Goal: Task Accomplishment & Management: Complete application form

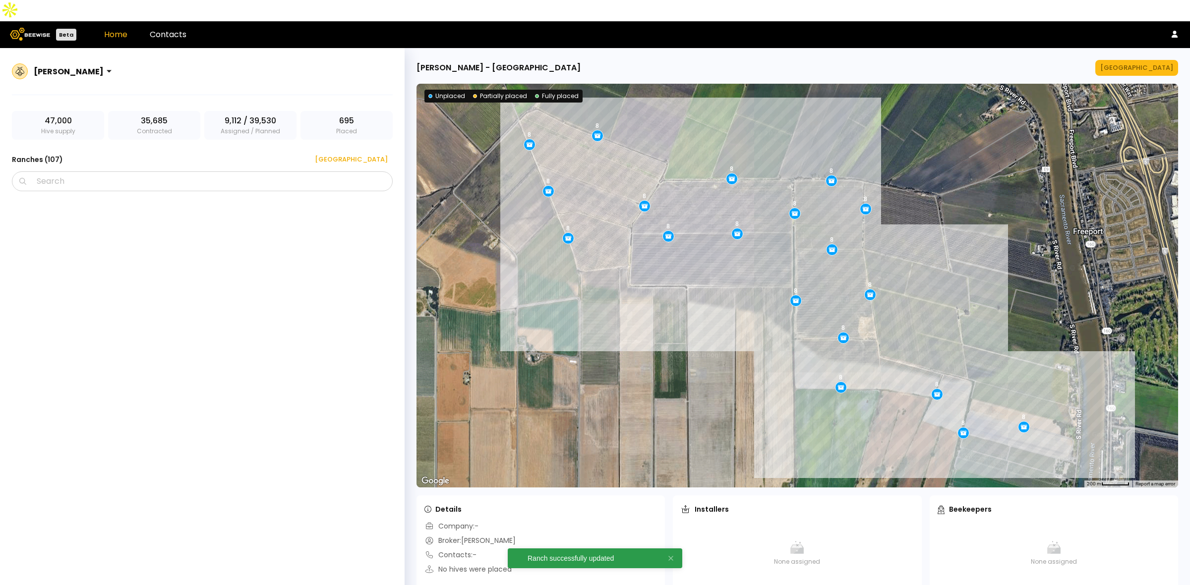
scroll to position [4223, 0]
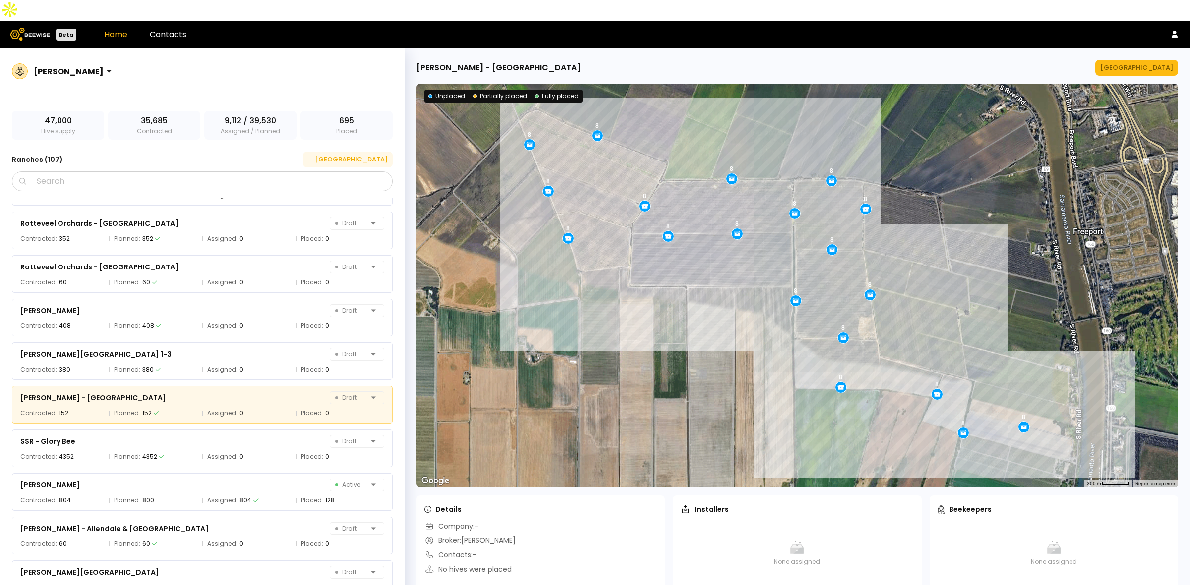
click at [360, 155] on div "[GEOGRAPHIC_DATA]" at bounding box center [348, 160] width 80 height 10
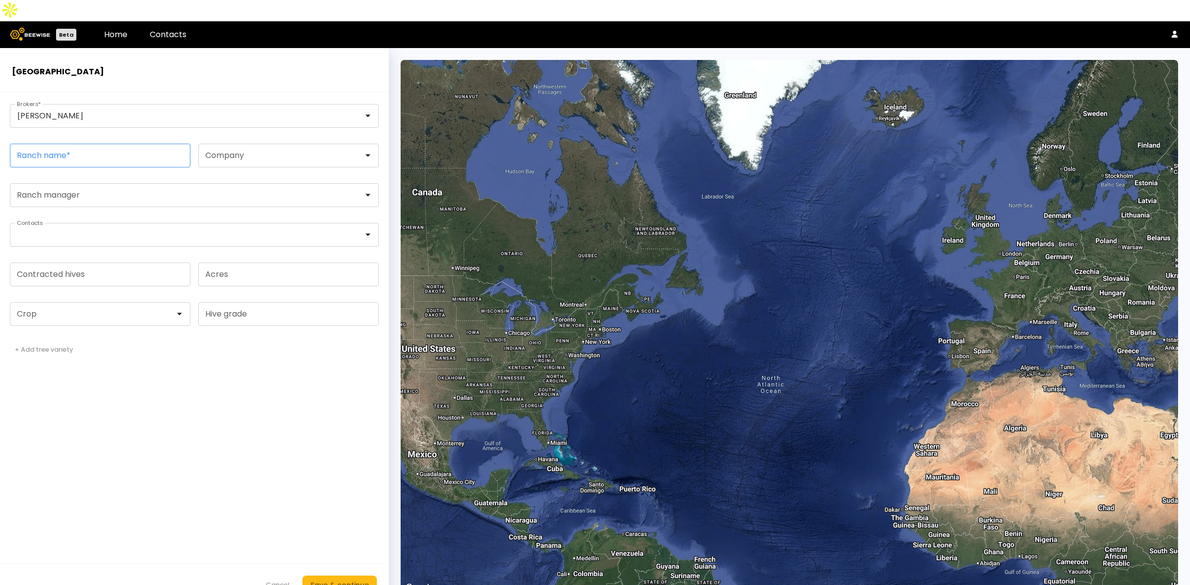
click at [115, 144] on input "Ranch name *" at bounding box center [99, 155] width 179 height 23
paste input "**********"
type input "**********"
click at [53, 263] on input "Contracted hives" at bounding box center [99, 274] width 179 height 23
type input "***"
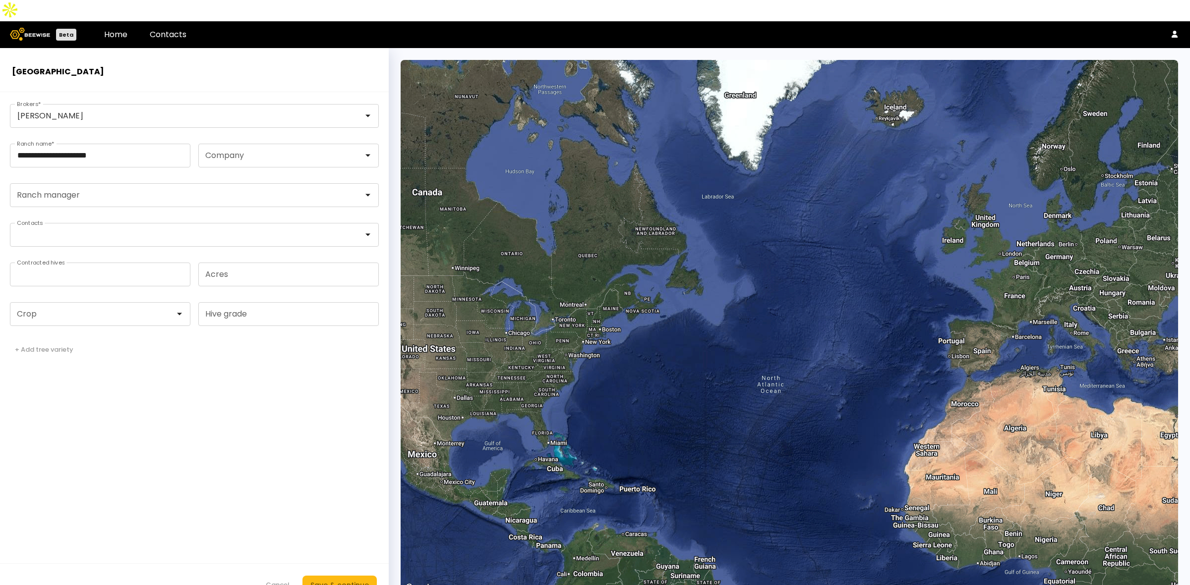
click at [50, 307] on form "**********" at bounding box center [194, 349] width 389 height 514
click at [53, 310] on div at bounding box center [96, 314] width 158 height 9
click at [55, 332] on div "Almonds" at bounding box center [100, 339] width 180 height 14
click at [110, 336] on div "Almonds" at bounding box center [100, 339] width 169 height 6
click at [341, 580] on div "Save & continue" at bounding box center [339, 585] width 58 height 11
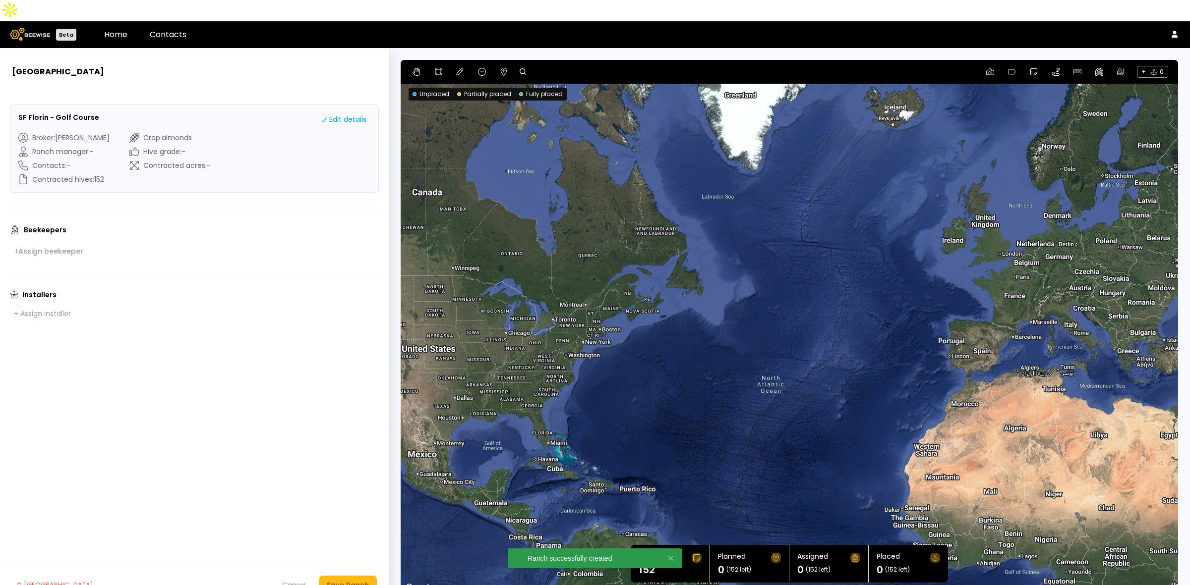
click at [516, 60] on div "+ 0" at bounding box center [788, 72] width 777 height 24
click at [519, 68] on icon at bounding box center [522, 71] width 7 height 7
click at [546, 66] on input at bounding box center [560, 72] width 61 height 12
paste input "**********"
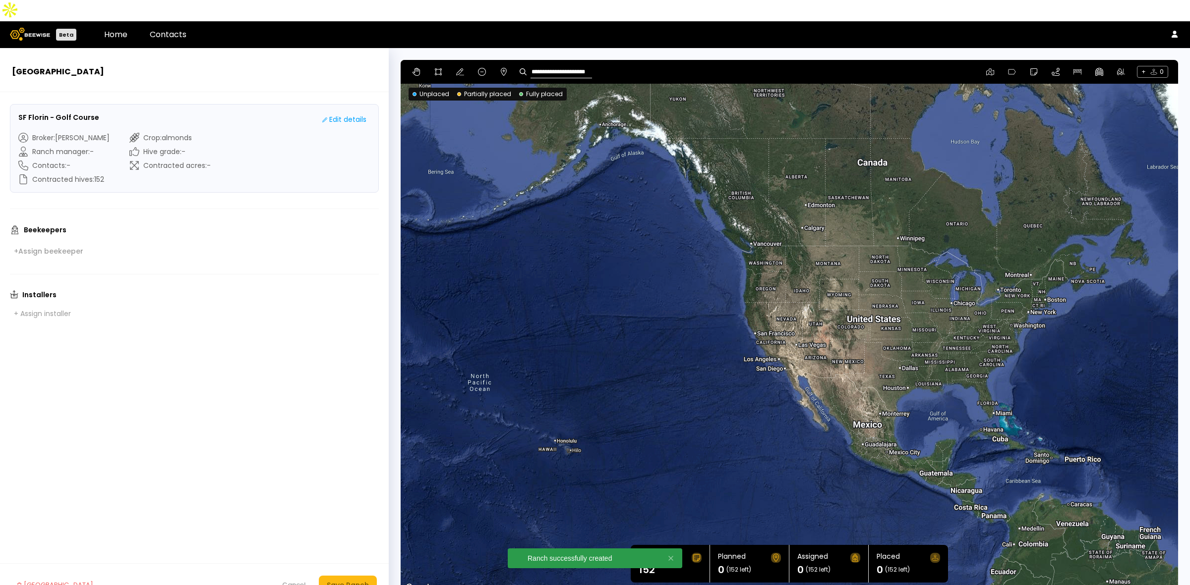
type input "**********"
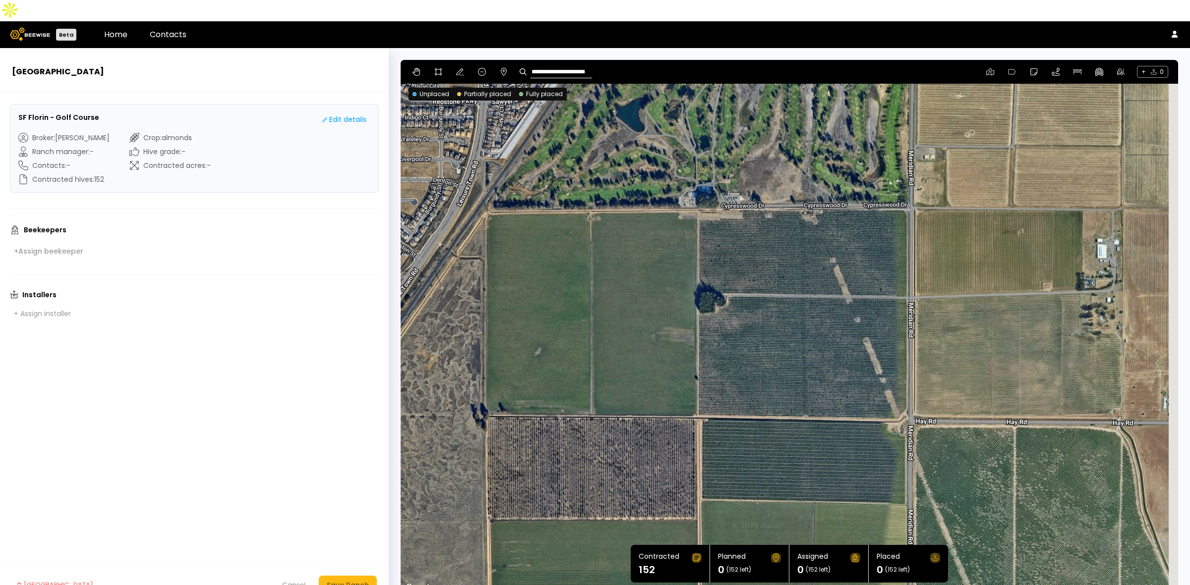
drag, startPoint x: 890, startPoint y: 348, endPoint x: 742, endPoint y: 269, distance: 167.4
click at [746, 270] on div at bounding box center [788, 327] width 777 height 535
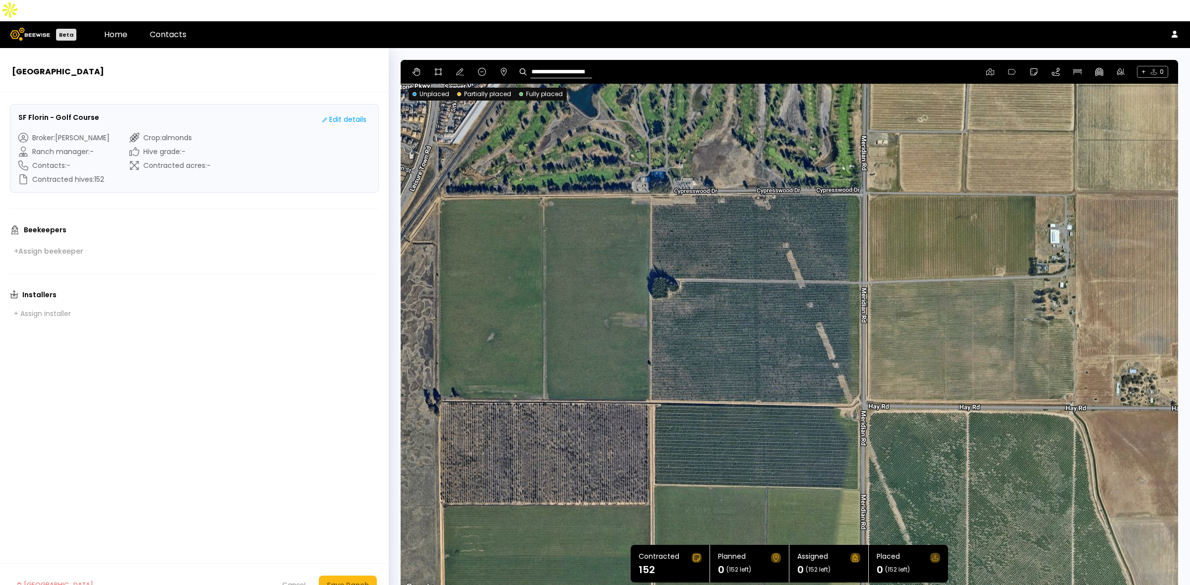
drag, startPoint x: 941, startPoint y: 357, endPoint x: 870, endPoint y: 344, distance: 72.0
click at [870, 344] on div at bounding box center [788, 327] width 777 height 535
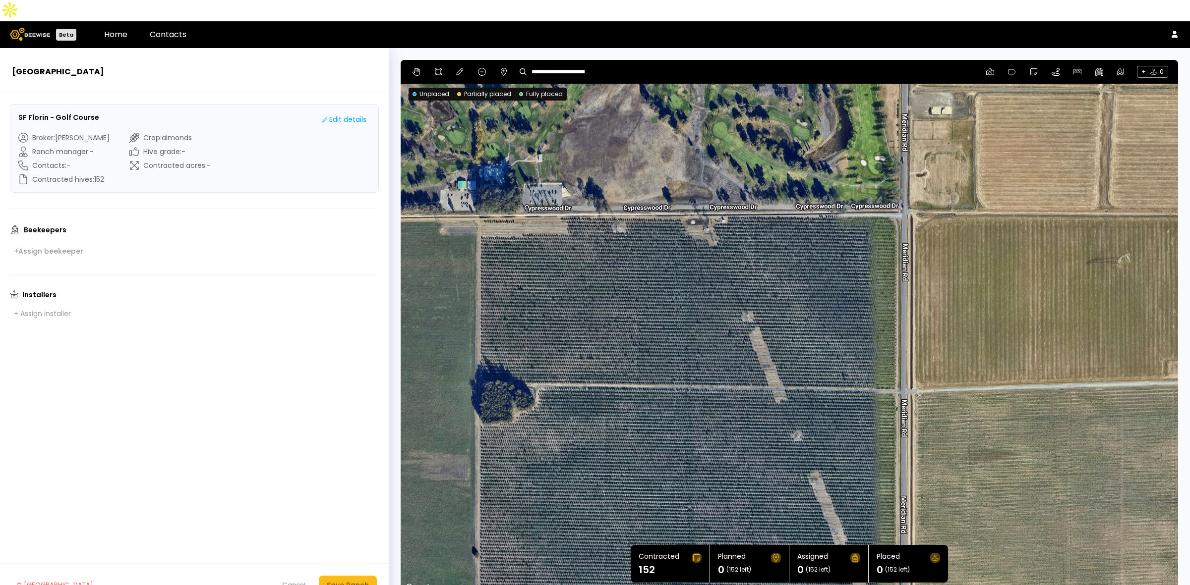
drag, startPoint x: 685, startPoint y: 248, endPoint x: 697, endPoint y: 445, distance: 197.1
click at [697, 445] on div at bounding box center [788, 327] width 777 height 535
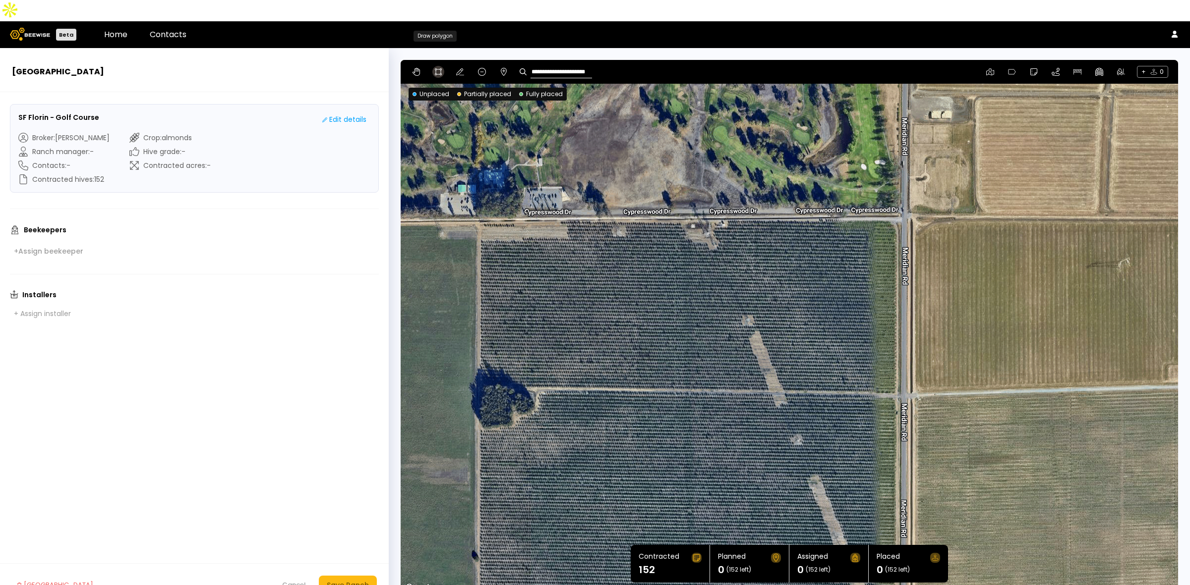
click at [436, 68] on icon at bounding box center [438, 72] width 8 height 8
click at [559, 199] on div at bounding box center [789, 327] width 776 height 535
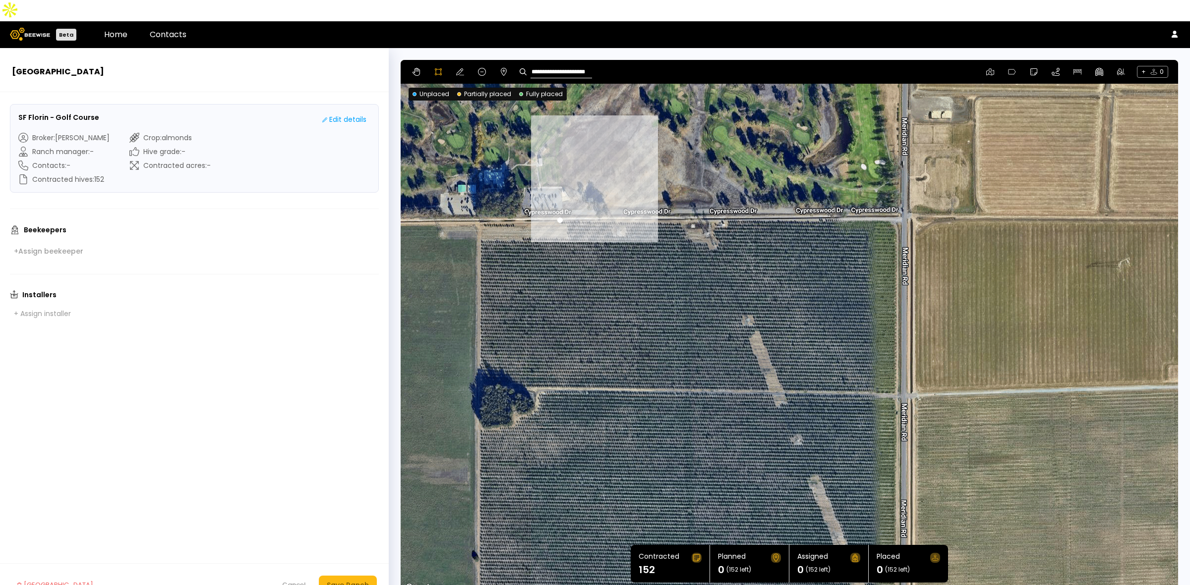
click at [561, 204] on div at bounding box center [789, 327] width 776 height 535
click at [568, 211] on div at bounding box center [789, 327] width 776 height 535
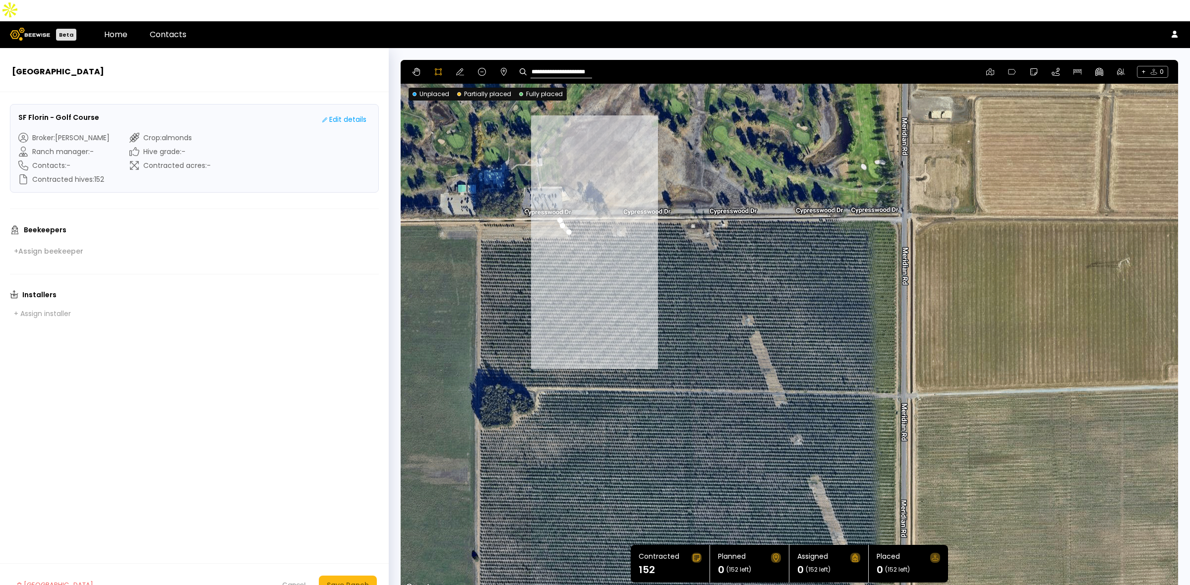
click at [568, 216] on div at bounding box center [789, 327] width 776 height 535
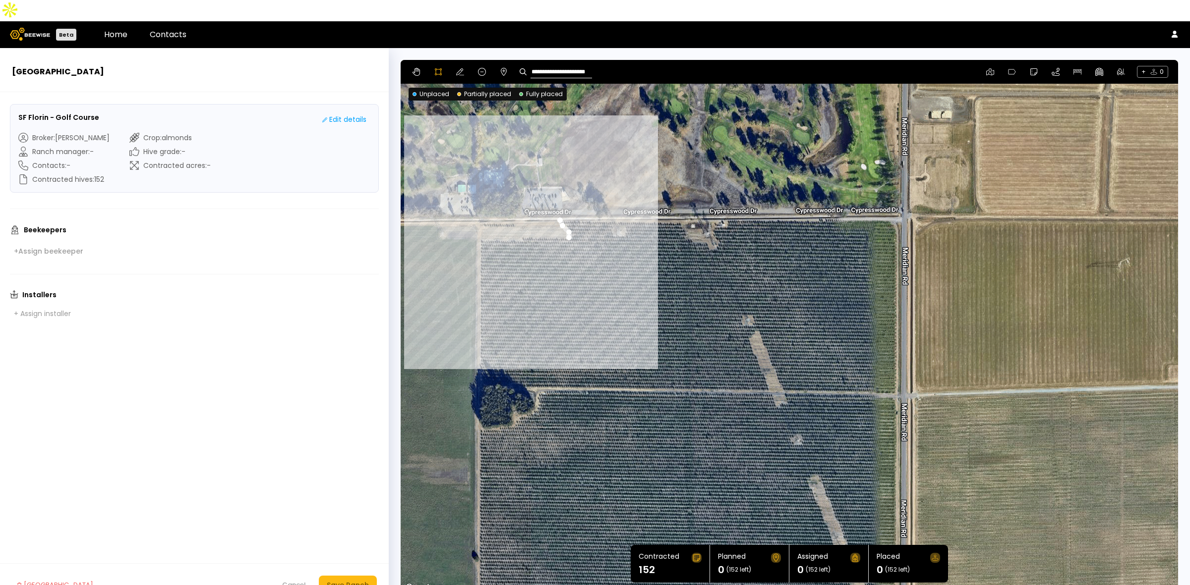
click at [479, 219] on div at bounding box center [789, 327] width 776 height 535
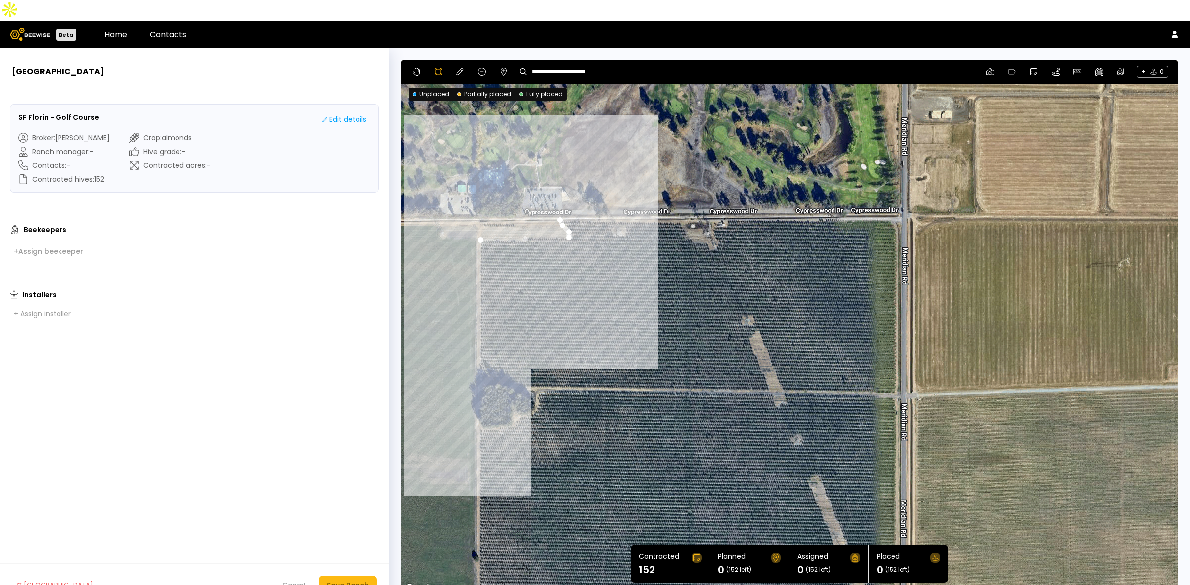
click at [477, 343] on div at bounding box center [789, 327] width 776 height 535
click at [492, 345] on div at bounding box center [789, 327] width 776 height 535
click at [510, 354] on div at bounding box center [789, 327] width 776 height 535
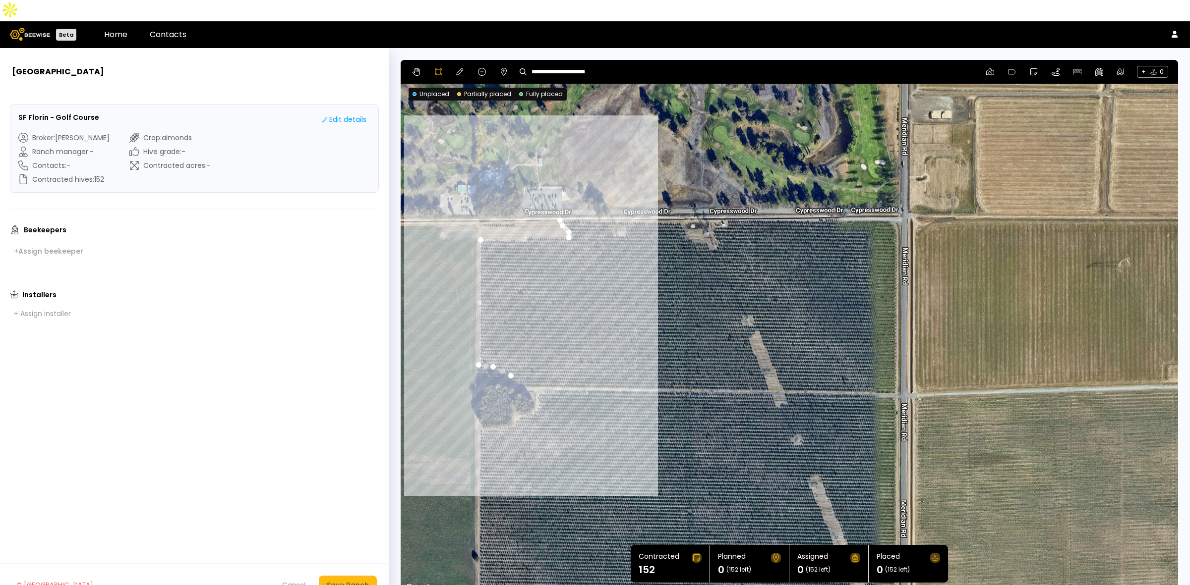
click at [523, 367] on div at bounding box center [789, 327] width 776 height 535
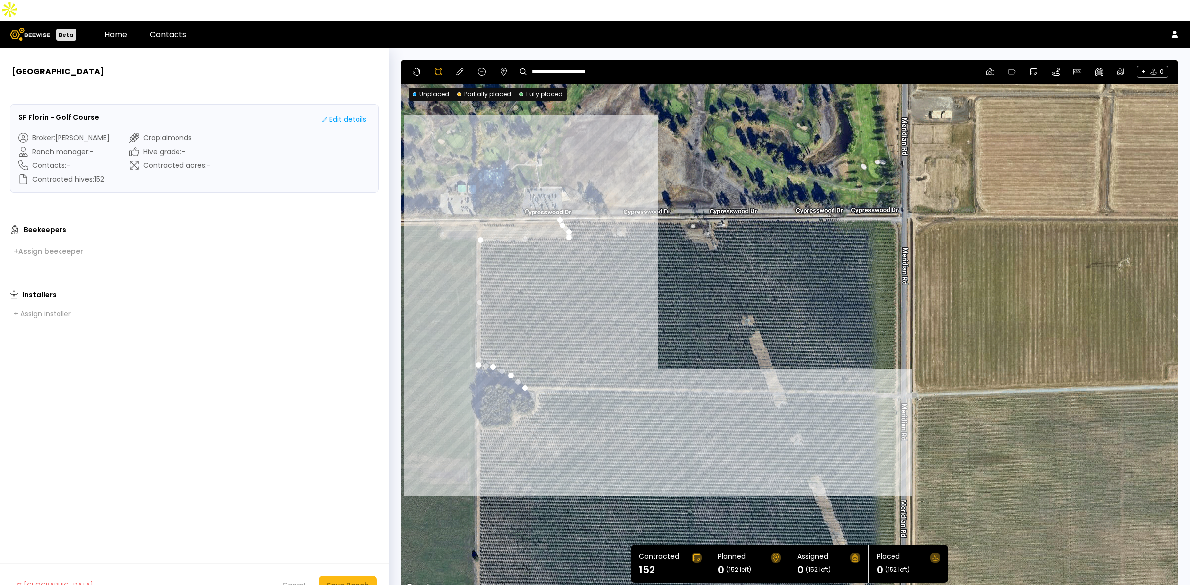
click at [898, 373] on div at bounding box center [789, 327] width 776 height 535
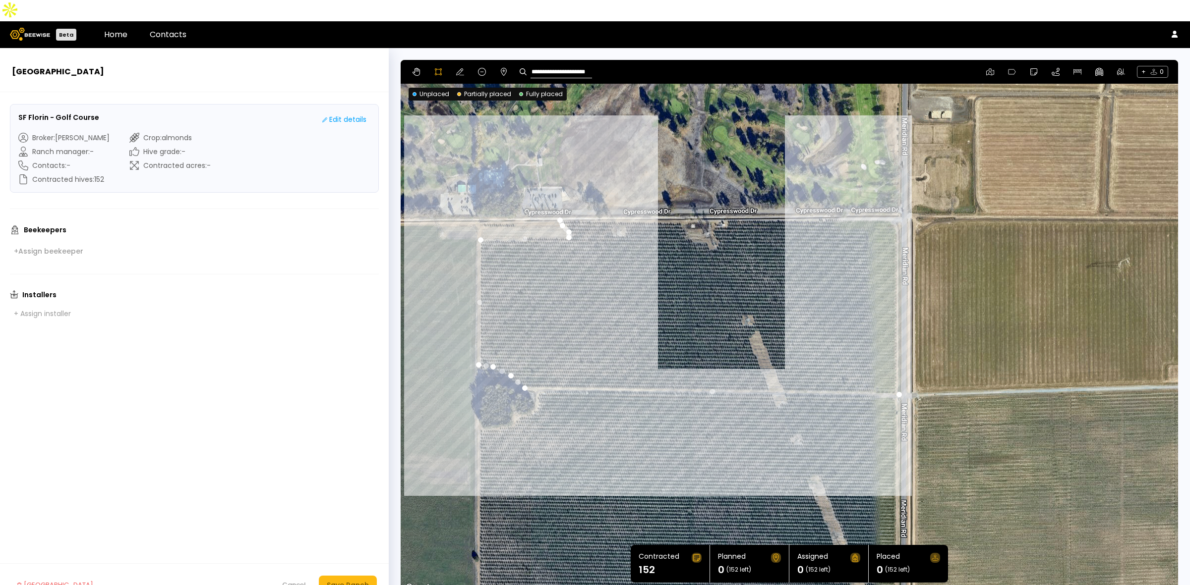
click at [898, 211] on div at bounding box center [789, 327] width 776 height 535
click at [892, 197] on div at bounding box center [789, 327] width 776 height 535
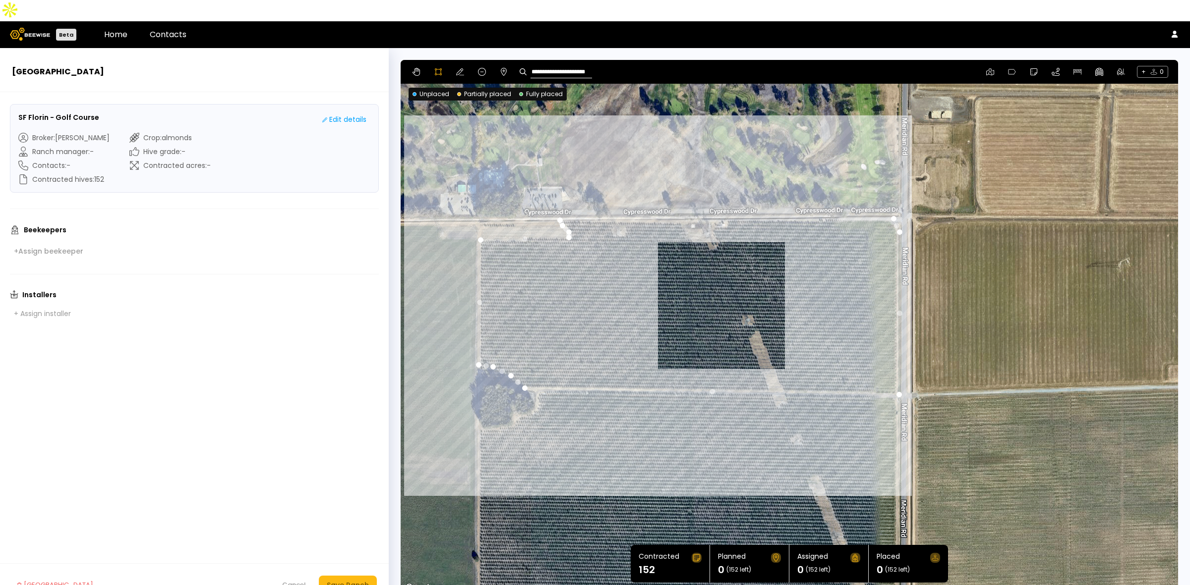
click at [561, 198] on div at bounding box center [789, 327] width 776 height 535
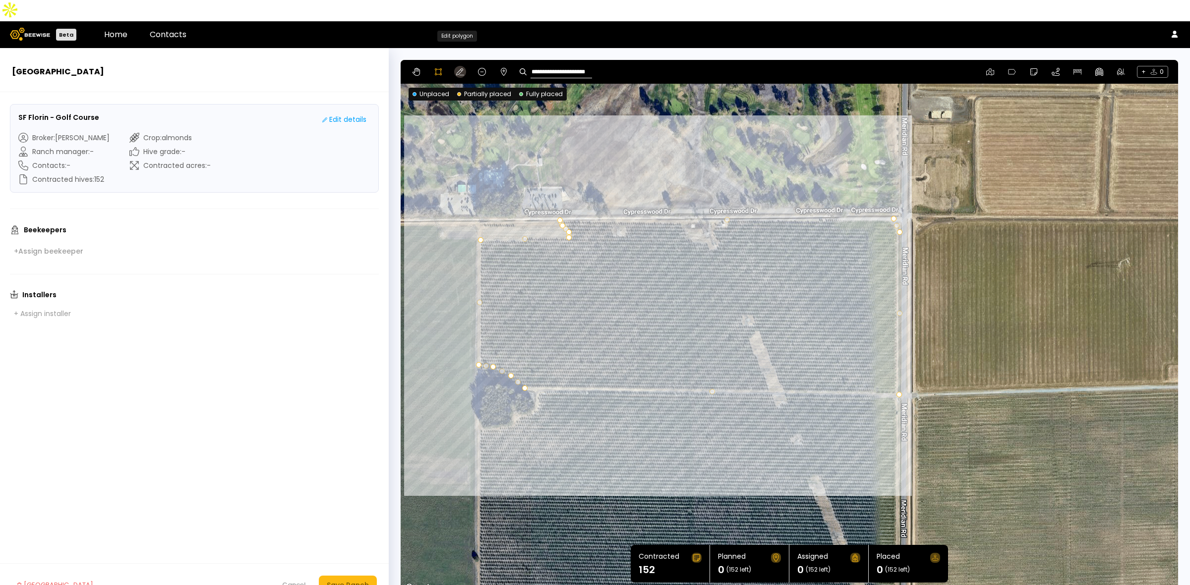
click at [456, 68] on icon at bounding box center [460, 72] width 8 height 8
drag, startPoint x: 512, startPoint y: 360, endPoint x: 509, endPoint y: 367, distance: 7.5
drag, startPoint x: 509, startPoint y: 355, endPoint x: 499, endPoint y: 364, distance: 13.0
drag, startPoint x: 492, startPoint y: 346, endPoint x: 485, endPoint y: 362, distance: 17.8
drag, startPoint x: 483, startPoint y: 351, endPoint x: 478, endPoint y: 362, distance: 12.0
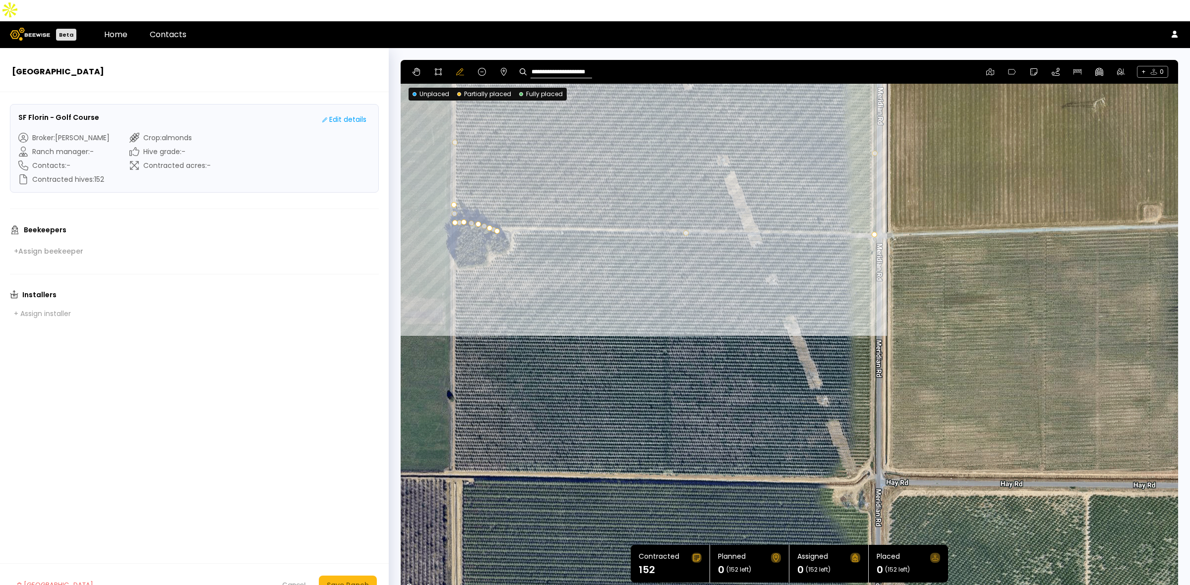
drag, startPoint x: 553, startPoint y: 472, endPoint x: 528, endPoint y: 302, distance: 171.4
click at [528, 302] on div at bounding box center [788, 327] width 777 height 535
click at [437, 68] on icon at bounding box center [438, 72] width 8 height 8
click at [453, 248] on div at bounding box center [789, 327] width 776 height 535
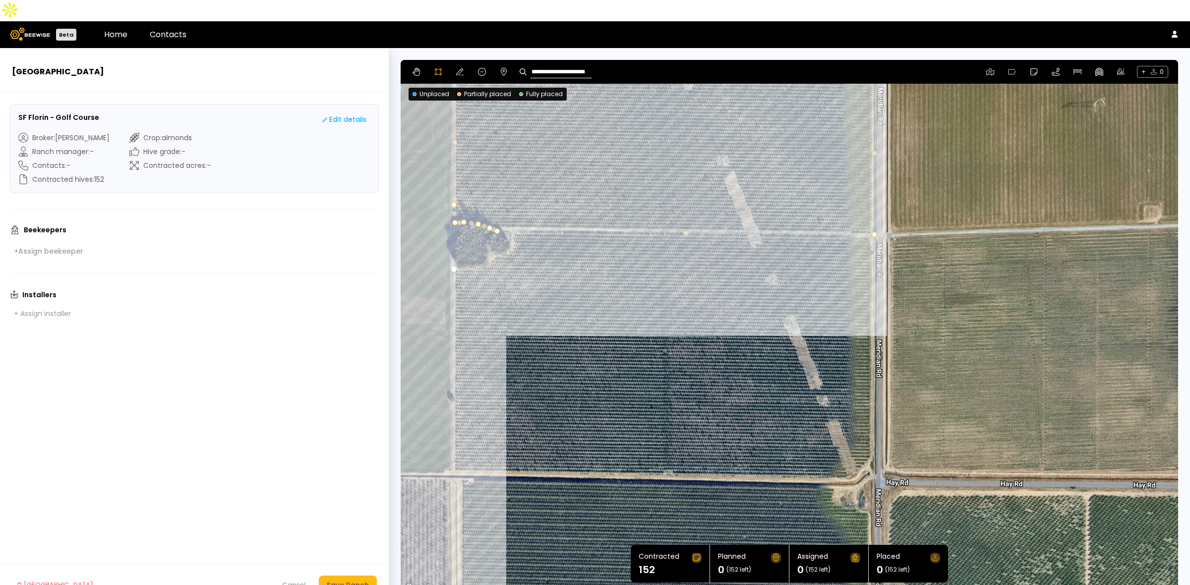
click at [454, 450] on div at bounding box center [789, 327] width 776 height 535
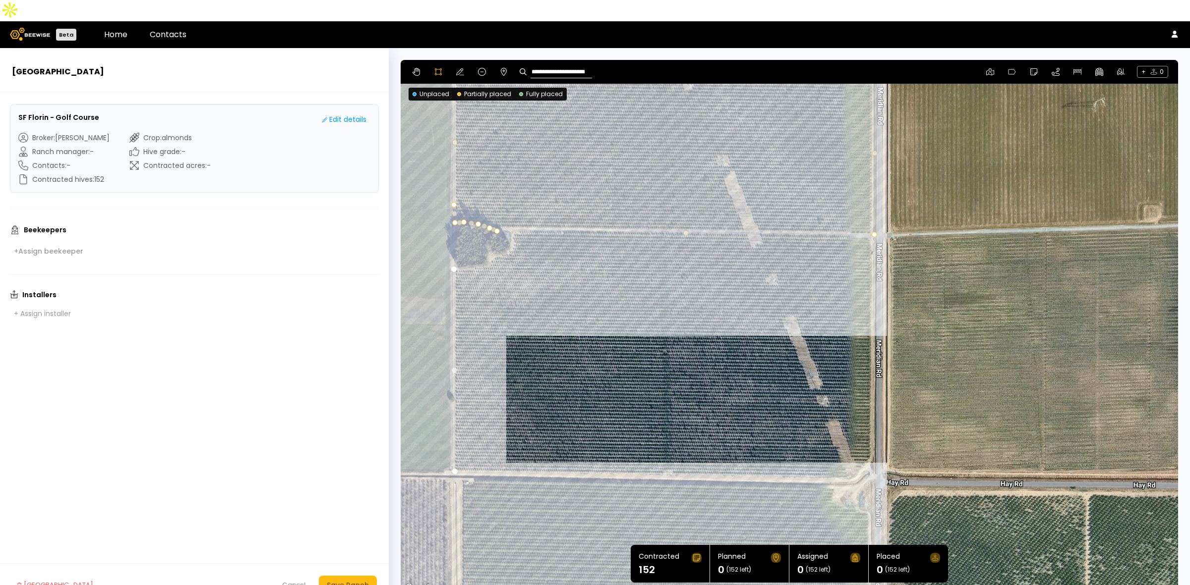
click at [844, 457] on div at bounding box center [789, 327] width 776 height 535
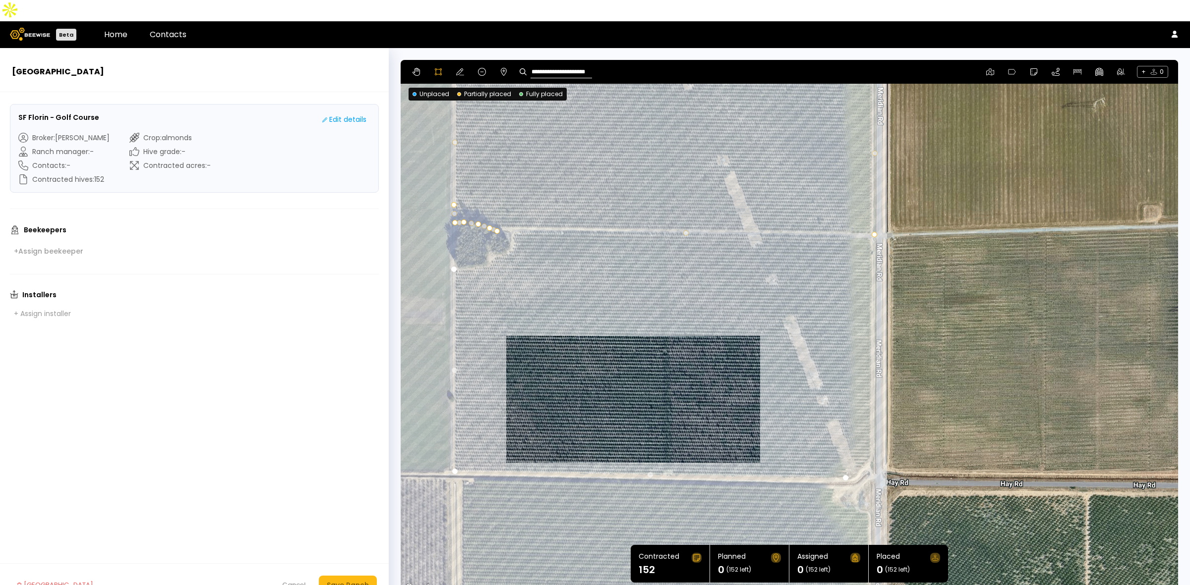
click at [857, 449] on div at bounding box center [789, 327] width 776 height 535
click at [871, 436] on div at bounding box center [789, 327] width 776 height 535
click at [872, 217] on div at bounding box center [789, 327] width 776 height 535
click at [513, 212] on div at bounding box center [789, 327] width 776 height 535
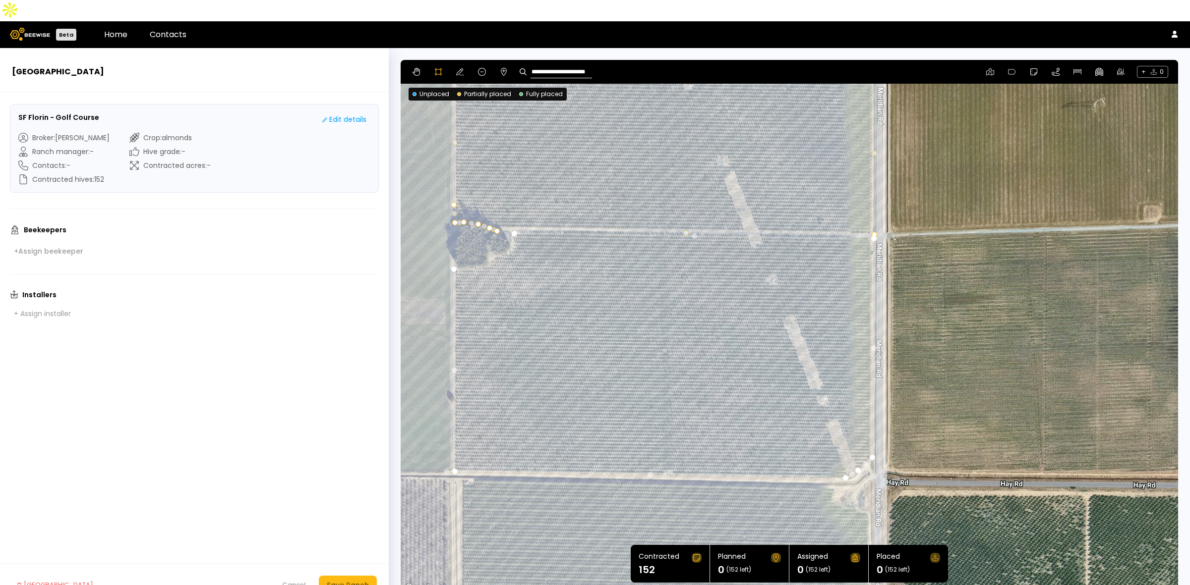
click at [510, 226] on div at bounding box center [789, 327] width 776 height 535
click at [501, 235] on div at bounding box center [789, 327] width 776 height 535
click at [491, 236] on div at bounding box center [789, 327] width 776 height 535
click at [488, 243] on div at bounding box center [789, 327] width 776 height 535
click at [472, 246] on div at bounding box center [789, 327] width 776 height 535
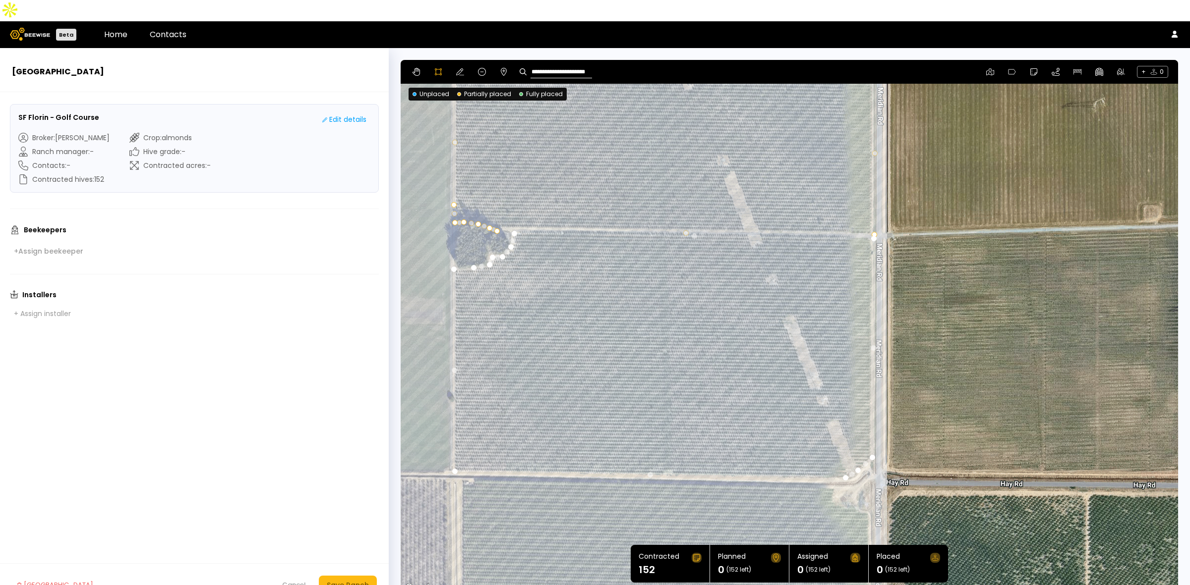
click at [453, 248] on div at bounding box center [789, 327] width 776 height 535
click at [642, 434] on div at bounding box center [789, 327] width 776 height 535
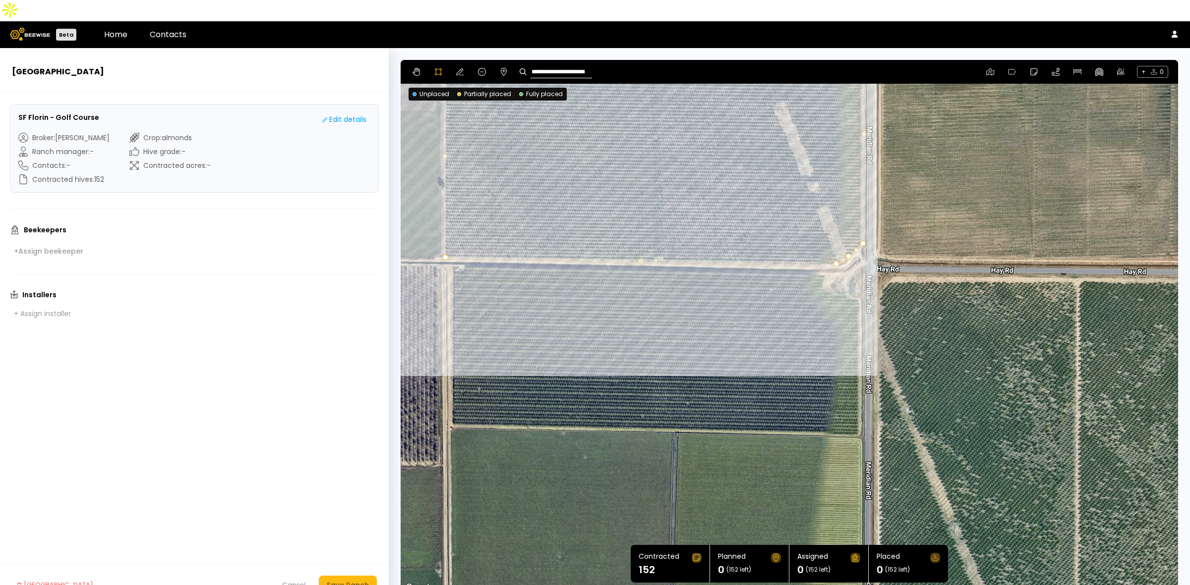
drag, startPoint x: 997, startPoint y: 445, endPoint x: 988, endPoint y: 228, distance: 216.3
click at [988, 228] on div at bounding box center [789, 327] width 776 height 535
click at [452, 246] on div at bounding box center [789, 327] width 776 height 535
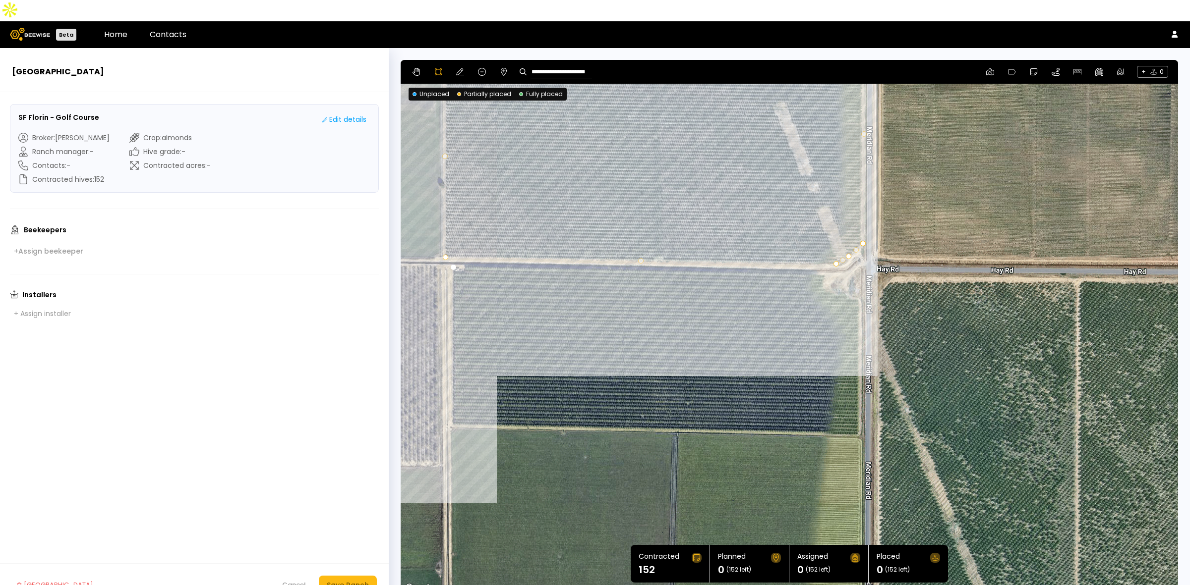
click at [452, 403] on div at bounding box center [789, 327] width 776 height 535
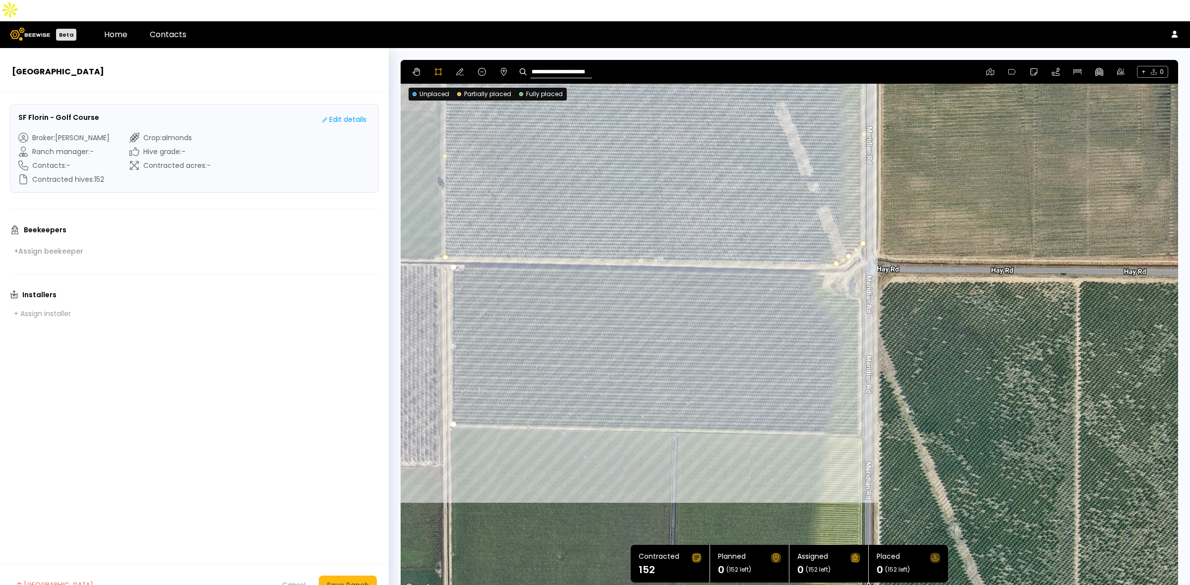
click at [858, 412] on div at bounding box center [789, 327] width 776 height 535
click at [858, 279] on div at bounding box center [789, 327] width 776 height 535
click at [846, 275] on div at bounding box center [789, 327] width 776 height 535
click at [834, 271] on div at bounding box center [789, 327] width 776 height 535
click at [824, 270] on div at bounding box center [789, 327] width 776 height 535
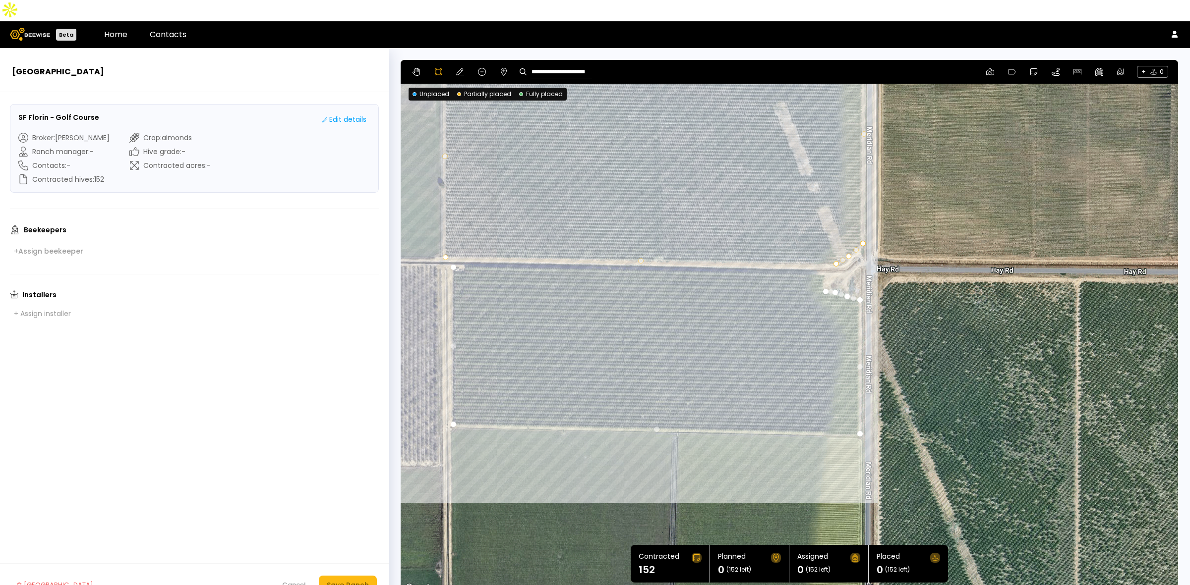
click at [821, 263] on div at bounding box center [789, 327] width 776 height 535
click at [821, 253] on div at bounding box center [789, 327] width 776 height 535
click at [454, 246] on div at bounding box center [789, 327] width 776 height 535
click at [343, 580] on div "Save Ranch" at bounding box center [348, 585] width 42 height 11
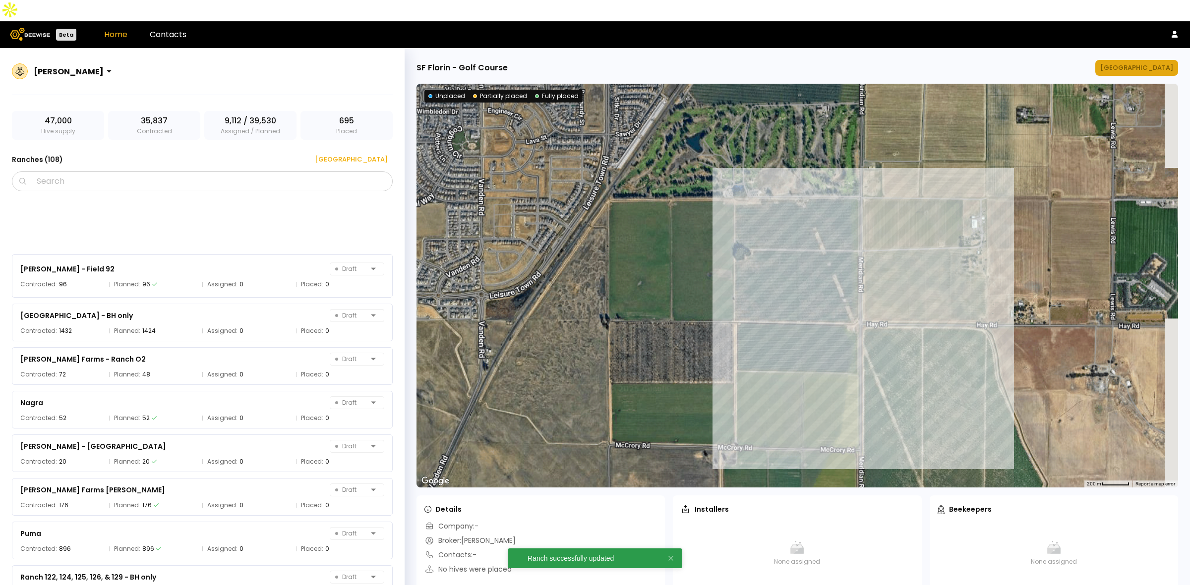
scroll to position [3698, 0]
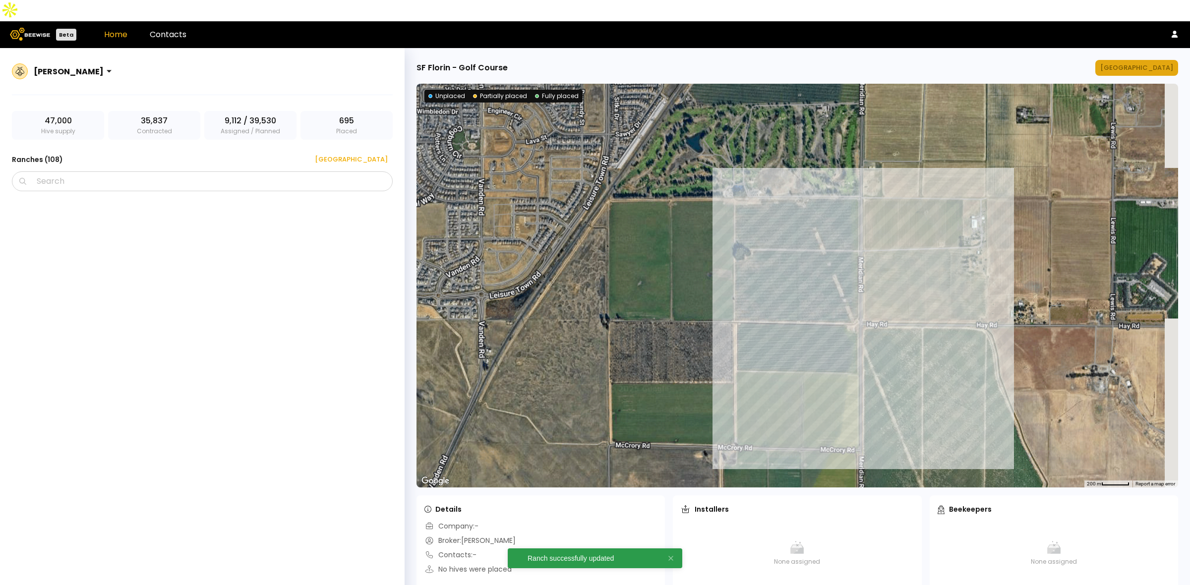
click at [1148, 63] on div "[GEOGRAPHIC_DATA]" at bounding box center [1136, 68] width 73 height 10
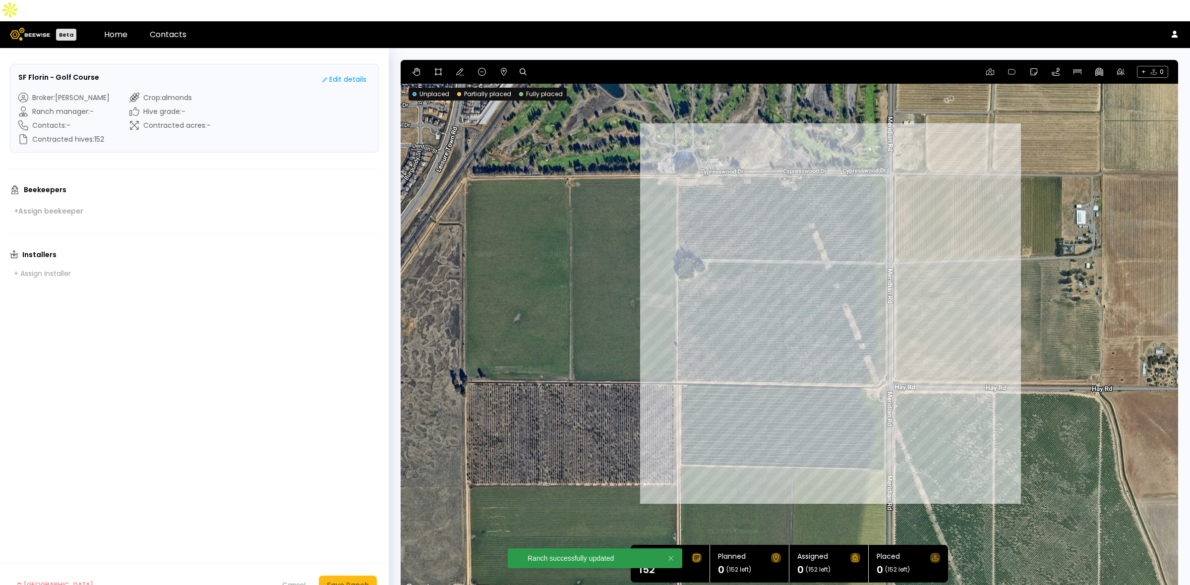
drag, startPoint x: 1008, startPoint y: 243, endPoint x: 965, endPoint y: 239, distance: 43.3
click at [975, 220] on div at bounding box center [788, 327] width 777 height 535
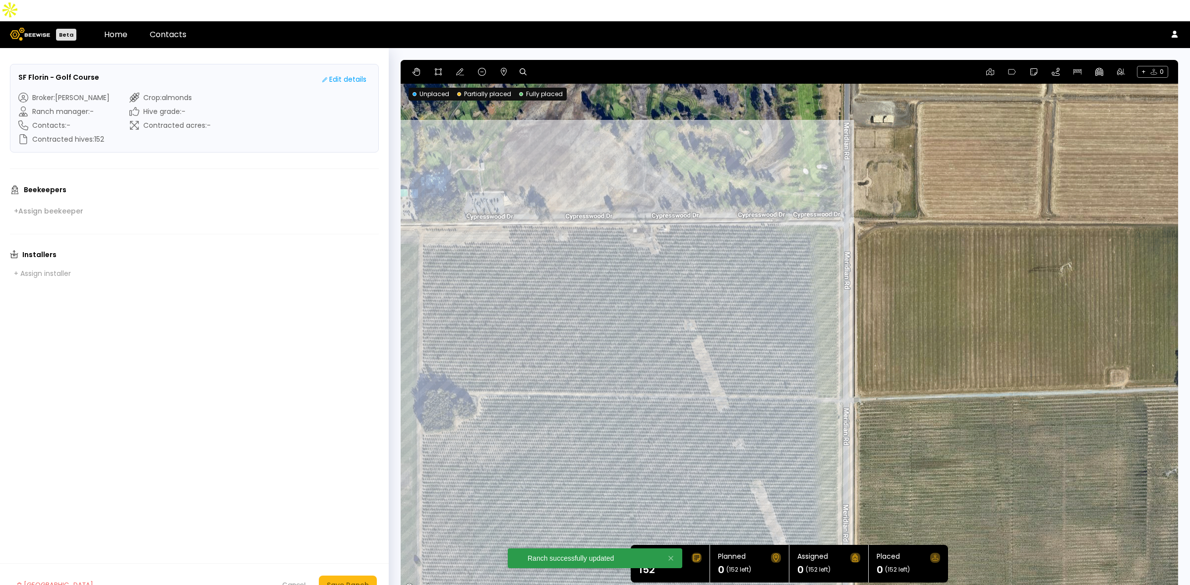
drag, startPoint x: 888, startPoint y: 191, endPoint x: 971, endPoint y: 333, distance: 164.3
click at [971, 333] on div at bounding box center [788, 327] width 777 height 535
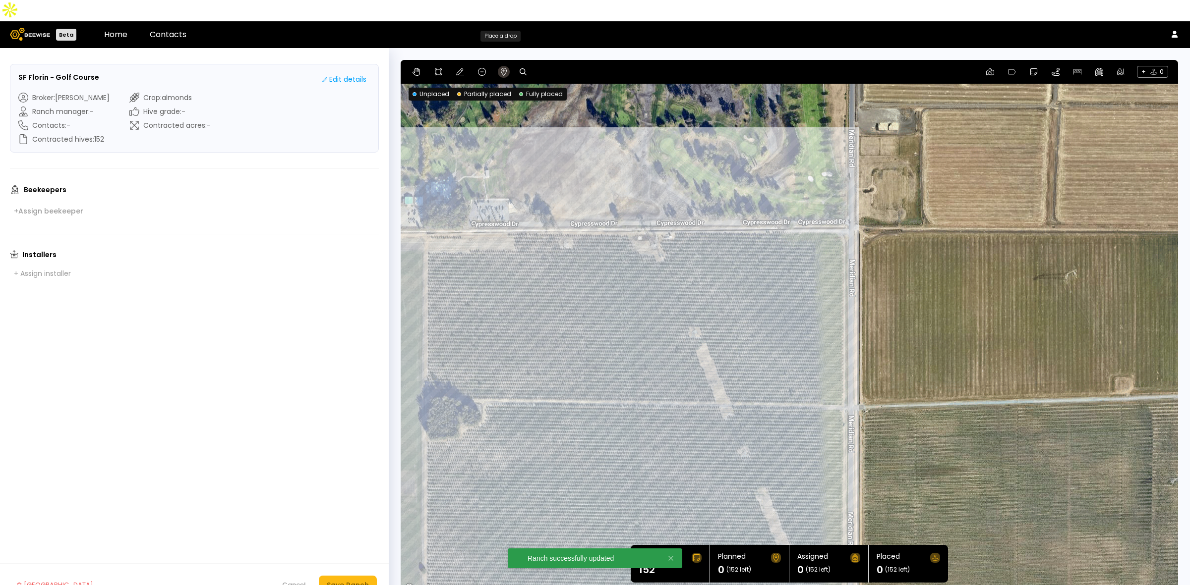
click at [498, 66] on button at bounding box center [504, 72] width 12 height 12
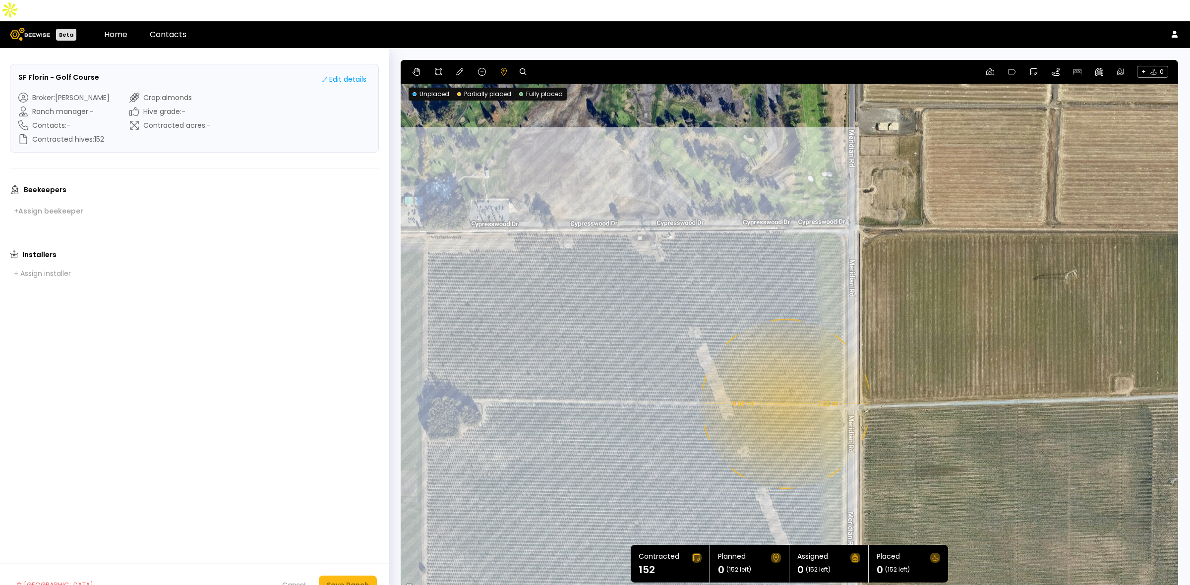
click at [784, 383] on div "0.08 mi 0.08 mi" at bounding box center [788, 327] width 777 height 535
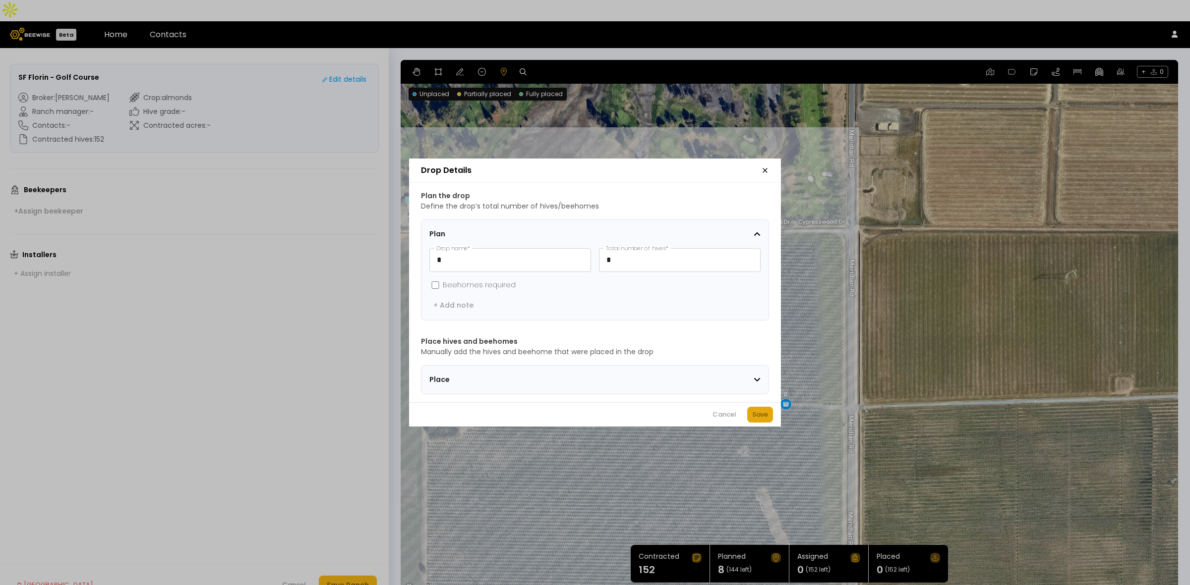
click at [762, 420] on div "Save" at bounding box center [760, 415] width 16 height 10
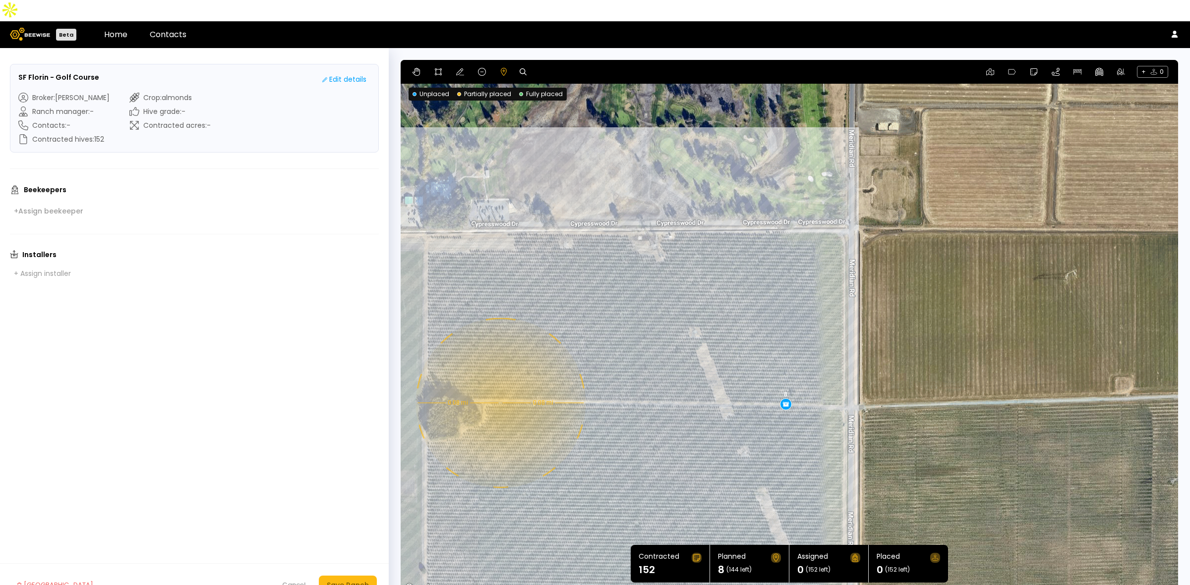
click at [499, 382] on div "0.08 mi 0.08 mi 8" at bounding box center [788, 327] width 777 height 535
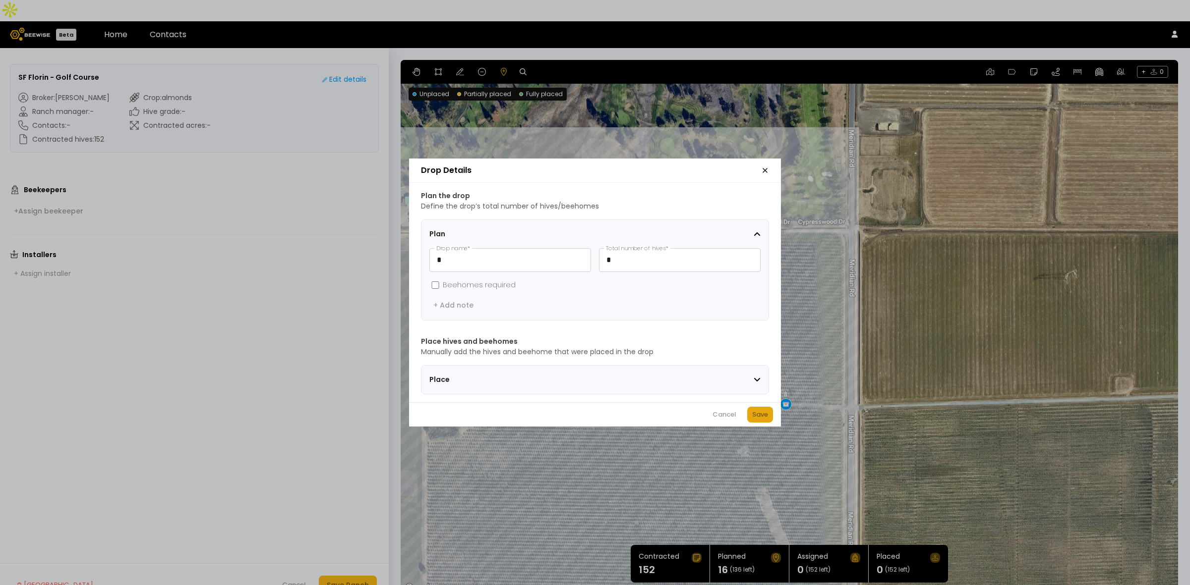
click at [755, 414] on div "Save" at bounding box center [760, 415] width 16 height 10
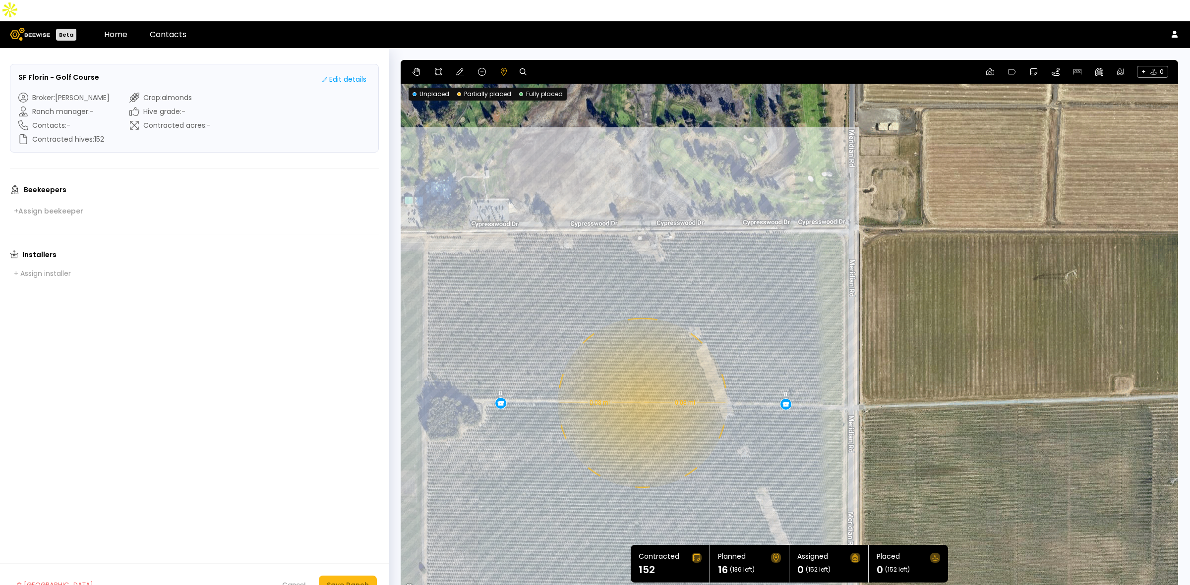
click at [641, 382] on div "0.08 mi 0.08 mi 8 8" at bounding box center [788, 327] width 777 height 535
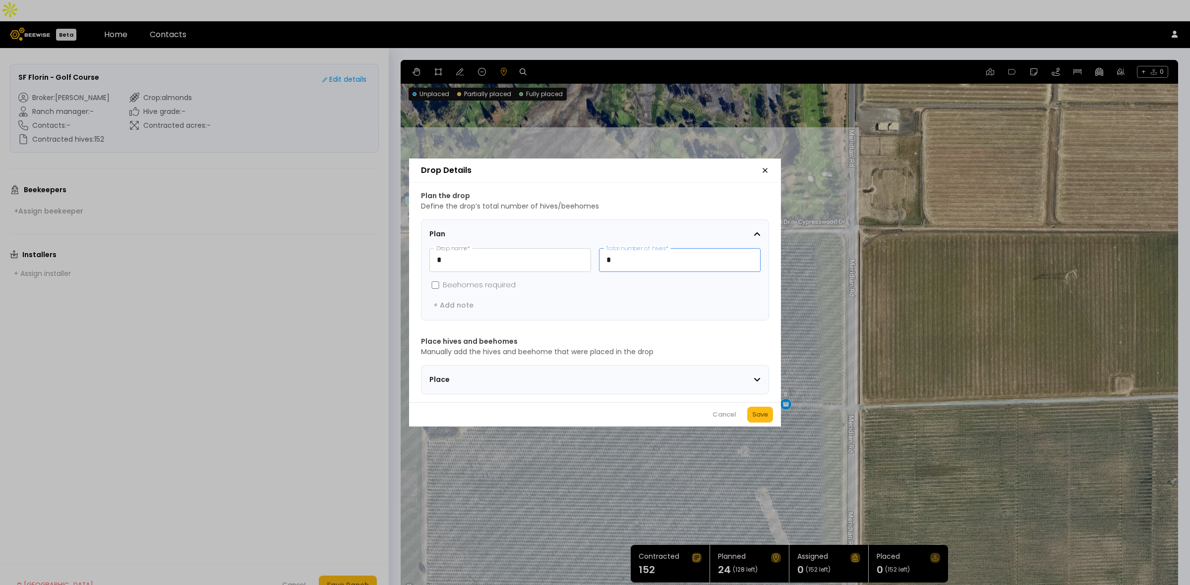
drag, startPoint x: 616, startPoint y: 252, endPoint x: 592, endPoint y: 249, distance: 23.9
click at [595, 249] on div "* Drop name * * Total number of hives *" at bounding box center [594, 260] width 331 height 24
type input "**"
click at [767, 415] on div "Save" at bounding box center [760, 415] width 16 height 10
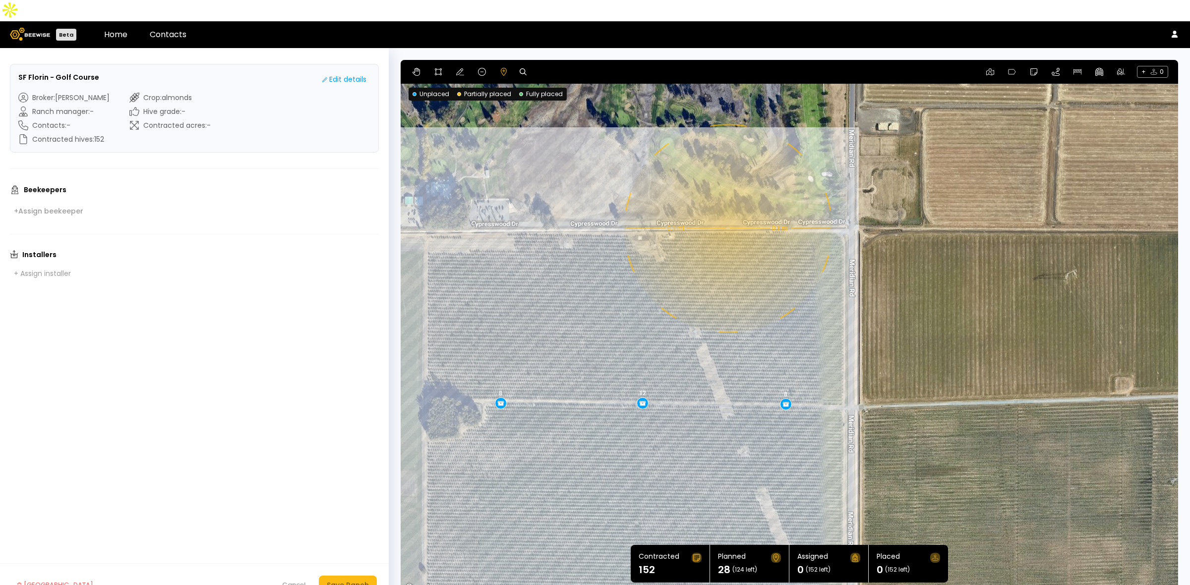
click at [727, 207] on div "0.1 mi 0.1 mi 8 8 12" at bounding box center [788, 327] width 777 height 535
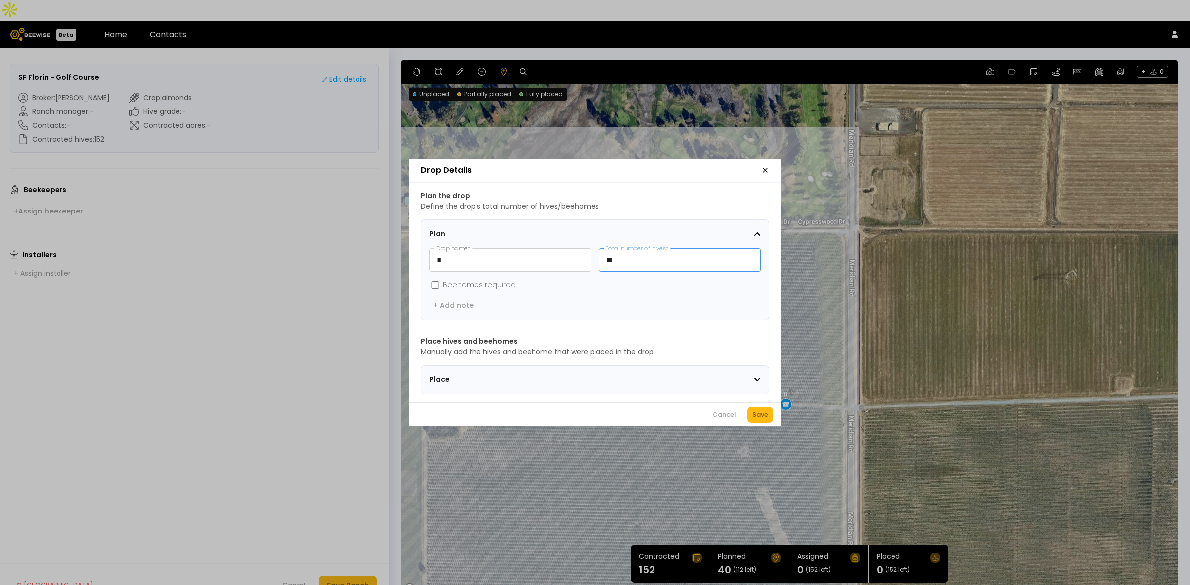
drag, startPoint x: 626, startPoint y: 251, endPoint x: 598, endPoint y: 148, distance: 106.8
click at [556, 248] on div "* Drop name * ** Total number of hives *" at bounding box center [594, 260] width 331 height 24
type input "*"
click at [762, 415] on div "Save" at bounding box center [760, 415] width 16 height 10
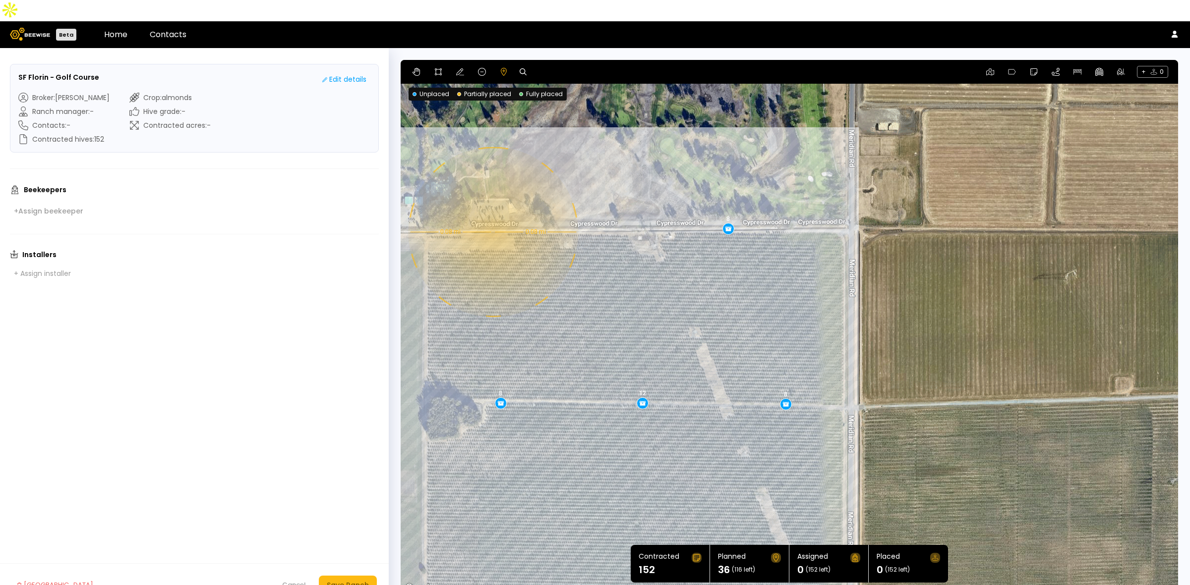
click at [492, 211] on div "0.08 mi 0.08 mi 8 8 12 8" at bounding box center [788, 327] width 777 height 535
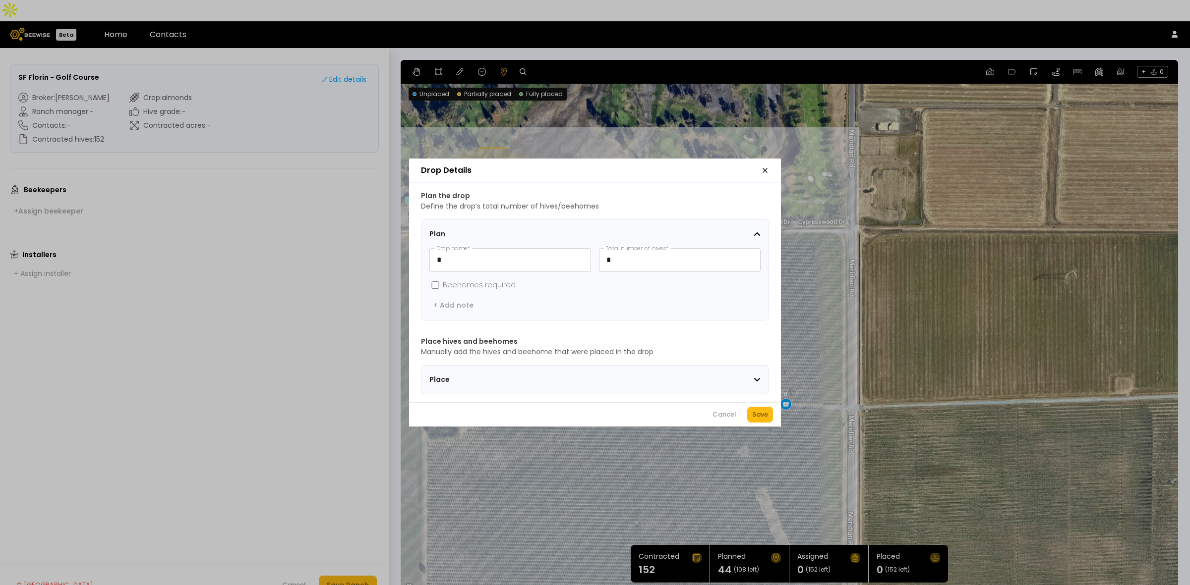
drag, startPoint x: 761, startPoint y: 420, endPoint x: 724, endPoint y: 412, distance: 37.4
click at [761, 419] on div "Save" at bounding box center [760, 415] width 16 height 10
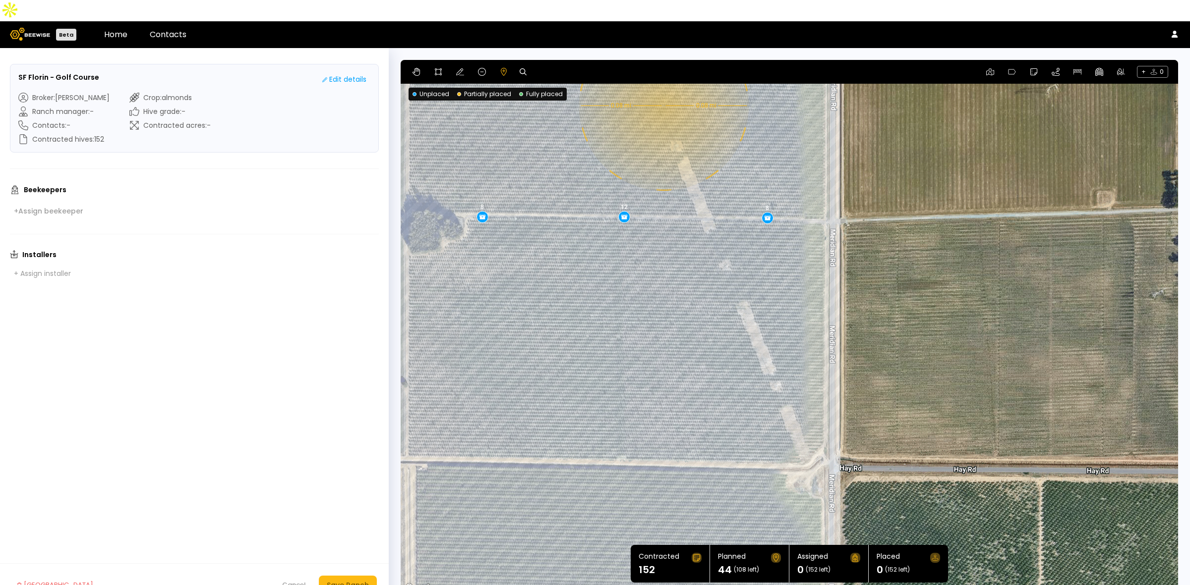
drag, startPoint x: 699, startPoint y: 459, endPoint x: 681, endPoint y: 271, distance: 189.8
click at [681, 271] on div "0.08 mi 0.08 mi 8 8 12 8 8" at bounding box center [788, 327] width 777 height 535
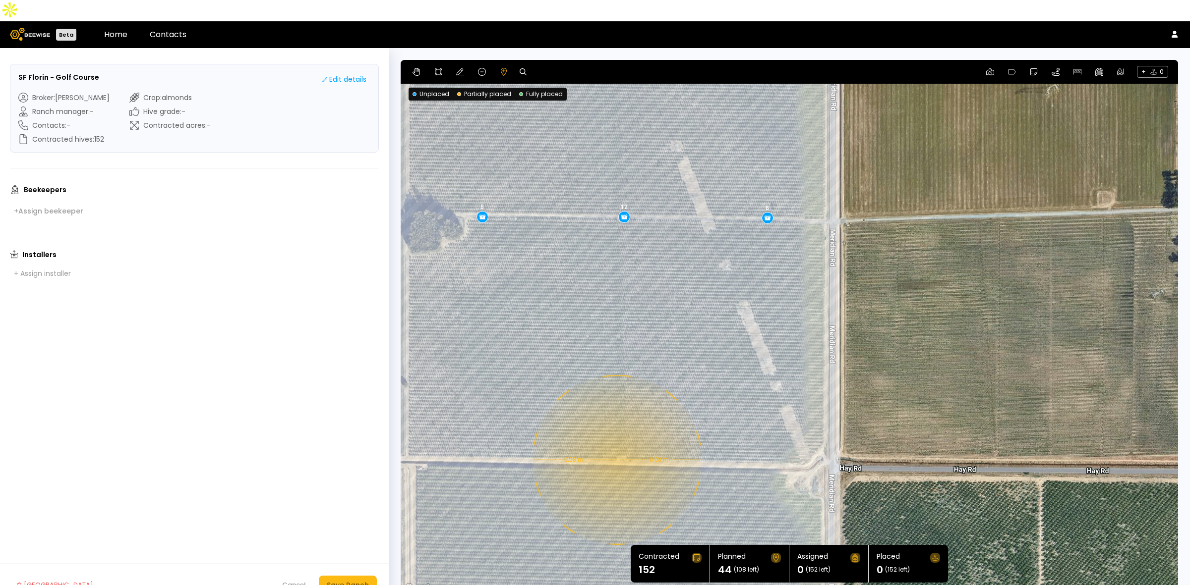
click at [616, 439] on div "0.08 mi 0.08 mi 8 8 12 8 8" at bounding box center [788, 327] width 777 height 535
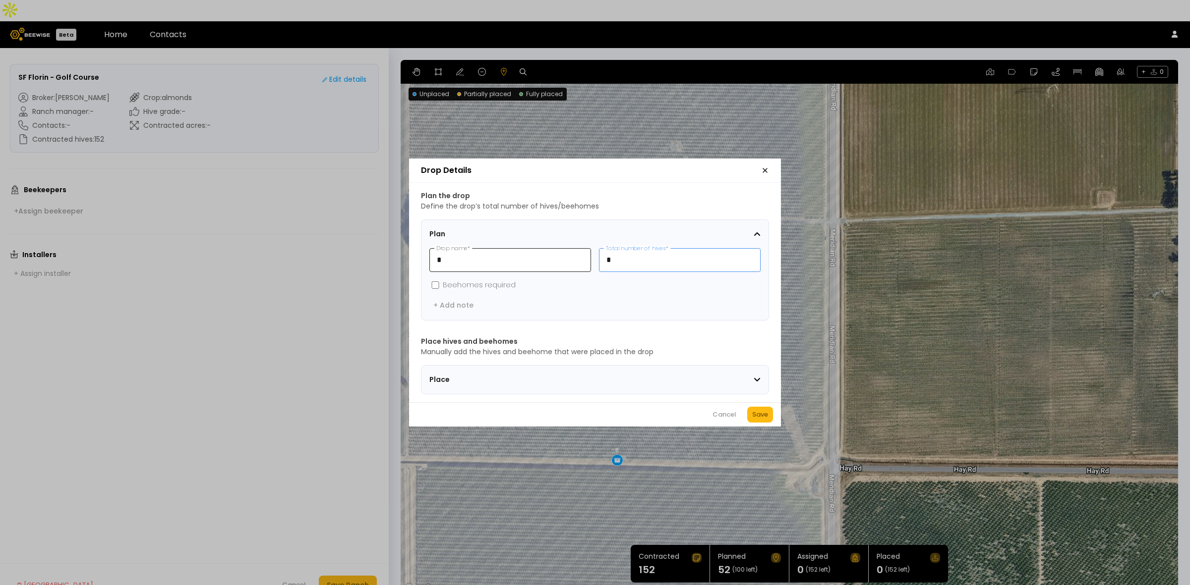
drag, startPoint x: 627, startPoint y: 252, endPoint x: 571, endPoint y: 246, distance: 55.8
click at [571, 248] on div "* Drop name * * Total number of hives *" at bounding box center [594, 260] width 331 height 24
type input "**"
click at [759, 417] on div "Save" at bounding box center [760, 415] width 16 height 10
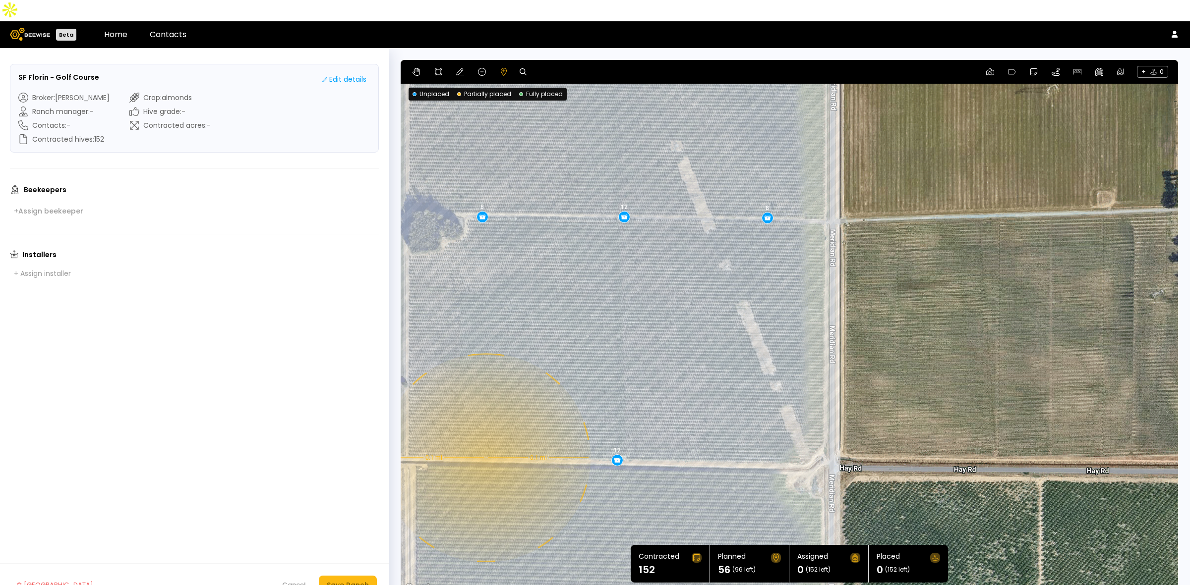
click at [485, 437] on div "0.1 mi 0.1 mi 8 8 12 8 8 12" at bounding box center [788, 327] width 777 height 535
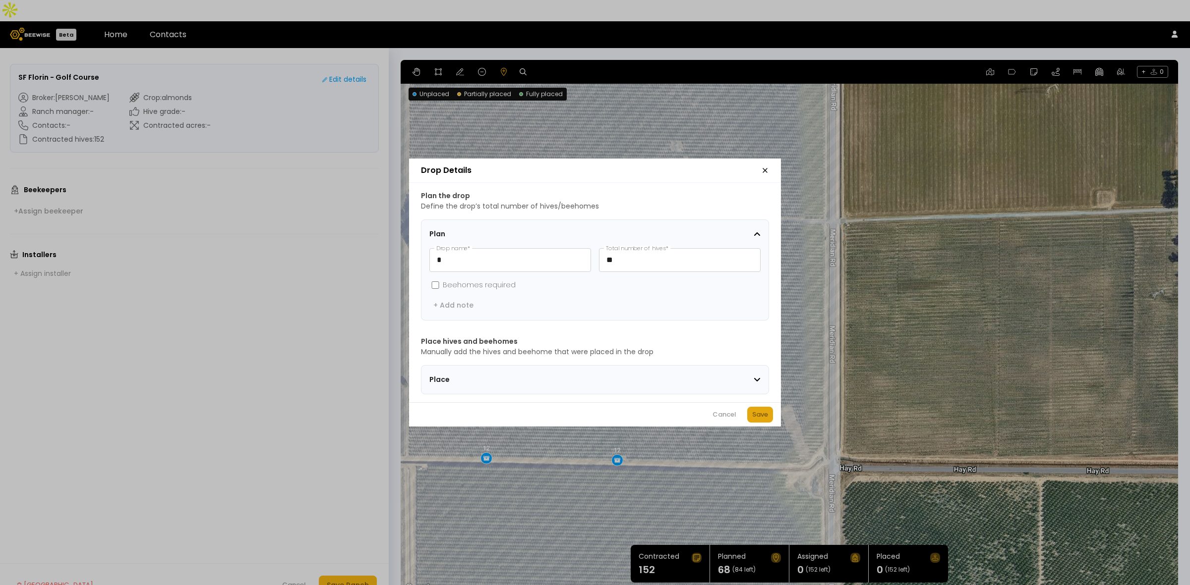
click at [764, 419] on div "Save" at bounding box center [760, 415] width 16 height 10
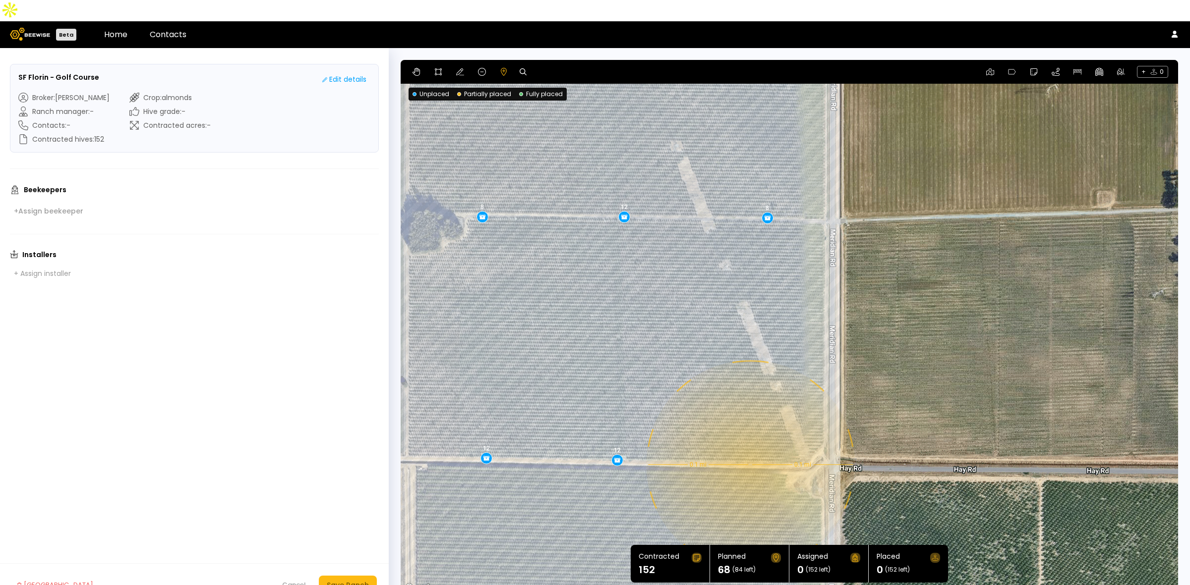
click at [749, 444] on div "0.1 mi 0.1 mi 8 8 12 8 8 12 12" at bounding box center [788, 327] width 777 height 535
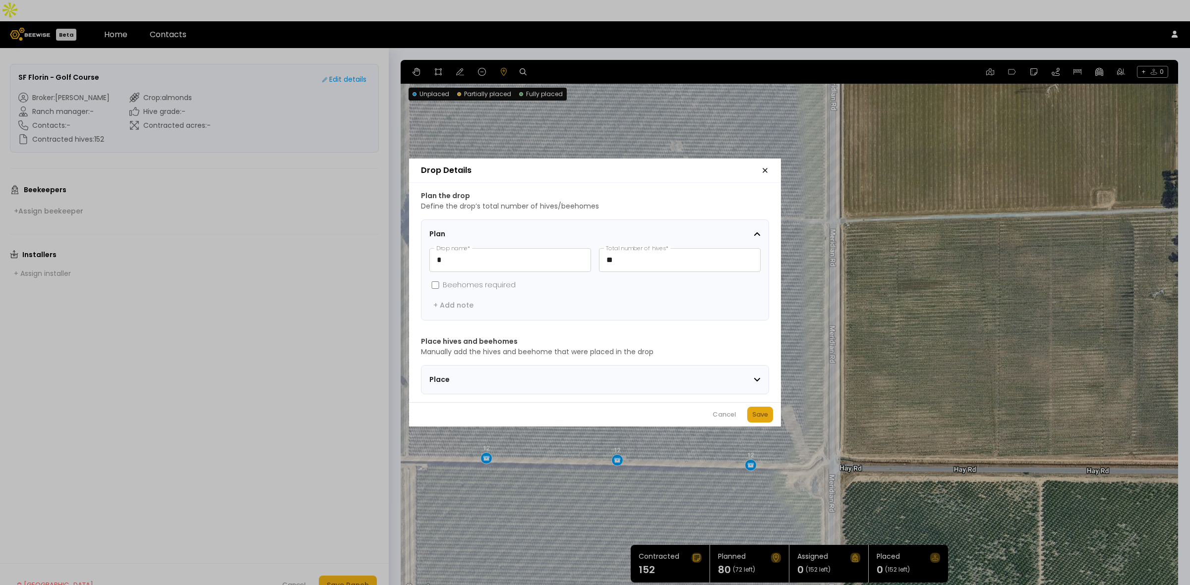
click at [759, 417] on div "Save" at bounding box center [760, 415] width 16 height 10
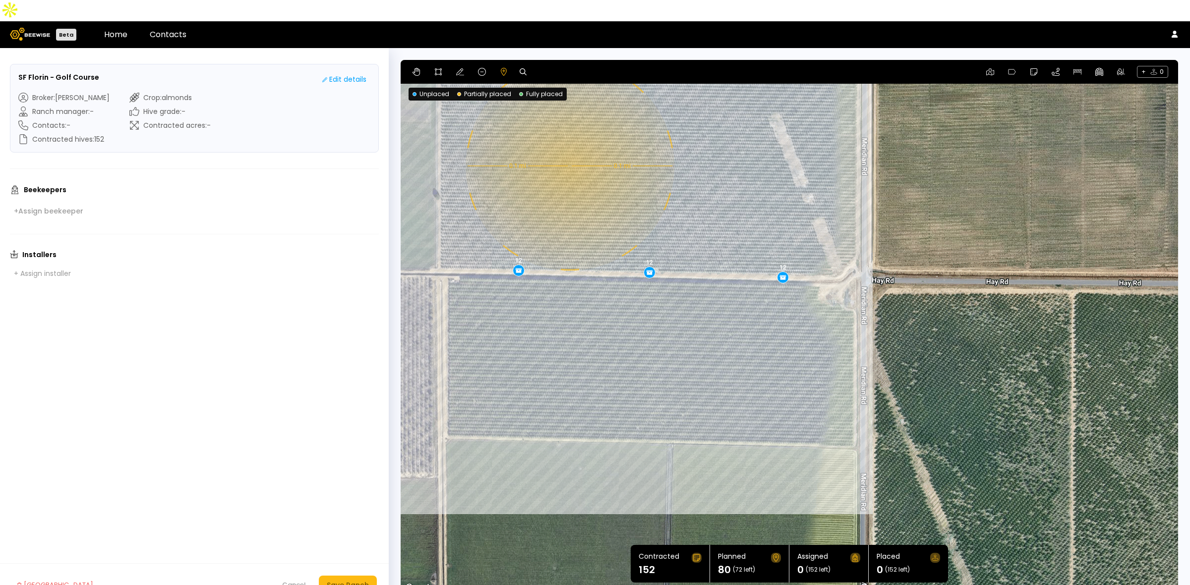
drag, startPoint x: 504, startPoint y: 520, endPoint x: 536, endPoint y: 333, distance: 190.6
click at [536, 333] on div "0.1 mi 0.1 mi 8 8 12 8 8 12 12 12" at bounding box center [788, 327] width 777 height 535
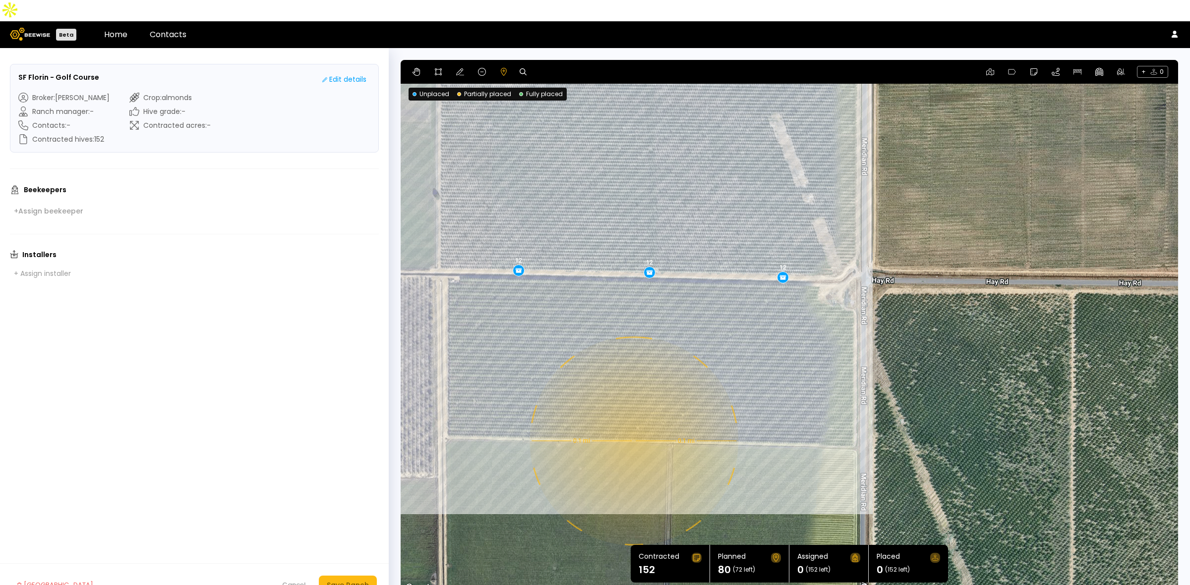
click at [632, 420] on div "0.1 mi 0.1 mi 8 8 12 8 8 12 12 12" at bounding box center [788, 327] width 777 height 535
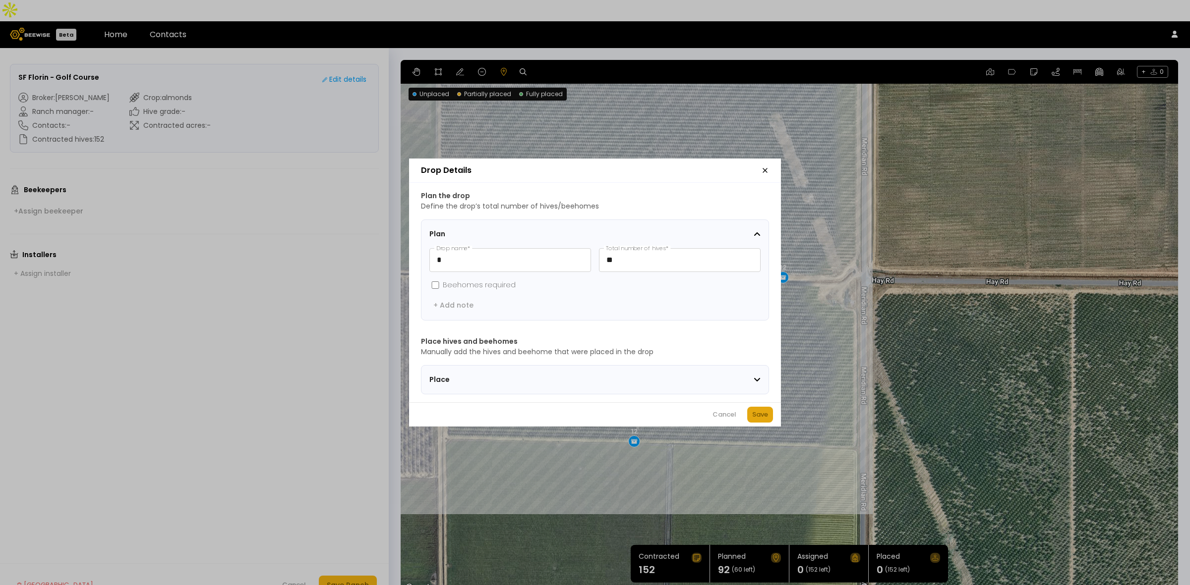
click at [761, 420] on div "Save" at bounding box center [760, 415] width 16 height 10
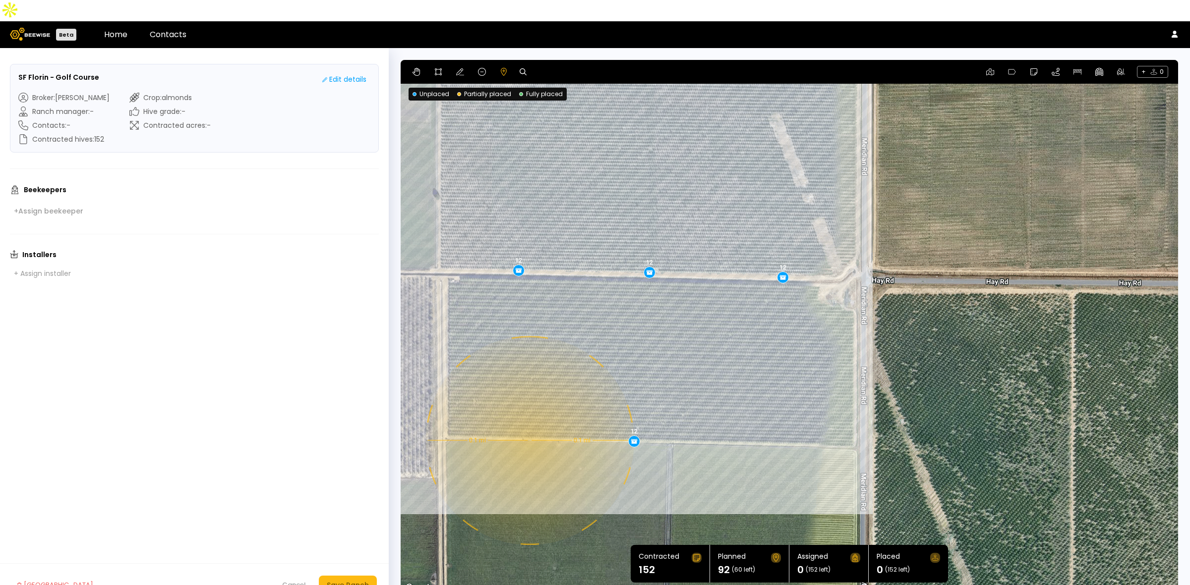
click at [528, 419] on div "0.1 mi 0.1 mi 8 8 12 8 8 12 12 12 12" at bounding box center [788, 327] width 777 height 535
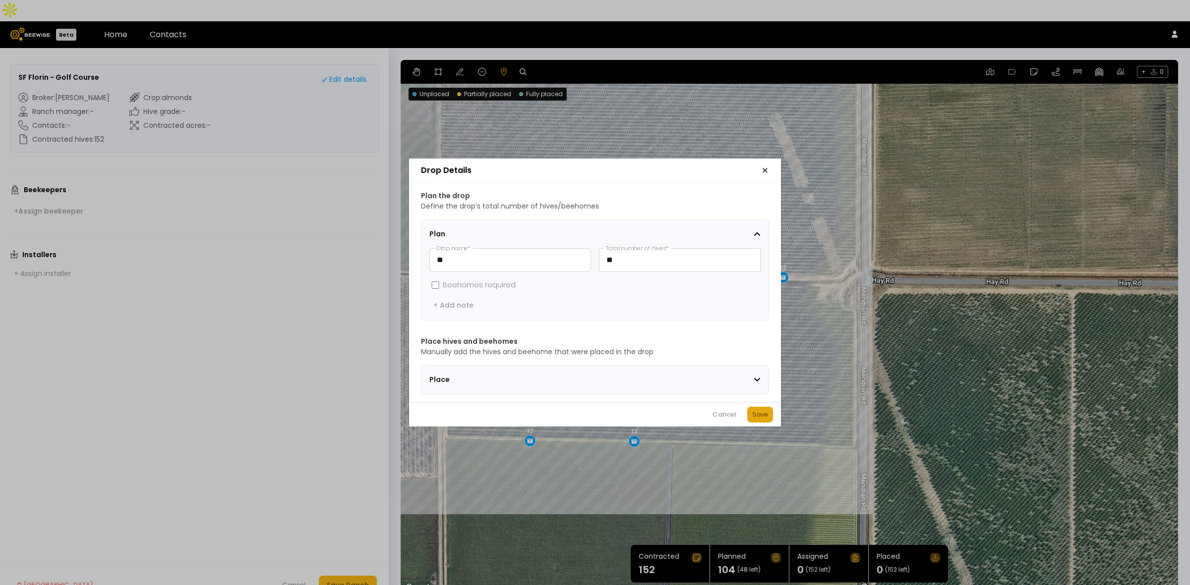
click at [764, 420] on div "Save" at bounding box center [760, 415] width 16 height 10
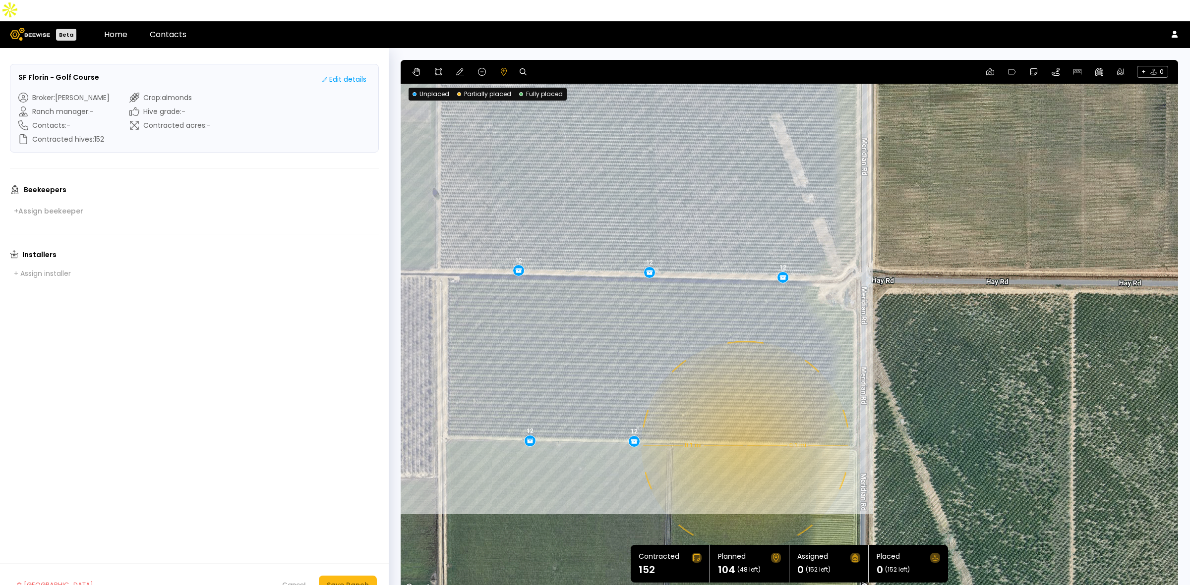
click at [744, 424] on div "0.1 mi 0.1 mi 8 8 12 8 8 12 12 12 12 12" at bounding box center [788, 327] width 777 height 535
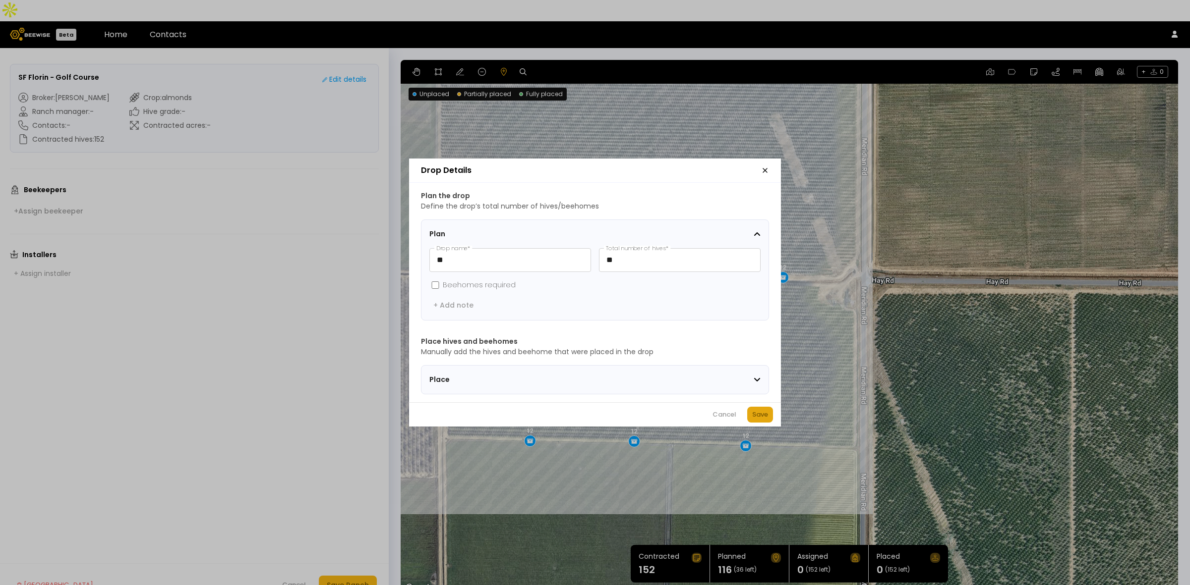
click at [757, 419] on div "Save" at bounding box center [760, 415] width 16 height 10
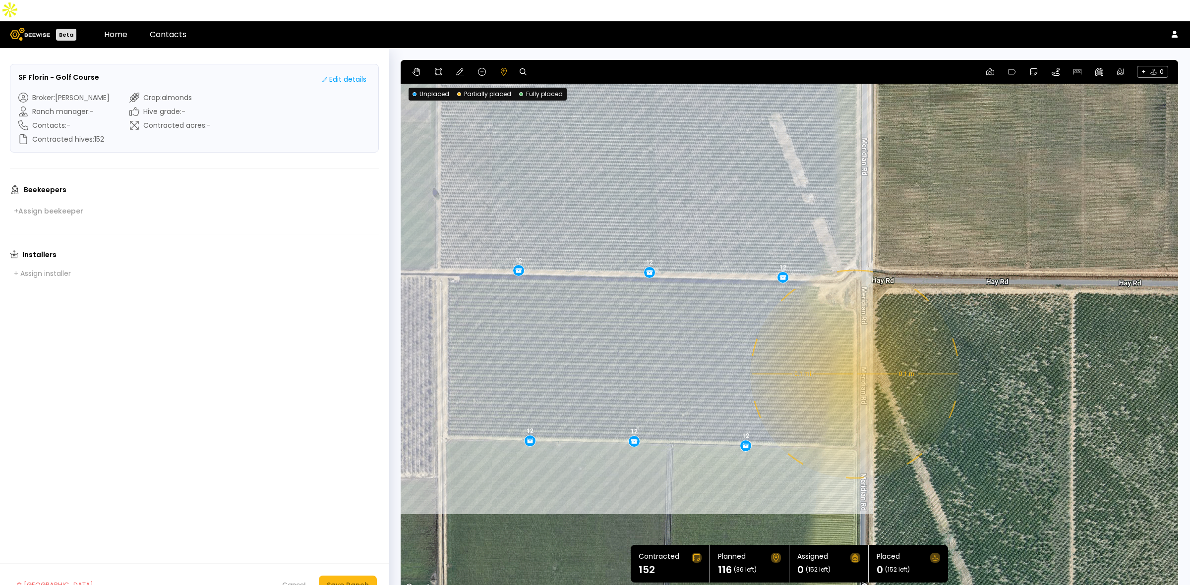
click at [854, 353] on div "0.1 mi 0.1 mi 8 8 12 8 8 12 12 12 12 12 12" at bounding box center [788, 327] width 777 height 535
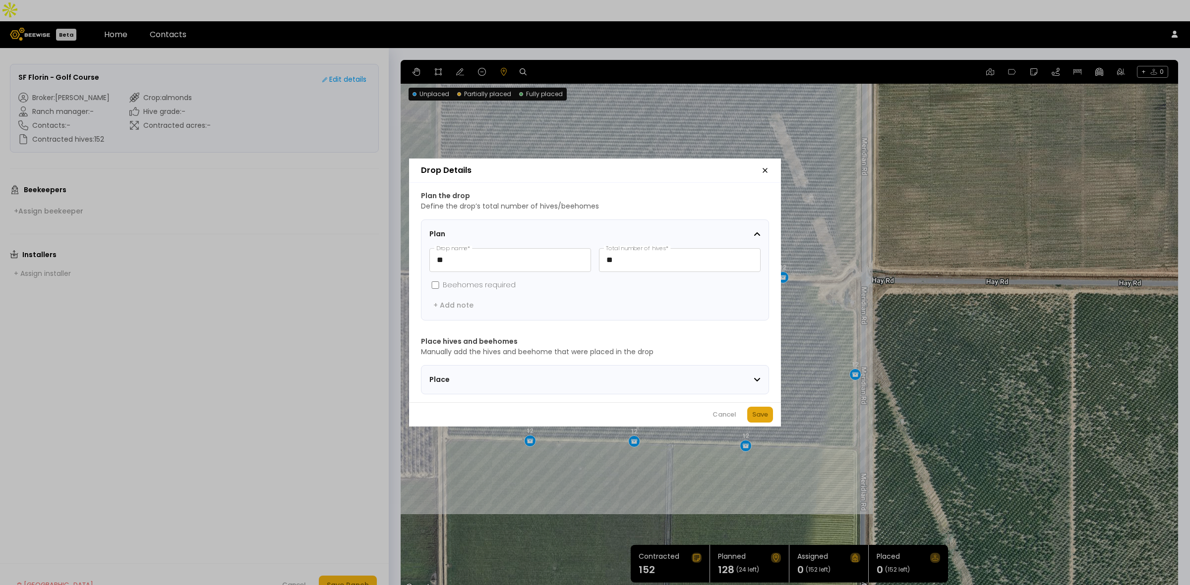
click at [747, 419] on button "Save" at bounding box center [760, 415] width 26 height 16
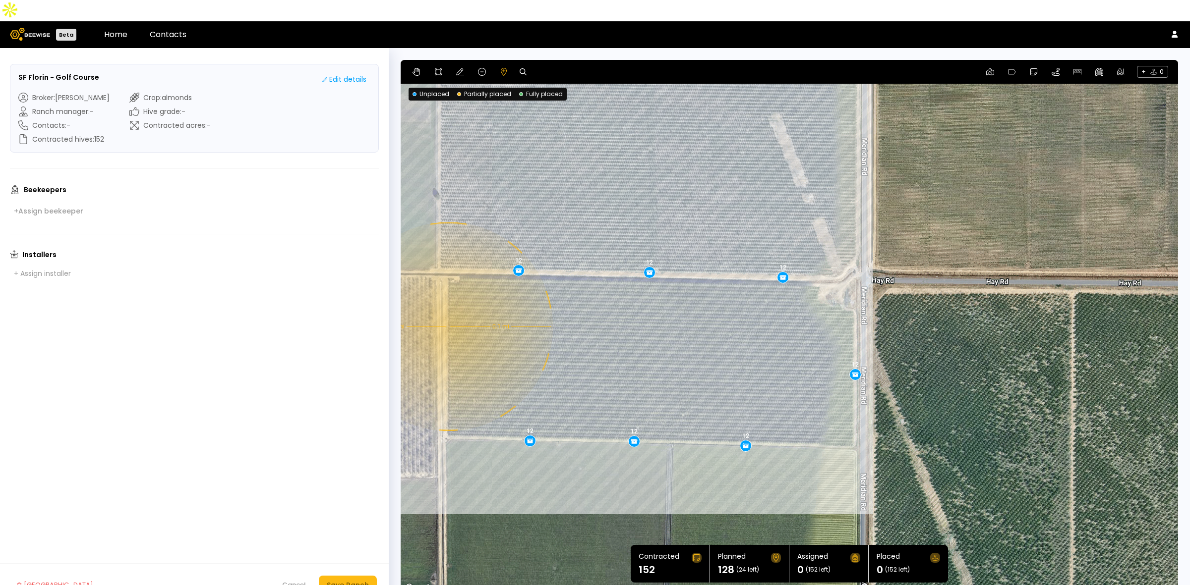
click at [447, 305] on div "0.1 mi 0.1 mi 8 8 12 8 8 12 12 12 12 12 12 12" at bounding box center [788, 327] width 777 height 535
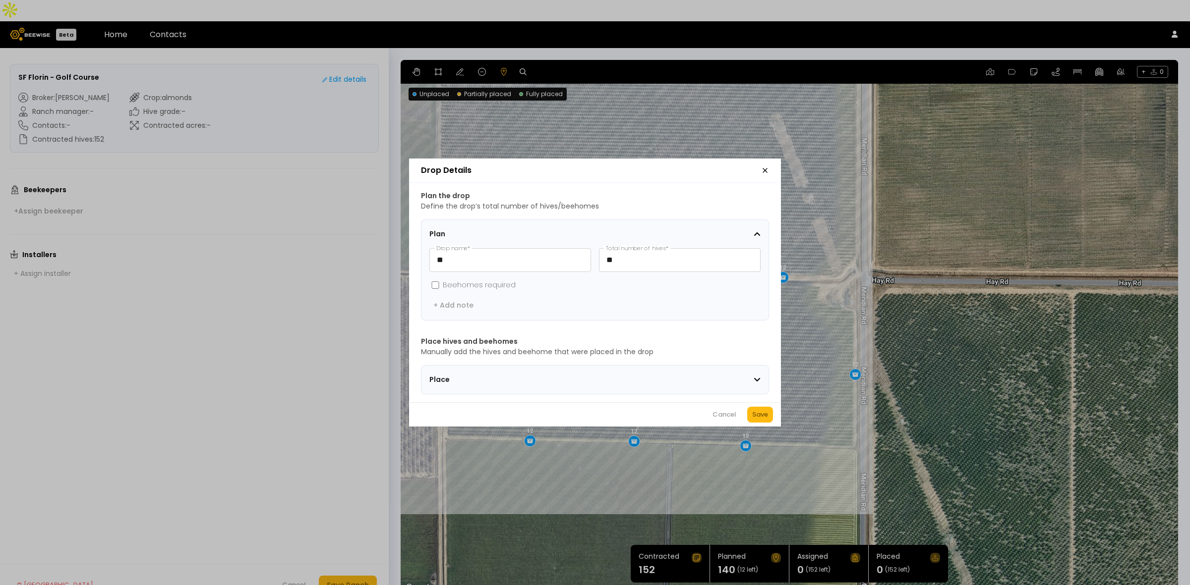
click at [742, 412] on div "Cancel Save" at bounding box center [595, 414] width 372 height 24
click at [759, 415] on div "Save" at bounding box center [760, 415] width 16 height 10
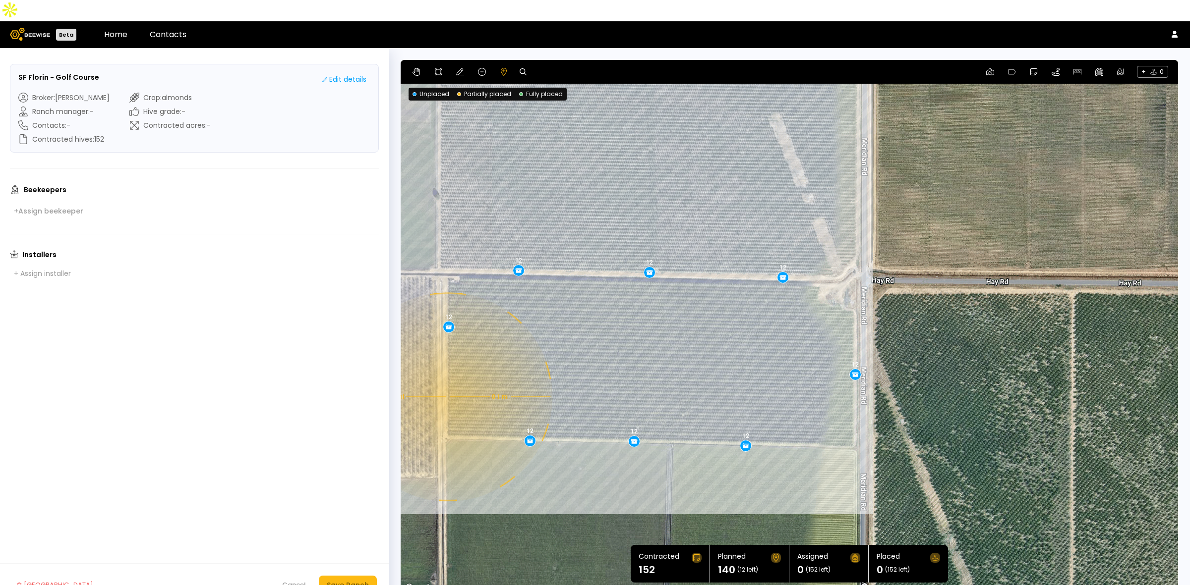
click at [447, 376] on div "0.1 mi 0.1 mi 8 8 12 8 8 12 12 12 12 12 12 12 12" at bounding box center [788, 327] width 777 height 535
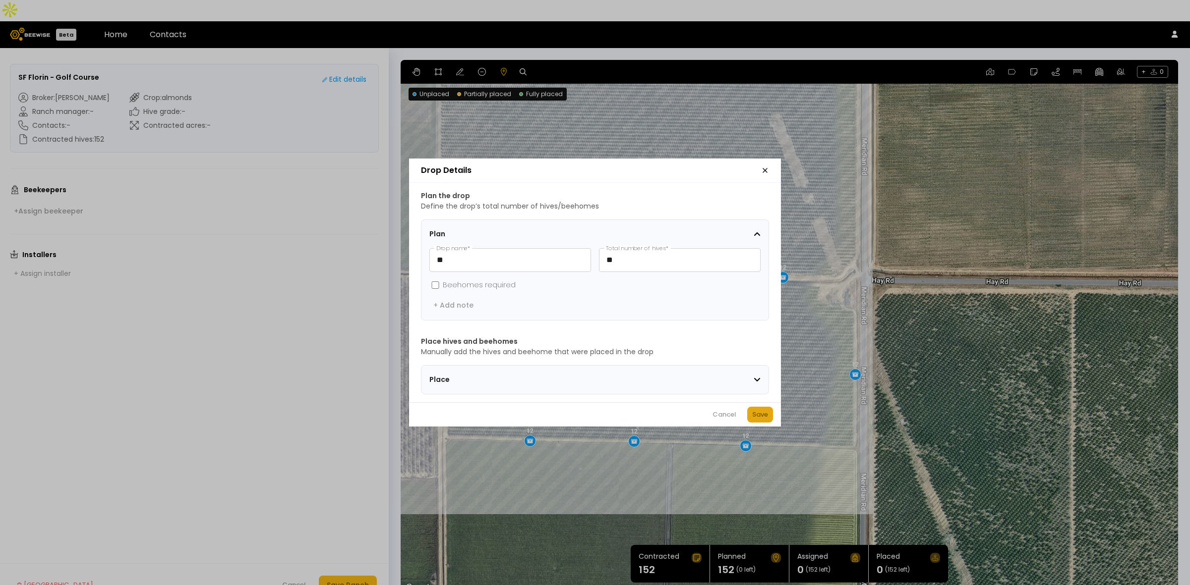
click at [761, 420] on div "Save" at bounding box center [760, 415] width 16 height 10
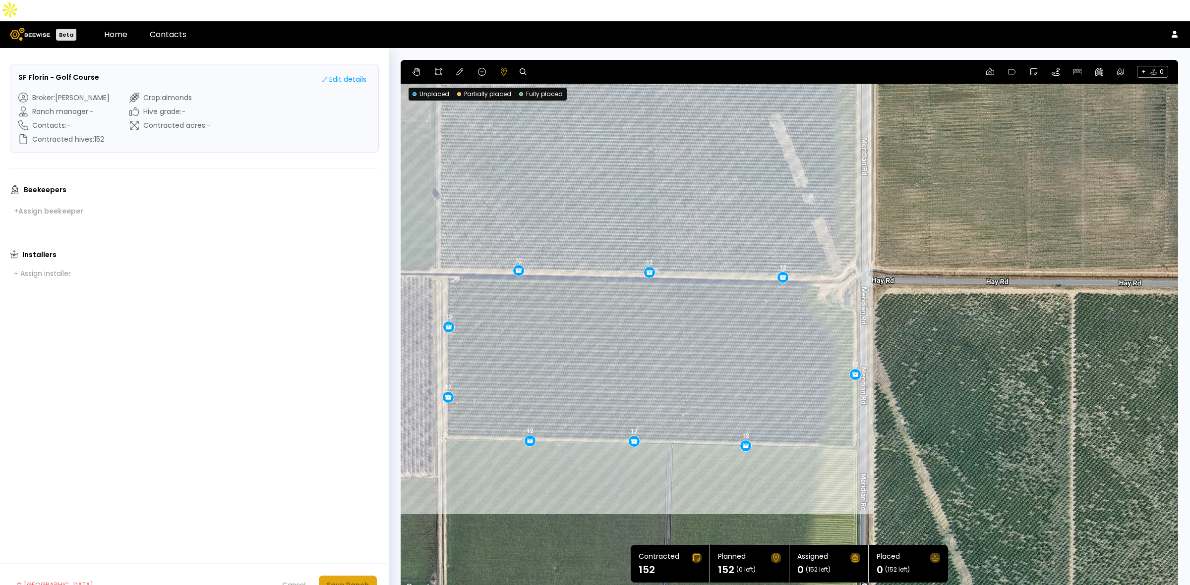
click at [360, 580] on div "Save Ranch" at bounding box center [348, 585] width 42 height 11
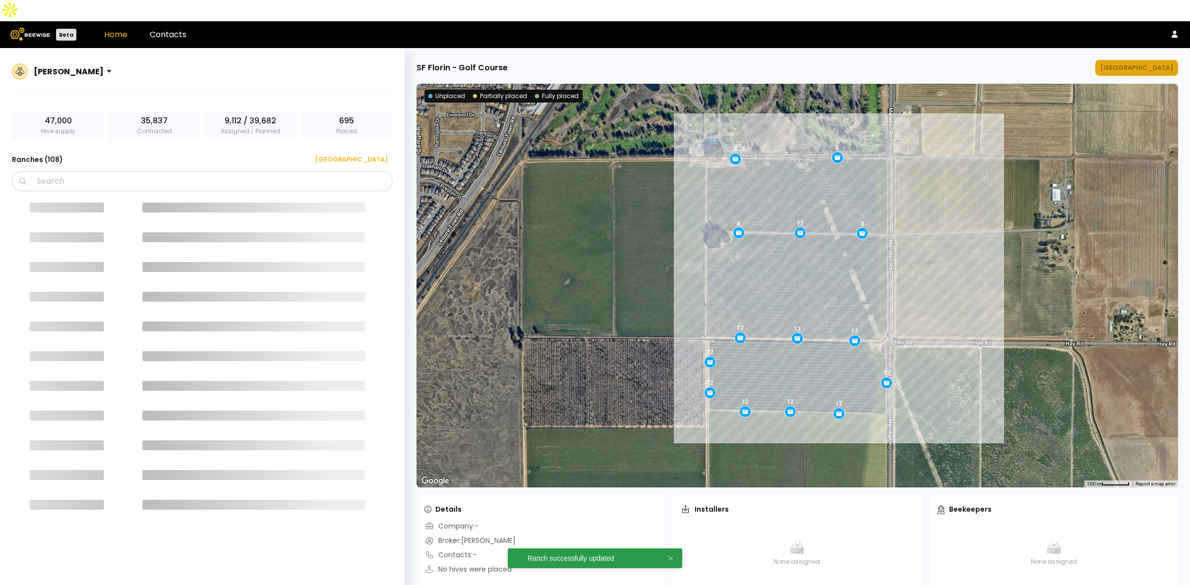
click at [1151, 63] on div "[GEOGRAPHIC_DATA]" at bounding box center [1136, 68] width 73 height 10
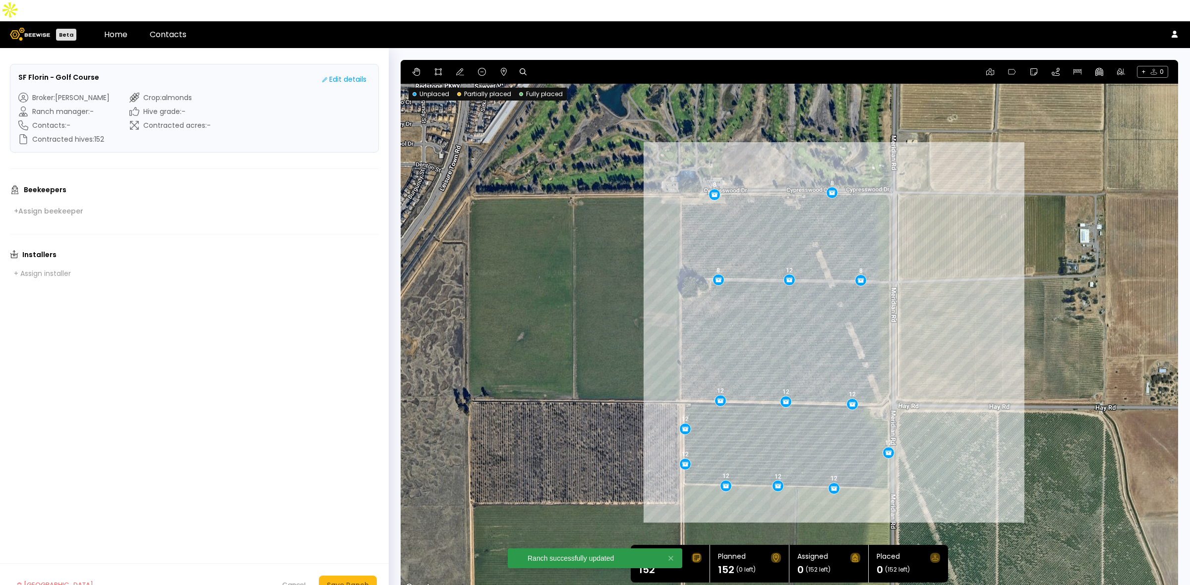
drag, startPoint x: 959, startPoint y: 165, endPoint x: 947, endPoint y: 196, distance: 33.4
click at [947, 196] on div "12 12 12 8 8 12 8 12 8 12 12 12 12 12" at bounding box center [788, 327] width 777 height 535
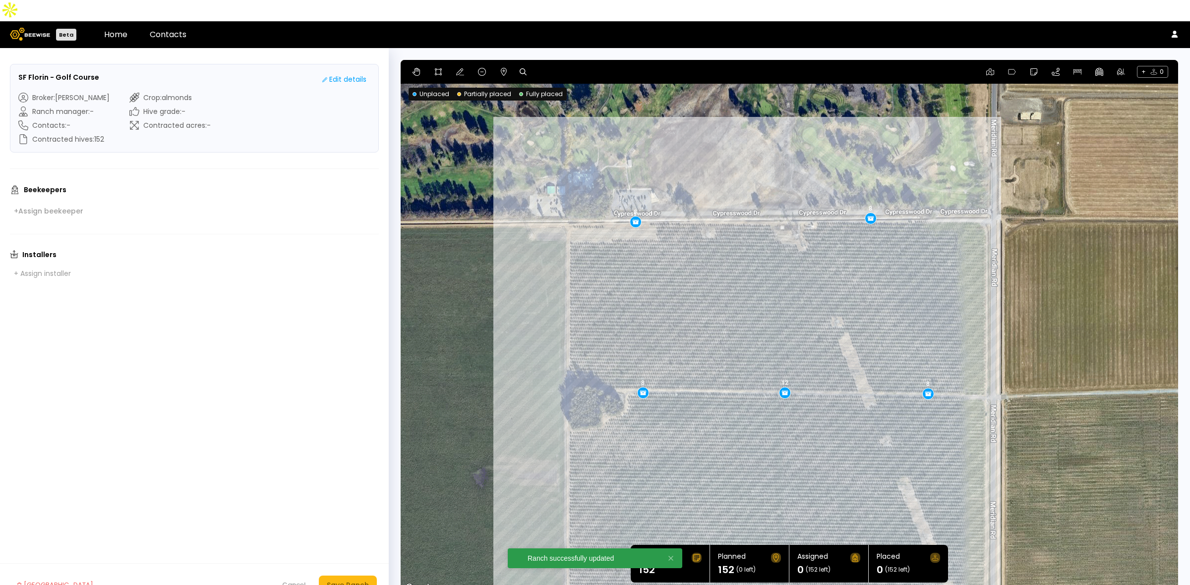
drag, startPoint x: 909, startPoint y: 202, endPoint x: 1061, endPoint y: 245, distance: 158.2
click at [1061, 245] on div "12 12 12 8 8 12 8 12 8 12 12 12 12 12" at bounding box center [788, 327] width 777 height 535
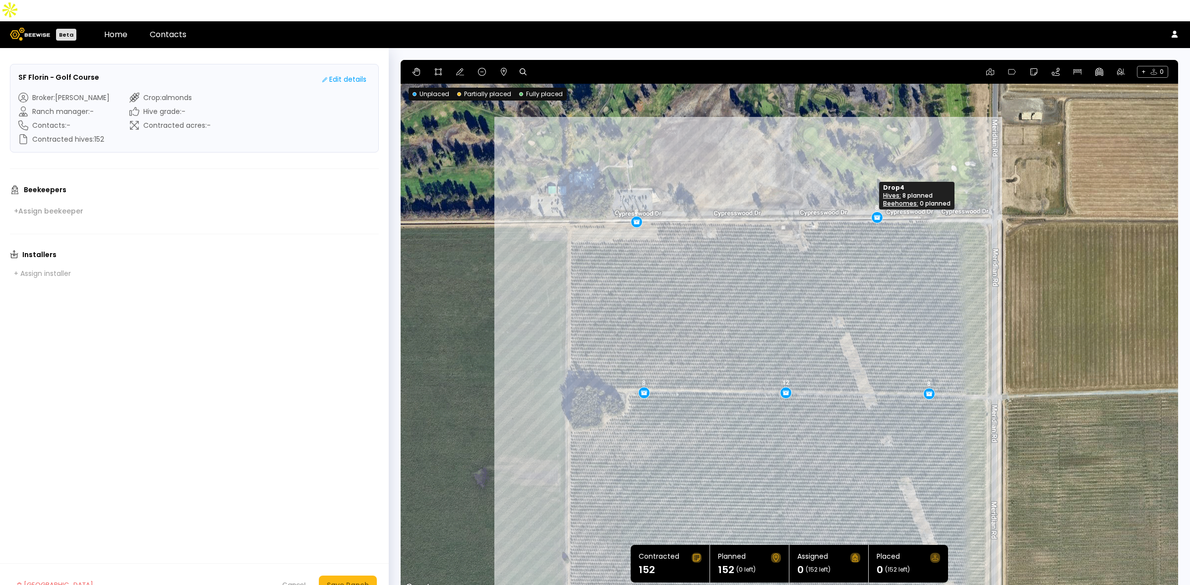
drag, startPoint x: 870, startPoint y: 198, endPoint x: 875, endPoint y: 197, distance: 5.5
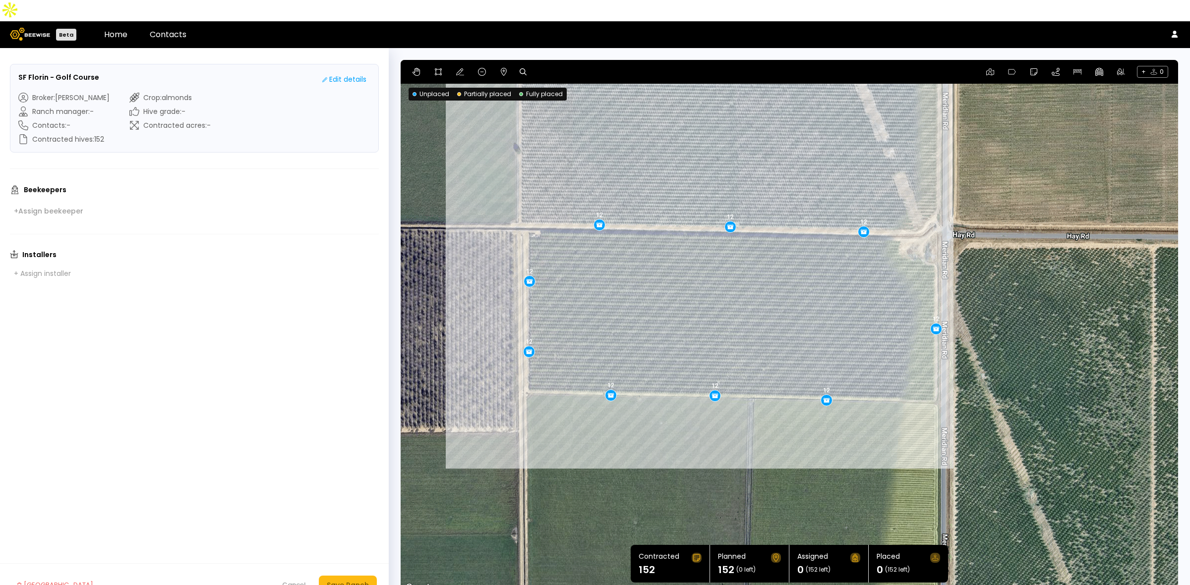
drag, startPoint x: 1085, startPoint y: 382, endPoint x: 1034, endPoint y: -32, distance: 416.4
click at [1034, 0] on html "Beta Home Contacts [PERSON_NAME] - Golf Course Edit details Broker : [PERSON_NA…" at bounding box center [595, 303] width 1190 height 607
click at [356, 580] on div "Save Ranch" at bounding box center [348, 585] width 42 height 11
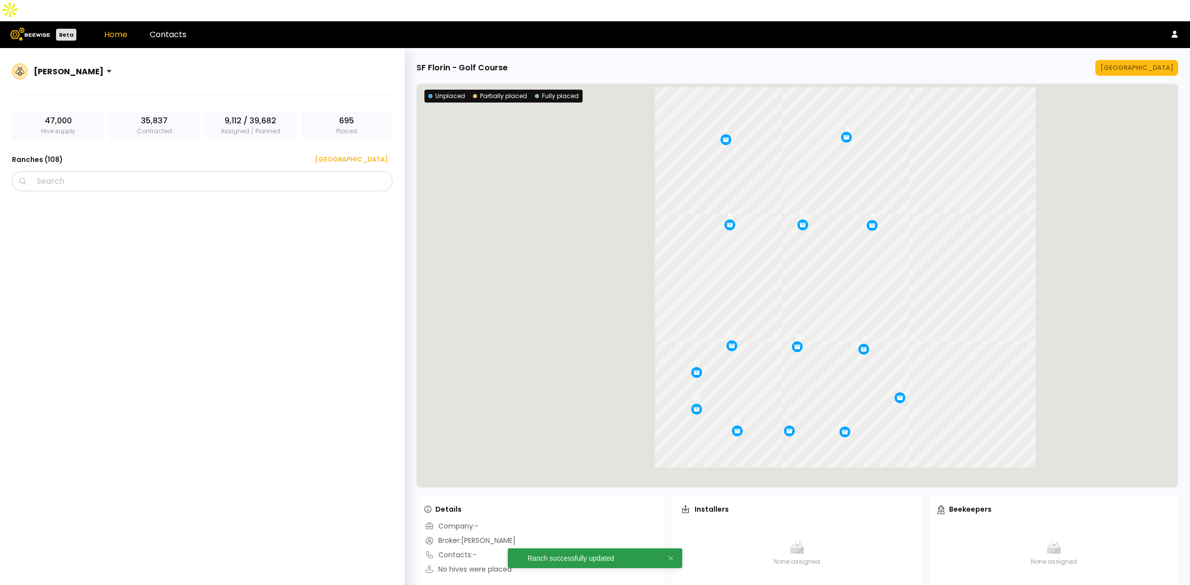
scroll to position [4267, 0]
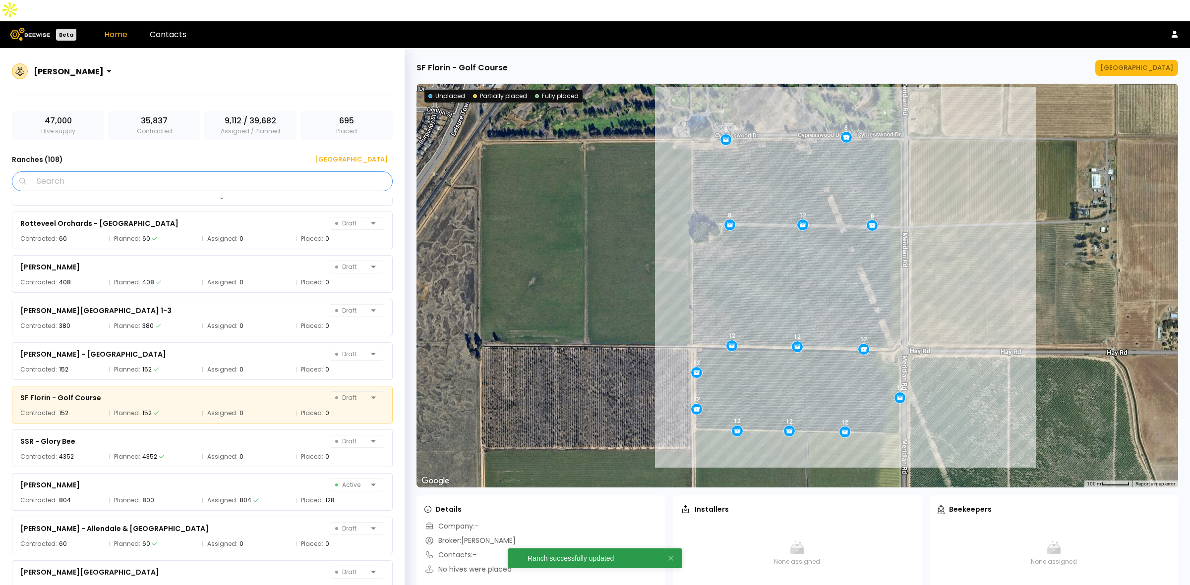
click at [368, 172] on input "Search" at bounding box center [205, 181] width 355 height 19
click at [371, 155] on div "[GEOGRAPHIC_DATA]" at bounding box center [348, 160] width 80 height 10
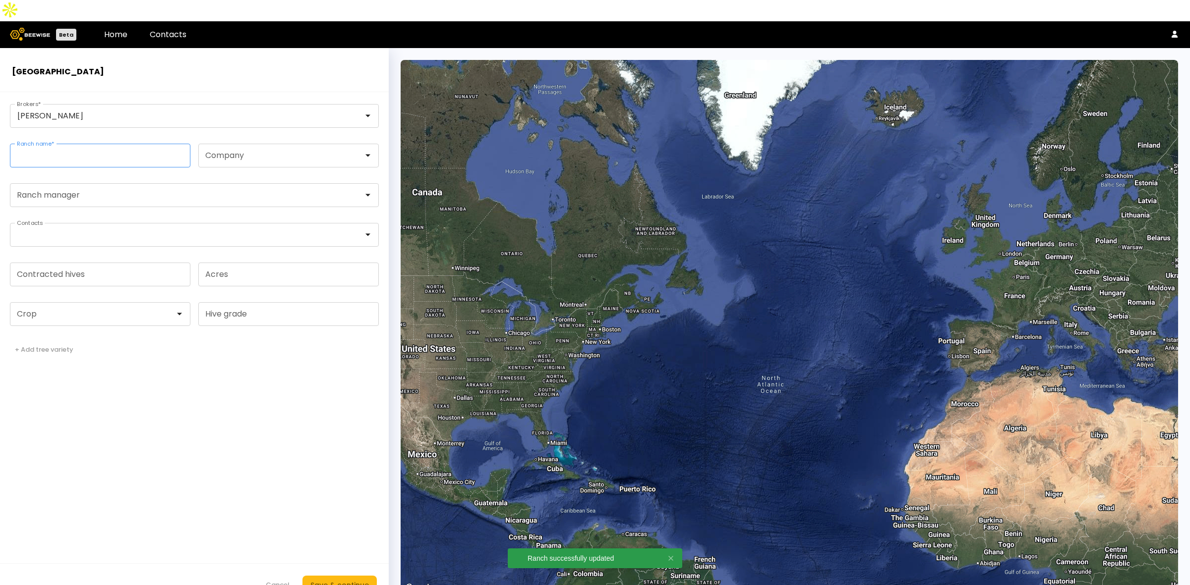
click at [80, 144] on input "Ranch name *" at bounding box center [99, 155] width 179 height 23
paste input "**********"
type input "**********"
click at [72, 263] on input "Contracted hives" at bounding box center [99, 274] width 179 height 23
type input "***"
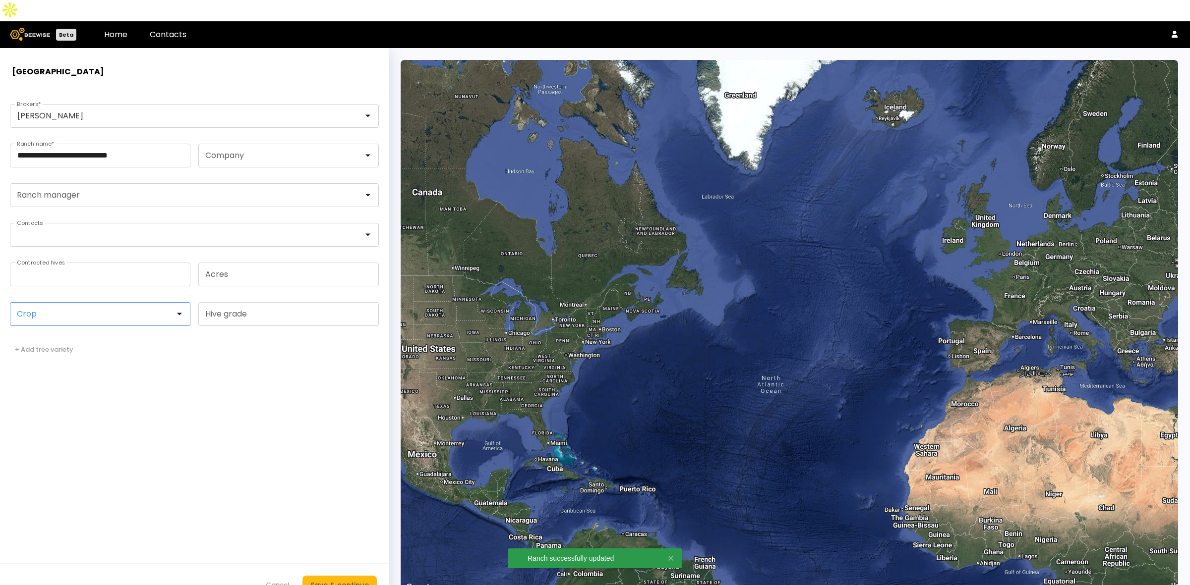
click at [46, 310] on div at bounding box center [96, 314] width 158 height 9
click at [39, 336] on div "Almonds" at bounding box center [100, 339] width 169 height 6
click at [342, 580] on div "Save & continue" at bounding box center [339, 585] width 58 height 11
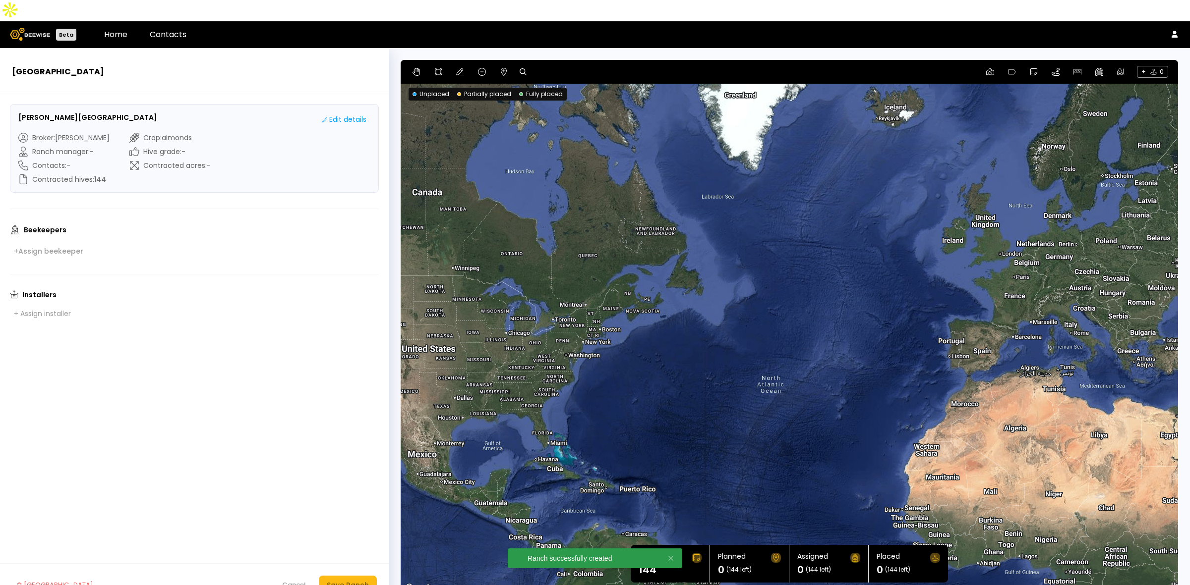
click at [521, 66] on div at bounding box center [525, 72] width 13 height 12
click at [519, 68] on icon at bounding box center [522, 71] width 7 height 7
click at [554, 66] on input at bounding box center [560, 72] width 61 height 12
paste input "**********"
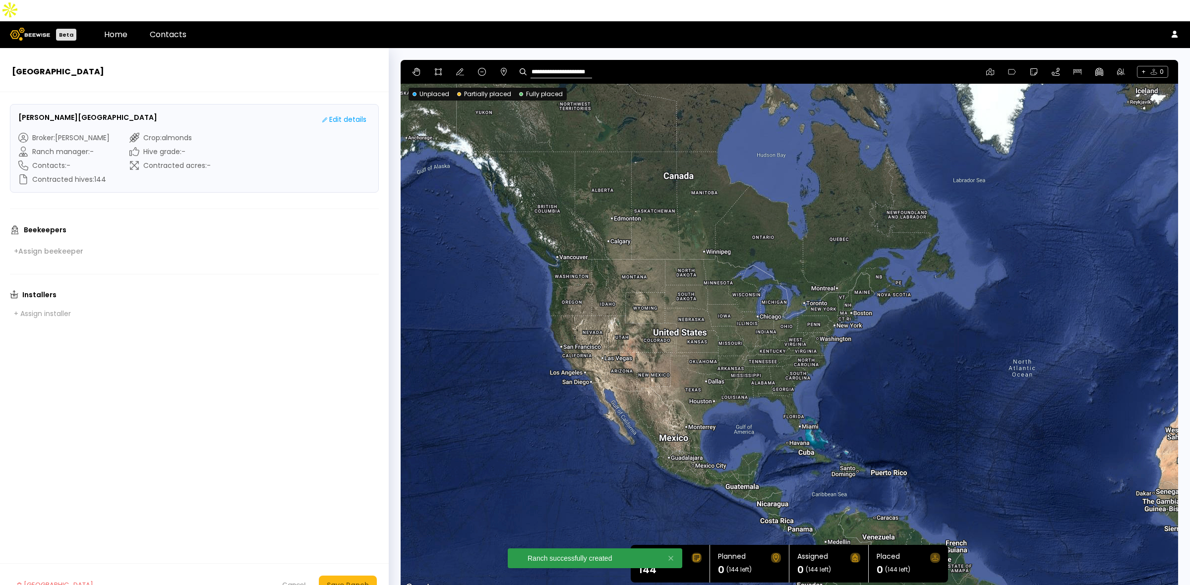
type input "**********"
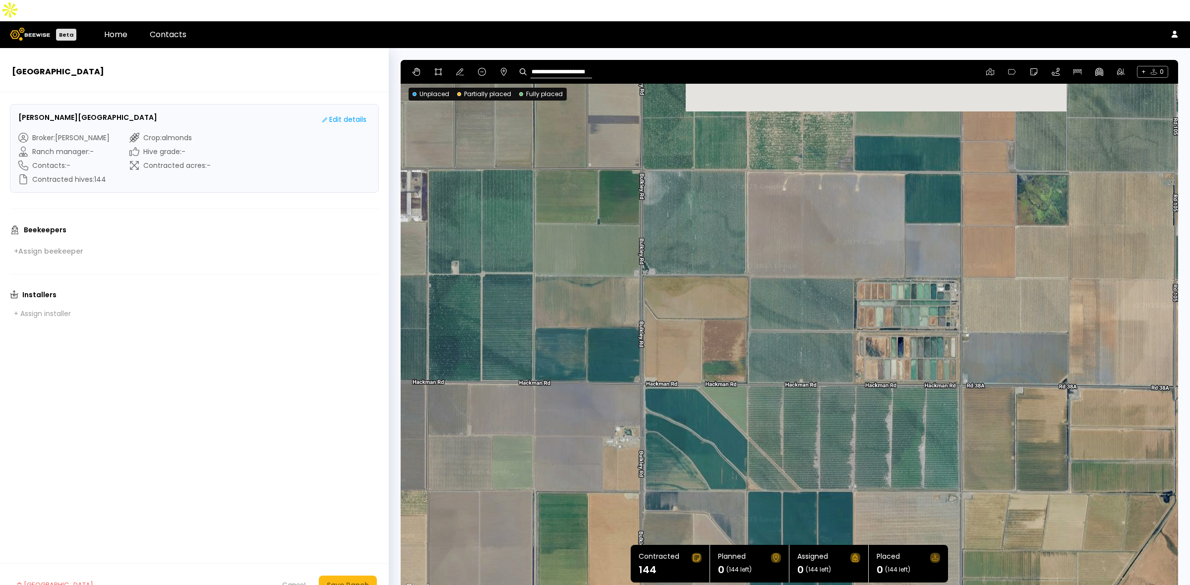
drag, startPoint x: 897, startPoint y: 254, endPoint x: 841, endPoint y: 353, distance: 114.1
click at [841, 353] on div at bounding box center [788, 327] width 777 height 535
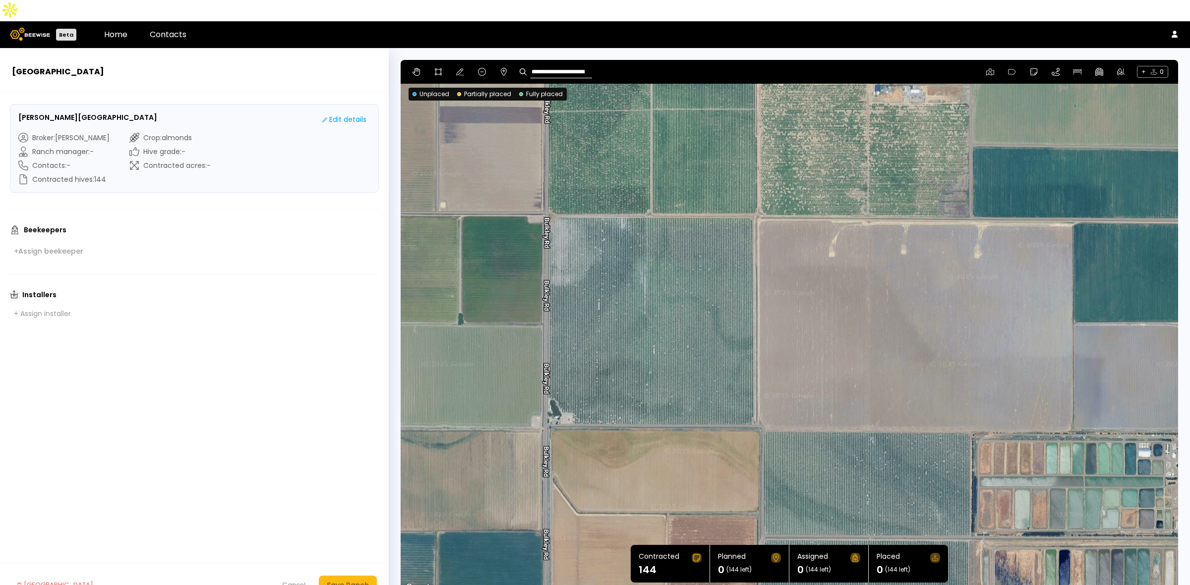
click at [434, 60] on div "**********" at bounding box center [788, 72] width 777 height 24
click at [431, 60] on div "**********" at bounding box center [788, 72] width 777 height 24
click at [435, 68] on icon at bounding box center [438, 71] width 7 height 7
click at [547, 197] on div at bounding box center [789, 327] width 776 height 535
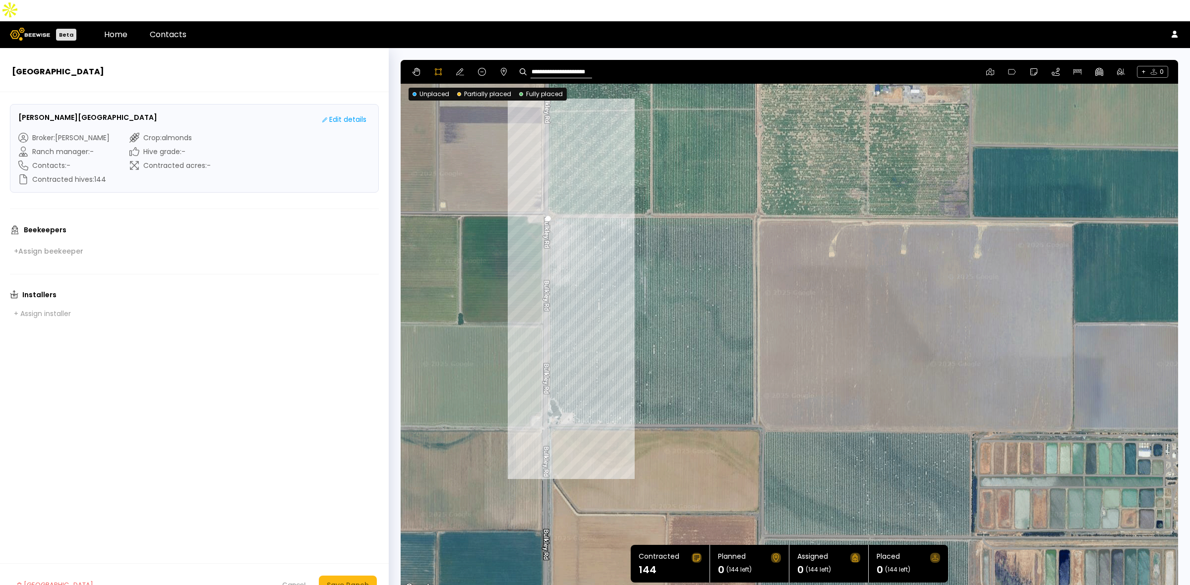
click at [547, 377] on div at bounding box center [789, 327] width 776 height 535
click at [555, 379] on div at bounding box center [789, 327] width 776 height 535
click at [561, 393] on div at bounding box center [789, 327] width 776 height 535
click at [573, 392] on div at bounding box center [789, 327] width 776 height 535
click at [575, 403] on div at bounding box center [789, 327] width 776 height 535
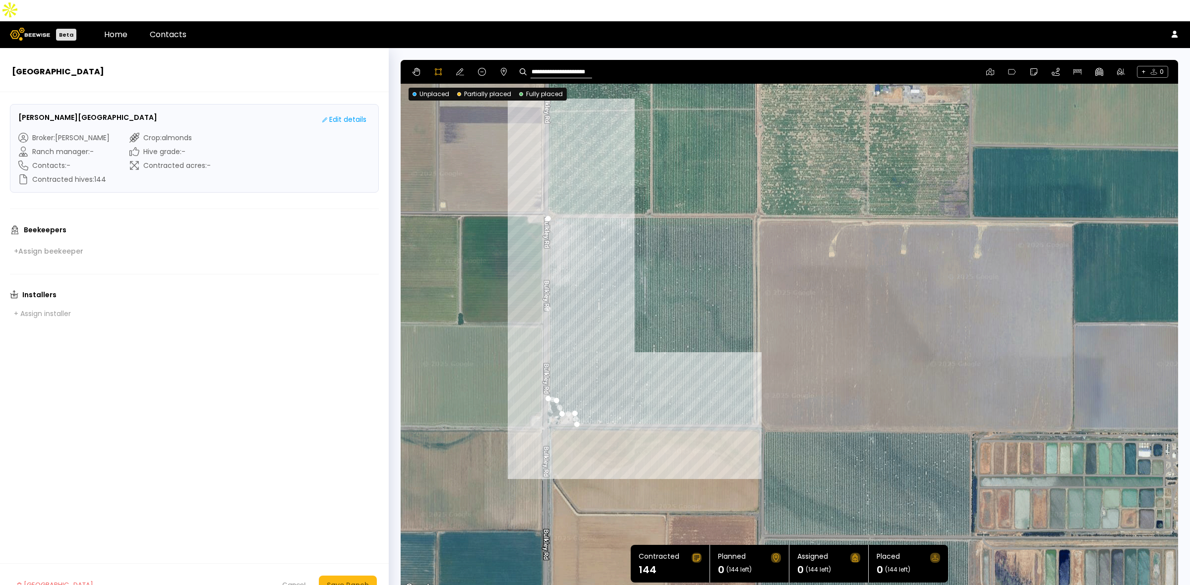
click at [750, 403] on div at bounding box center [789, 327] width 776 height 535
click at [752, 396] on div at bounding box center [789, 327] width 776 height 535
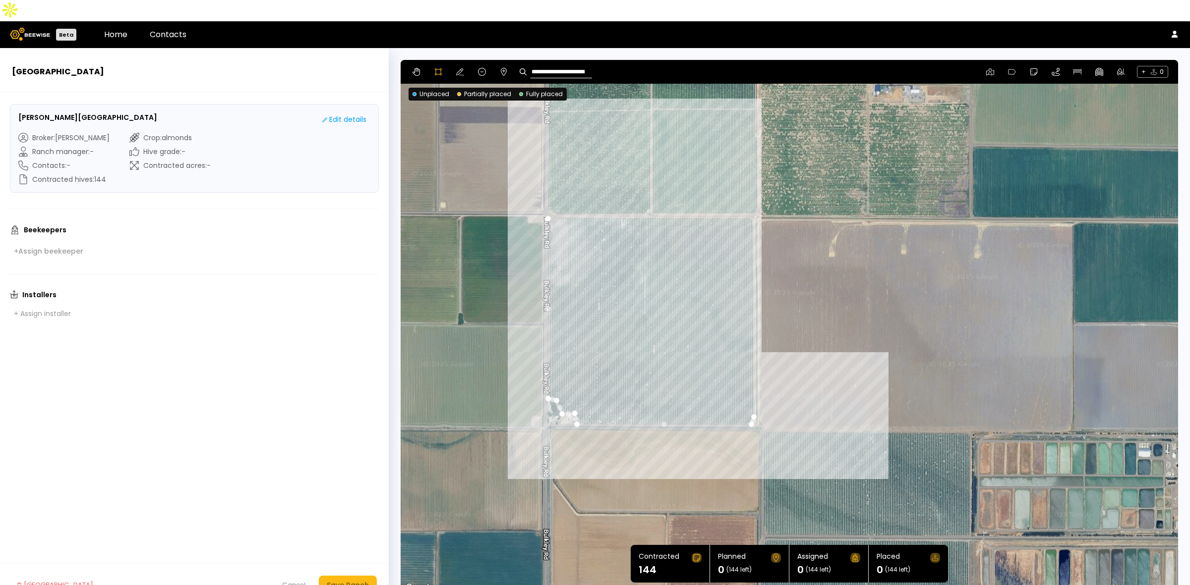
click at [752, 196] on div at bounding box center [789, 327] width 776 height 535
click at [549, 197] on div at bounding box center [789, 327] width 776 height 535
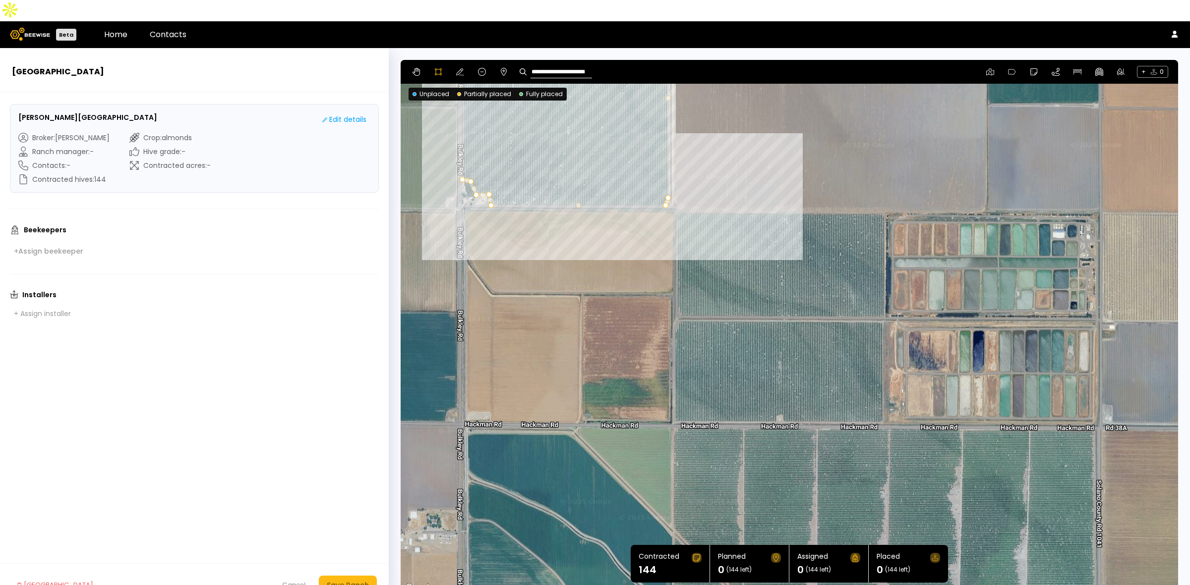
drag, startPoint x: 944, startPoint y: 447, endPoint x: 857, endPoint y: 226, distance: 237.5
click at [857, 226] on div at bounding box center [789, 327] width 776 height 535
click at [677, 191] on div at bounding box center [789, 327] width 776 height 535
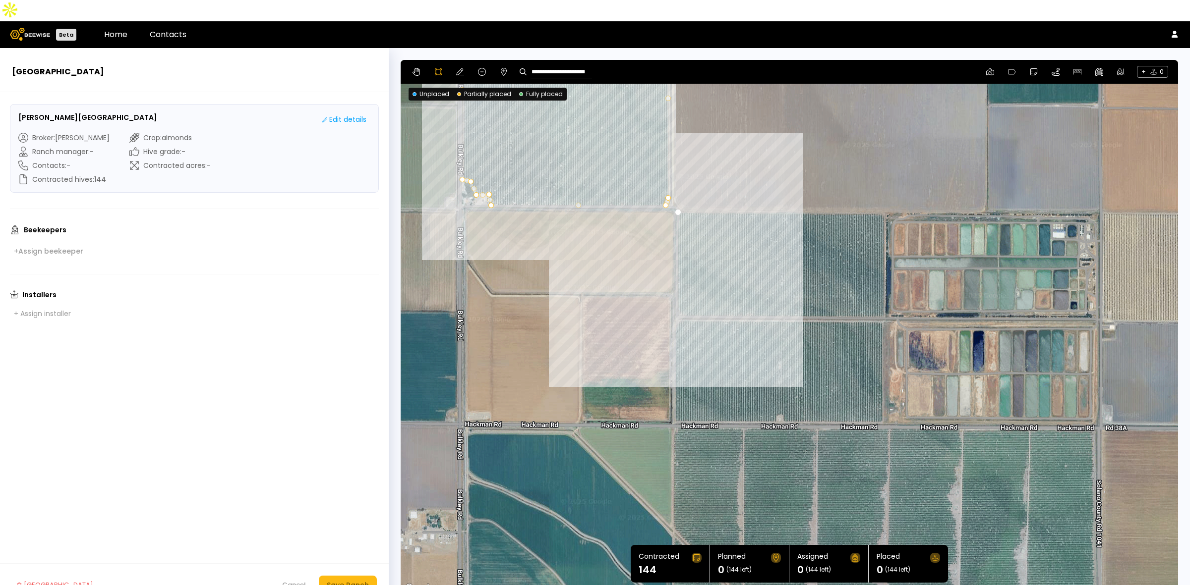
click at [677, 296] on div at bounding box center [789, 327] width 776 height 535
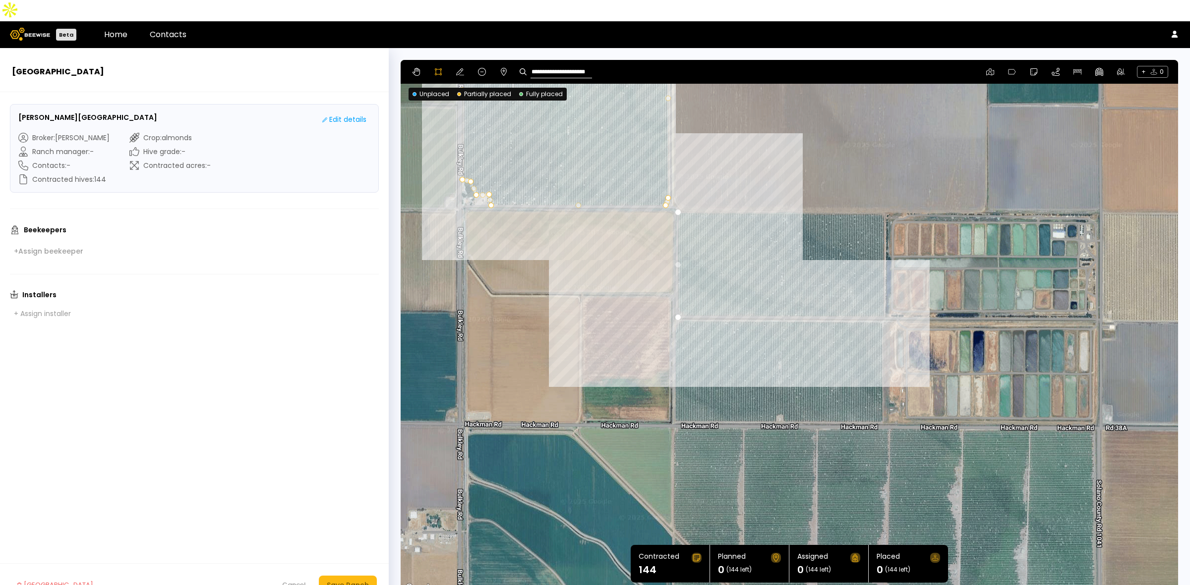
click at [886, 297] on div at bounding box center [789, 327] width 776 height 535
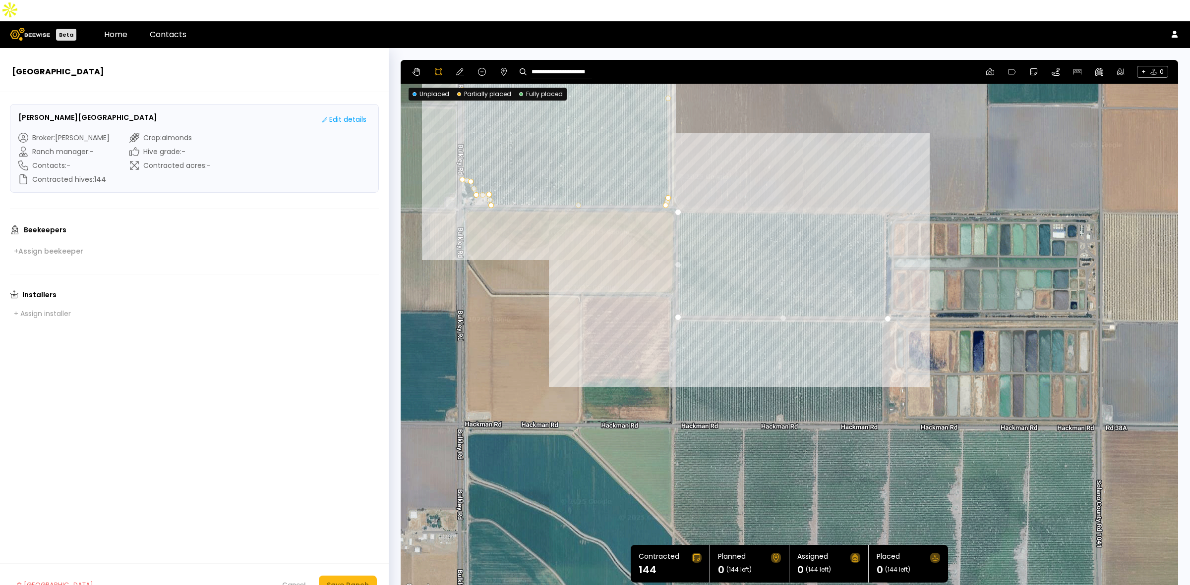
click at [884, 192] on div at bounding box center [789, 327] width 776 height 535
click at [677, 191] on div at bounding box center [789, 327] width 776 height 535
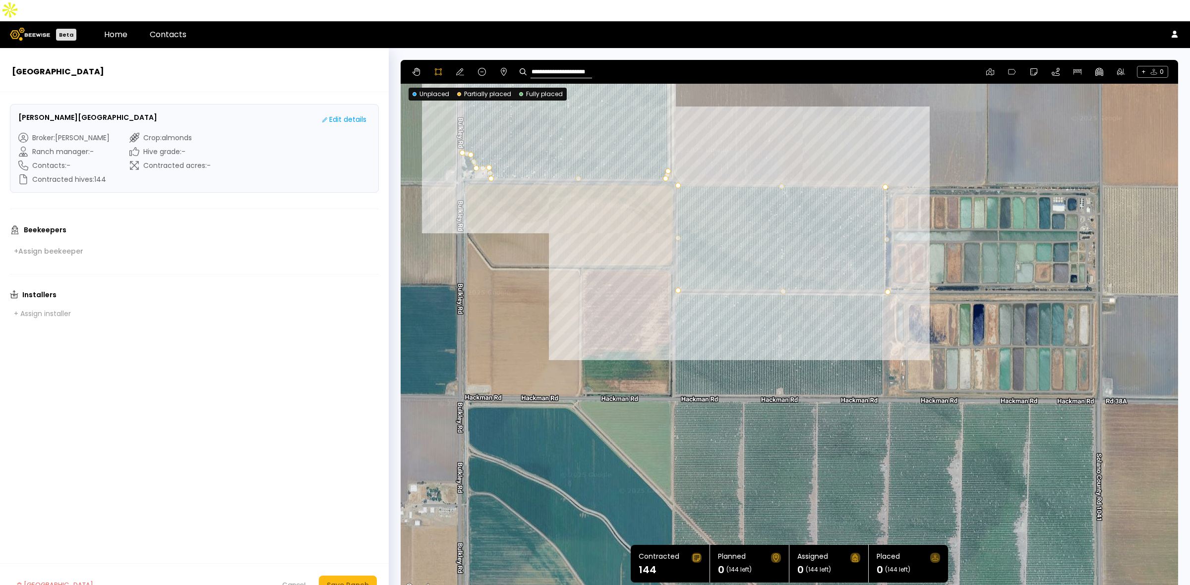
drag, startPoint x: 727, startPoint y: 366, endPoint x: 724, endPoint y: 324, distance: 42.2
click at [725, 324] on div at bounding box center [789, 327] width 776 height 535
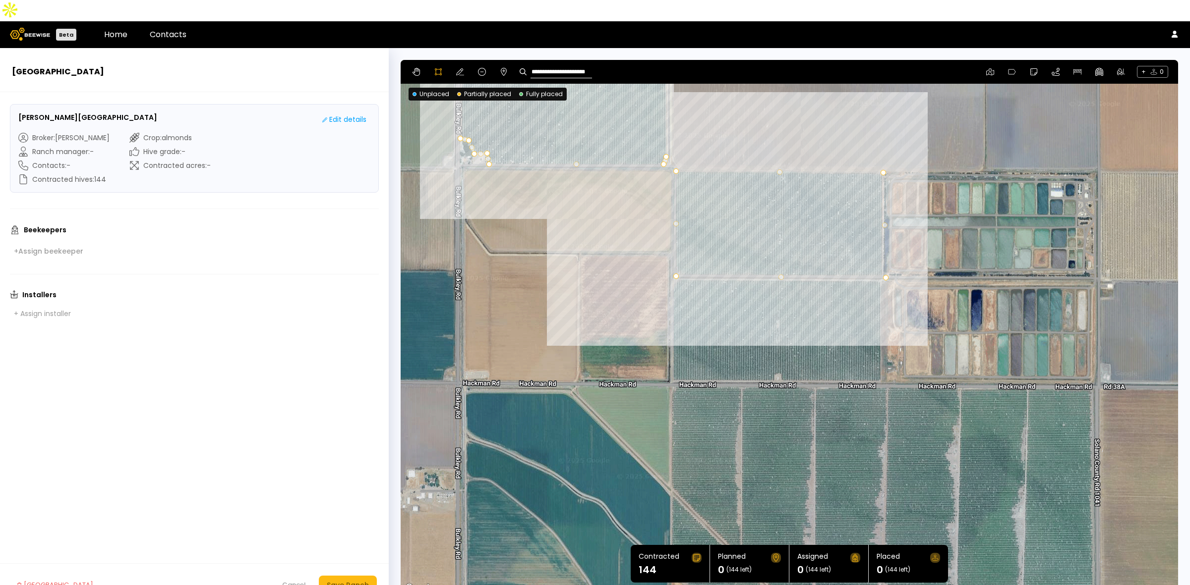
click at [677, 258] on div at bounding box center [789, 327] width 776 height 535
click at [673, 273] on div at bounding box center [789, 327] width 776 height 535
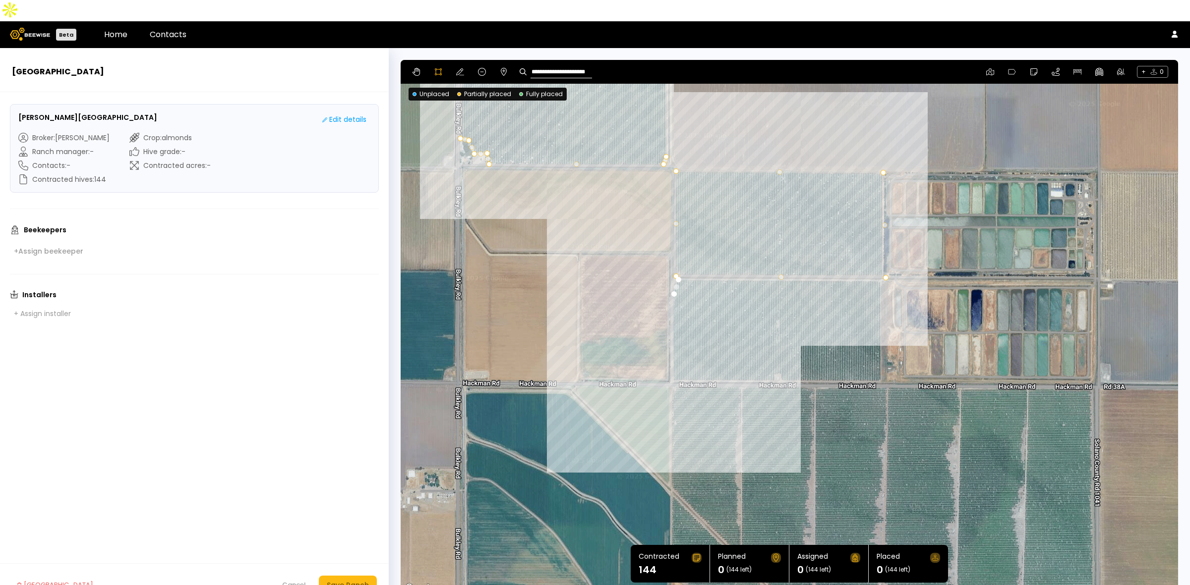
click at [672, 360] on div at bounding box center [789, 327] width 776 height 535
click at [774, 359] on div at bounding box center [789, 327] width 776 height 535
click at [774, 354] on div at bounding box center [789, 327] width 776 height 535
click at [780, 352] on div at bounding box center [789, 327] width 776 height 535
click at [780, 359] on div at bounding box center [789, 327] width 776 height 535
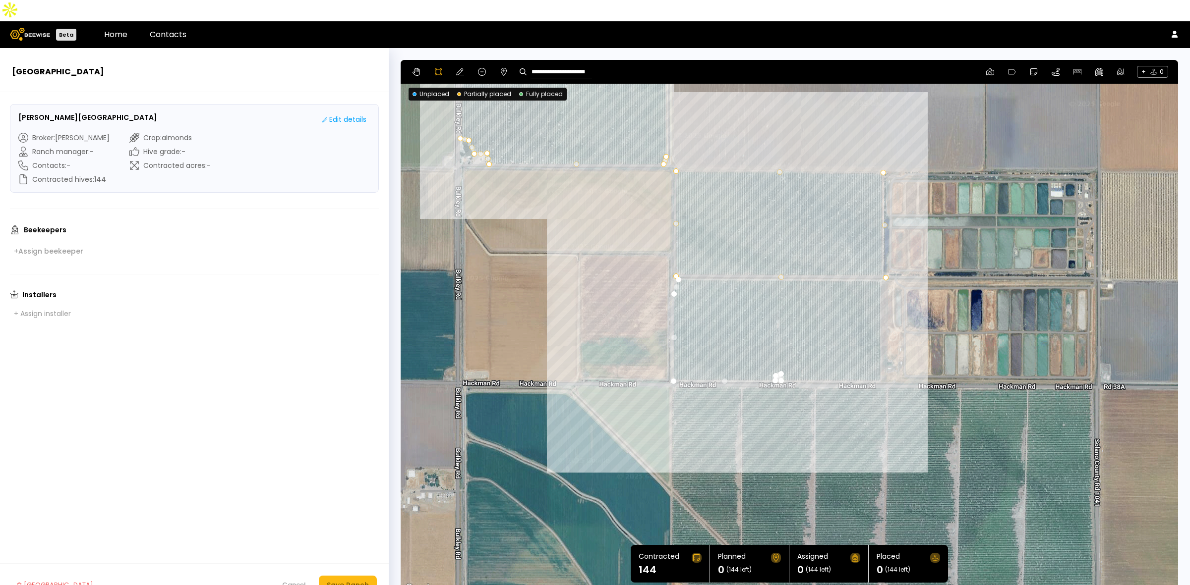
click at [880, 360] on div at bounding box center [789, 327] width 776 height 535
click at [881, 261] on div at bounding box center [789, 327] width 776 height 535
click at [680, 259] on div at bounding box center [789, 327] width 776 height 535
click at [362, 564] on footer "[GEOGRAPHIC_DATA] Cancel Save Ranch" at bounding box center [194, 585] width 389 height 43
click at [362, 580] on div "Save Ranch" at bounding box center [348, 585] width 42 height 11
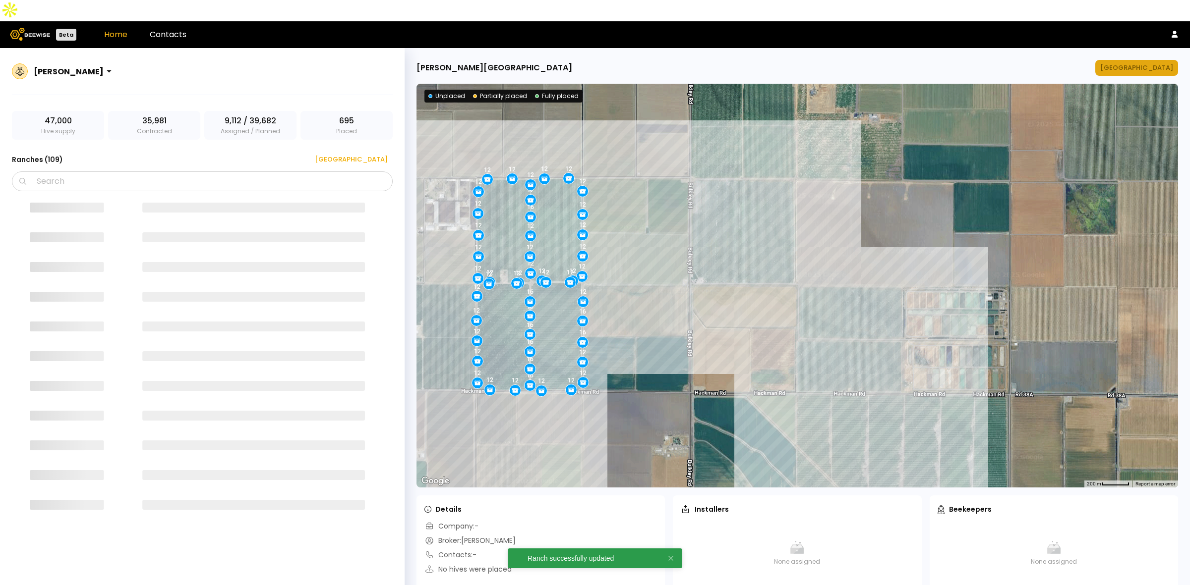
click at [1151, 63] on div "[GEOGRAPHIC_DATA]" at bounding box center [1136, 68] width 73 height 10
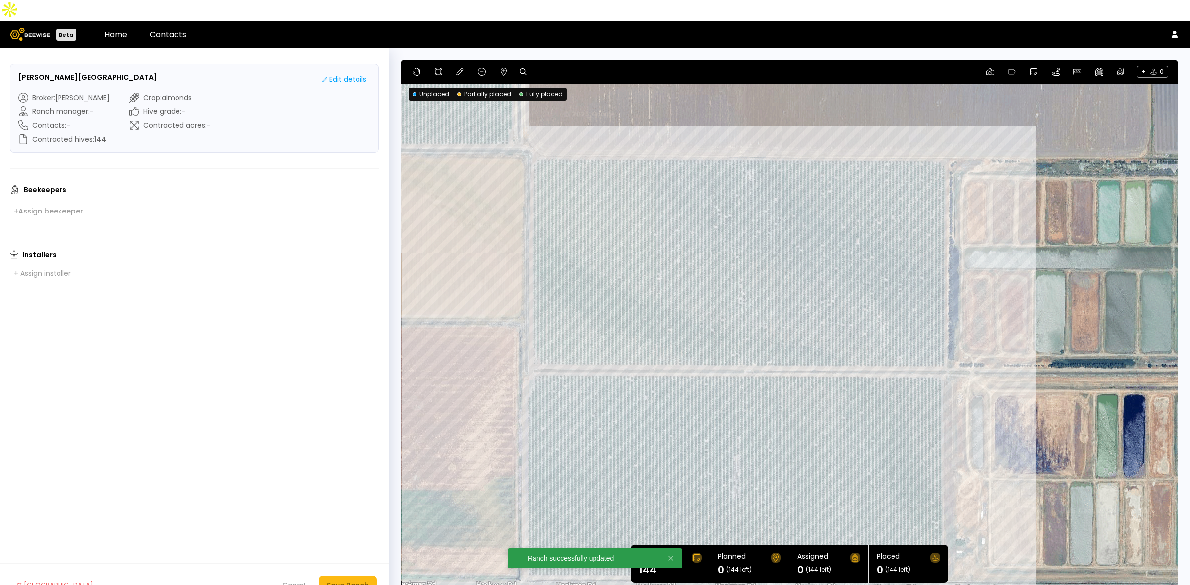
drag, startPoint x: 1019, startPoint y: 457, endPoint x: 1024, endPoint y: 353, distance: 104.2
click at [1024, 353] on div at bounding box center [788, 327] width 777 height 535
click at [457, 68] on icon at bounding box center [460, 72] width 8 height 8
drag, startPoint x: 953, startPoint y: 349, endPoint x: 945, endPoint y: 349, distance: 7.4
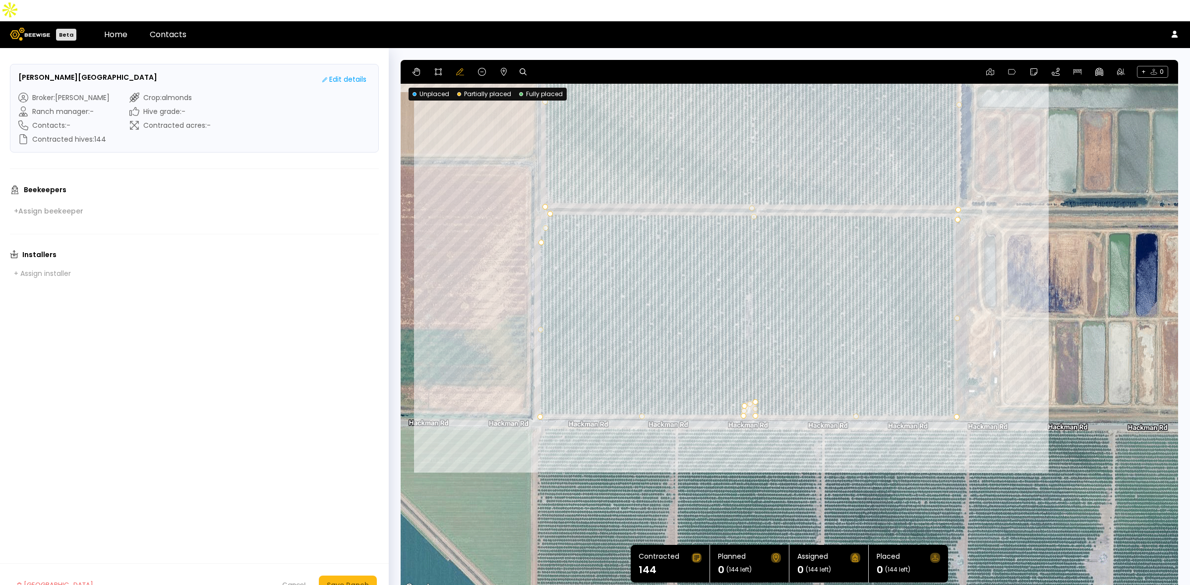
drag, startPoint x: 1023, startPoint y: 458, endPoint x: 1045, endPoint y: 457, distance: 22.4
click at [1047, 457] on div at bounding box center [788, 327] width 777 height 535
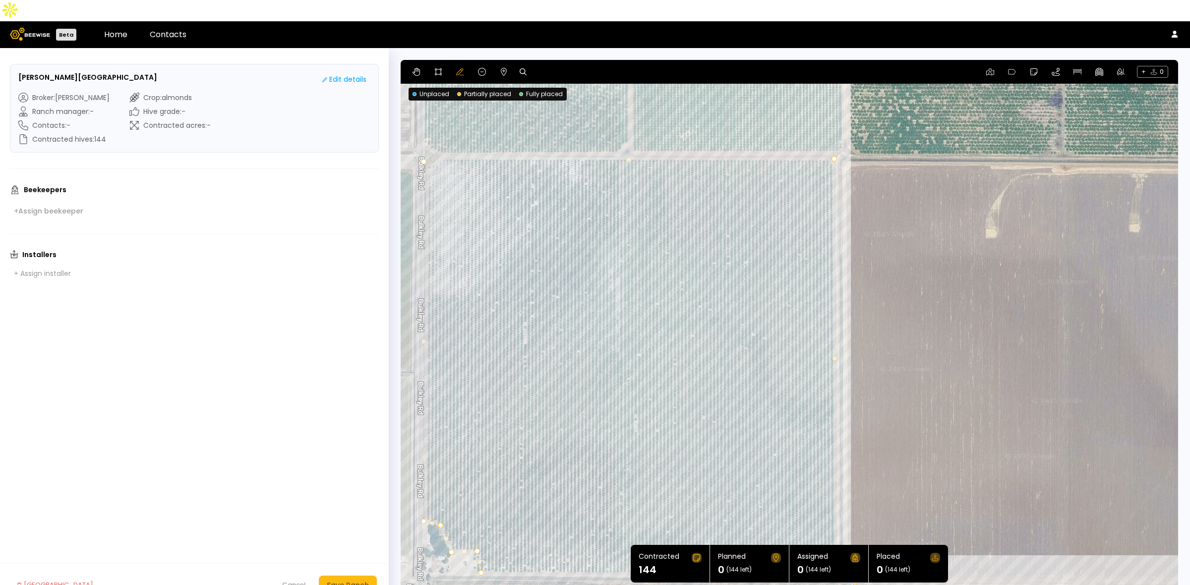
drag, startPoint x: 618, startPoint y: 99, endPoint x: 938, endPoint y: 442, distance: 469.2
click at [938, 442] on div at bounding box center [788, 327] width 777 height 535
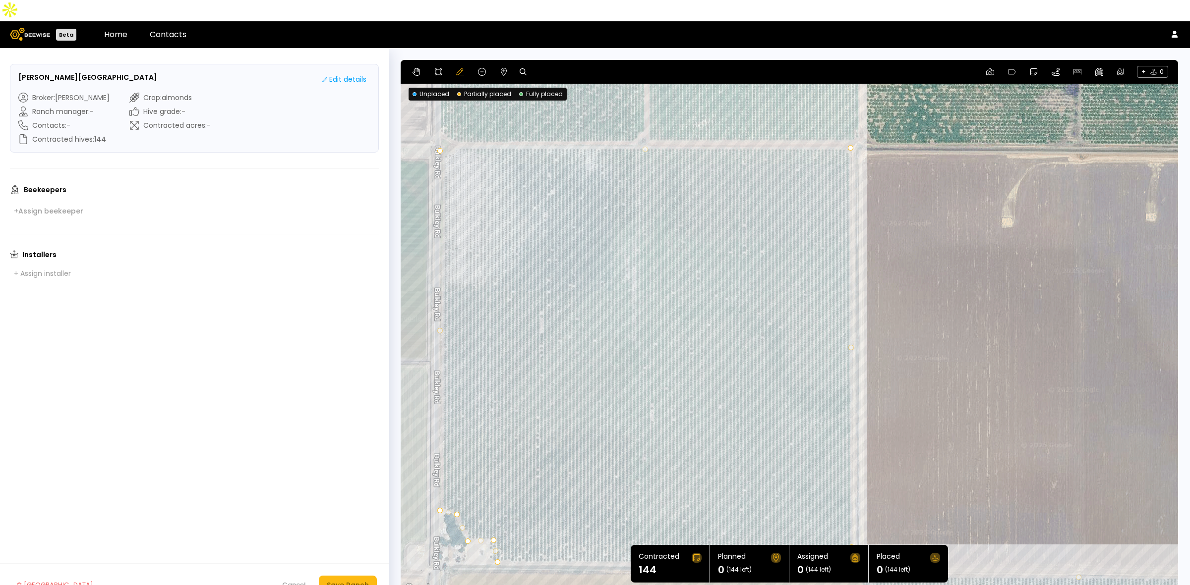
click at [509, 60] on div "+ 0" at bounding box center [788, 72] width 777 height 24
click at [504, 68] on icon at bounding box center [504, 72] width 8 height 8
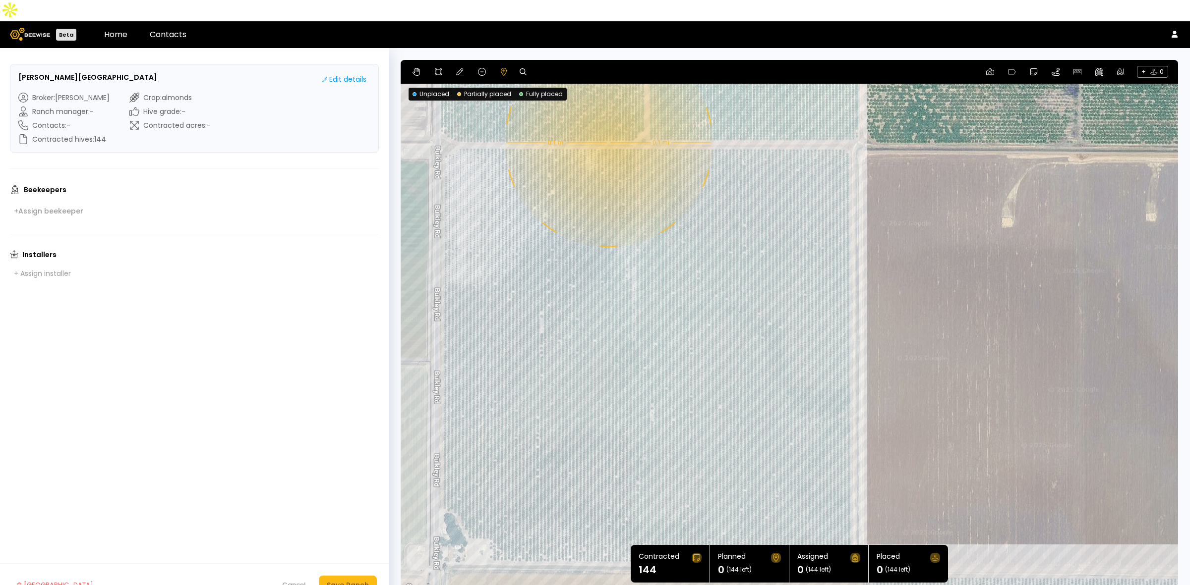
click at [607, 121] on div "0.1 mi 0.1 mi" at bounding box center [788, 327] width 777 height 535
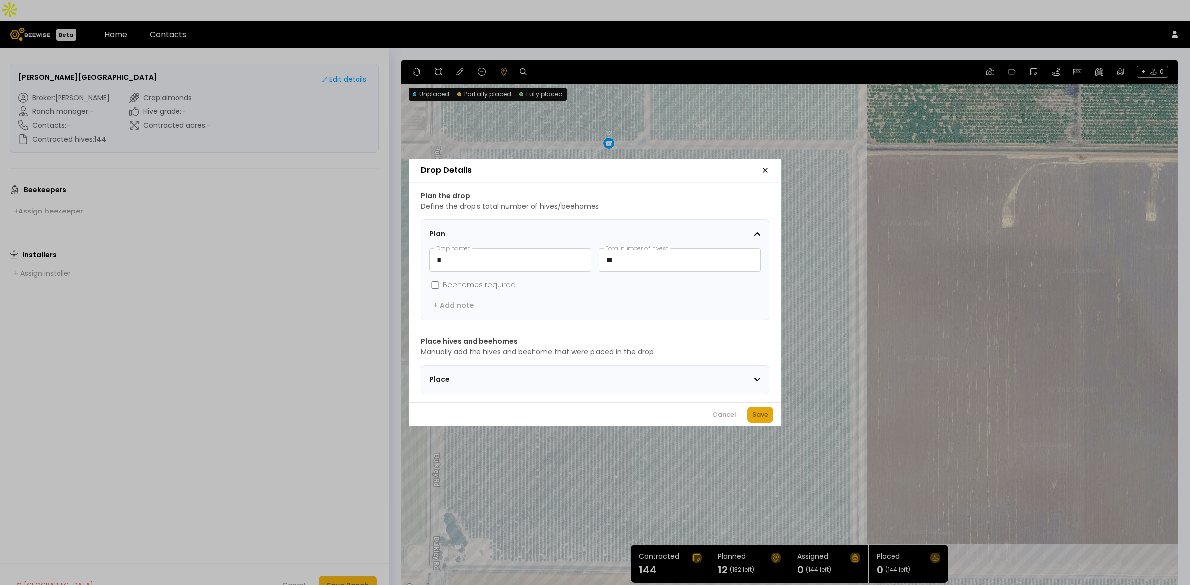
click at [762, 417] on div "Save" at bounding box center [760, 415] width 16 height 10
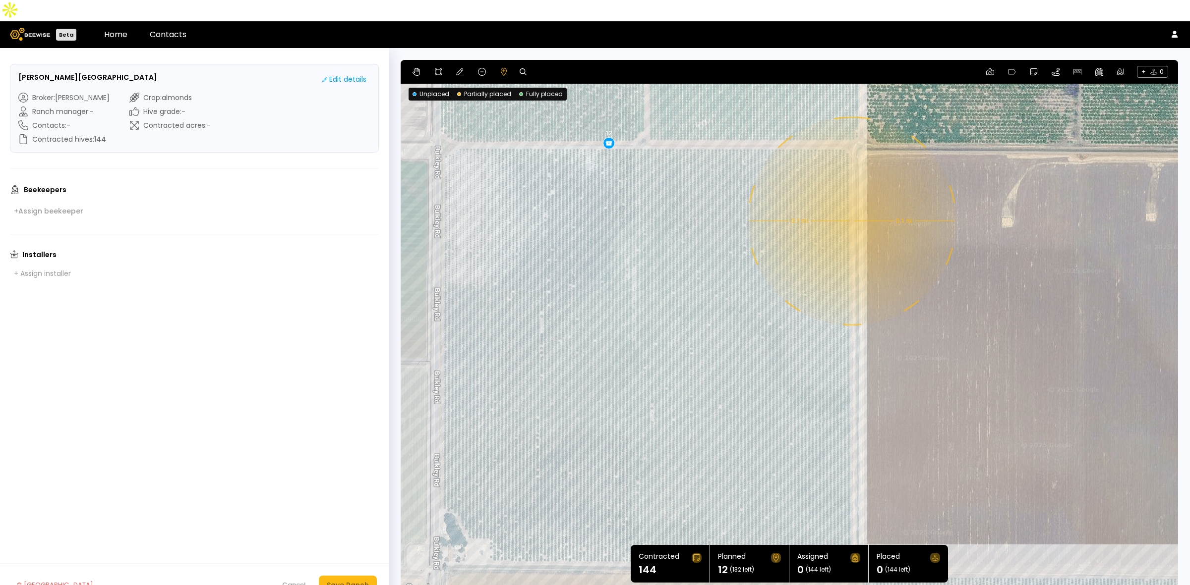
click at [851, 200] on div "0.1 mi 0.1 mi 12" at bounding box center [788, 327] width 777 height 535
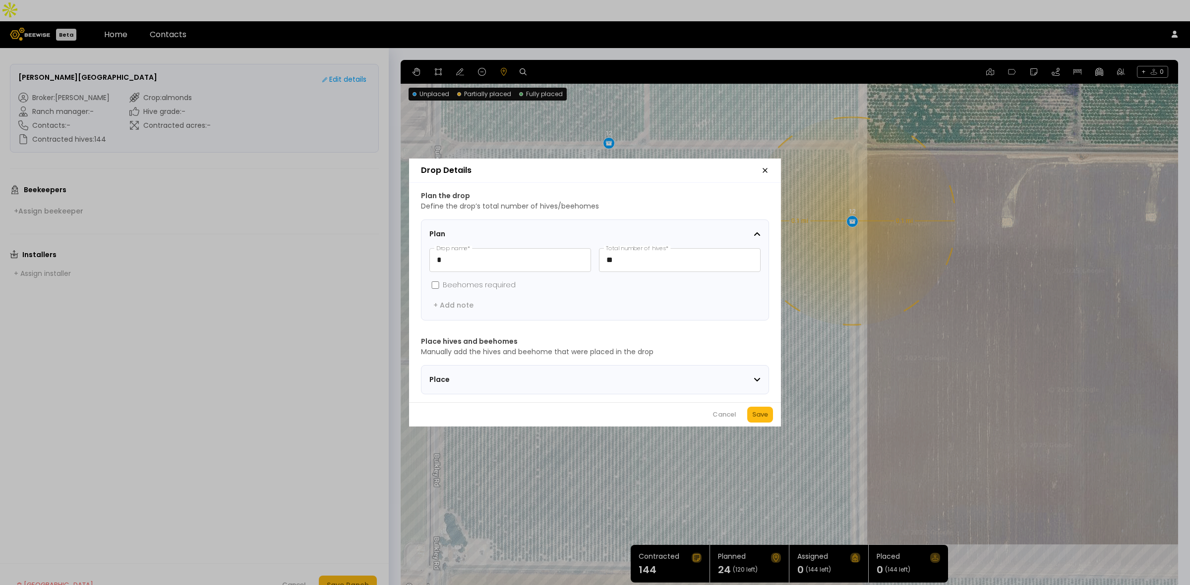
drag, startPoint x: 759, startPoint y: 417, endPoint x: 914, endPoint y: 180, distance: 282.7
click at [759, 416] on div "Save" at bounding box center [760, 415] width 16 height 10
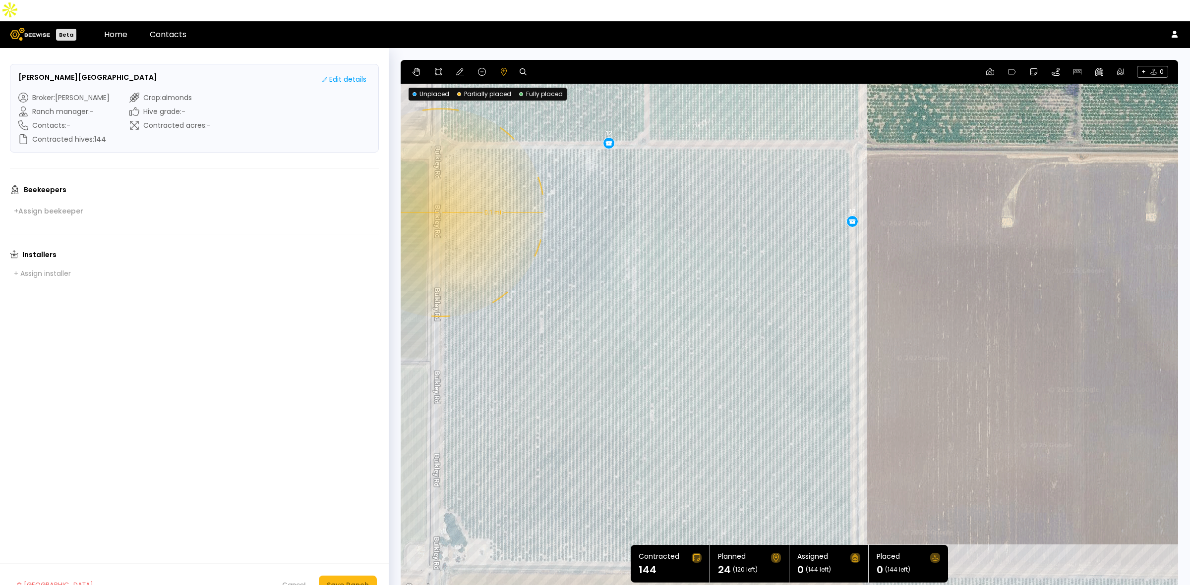
click at [439, 191] on div "0.1 mi 0.1 mi 12 12" at bounding box center [788, 327] width 777 height 535
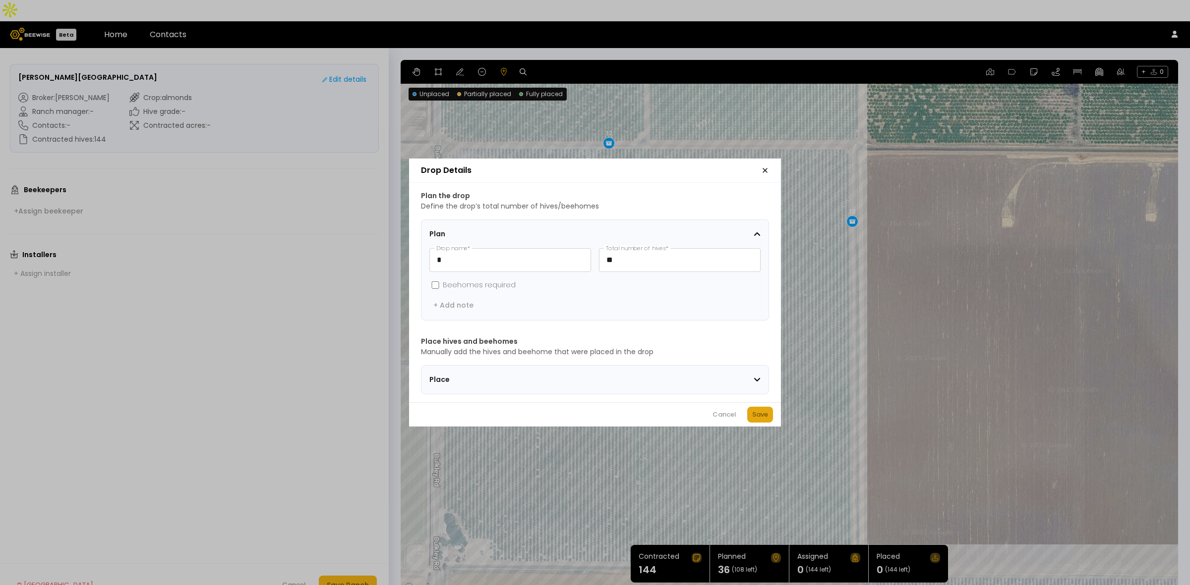
click at [759, 423] on button "Save" at bounding box center [760, 415] width 26 height 16
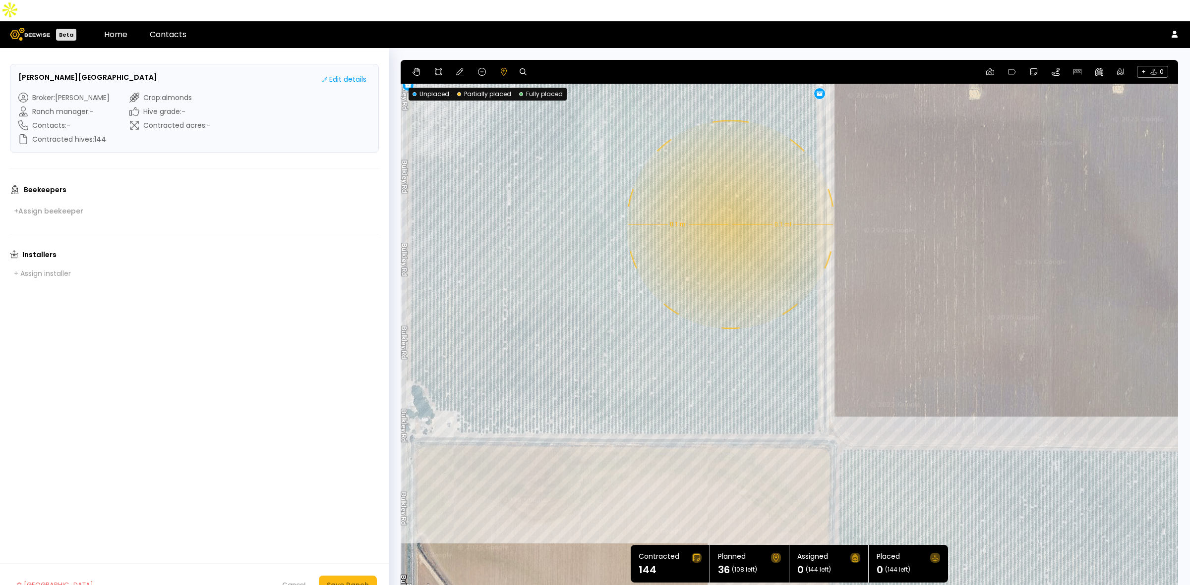
drag, startPoint x: 796, startPoint y: 461, endPoint x: 762, endPoint y: 317, distance: 148.2
click at [762, 317] on div "0.1 mi 0.1 mi 12 12 12" at bounding box center [788, 327] width 777 height 535
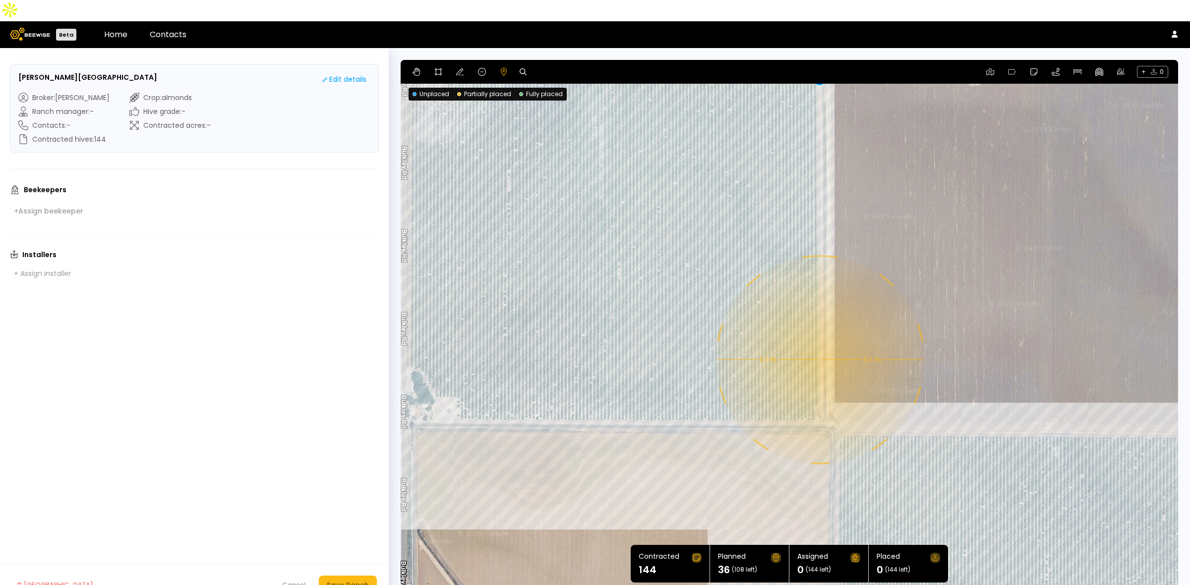
click at [819, 339] on div "0.1 mi 0.1 mi 12 12 12" at bounding box center [788, 327] width 777 height 535
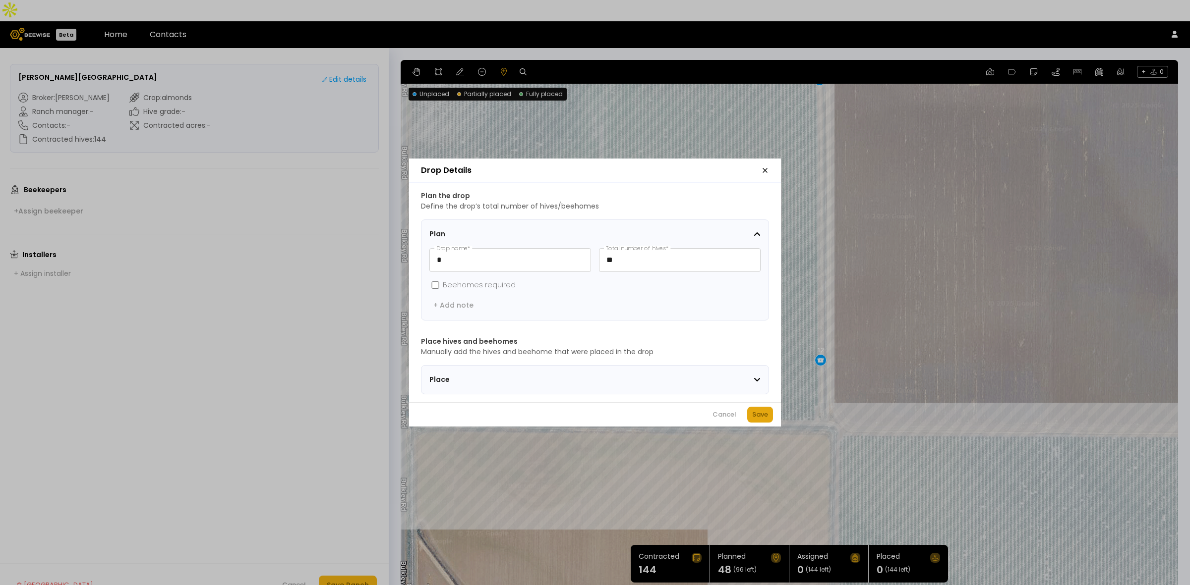
click at [769, 417] on button "Save" at bounding box center [760, 415] width 26 height 16
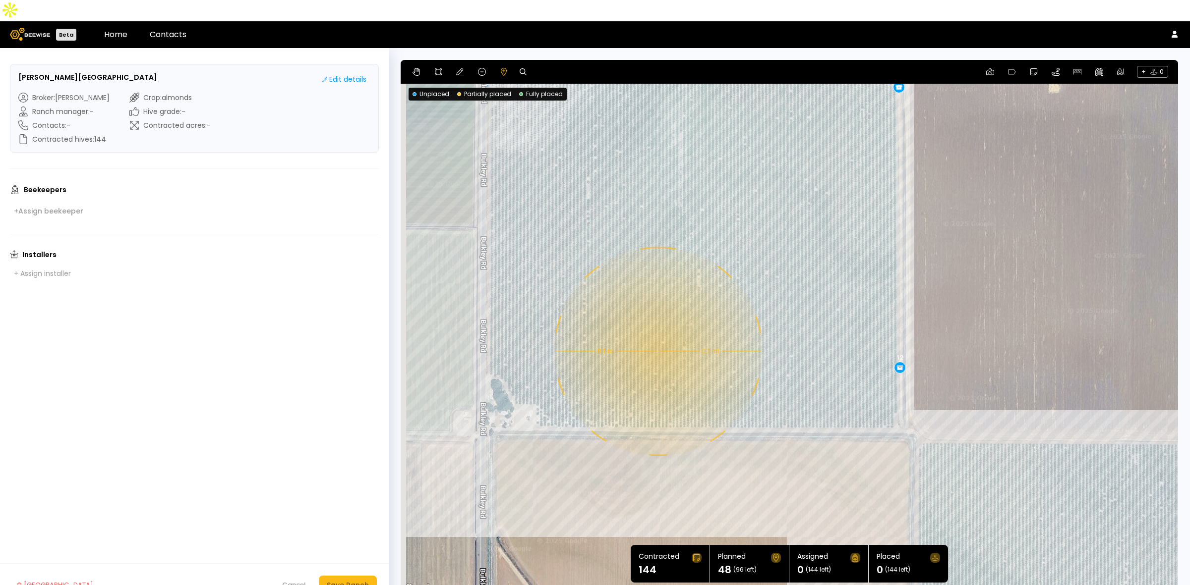
drag, startPoint x: 497, startPoint y: 315, endPoint x: 577, endPoint y: 323, distance: 80.6
click at [577, 323] on div "0.1 mi 0.1 mi 12 12 12 12" at bounding box center [788, 327] width 777 height 535
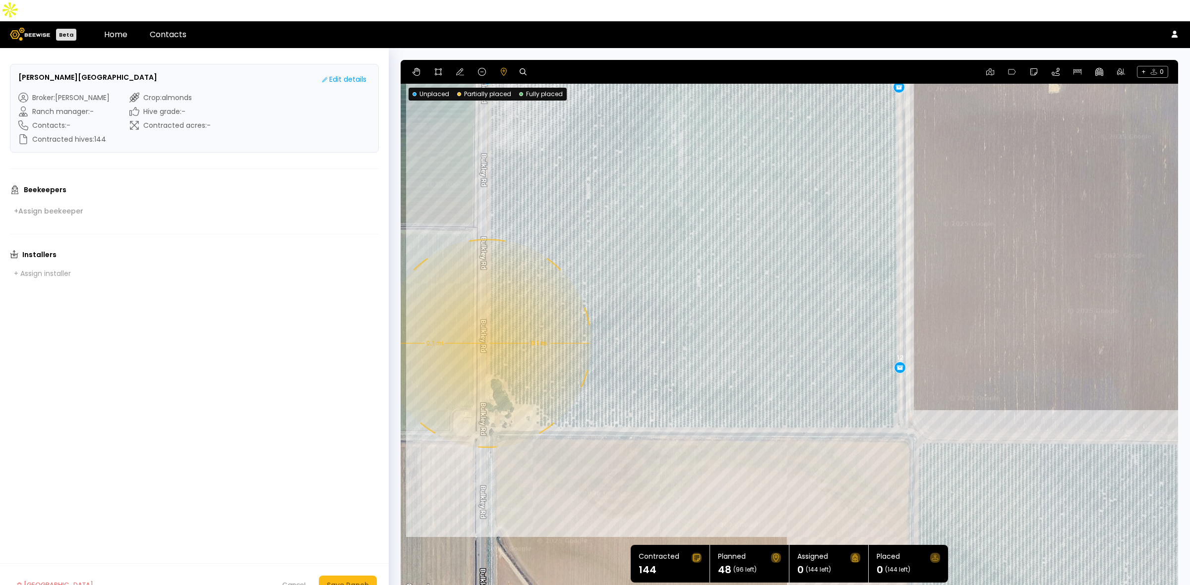
click at [486, 322] on div "0.1 mi 0.1 mi 12 12 12 12" at bounding box center [788, 327] width 777 height 535
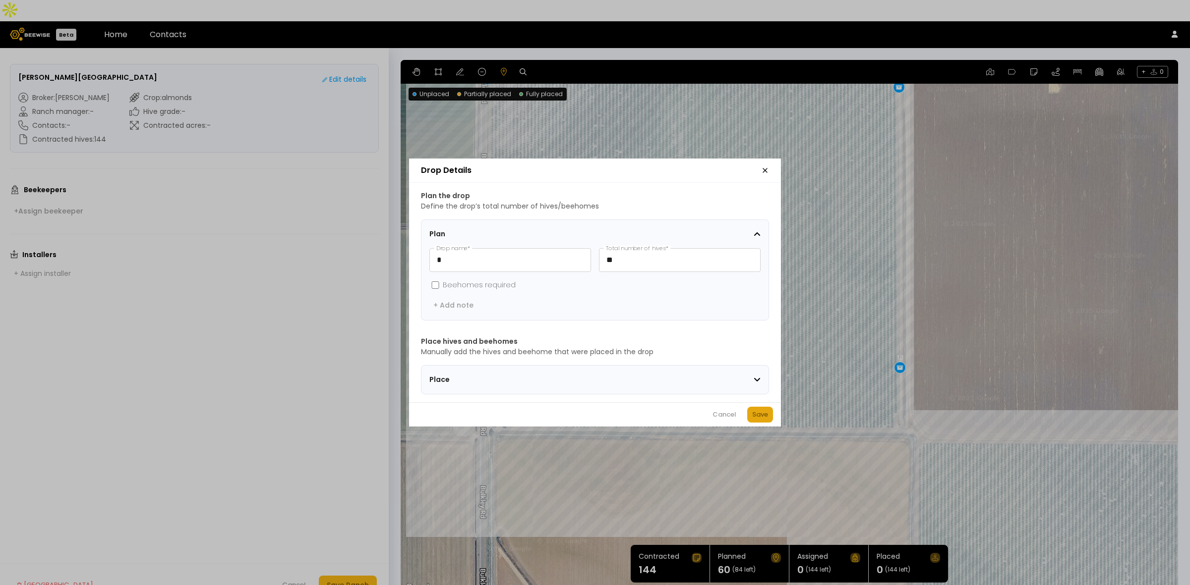
click at [747, 415] on button "Save" at bounding box center [760, 415] width 26 height 16
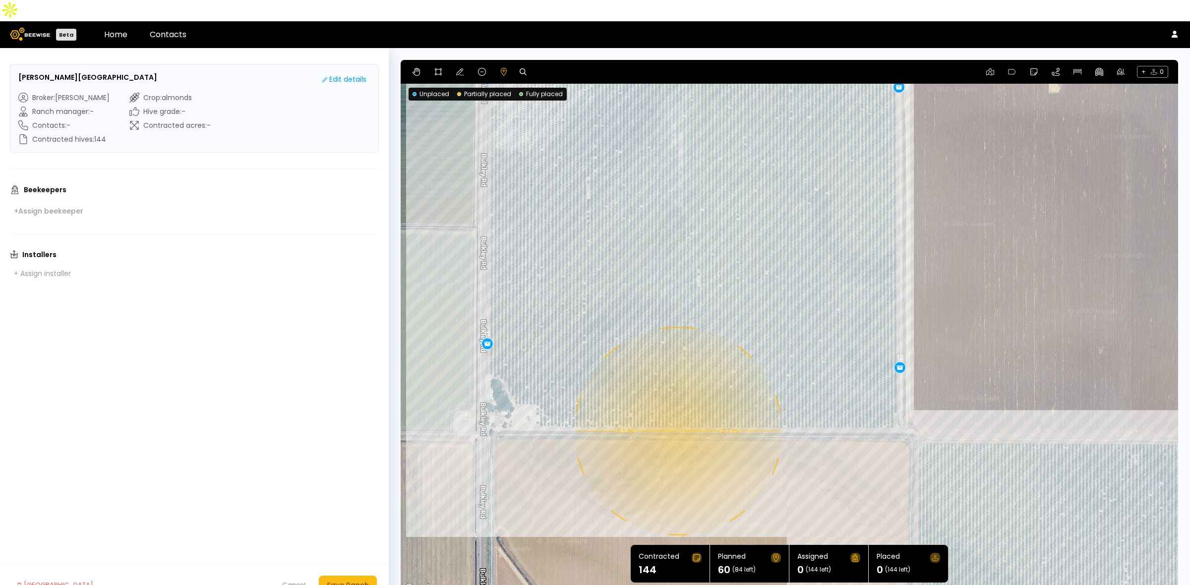
click at [677, 410] on div "0.1 mi 0.1 mi 12 12 12 12 12" at bounding box center [788, 327] width 777 height 535
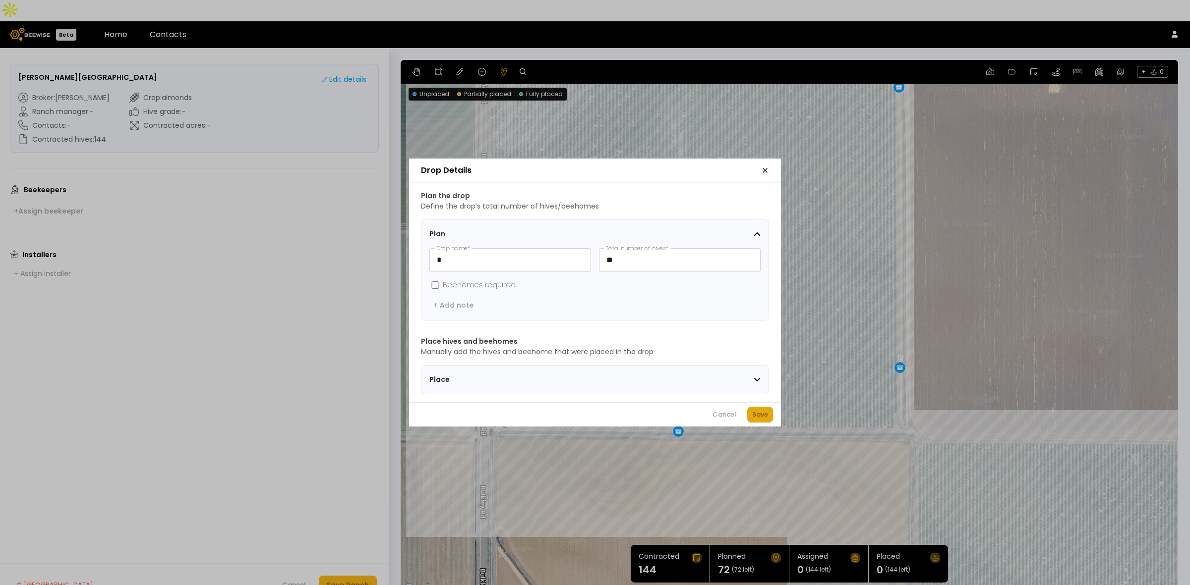
click at [749, 422] on button "Save" at bounding box center [760, 415] width 26 height 16
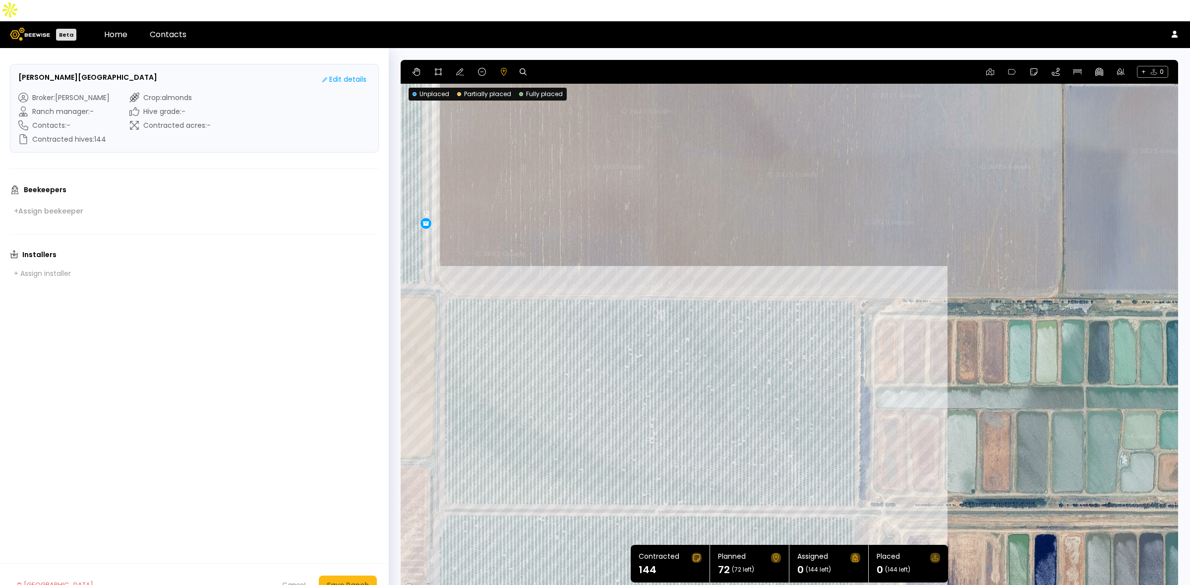
drag, startPoint x: 1048, startPoint y: 392, endPoint x: 568, endPoint y: 241, distance: 503.7
click at [568, 241] on div "0.1 mi 0.1 mi 12 12 12 12 12 12" at bounding box center [788, 327] width 777 height 535
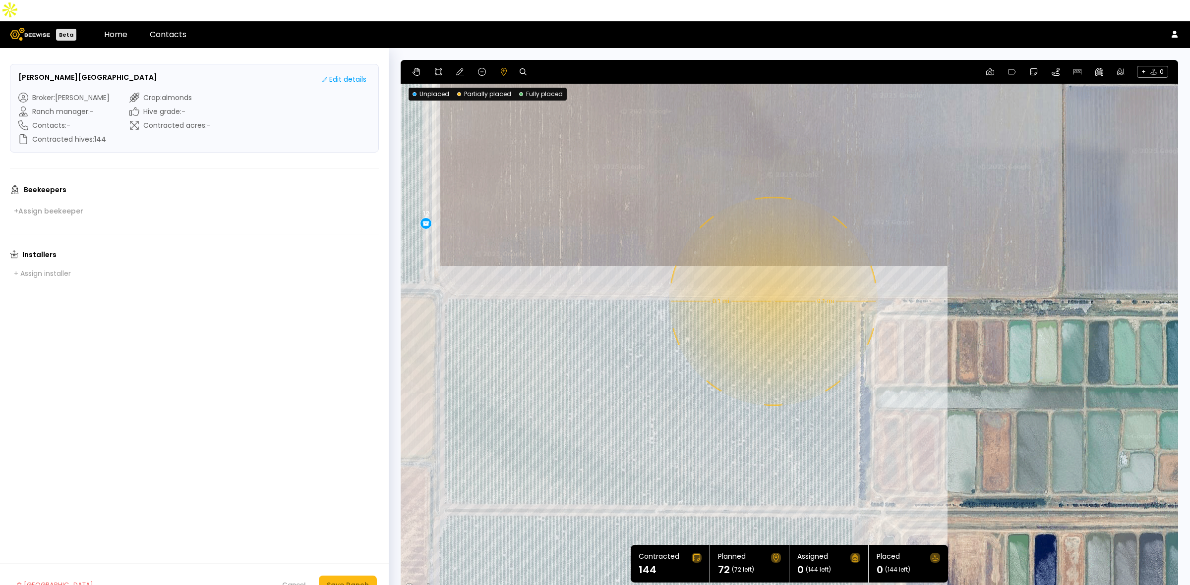
click at [772, 280] on div "0.1 mi 0.1 mi 12 12 12 12 12 12" at bounding box center [788, 327] width 777 height 535
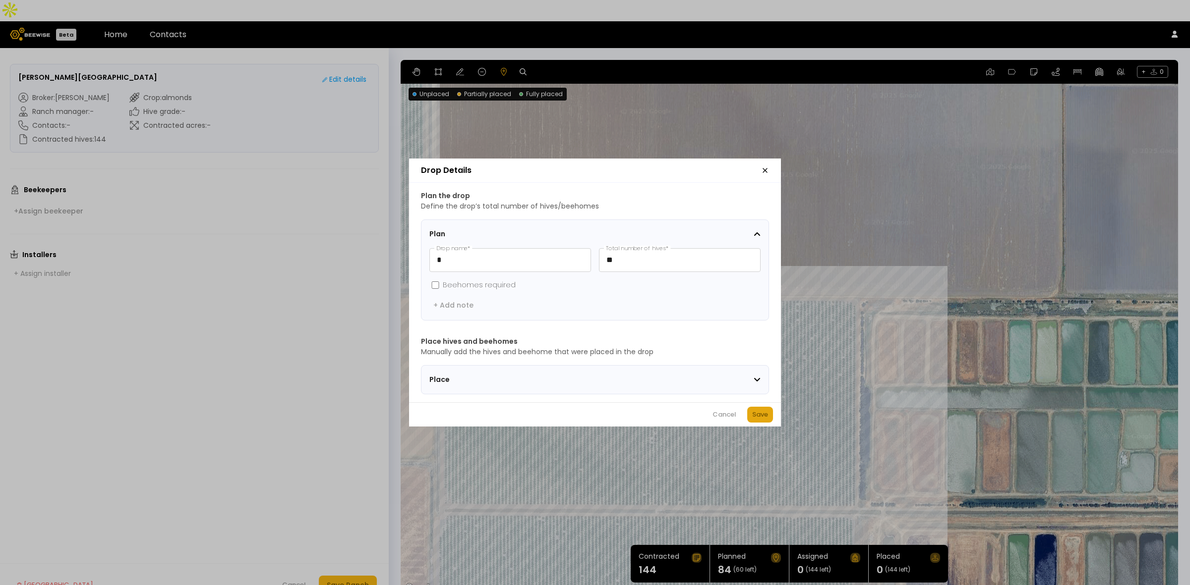
click at [752, 412] on button "Save" at bounding box center [760, 415] width 26 height 16
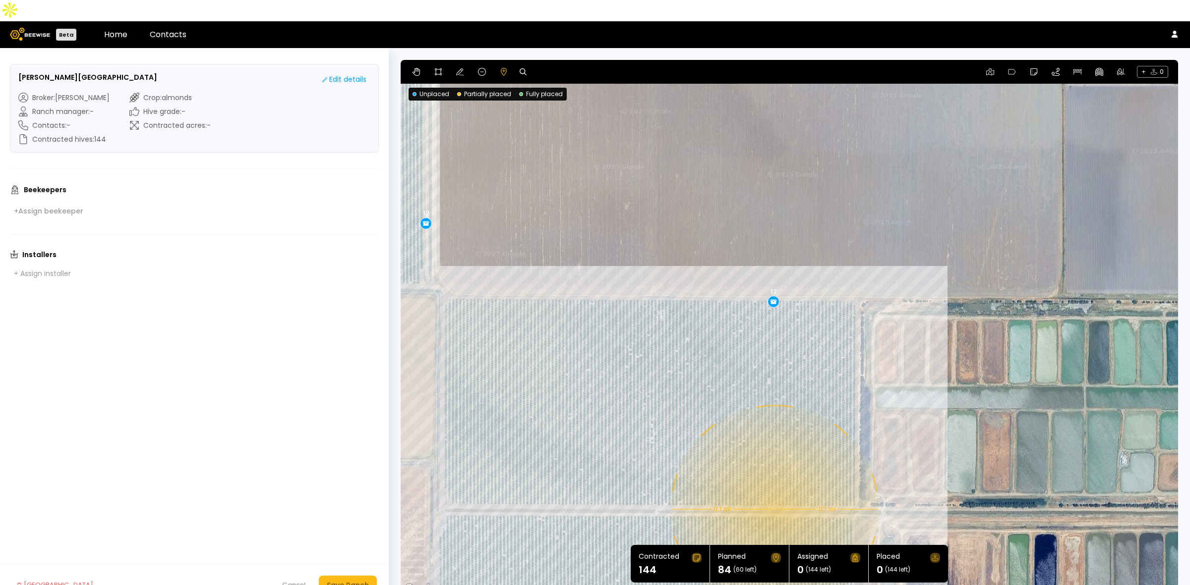
click at [773, 488] on div "0.1 mi 0.1 mi 12 12 12 12 12 12 12" at bounding box center [788, 327] width 777 height 535
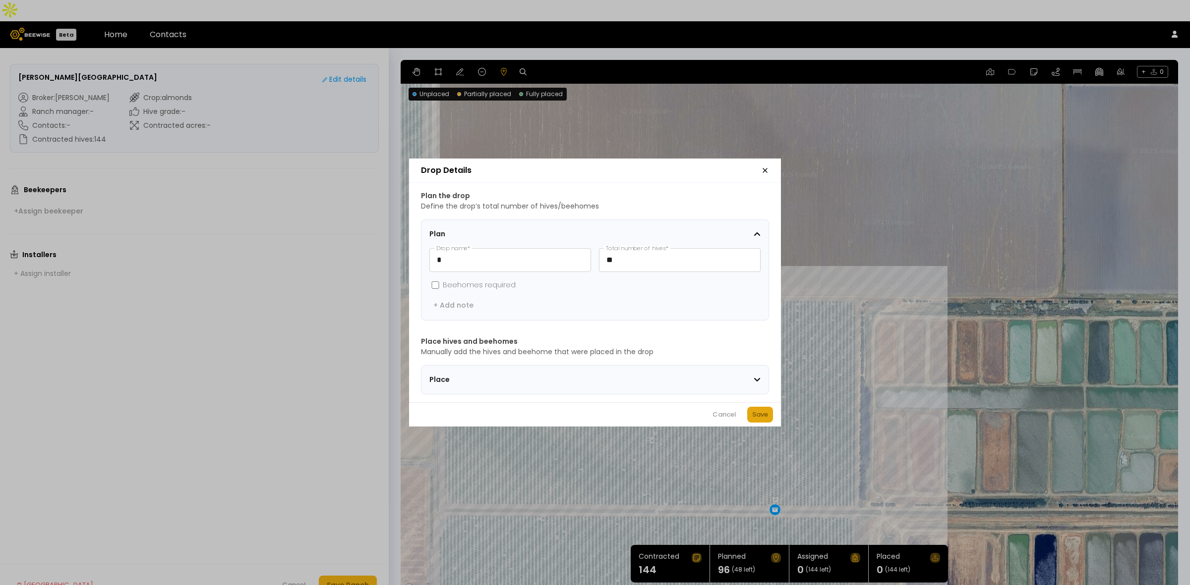
click at [760, 418] on div "Save" at bounding box center [760, 415] width 16 height 10
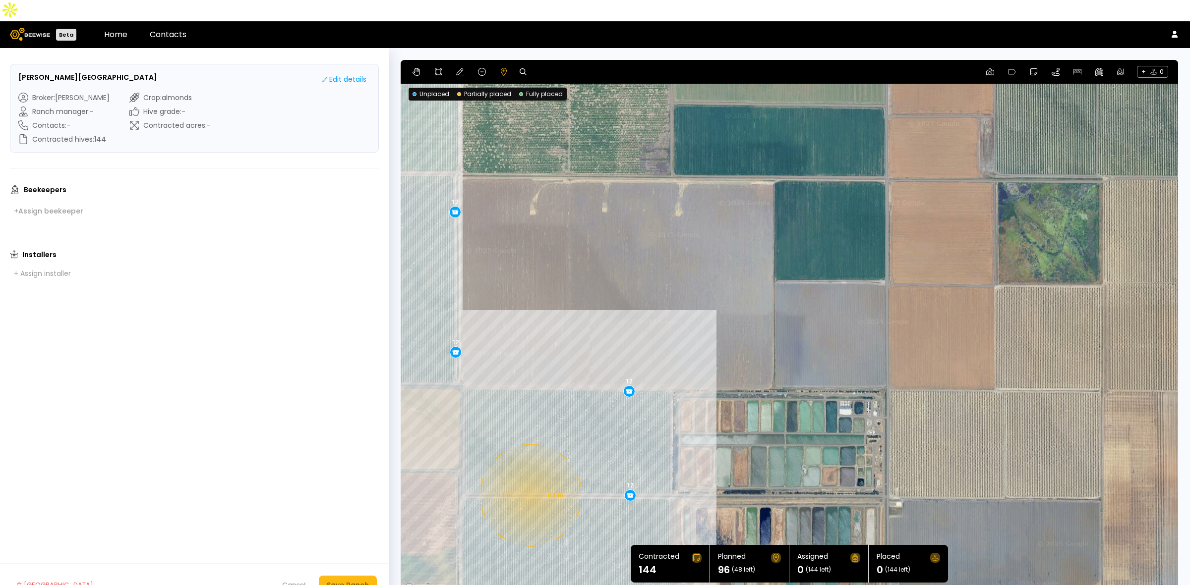
click at [529, 474] on div "0.1 mi 0.1 mi 12 12 12 12 12 12 12 12" at bounding box center [788, 327] width 777 height 535
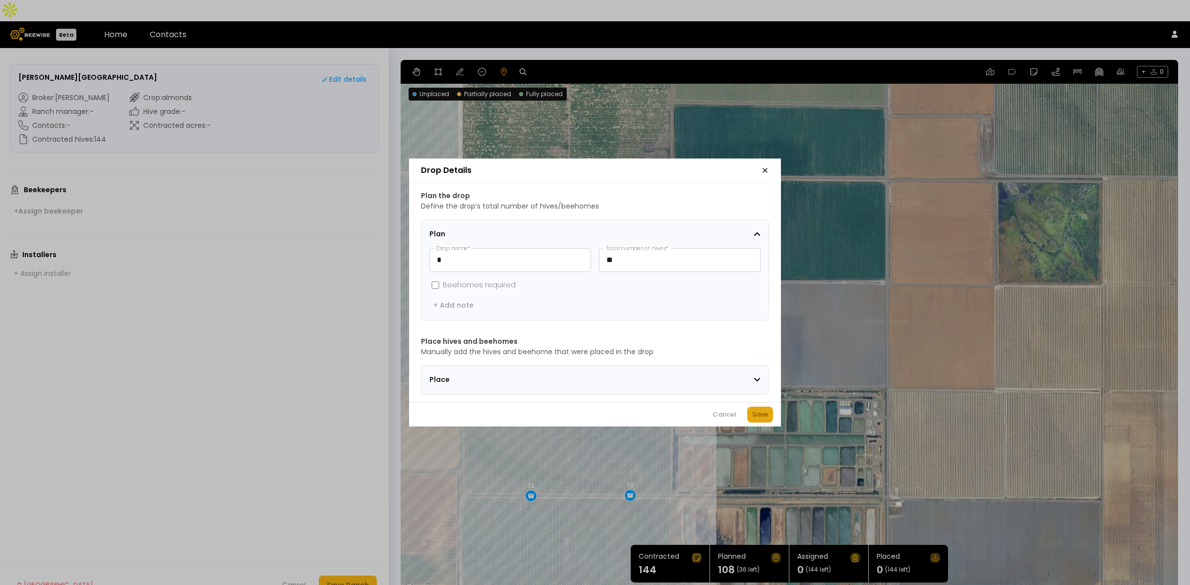
click at [757, 420] on div "Save" at bounding box center [760, 415] width 16 height 10
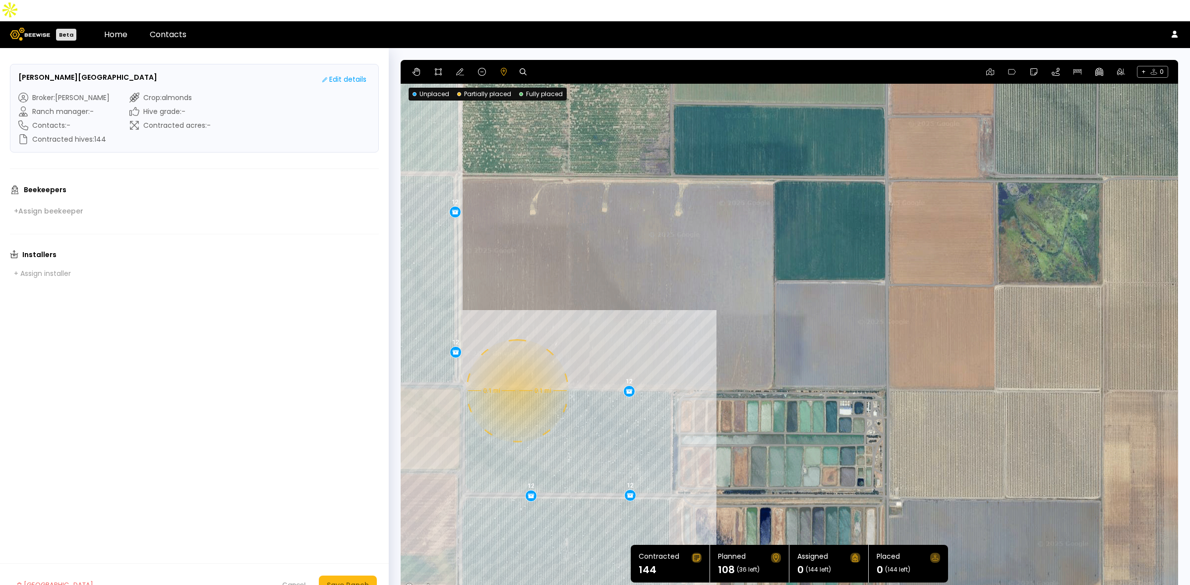
click at [516, 370] on div "0.1 mi 0.1 mi 12 12 12 12 12 12 12 12 12" at bounding box center [788, 327] width 777 height 535
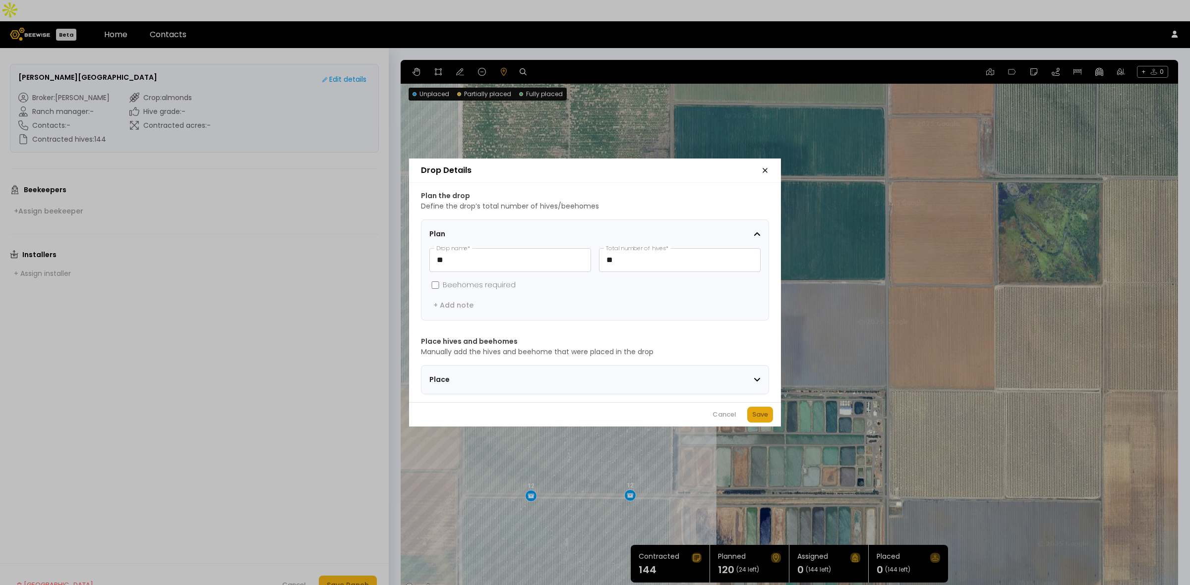
click at [761, 417] on div "Save" at bounding box center [760, 415] width 16 height 10
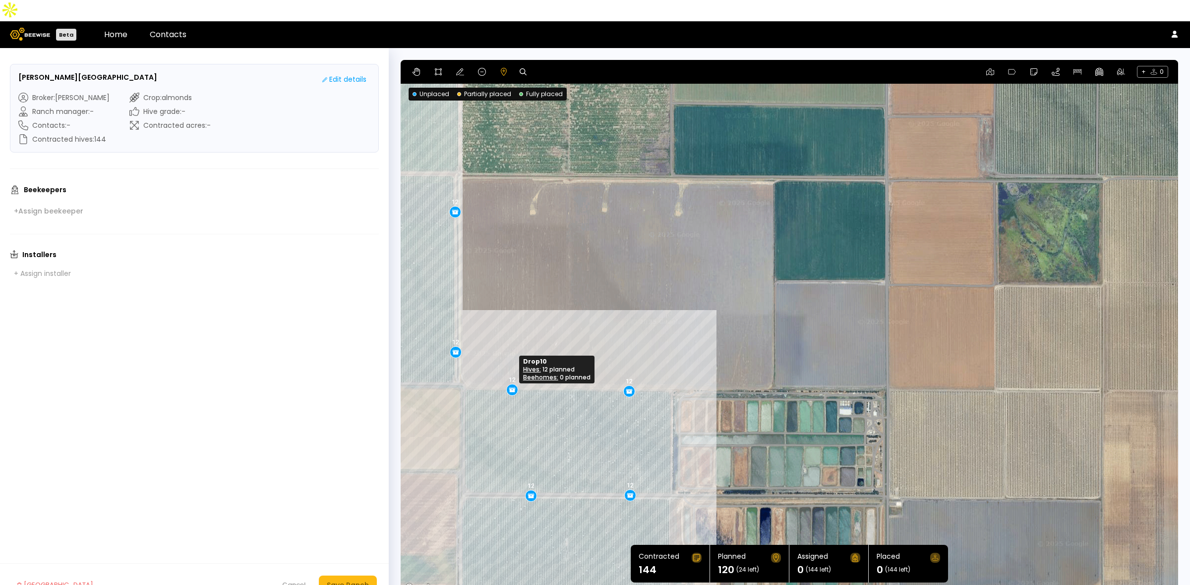
drag, startPoint x: 517, startPoint y: 371, endPoint x: 512, endPoint y: 370, distance: 5.5
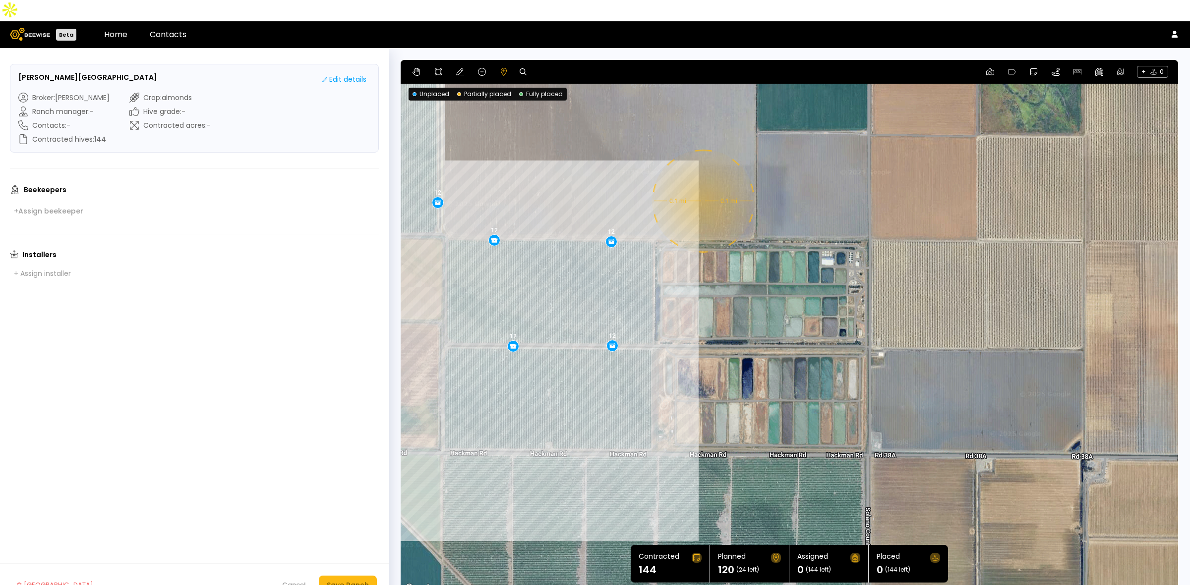
drag, startPoint x: 739, startPoint y: 482, endPoint x: 720, endPoint y: 330, distance: 153.3
click at [720, 330] on div "0.1 mi 0.1 mi 12 12 12 12 12 12 12 12 12 12" at bounding box center [788, 327] width 777 height 535
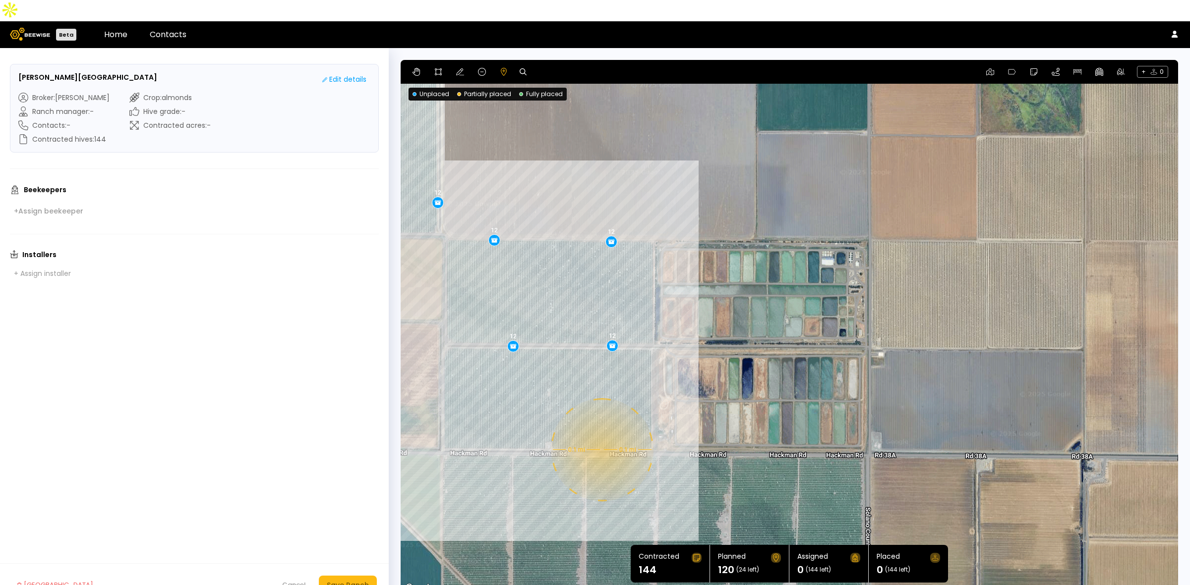
click at [601, 429] on div "0.1 mi 0.1 mi 12 12 12 12 12 12 12 12 12 12" at bounding box center [788, 327] width 777 height 535
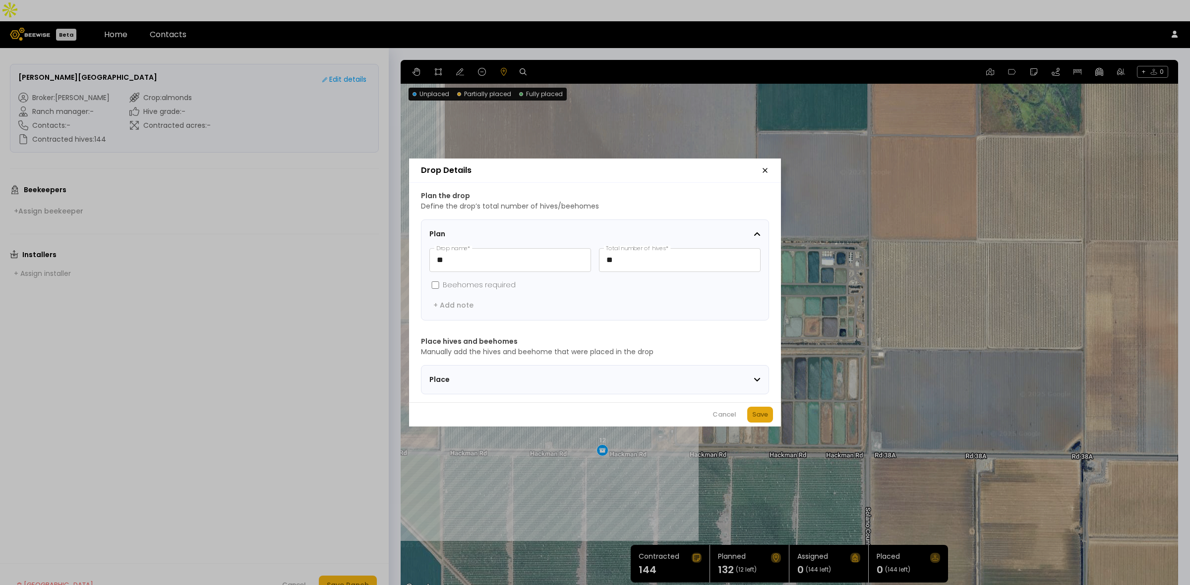
click at [747, 419] on button "Save" at bounding box center [760, 415] width 26 height 16
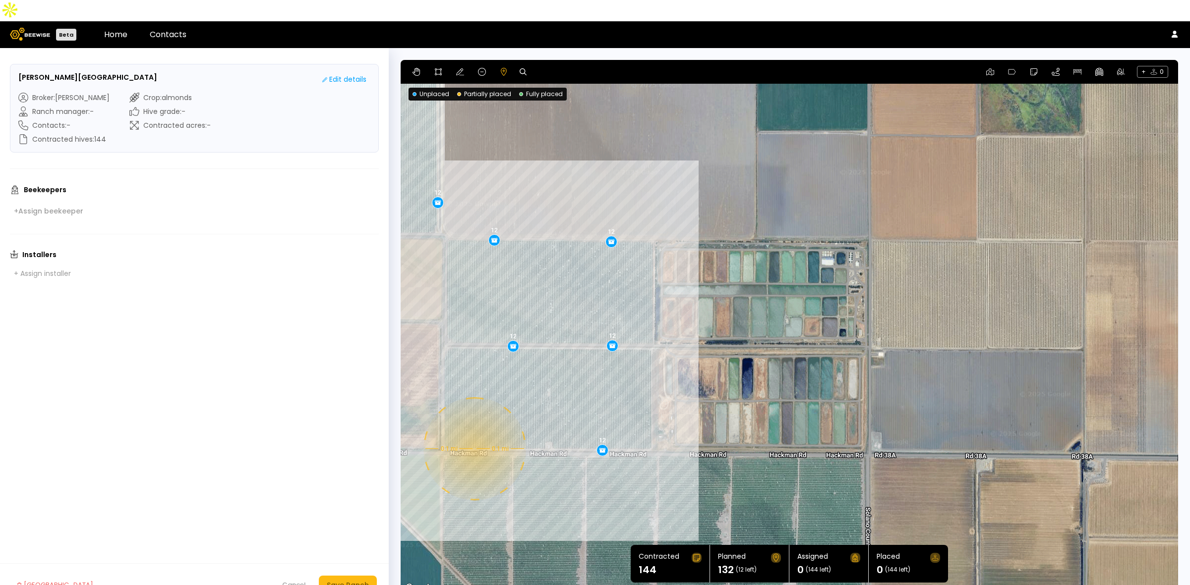
click at [473, 428] on div "0.1 mi 0.1 mi 12 12 12 12 12 12 12 12 12 12 12" at bounding box center [788, 327] width 777 height 535
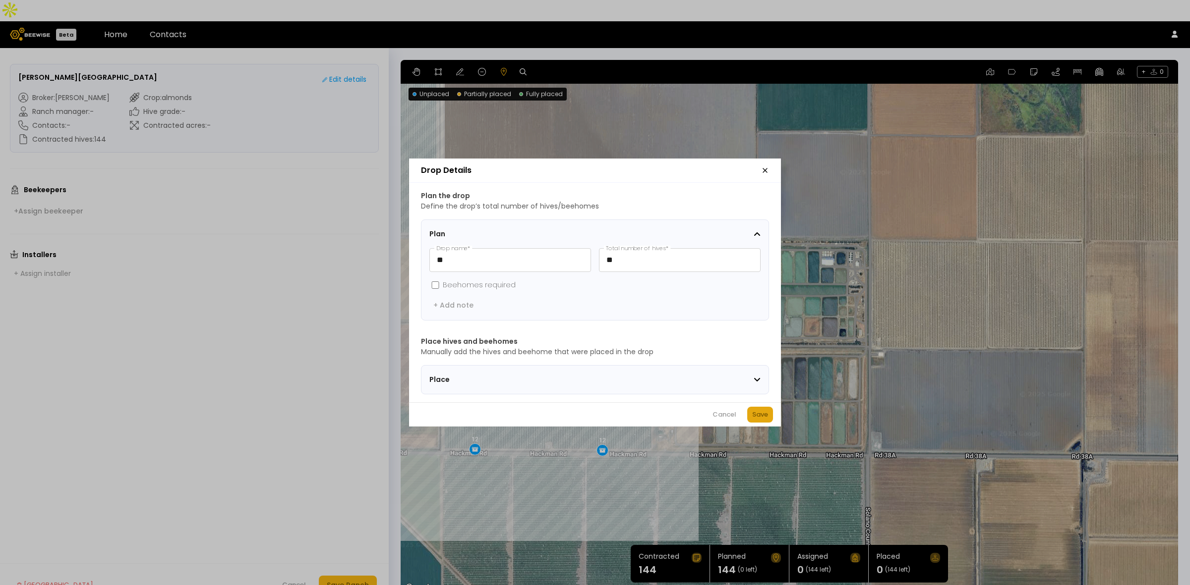
click at [757, 420] on div "Save" at bounding box center [760, 415] width 16 height 10
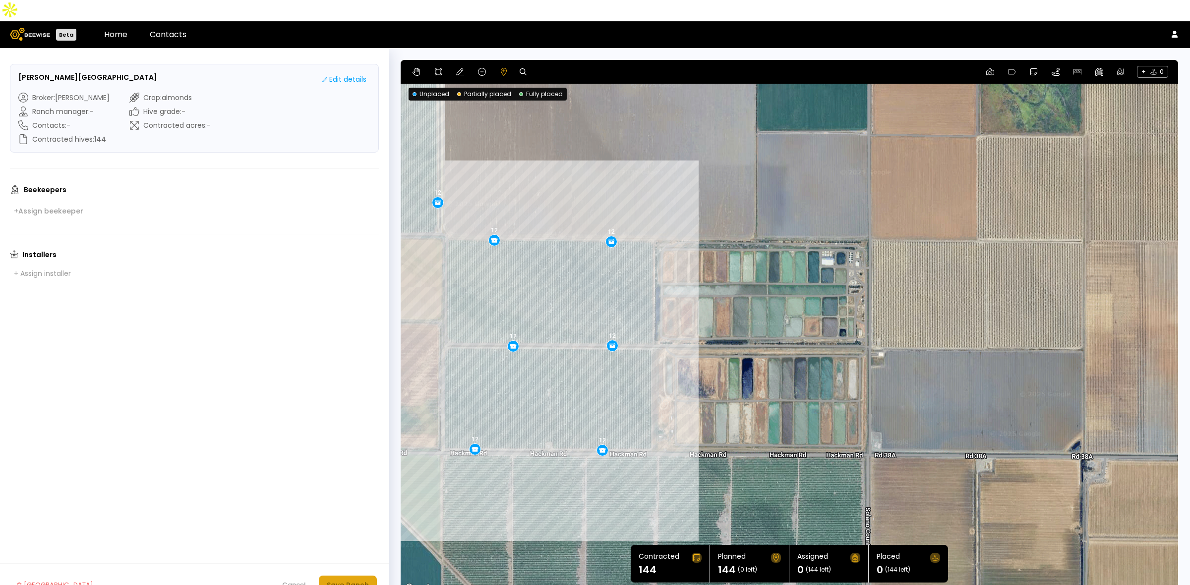
click at [358, 580] on div "Save Ranch" at bounding box center [348, 585] width 42 height 11
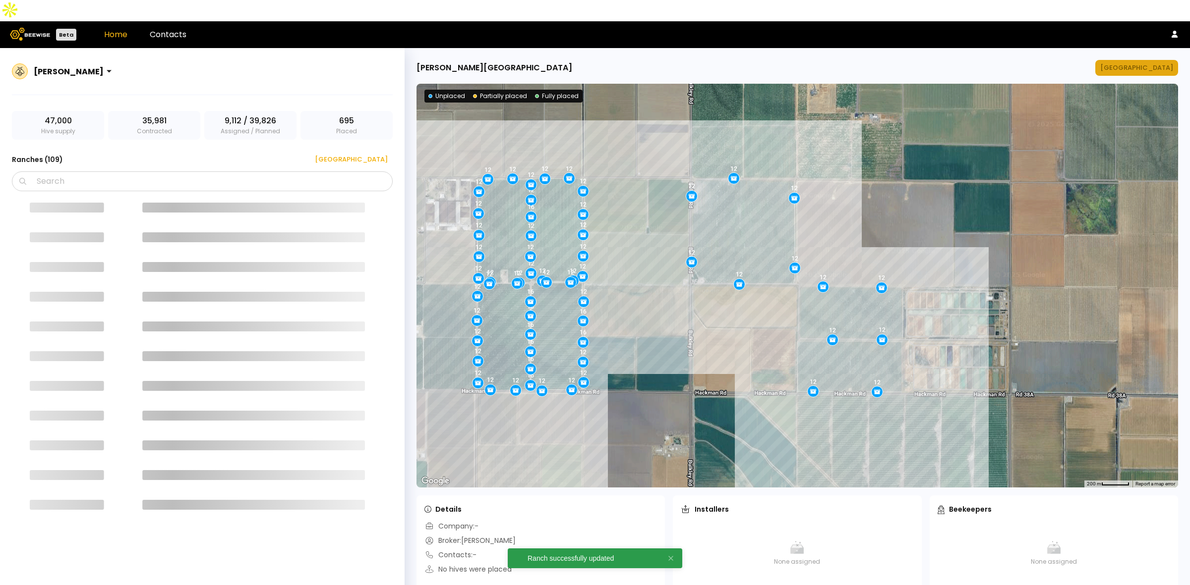
click at [1141, 63] on div "[GEOGRAPHIC_DATA]" at bounding box center [1136, 68] width 73 height 10
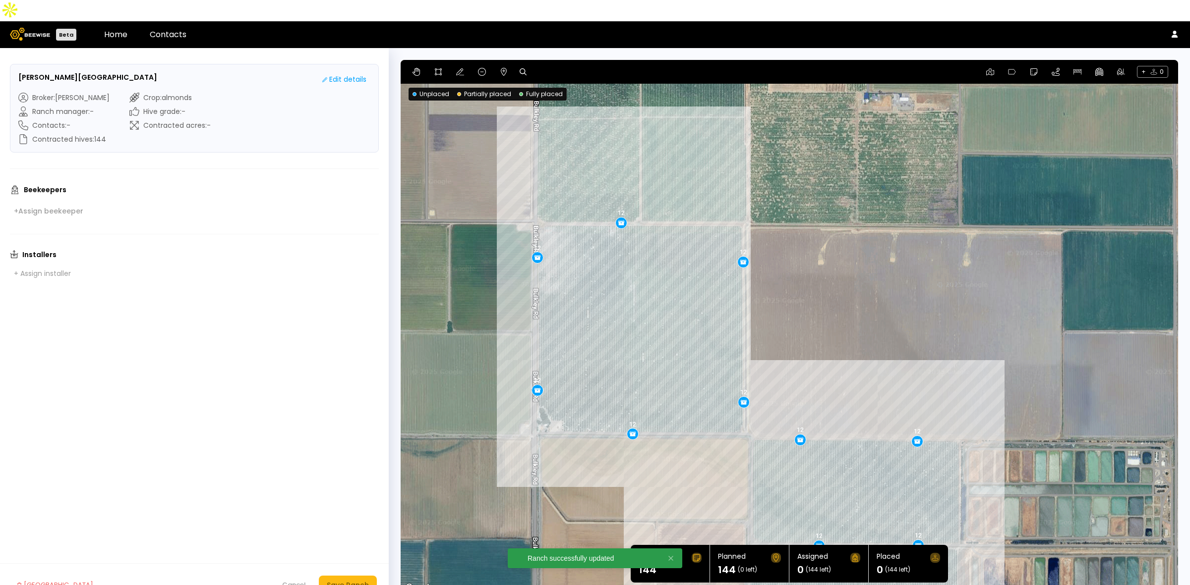
drag, startPoint x: 915, startPoint y: 166, endPoint x: 873, endPoint y: 279, distance: 120.1
click at [873, 279] on div "12 12 12 12 12 12 12 12 12 12 12 12" at bounding box center [788, 327] width 777 height 535
drag, startPoint x: 744, startPoint y: 381, endPoint x: 745, endPoint y: 375, distance: 6.0
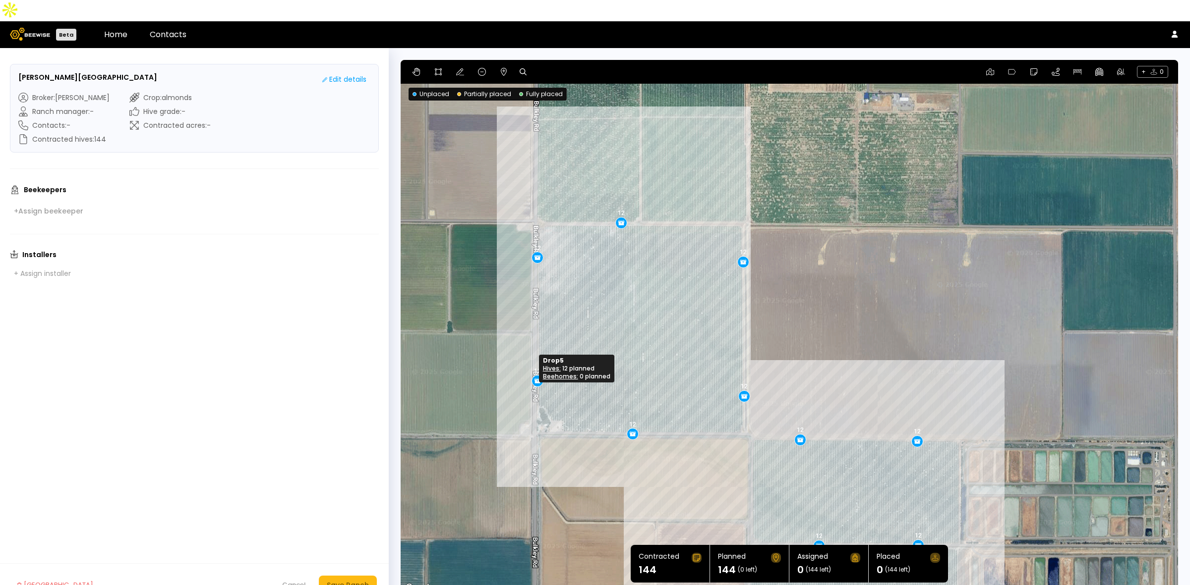
drag, startPoint x: 535, startPoint y: 370, endPoint x: 535, endPoint y: 361, distance: 9.4
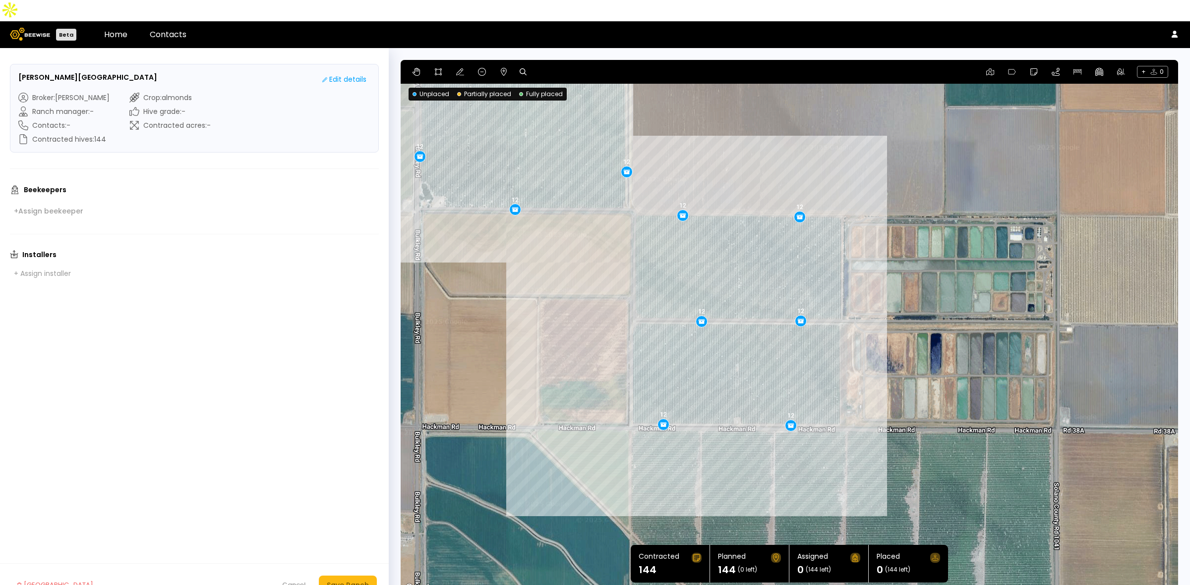
drag, startPoint x: 1030, startPoint y: 367, endPoint x: 912, endPoint y: 140, distance: 256.3
click at [912, 140] on div "12 12 12 12 12 12 12 12 12 12 12 12" at bounding box center [788, 327] width 777 height 535
drag, startPoint x: 789, startPoint y: 401, endPoint x: 795, endPoint y: 401, distance: 5.5
drag, startPoint x: 699, startPoint y: 299, endPoint x: 685, endPoint y: 300, distance: 13.9
click at [358, 576] on button "Save Ranch" at bounding box center [348, 585] width 58 height 19
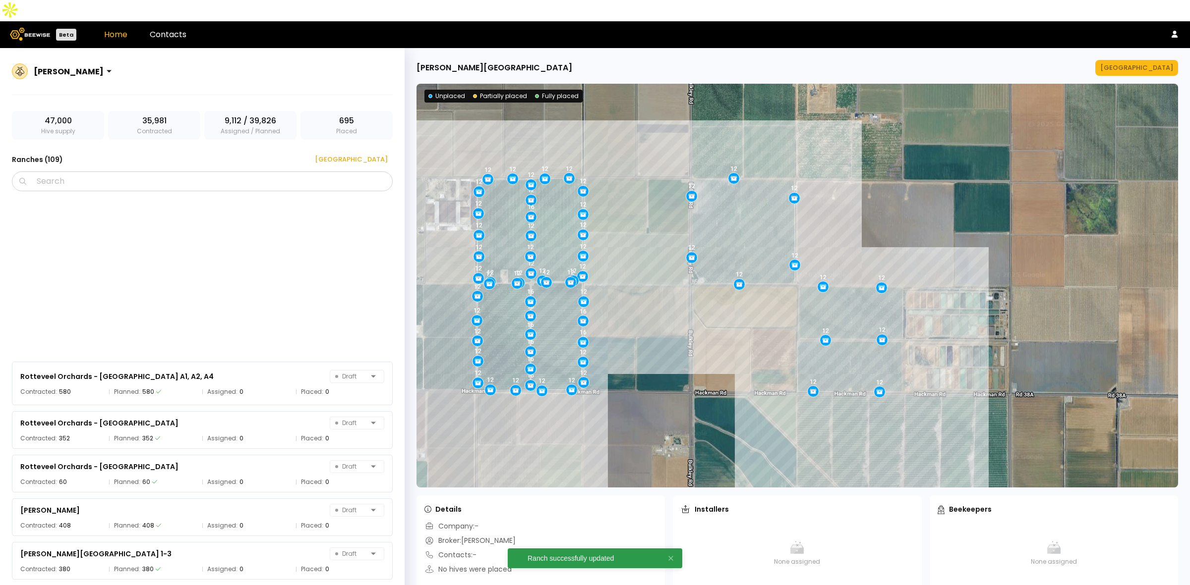
scroll to position [4310, 0]
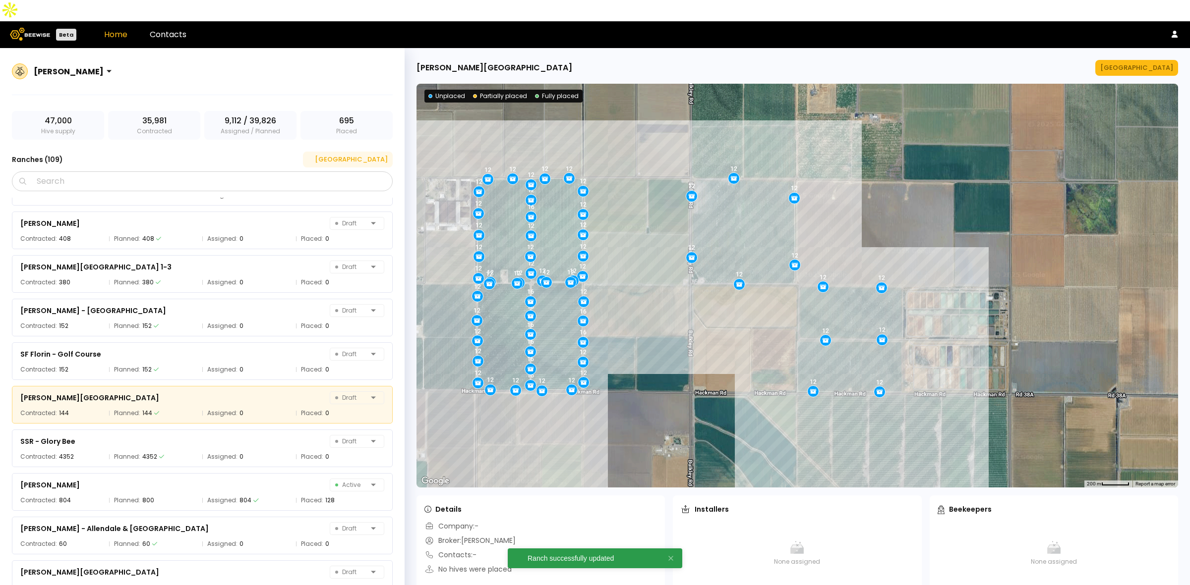
click at [364, 155] on div "[GEOGRAPHIC_DATA]" at bounding box center [348, 160] width 80 height 10
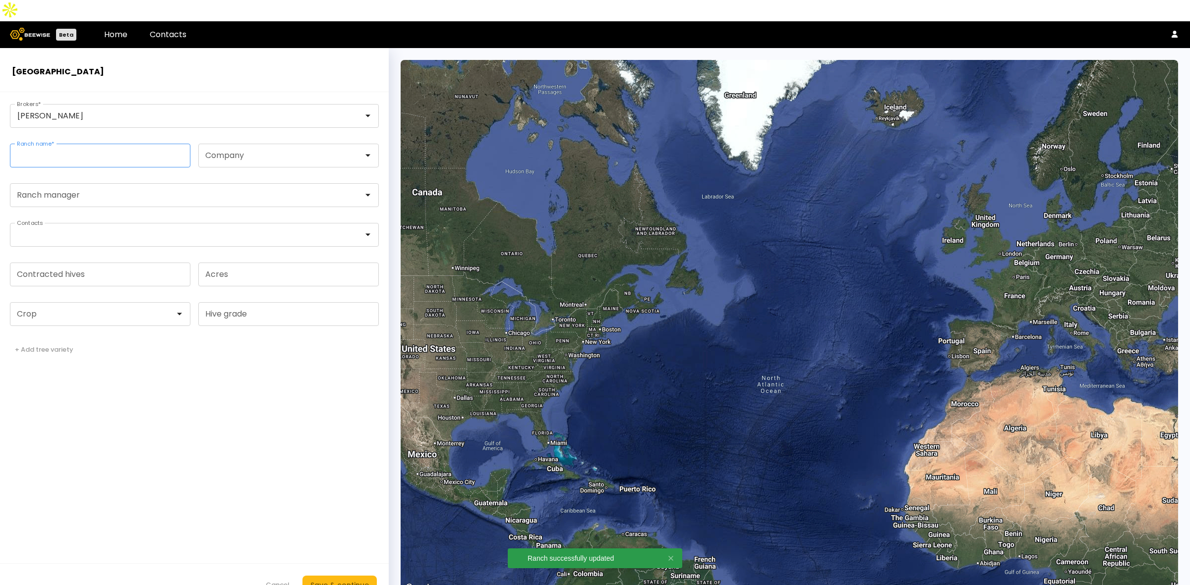
click at [75, 144] on input "Ranch name *" at bounding box center [99, 155] width 179 height 23
paste input "**********"
type input "**********"
click at [70, 310] on div at bounding box center [96, 314] width 158 height 9
click at [62, 332] on div "Almonds" at bounding box center [100, 339] width 180 height 14
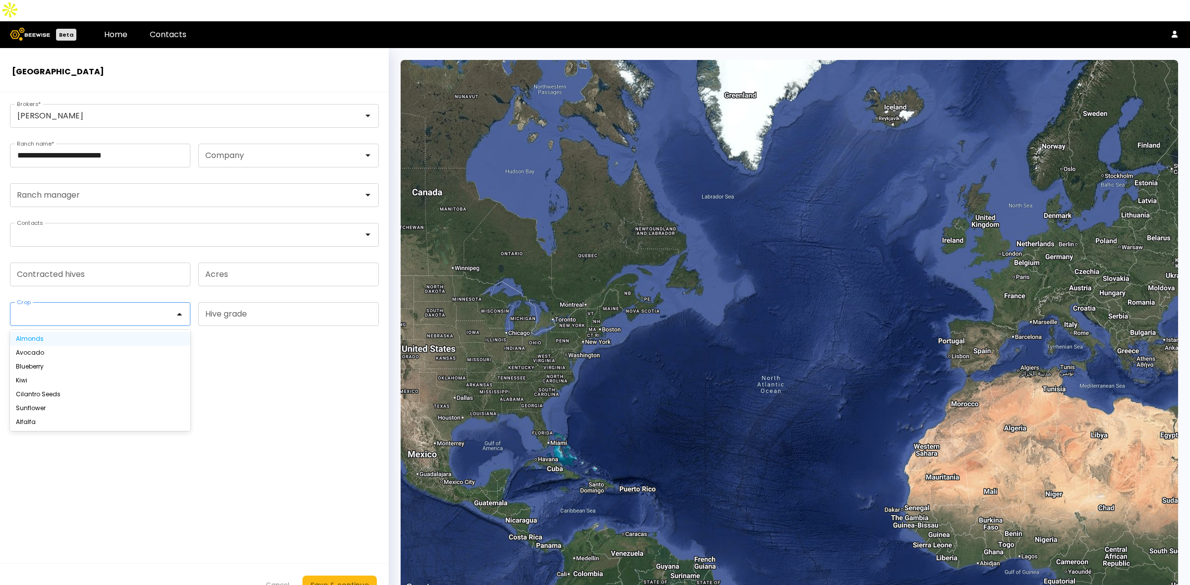
click at [49, 336] on div "Almonds" at bounding box center [100, 339] width 169 height 6
click at [59, 263] on input "Contracted hives" at bounding box center [99, 274] width 179 height 23
type input "****"
click at [347, 580] on div "Save & continue" at bounding box center [339, 585] width 58 height 11
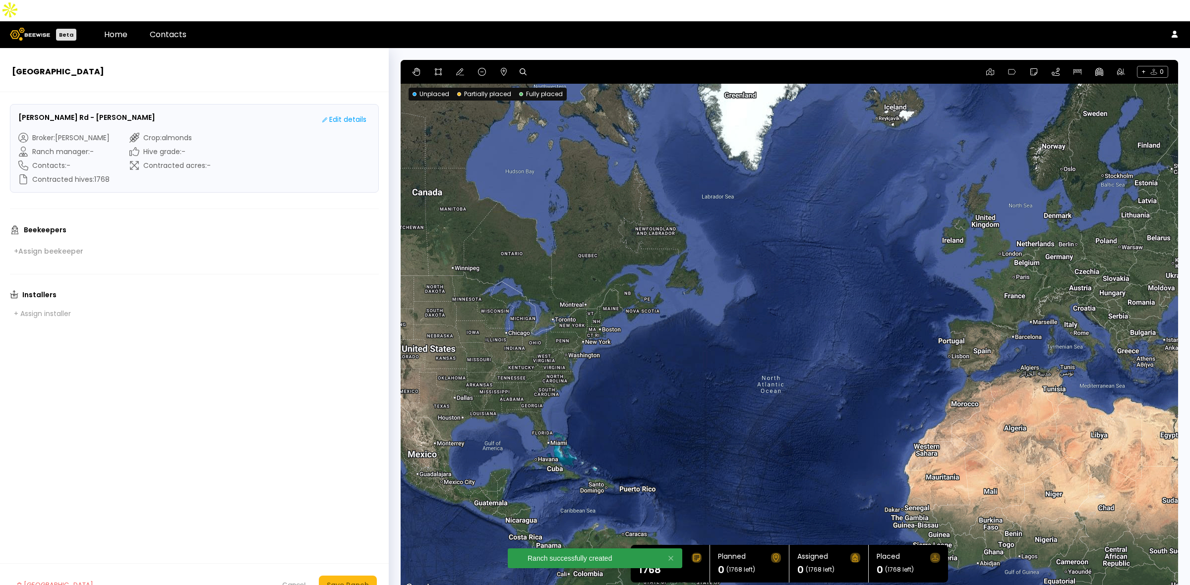
click at [524, 68] on icon at bounding box center [522, 71] width 7 height 7
click at [566, 66] on input at bounding box center [560, 72] width 61 height 12
paste input "**********"
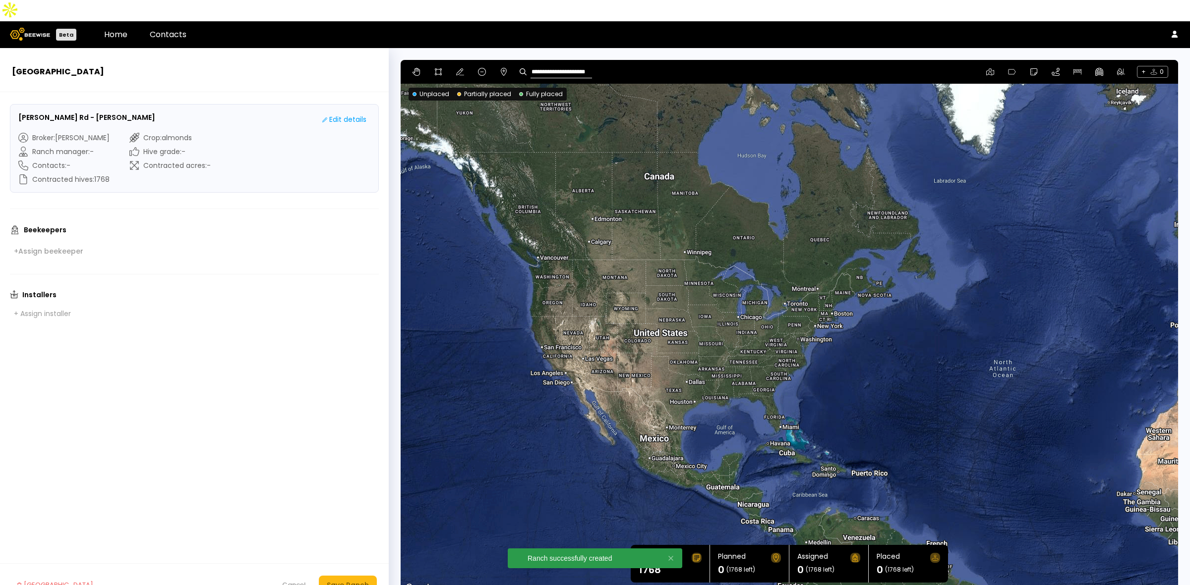
type input "**********"
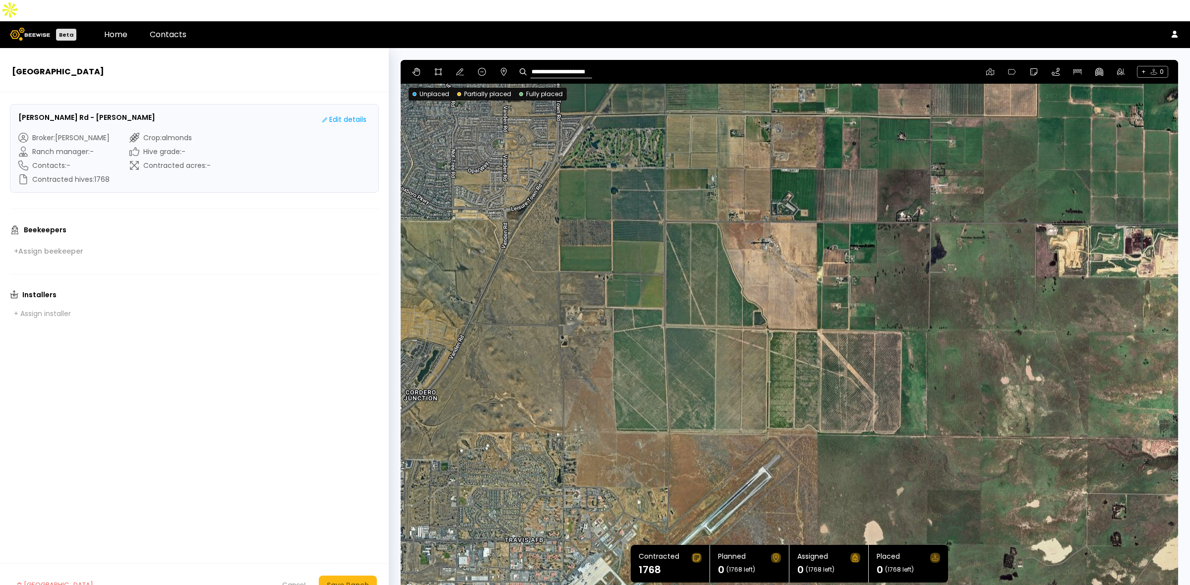
drag, startPoint x: 839, startPoint y: 283, endPoint x: 714, endPoint y: 256, distance: 128.2
click at [714, 256] on div at bounding box center [788, 327] width 777 height 535
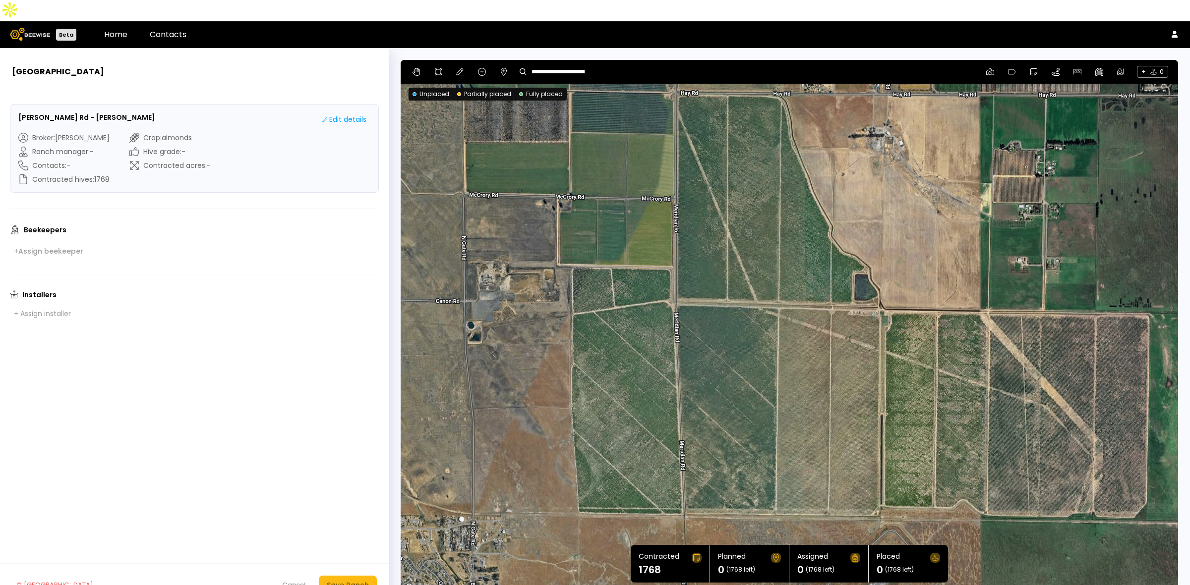
drag, startPoint x: 720, startPoint y: 349, endPoint x: 725, endPoint y: 307, distance: 42.4
click at [725, 307] on div at bounding box center [788, 327] width 777 height 535
click at [436, 68] on icon at bounding box center [438, 72] width 8 height 8
click at [668, 244] on div at bounding box center [789, 327] width 776 height 535
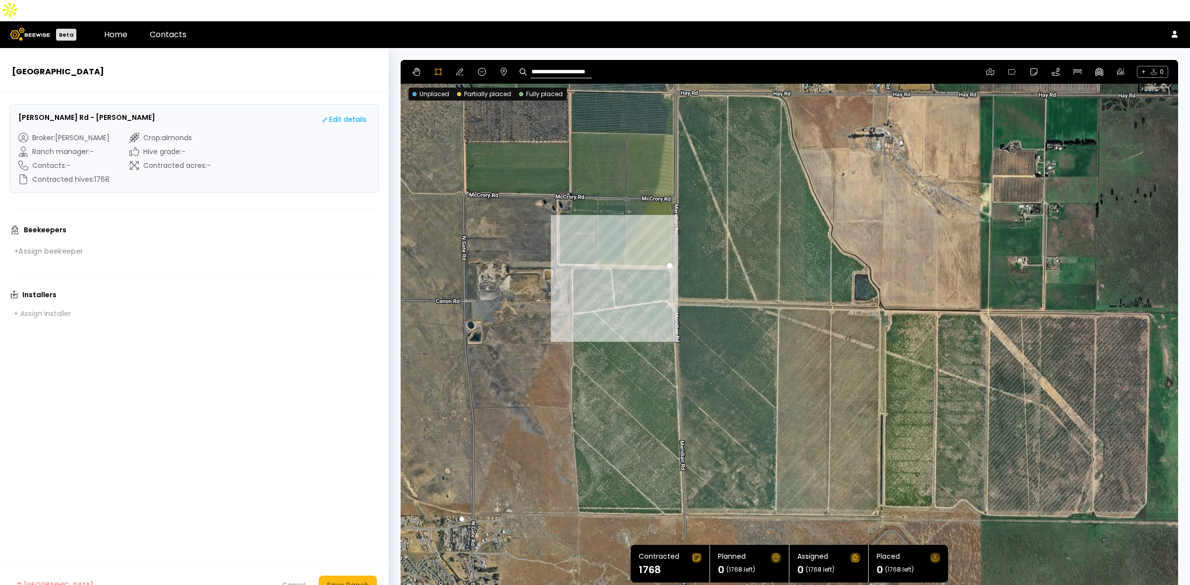
click at [571, 245] on div at bounding box center [789, 327] width 776 height 535
click at [573, 293] on div at bounding box center [789, 327] width 776 height 535
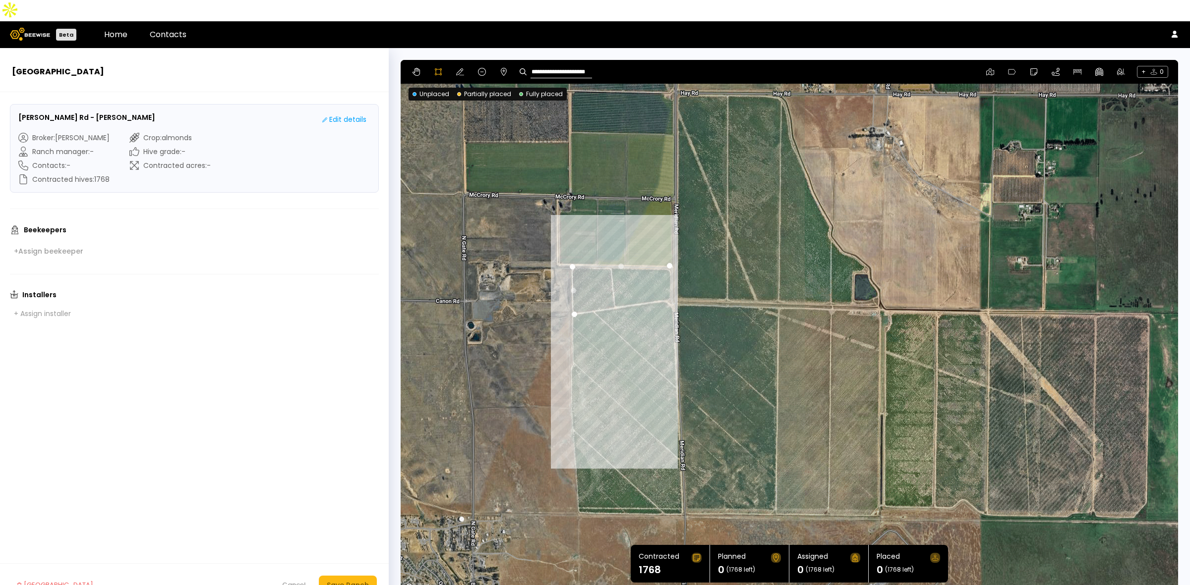
click at [572, 343] on div at bounding box center [789, 327] width 776 height 535
click at [571, 347] on div at bounding box center [789, 327] width 776 height 535
click at [571, 387] on div at bounding box center [789, 327] width 776 height 535
click at [573, 409] on div at bounding box center [789, 327] width 776 height 535
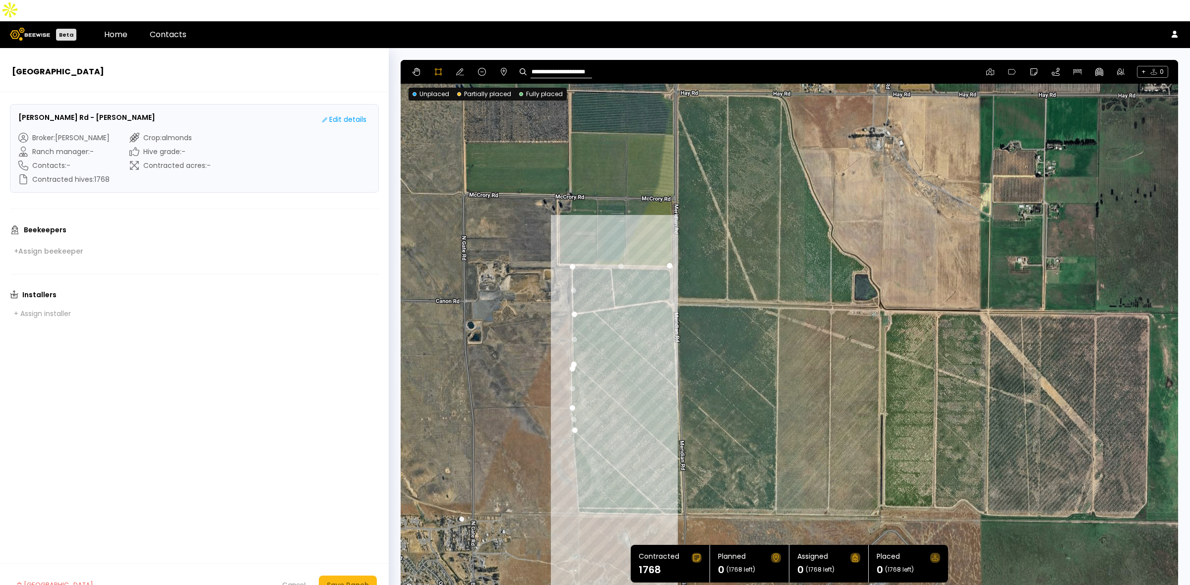
click at [578, 492] on div at bounding box center [789, 327] width 776 height 535
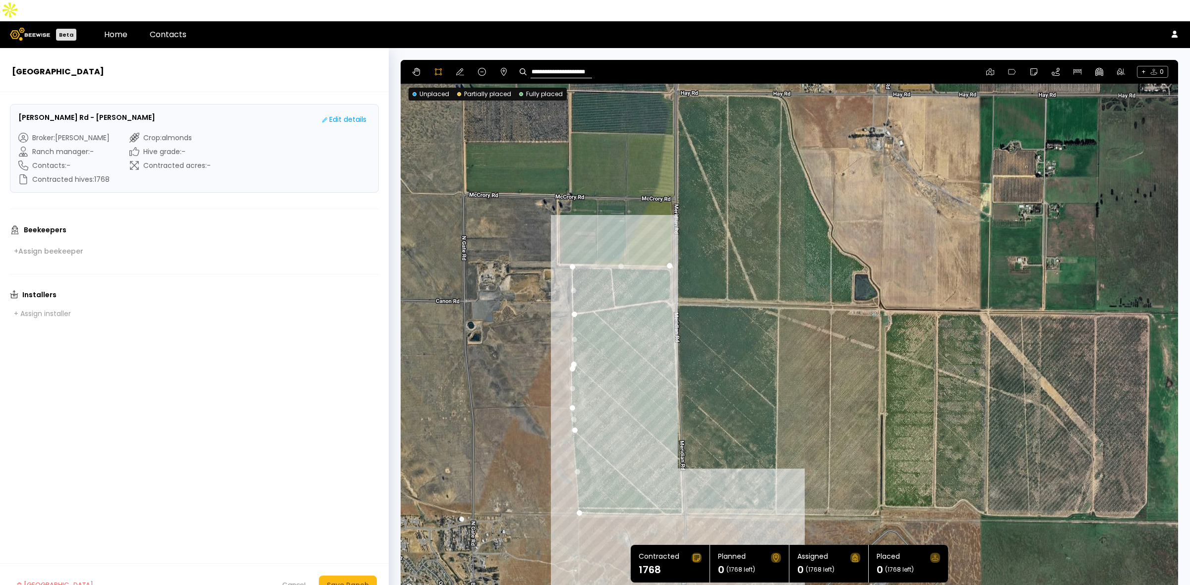
click at [682, 494] on div at bounding box center [789, 327] width 776 height 535
click at [772, 492] on div at bounding box center [789, 327] width 776 height 535
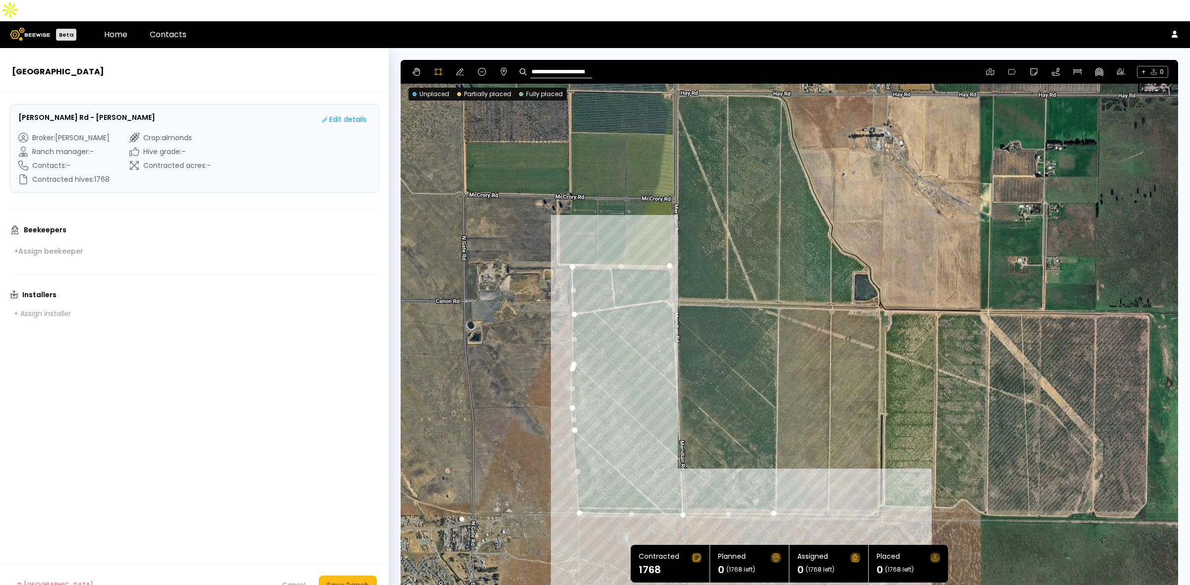
click at [827, 494] on div at bounding box center [789, 327] width 776 height 535
click at [873, 494] on div at bounding box center [789, 327] width 776 height 535
click at [878, 482] on div at bounding box center [789, 327] width 776 height 535
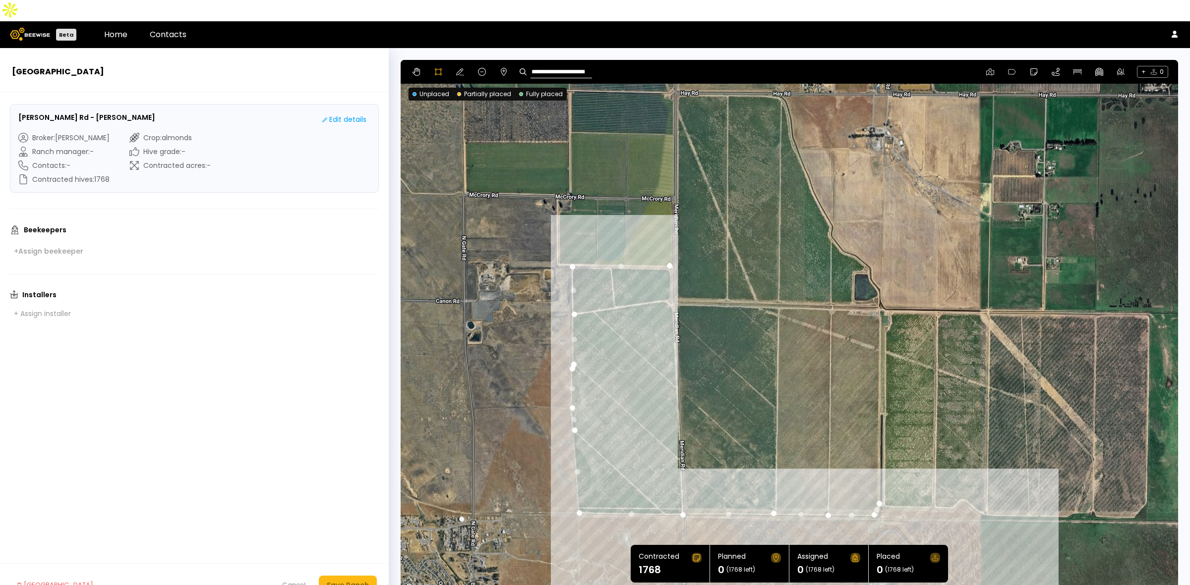
click at [930, 486] on div at bounding box center [789, 327] width 776 height 535
click at [951, 487] on div at bounding box center [789, 327] width 776 height 535
click at [964, 479] on div at bounding box center [789, 327] width 776 height 535
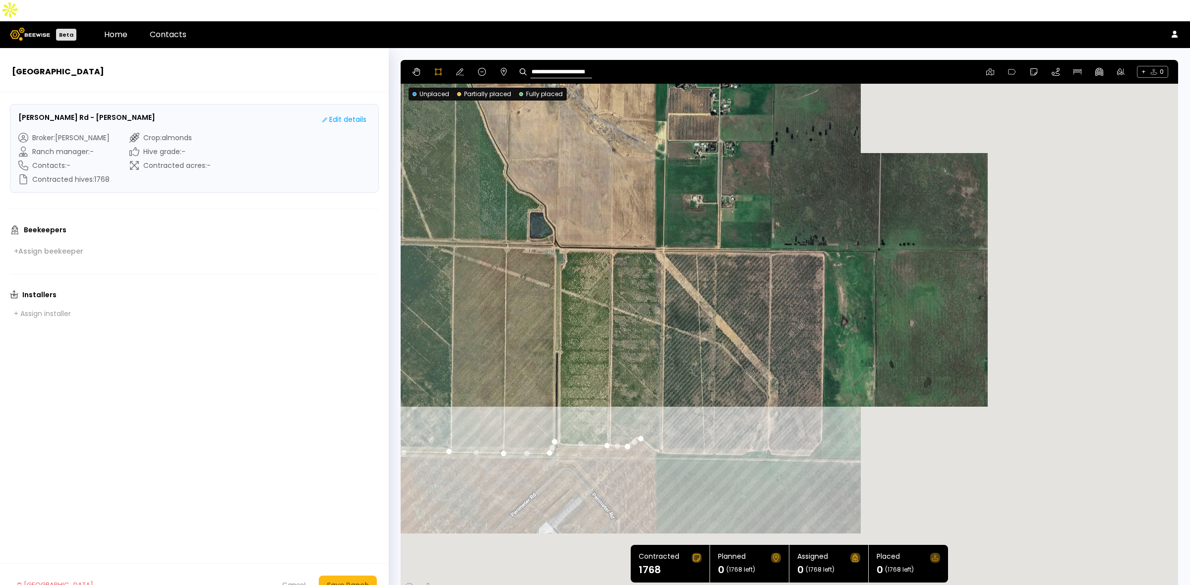
drag, startPoint x: 1171, startPoint y: 476, endPoint x: 840, endPoint y: 413, distance: 336.5
click at [840, 413] on div at bounding box center [789, 327] width 776 height 535
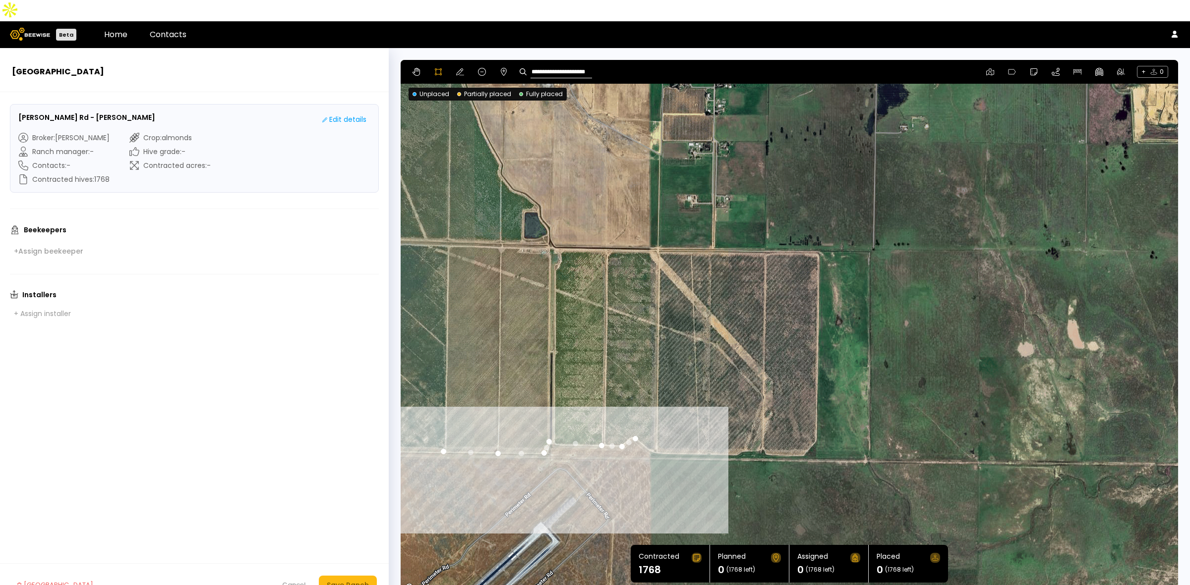
click at [650, 431] on div at bounding box center [789, 327] width 776 height 535
click at [679, 435] on div at bounding box center [789, 327] width 776 height 535
click at [711, 434] on div at bounding box center [789, 327] width 776 height 535
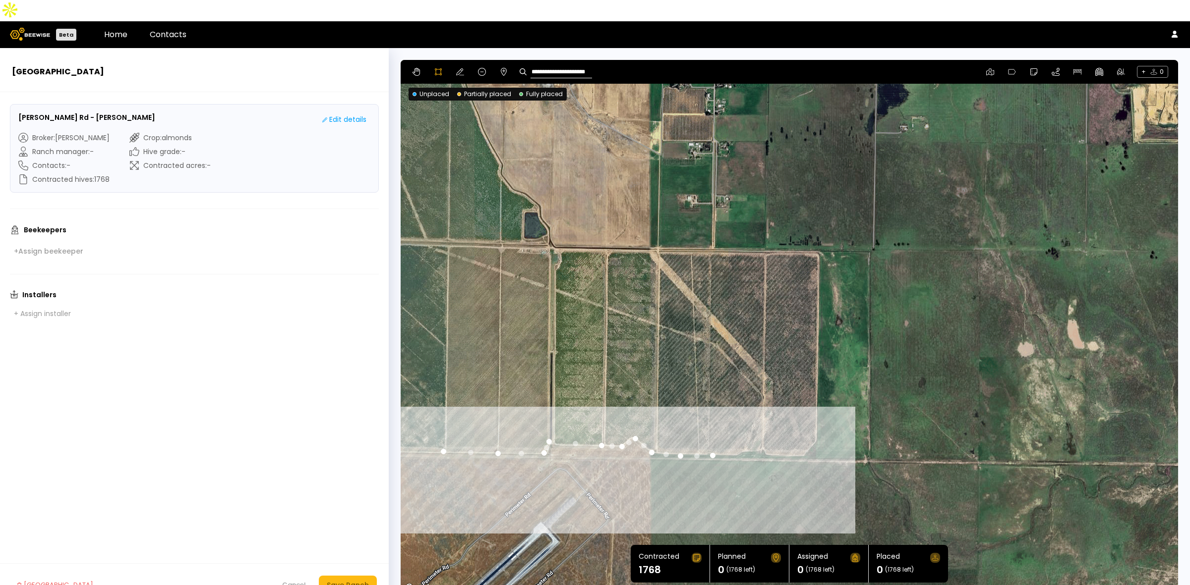
click at [739, 435] on div at bounding box center [789, 327] width 776 height 535
click at [743, 431] on div at bounding box center [789, 327] width 776 height 535
click at [760, 429] on div at bounding box center [789, 327] width 776 height 535
click at [766, 433] on div at bounding box center [789, 327] width 776 height 535
click at [802, 435] on div at bounding box center [789, 327] width 776 height 535
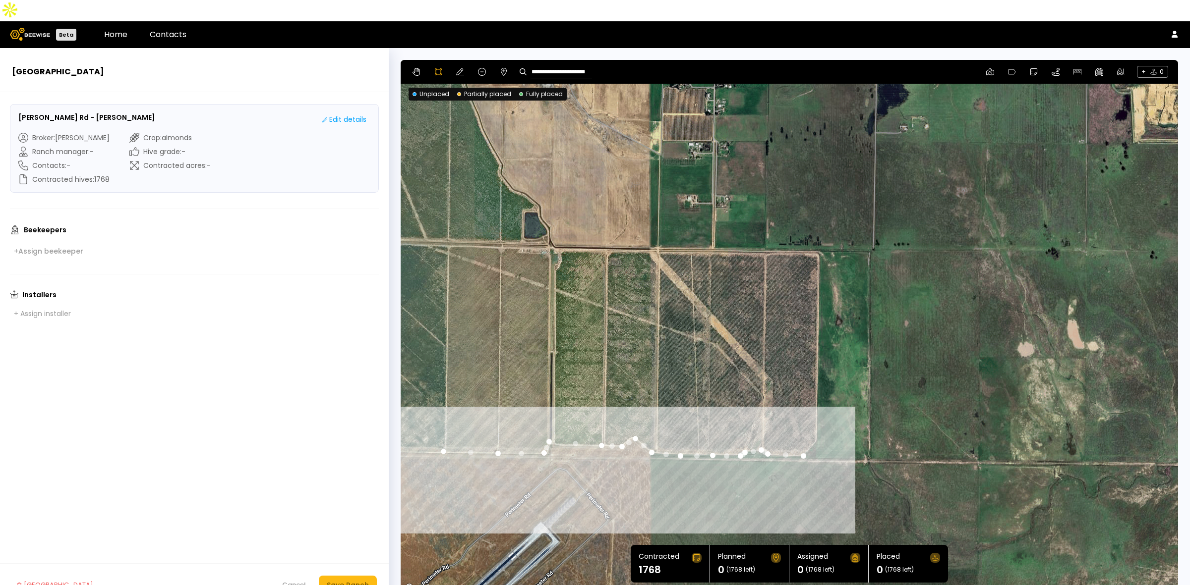
click at [814, 420] on div at bounding box center [789, 327] width 776 height 535
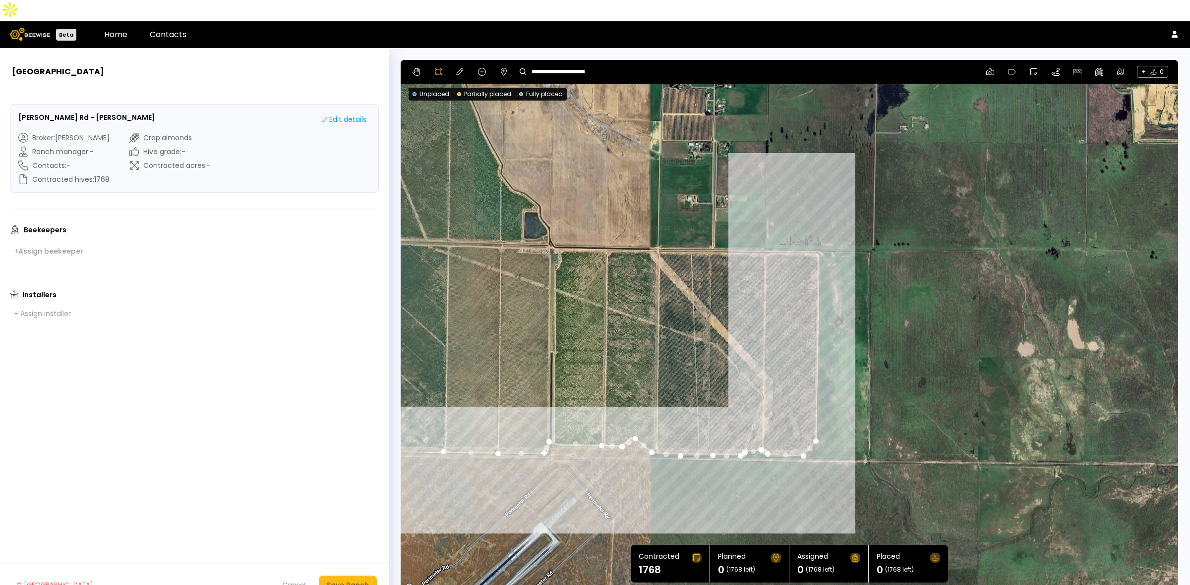
click at [819, 232] on div at bounding box center [789, 327] width 776 height 535
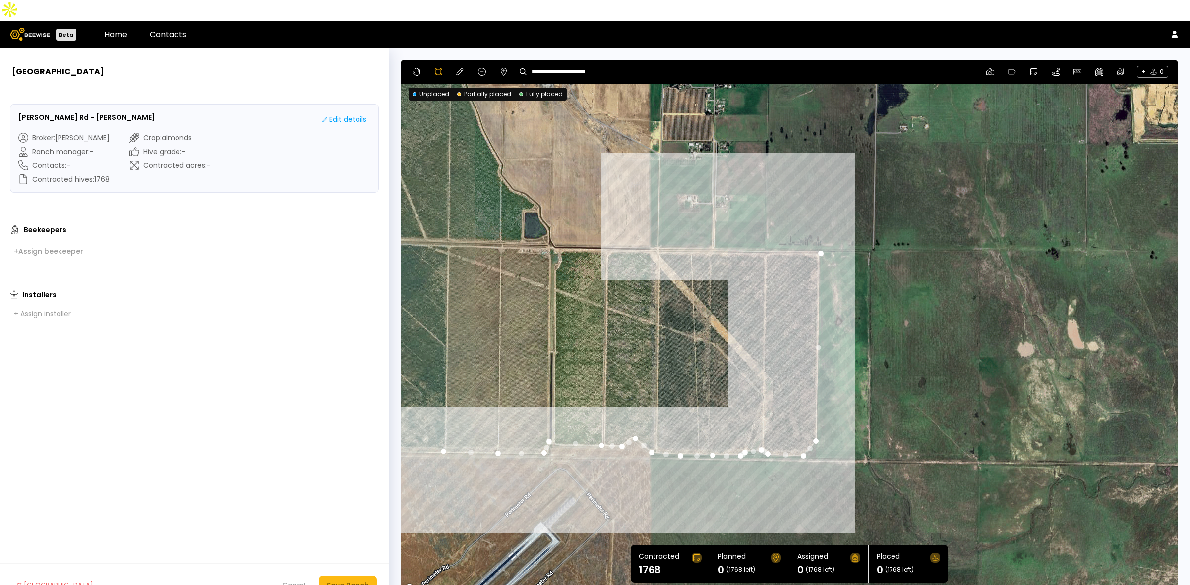
click at [657, 228] on div at bounding box center [789, 327] width 776 height 535
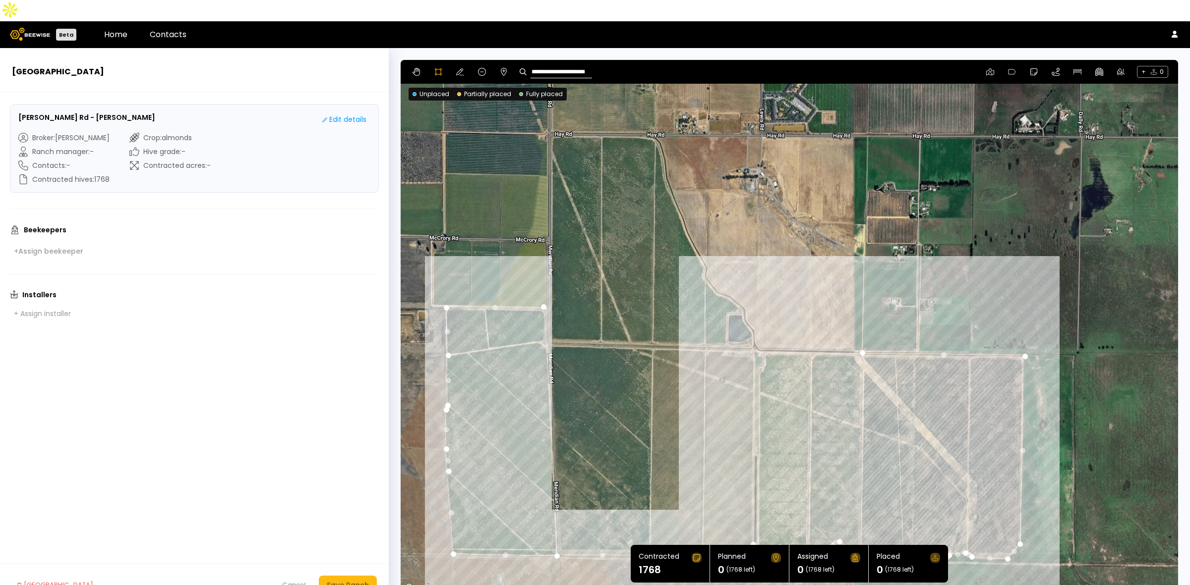
drag, startPoint x: 536, startPoint y: 273, endPoint x: 752, endPoint y: 395, distance: 248.1
click at [752, 395] on div at bounding box center [789, 327] width 776 height 535
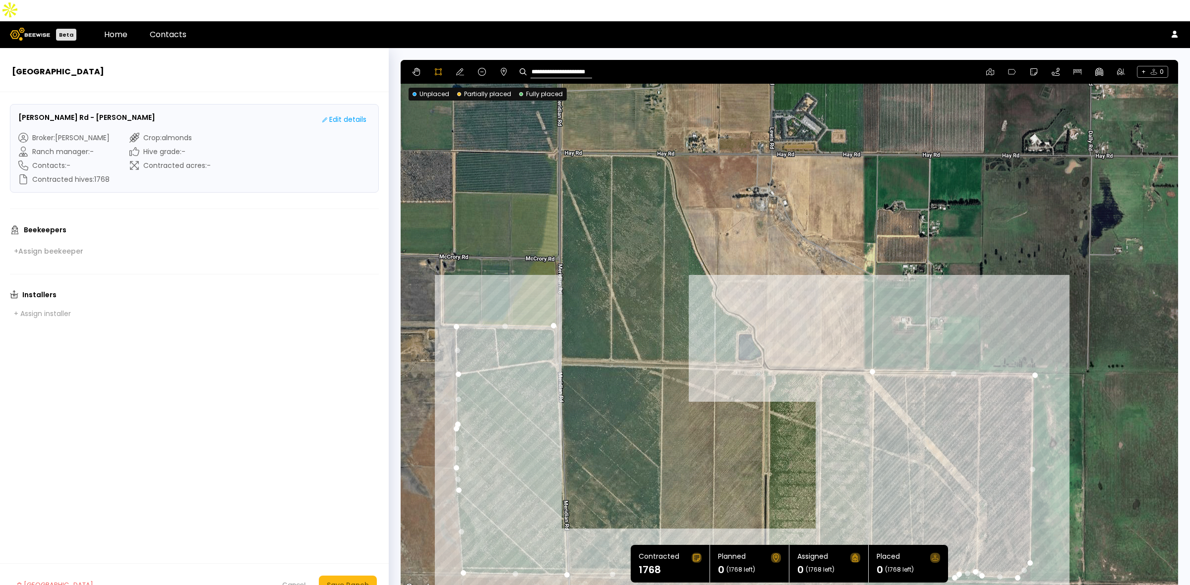
click at [764, 349] on div at bounding box center [789, 327] width 776 height 535
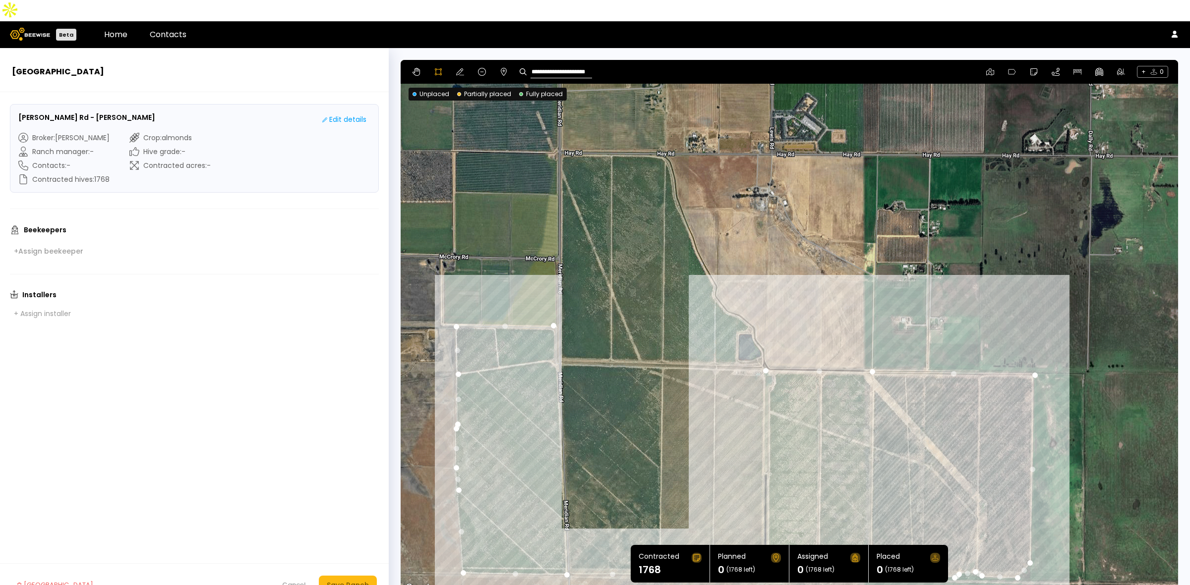
click at [761, 343] on div at bounding box center [789, 327] width 776 height 535
click at [735, 341] on div at bounding box center [789, 327] width 776 height 535
click at [735, 313] on div at bounding box center [789, 327] width 776 height 535
click at [749, 309] on div at bounding box center [789, 327] width 776 height 535
click at [749, 304] on div at bounding box center [789, 327] width 776 height 535
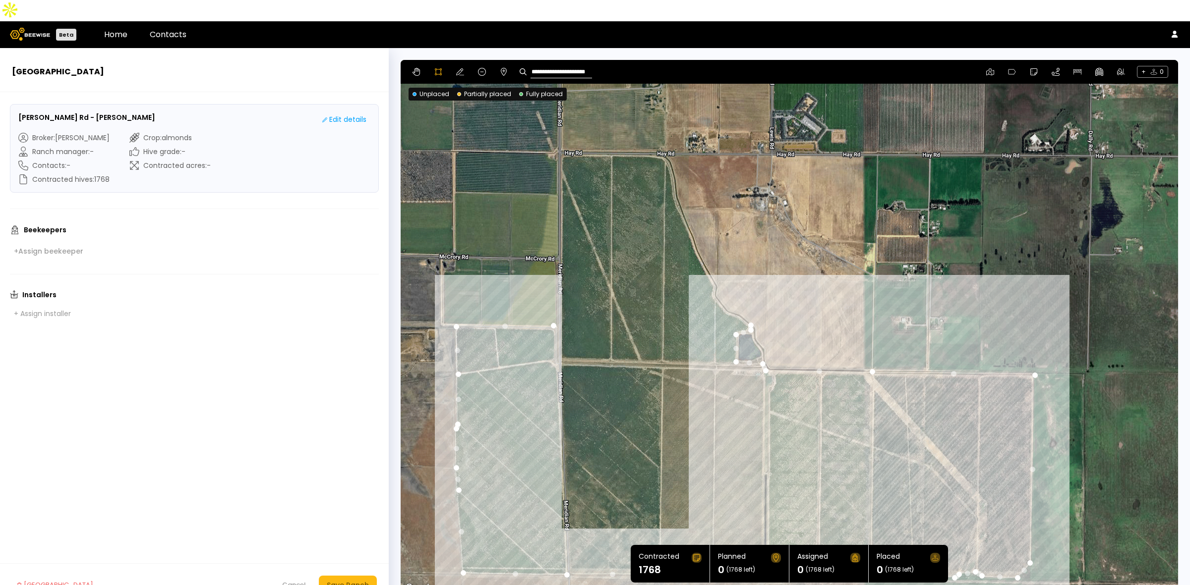
click at [738, 294] on div at bounding box center [789, 327] width 776 height 535
click at [724, 290] on div at bounding box center [789, 327] width 776 height 535
click at [713, 274] on div at bounding box center [789, 327] width 776 height 535
click at [714, 264] on div at bounding box center [789, 327] width 776 height 535
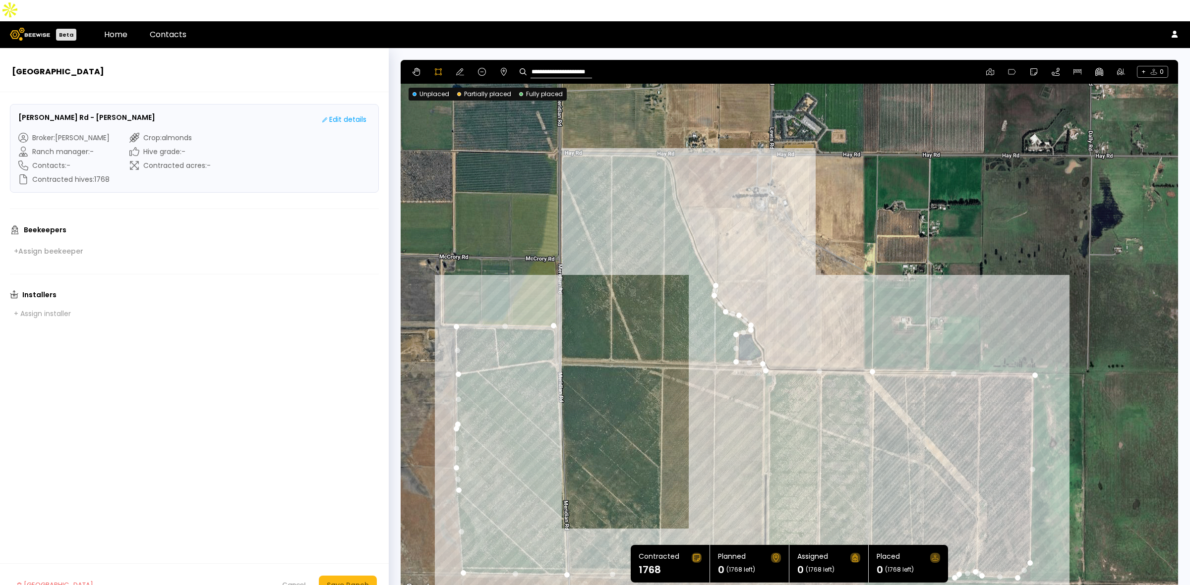
click at [692, 220] on div at bounding box center [789, 327] width 776 height 535
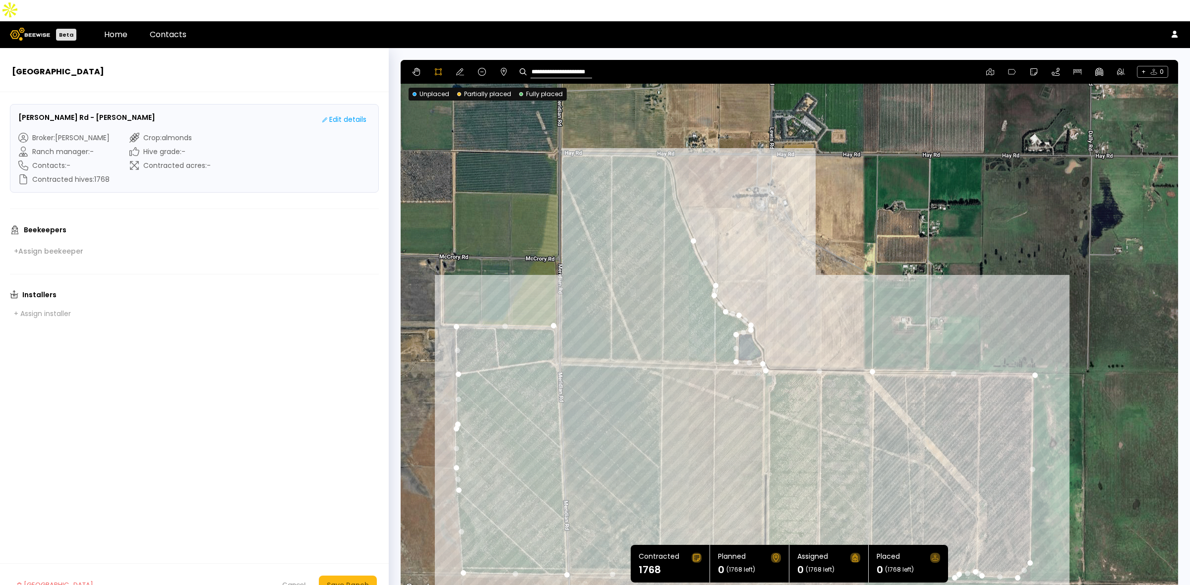
click at [689, 209] on div at bounding box center [789, 327] width 776 height 535
click at [674, 177] on div at bounding box center [789, 327] width 776 height 535
click at [671, 149] on div at bounding box center [789, 327] width 776 height 535
click at [664, 136] on div at bounding box center [789, 327] width 776 height 535
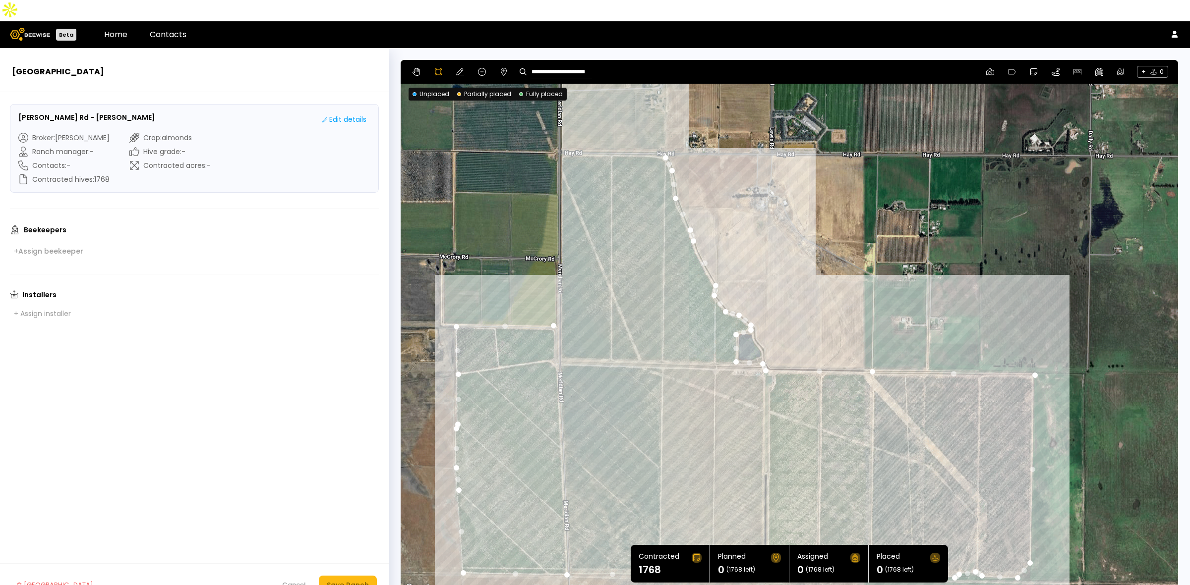
click at [655, 134] on div at bounding box center [789, 327] width 776 height 535
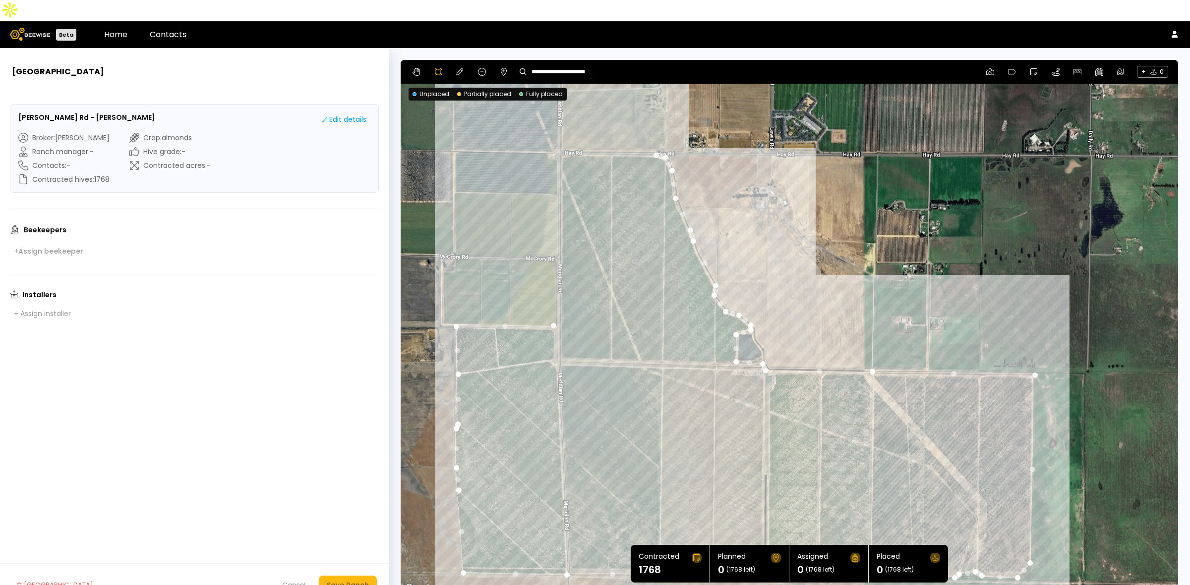
click at [559, 132] on div at bounding box center [789, 327] width 776 height 535
click at [558, 306] on div at bounding box center [789, 327] width 776 height 535
click at [552, 305] on div at bounding box center [789, 327] width 776 height 535
click at [360, 580] on div "Save Ranch" at bounding box center [348, 585] width 42 height 11
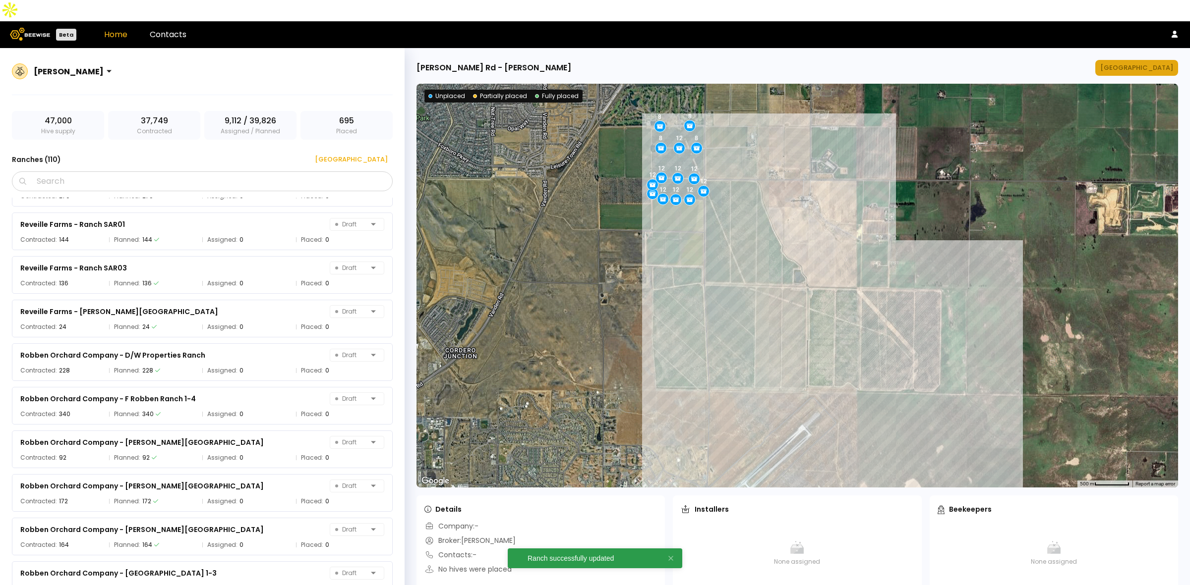
scroll to position [4179, 0]
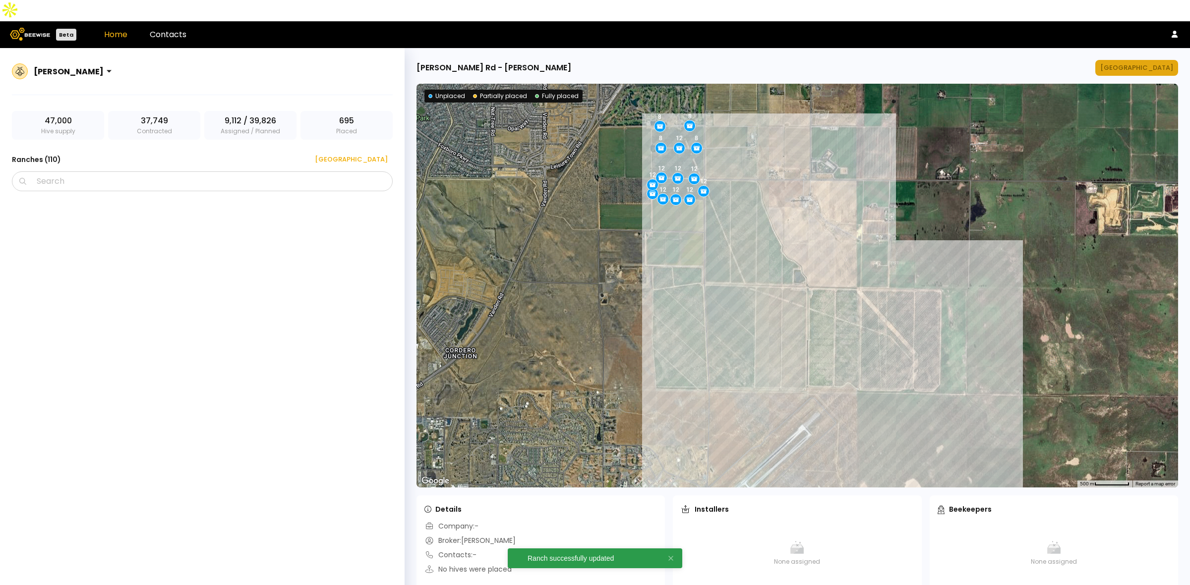
click at [1140, 63] on div "[GEOGRAPHIC_DATA]" at bounding box center [1136, 68] width 73 height 10
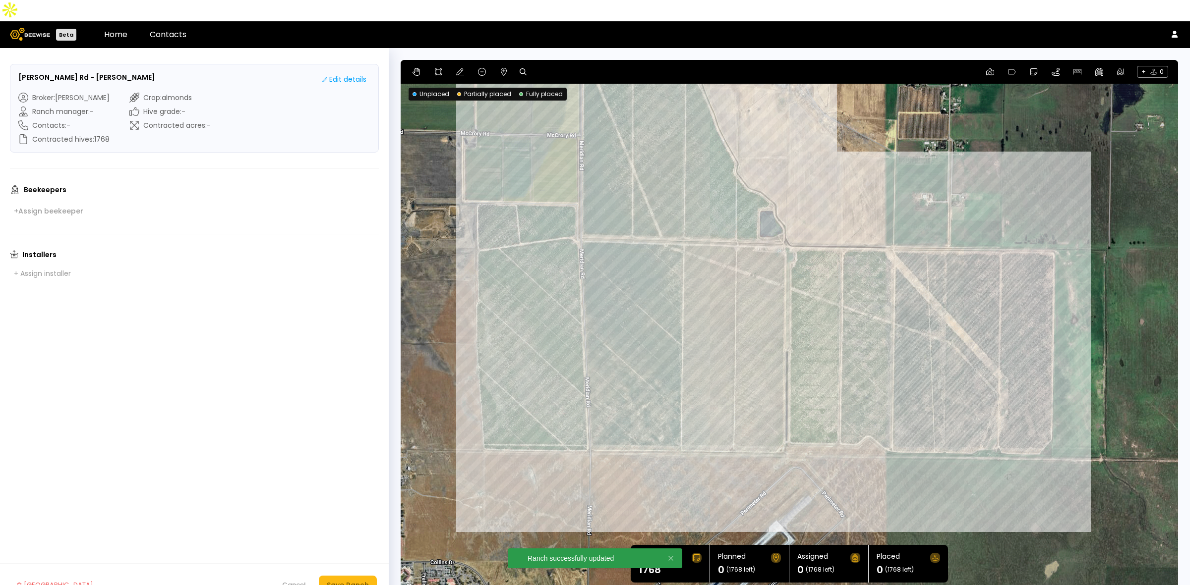
drag, startPoint x: 874, startPoint y: 243, endPoint x: 853, endPoint y: 157, distance: 89.3
click at [853, 157] on div at bounding box center [788, 327] width 777 height 535
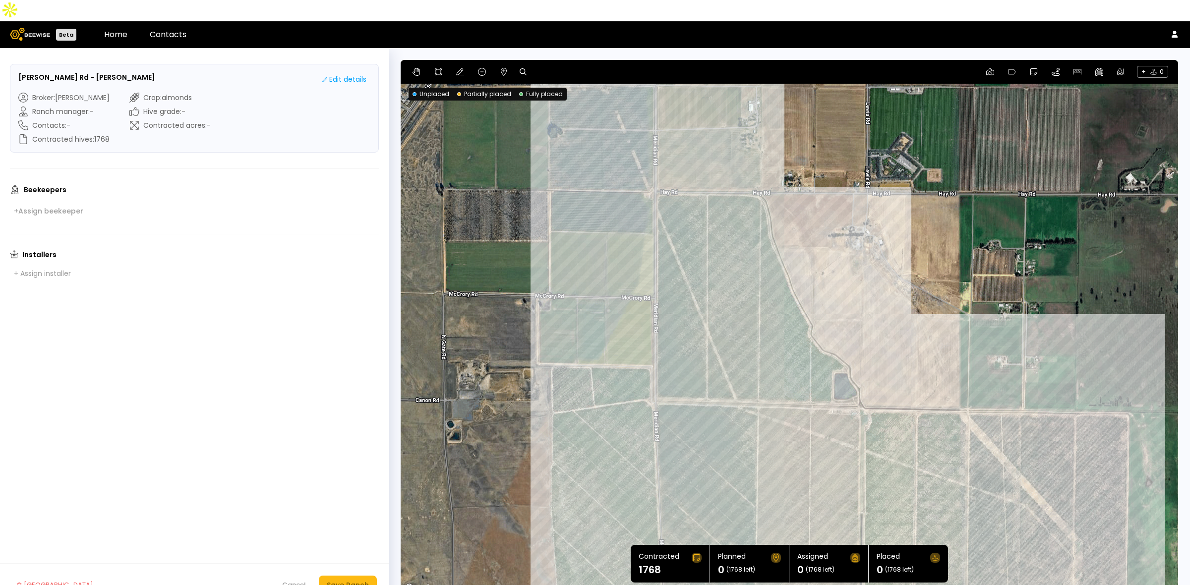
drag, startPoint x: 629, startPoint y: 185, endPoint x: 703, endPoint y: 348, distance: 179.3
click at [703, 348] on div at bounding box center [788, 327] width 777 height 535
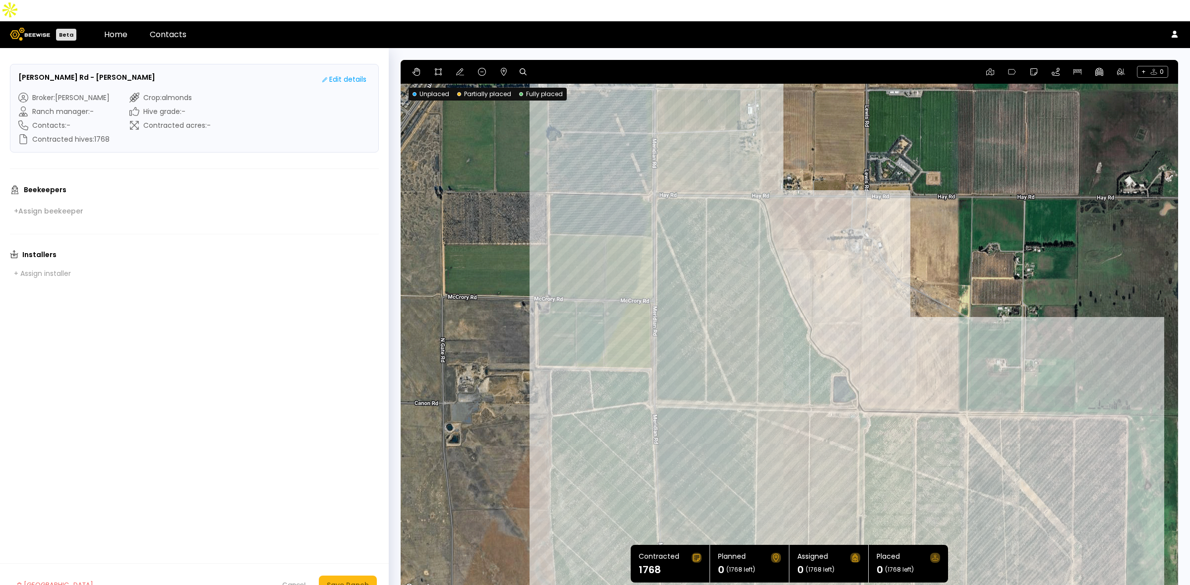
drag, startPoint x: 861, startPoint y: 245, endPoint x: 861, endPoint y: 253, distance: 7.9
click at [861, 253] on div at bounding box center [788, 327] width 777 height 535
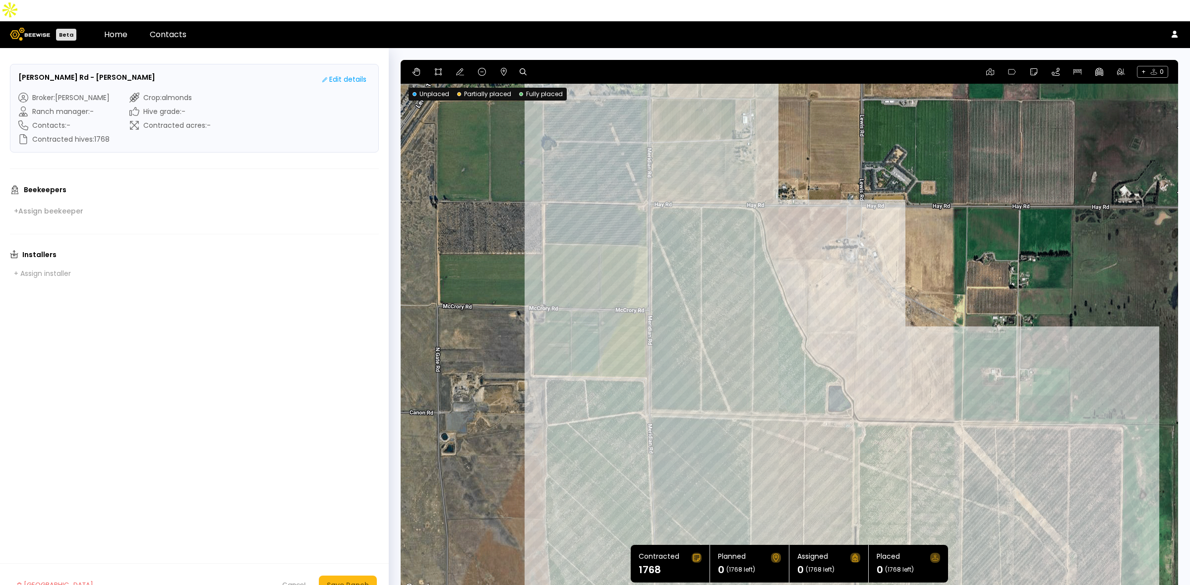
drag, startPoint x: 849, startPoint y: 211, endPoint x: 806, endPoint y: 247, distance: 55.6
click at [809, 245] on div at bounding box center [788, 327] width 777 height 535
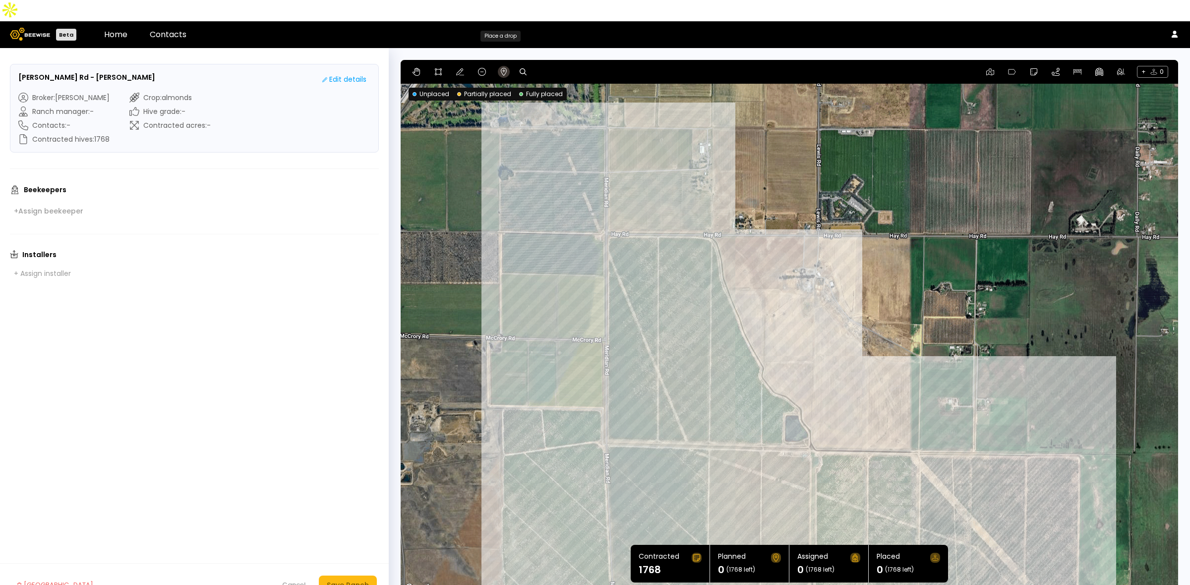
click at [500, 68] on icon at bounding box center [504, 72] width 8 height 8
click at [678, 215] on div at bounding box center [788, 327] width 777 height 535
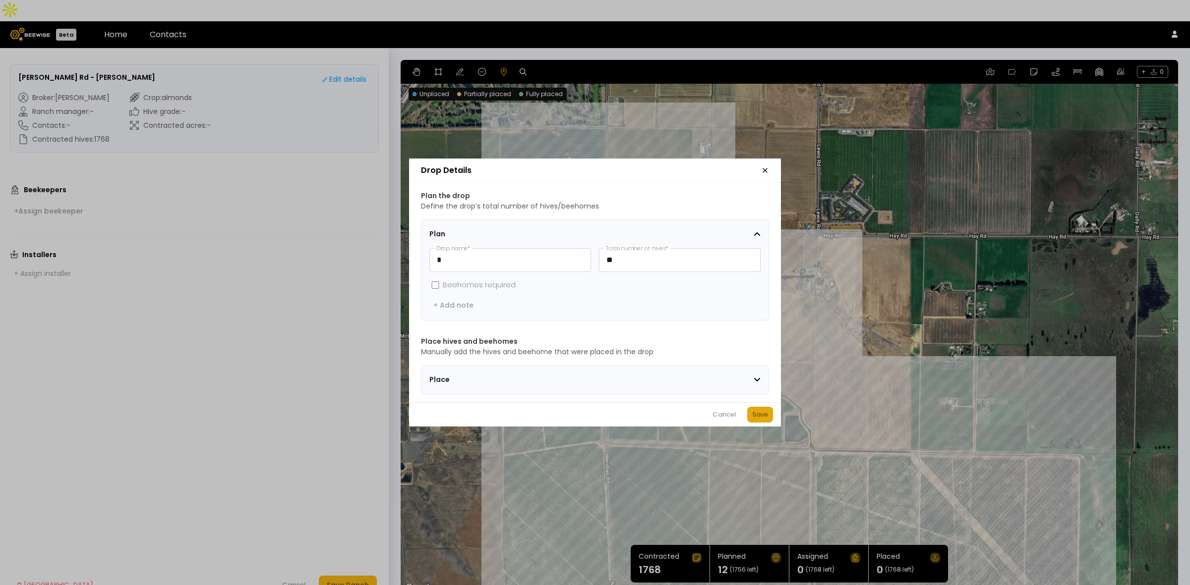
click at [756, 419] on div "Save" at bounding box center [760, 415] width 16 height 10
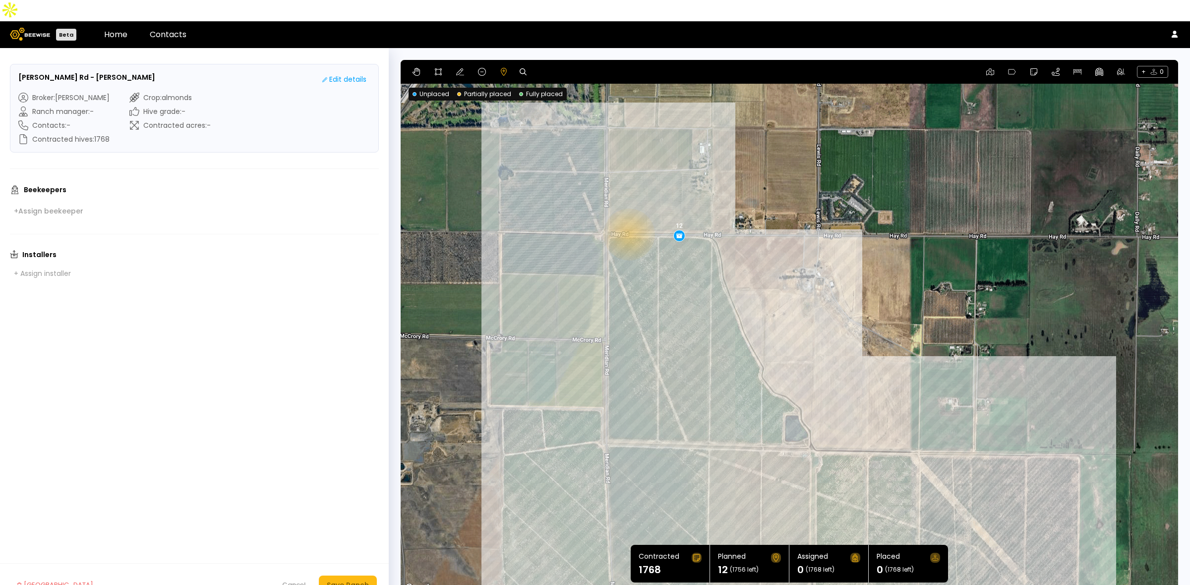
click at [628, 213] on div "12" at bounding box center [788, 327] width 777 height 535
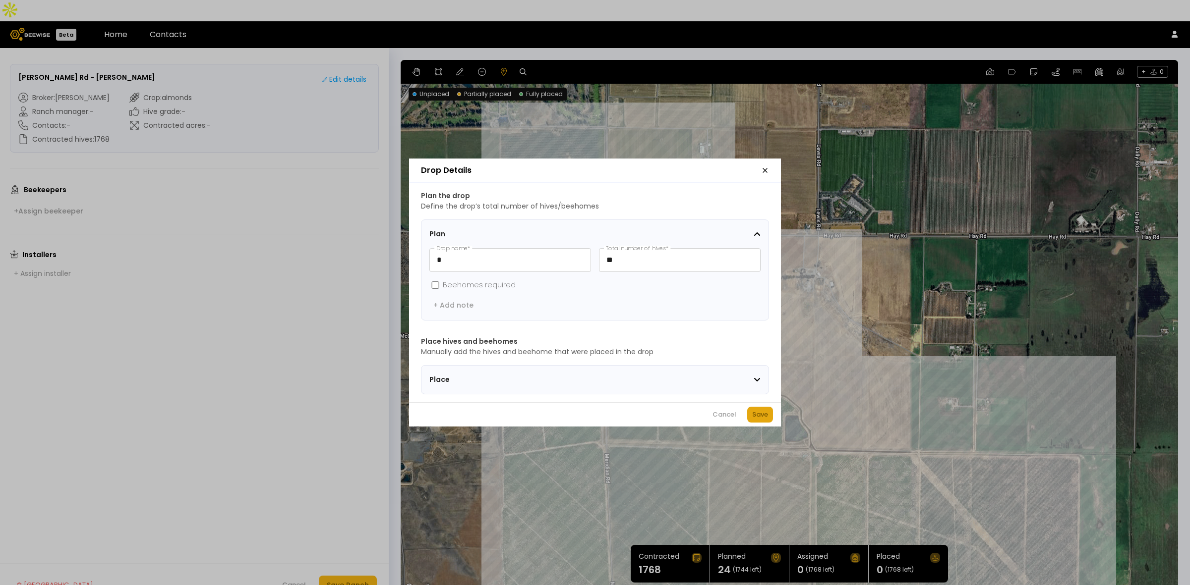
click at [758, 423] on button "Save" at bounding box center [760, 415] width 26 height 16
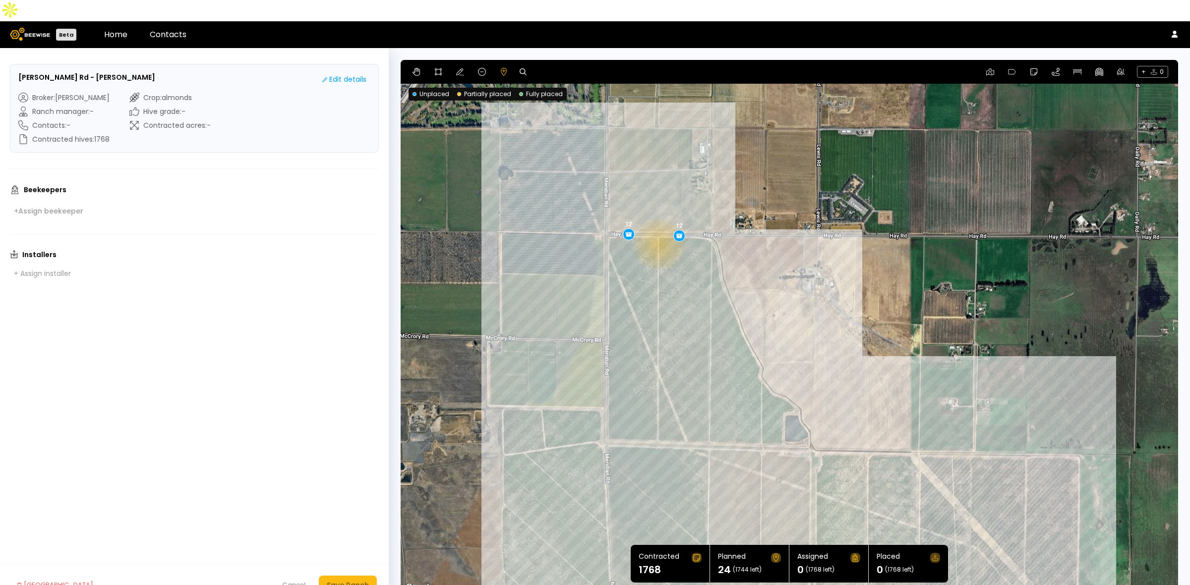
click at [658, 223] on div "12 12" at bounding box center [788, 327] width 777 height 535
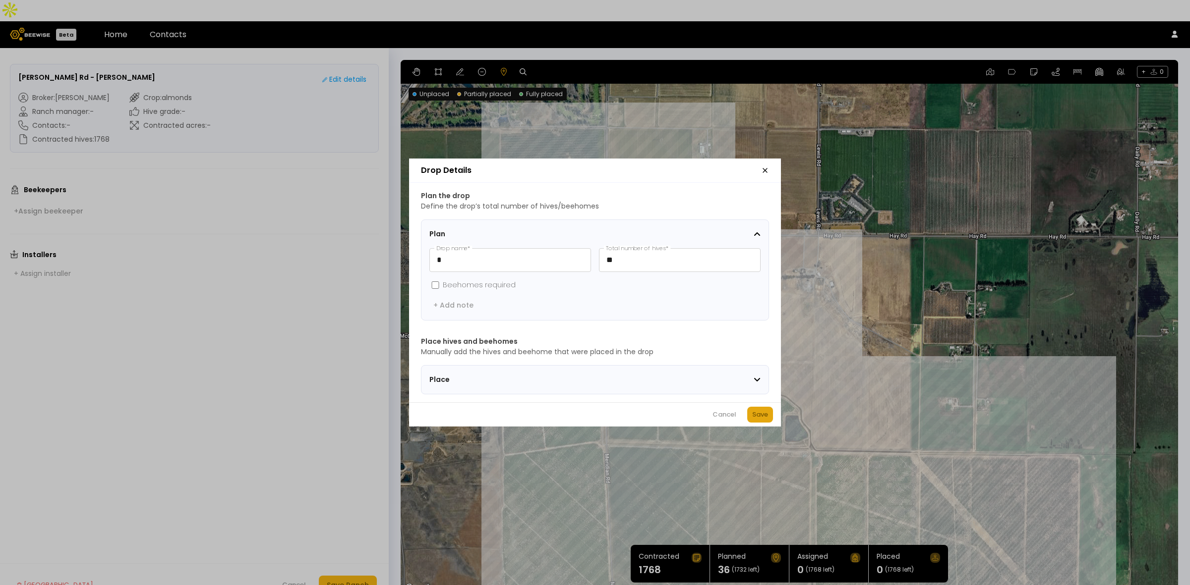
click at [758, 417] on div "Save" at bounding box center [760, 415] width 16 height 10
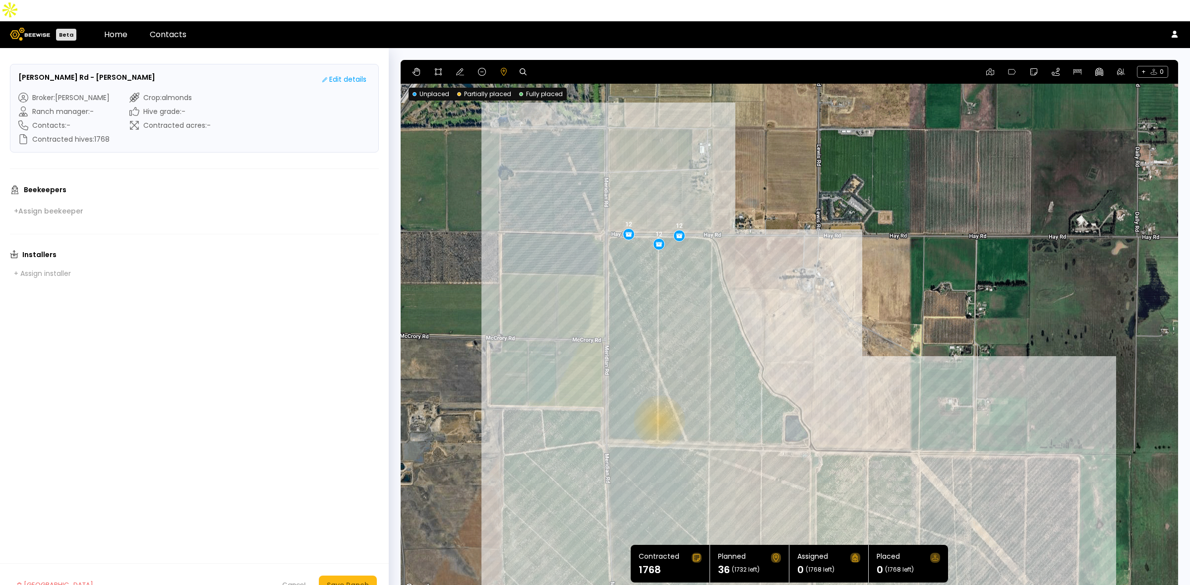
click at [658, 400] on div "12 12 12" at bounding box center [788, 327] width 777 height 535
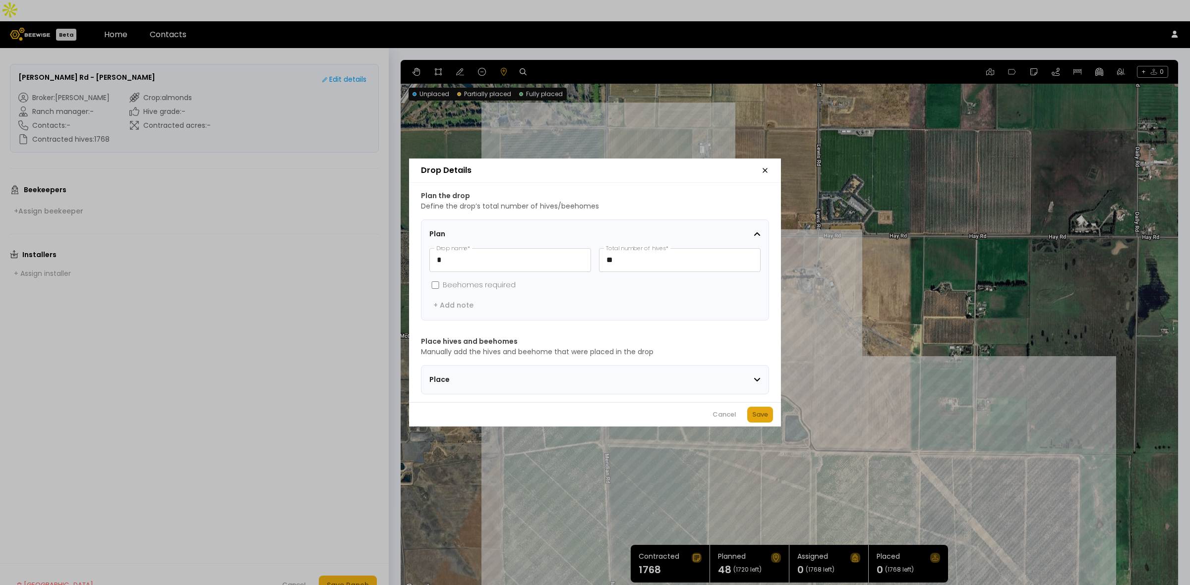
click at [767, 420] on div "Save" at bounding box center [760, 415] width 16 height 10
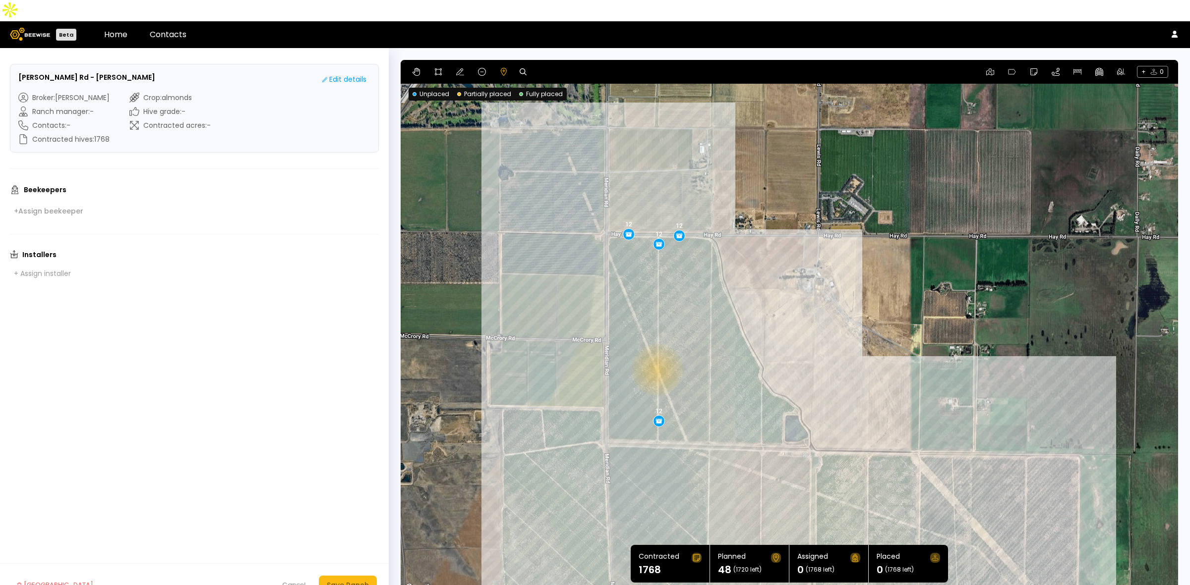
click at [656, 348] on div "12 12 12 12" at bounding box center [788, 327] width 777 height 535
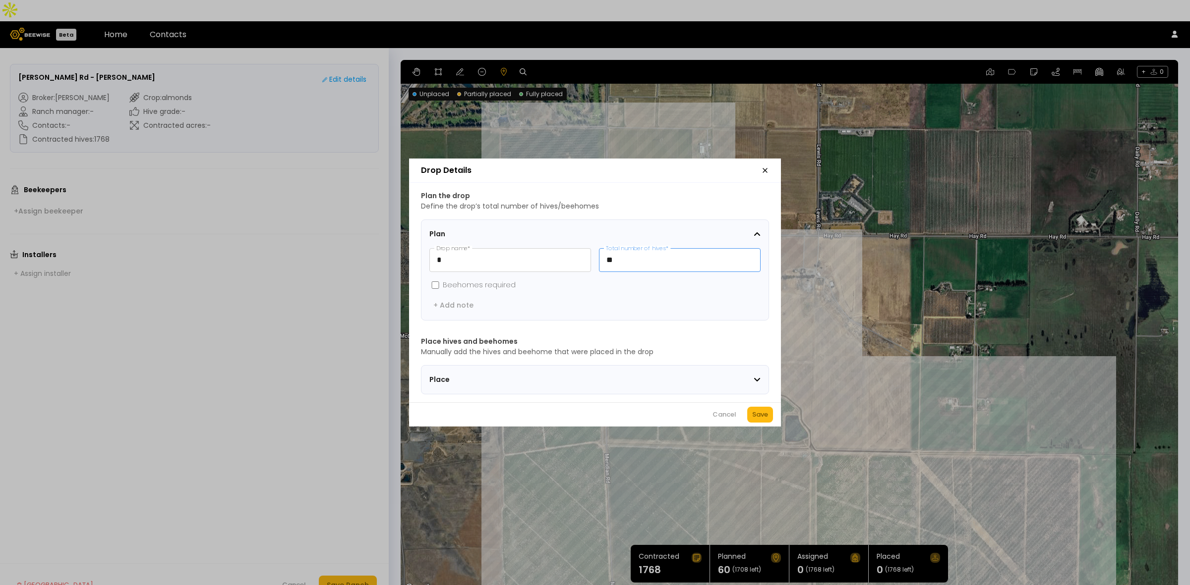
click at [623, 262] on input "**" at bounding box center [679, 260] width 161 height 23
type input "**"
click at [761, 419] on div "Save" at bounding box center [760, 415] width 16 height 10
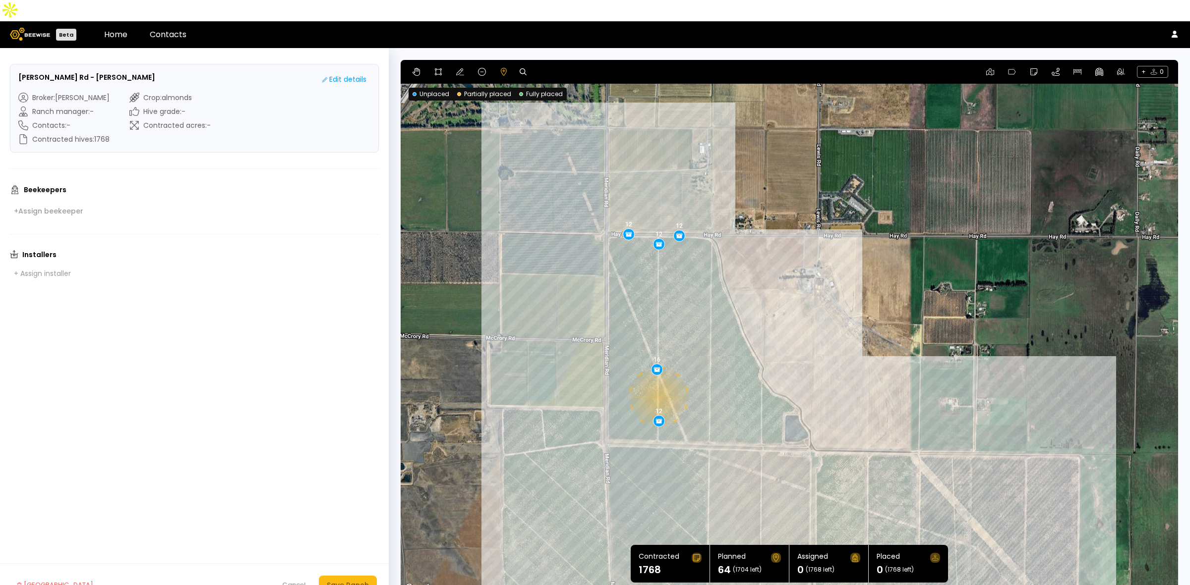
click at [657, 376] on div "0.11 mi 0.11 mi 12 12 12 12 16" at bounding box center [788, 327] width 777 height 535
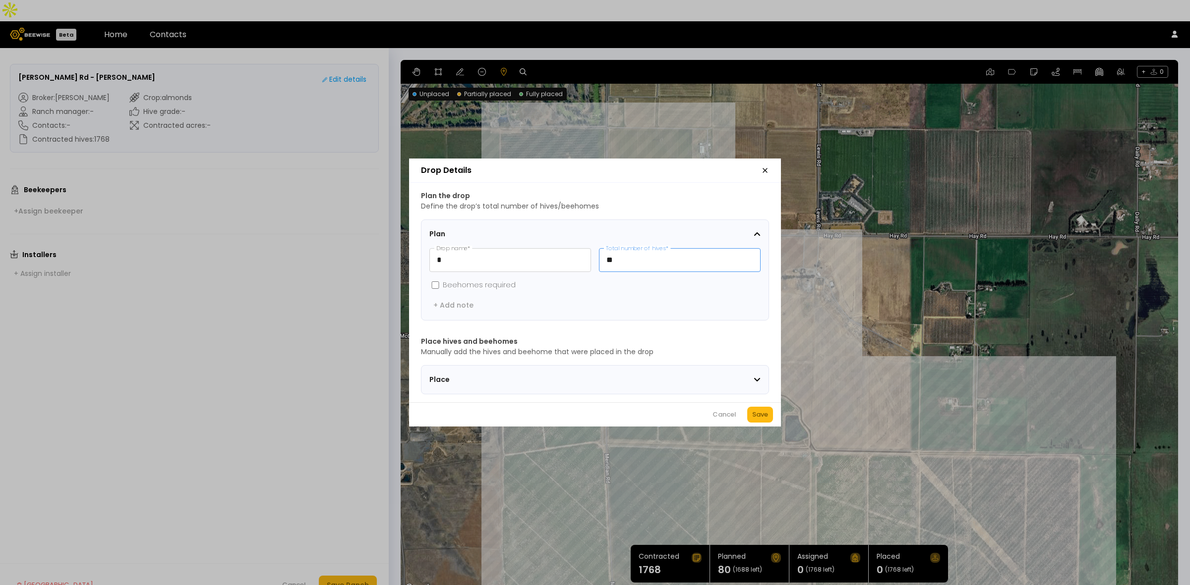
click at [633, 256] on input "**" at bounding box center [679, 260] width 161 height 23
type input "**"
click at [762, 419] on div "Save" at bounding box center [760, 415] width 16 height 10
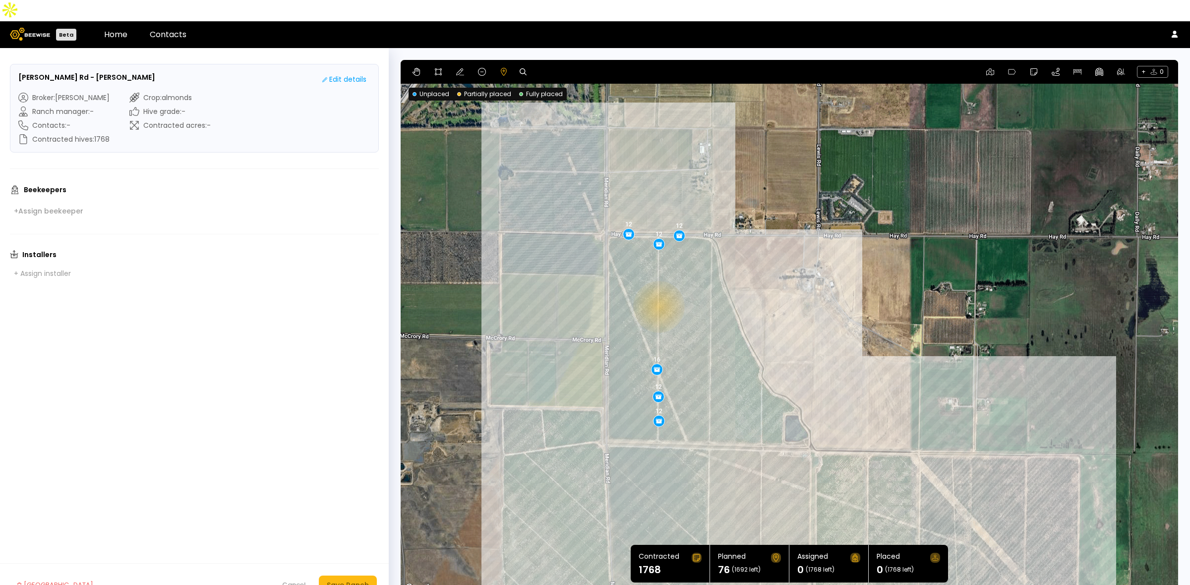
click at [657, 286] on div "12 12 12 12 16 12" at bounding box center [788, 327] width 777 height 535
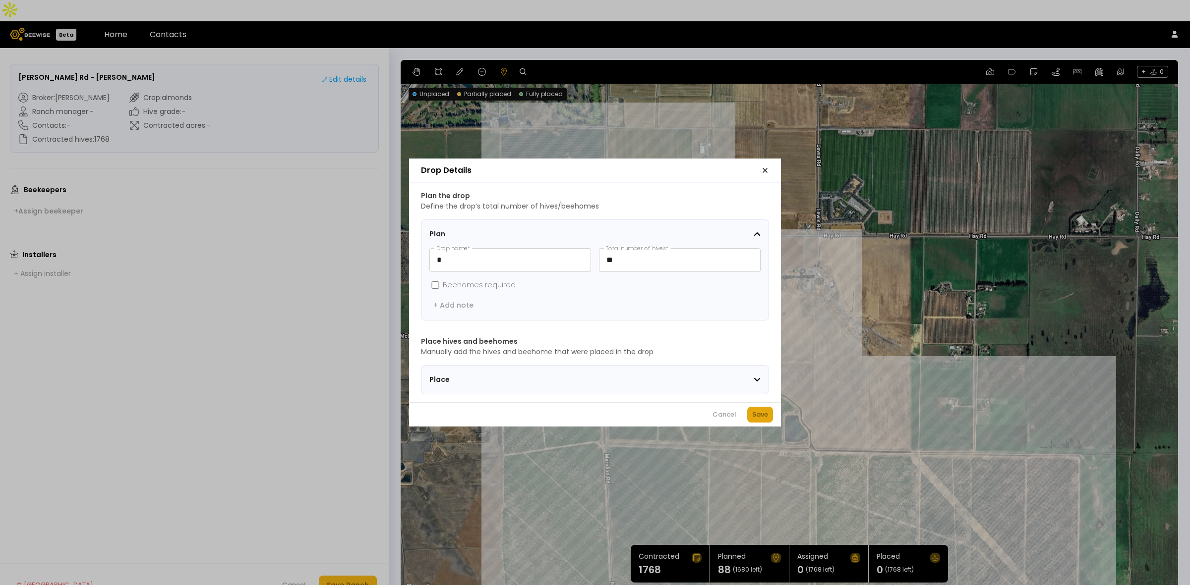
click at [762, 420] on div "Save" at bounding box center [760, 415] width 16 height 10
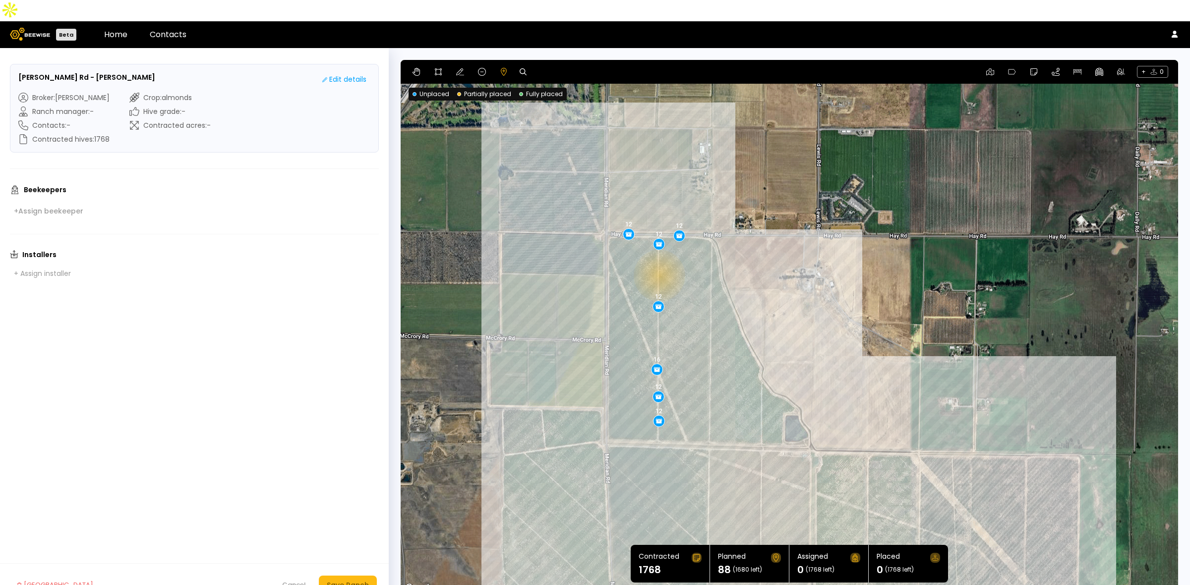
click at [658, 254] on div "12 12 12 12 16 12 12" at bounding box center [788, 327] width 777 height 535
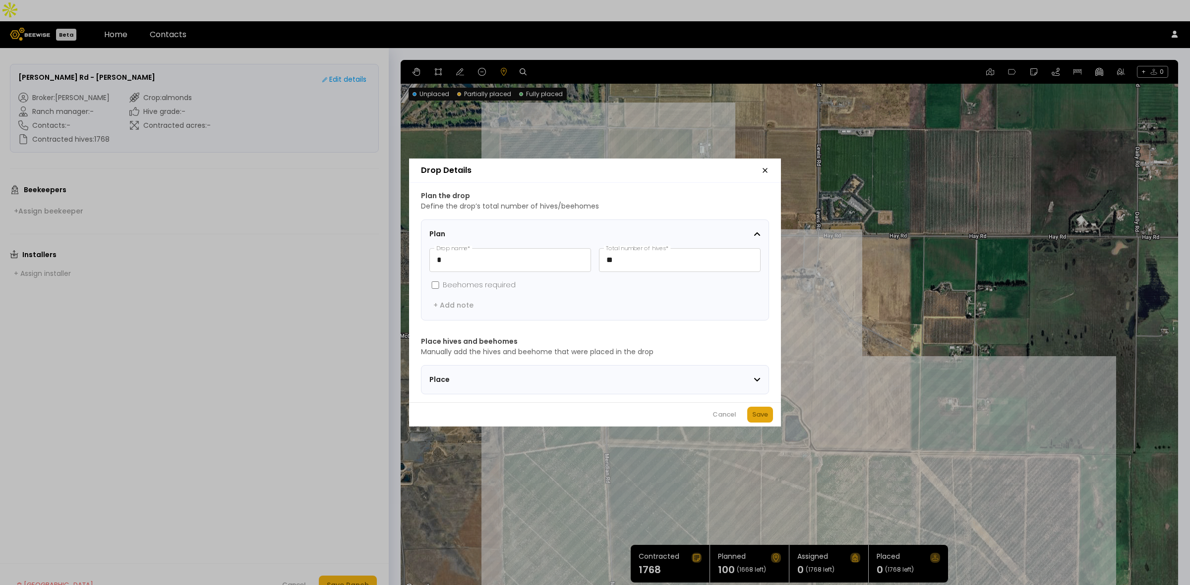
click at [762, 419] on div "Save" at bounding box center [760, 415] width 16 height 10
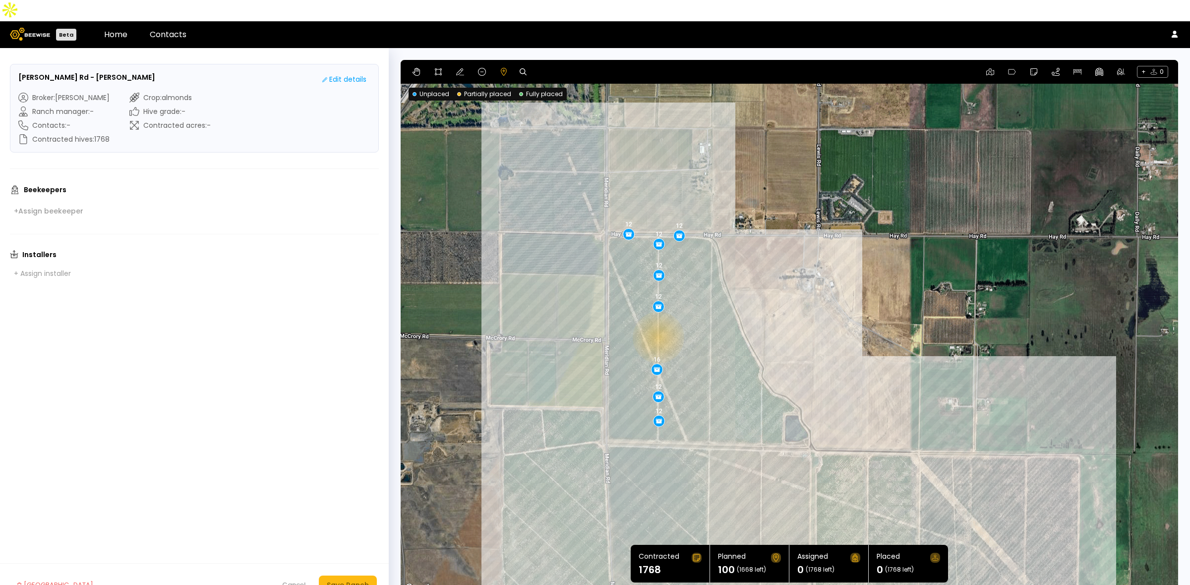
click at [657, 316] on div "12 12 12 12 16 12 12 12" at bounding box center [788, 327] width 777 height 535
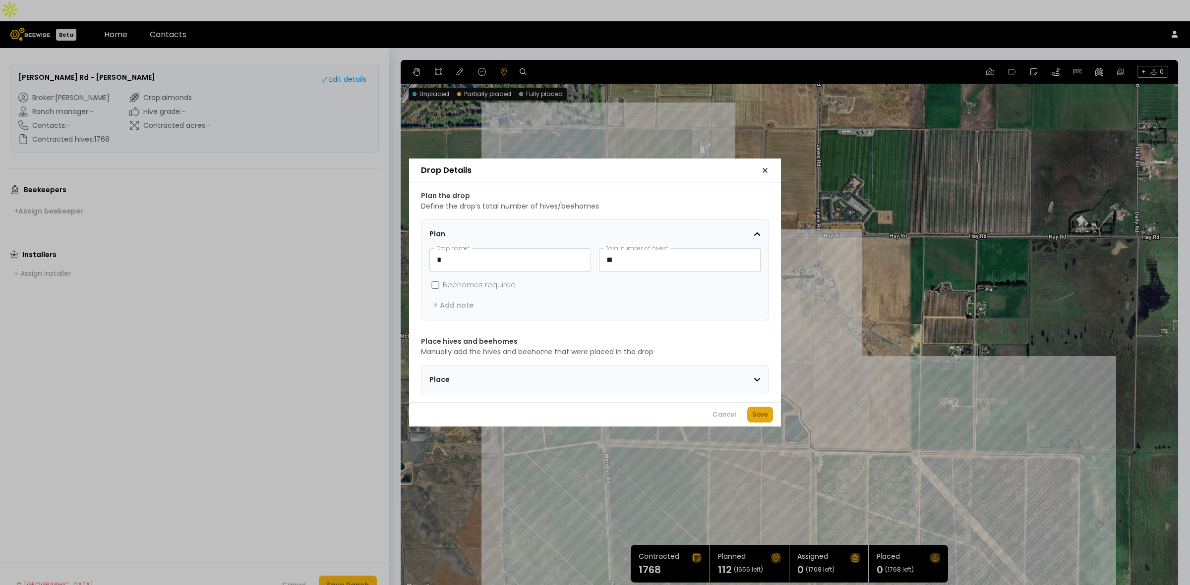
click at [760, 419] on div "Save" at bounding box center [760, 415] width 16 height 10
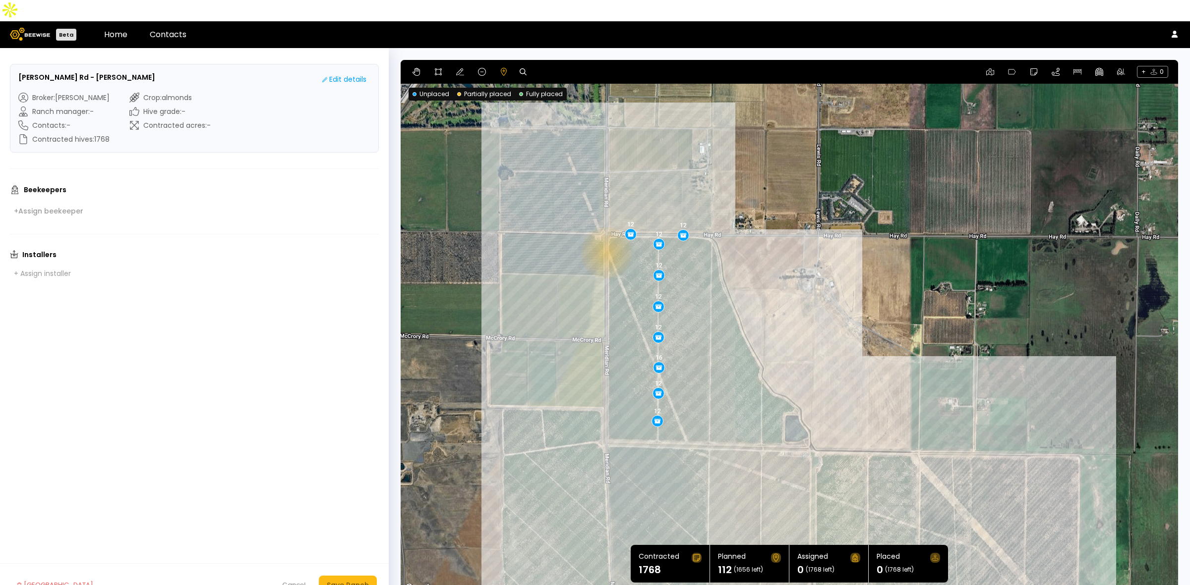
click at [605, 231] on div "12 12 12 12 16 12 12 12 12" at bounding box center [788, 327] width 777 height 535
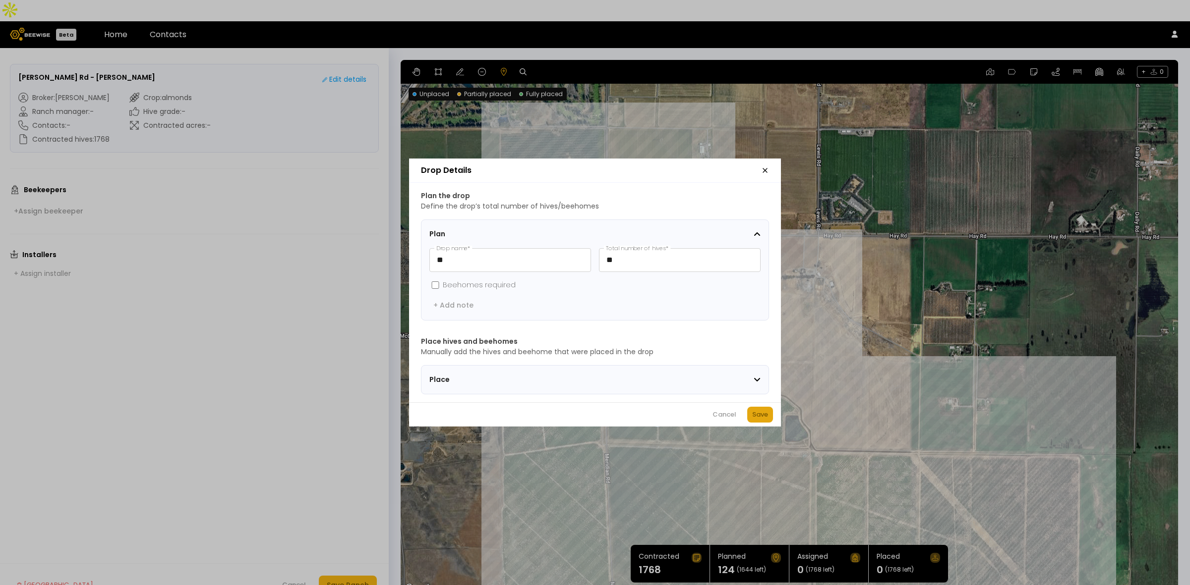
click at [754, 419] on div "Save" at bounding box center [760, 415] width 16 height 10
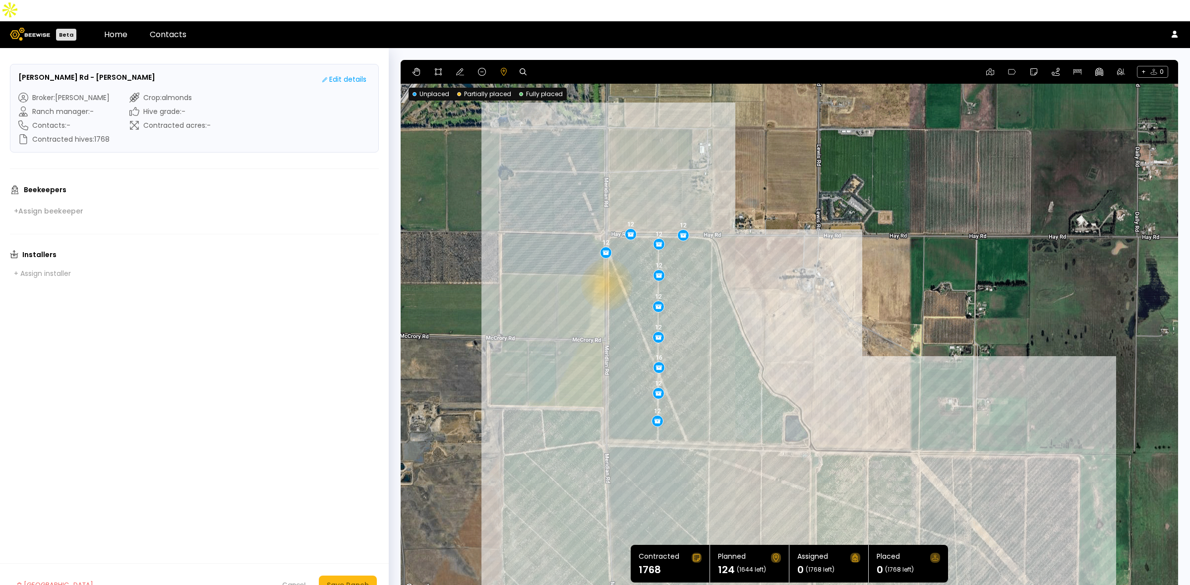
click at [605, 263] on div "12 12 12 12 16 12 12 12 12 12" at bounding box center [788, 327] width 777 height 535
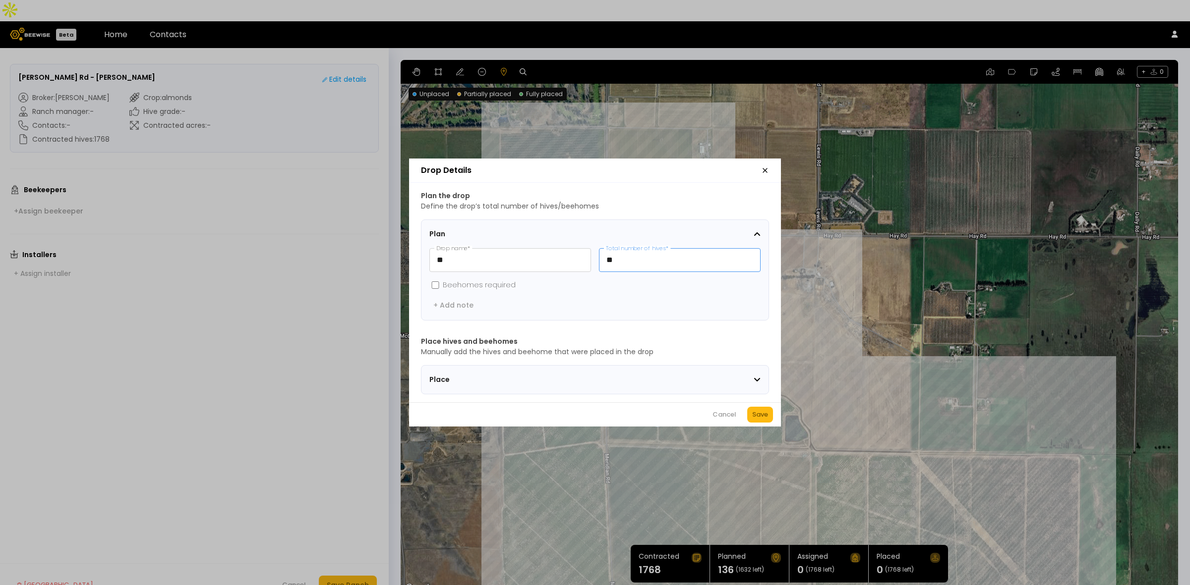
click at [624, 255] on input "**" at bounding box center [679, 260] width 161 height 23
type input "**"
click at [755, 419] on div "Save" at bounding box center [760, 415] width 16 height 10
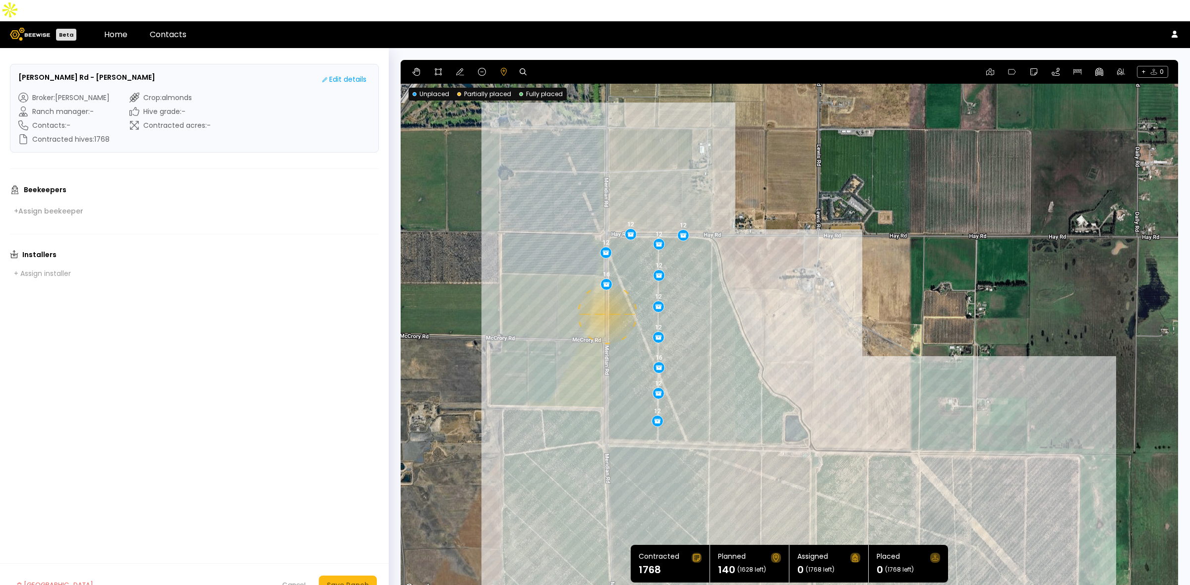
click at [606, 293] on div "0.11 mi 0.11 mi 12 12 12 12 16 12 12 12 12 12 16" at bounding box center [788, 327] width 777 height 535
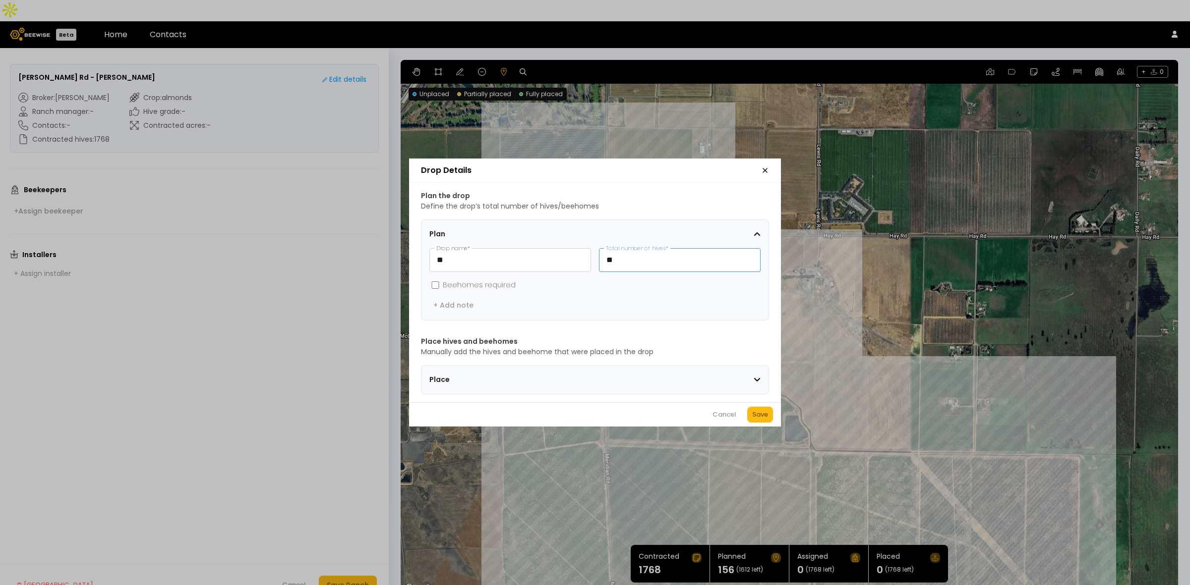
click at [643, 256] on input "**" at bounding box center [679, 260] width 161 height 23
type input "**"
click at [754, 419] on div "Save" at bounding box center [760, 415] width 16 height 10
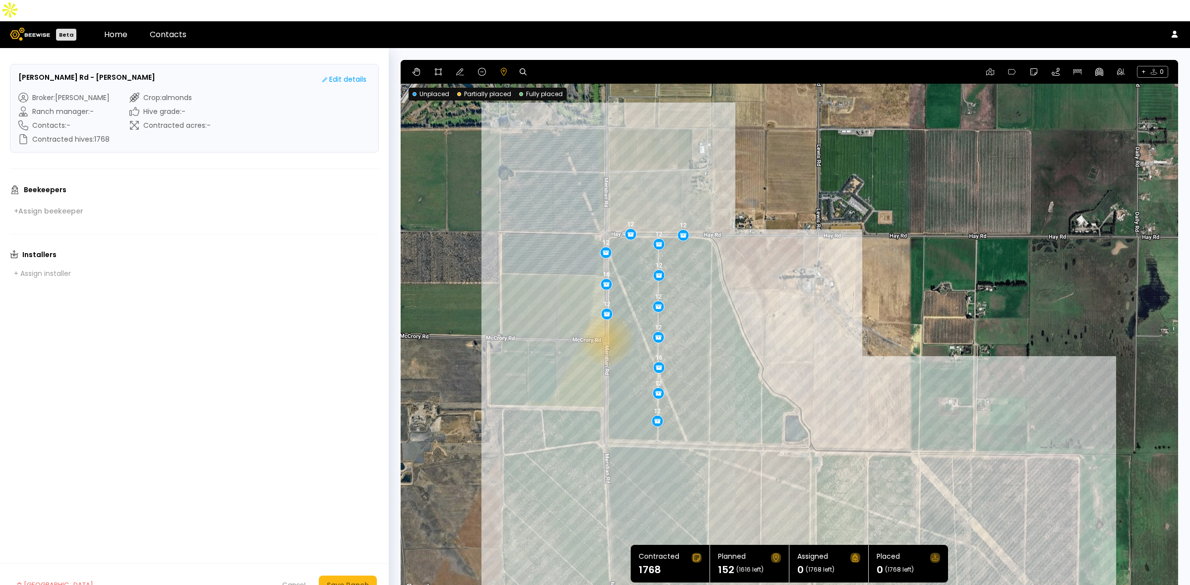
click at [606, 318] on div "12 12 12 12 16 12 12 12 12 12 16 12" at bounding box center [788, 327] width 777 height 535
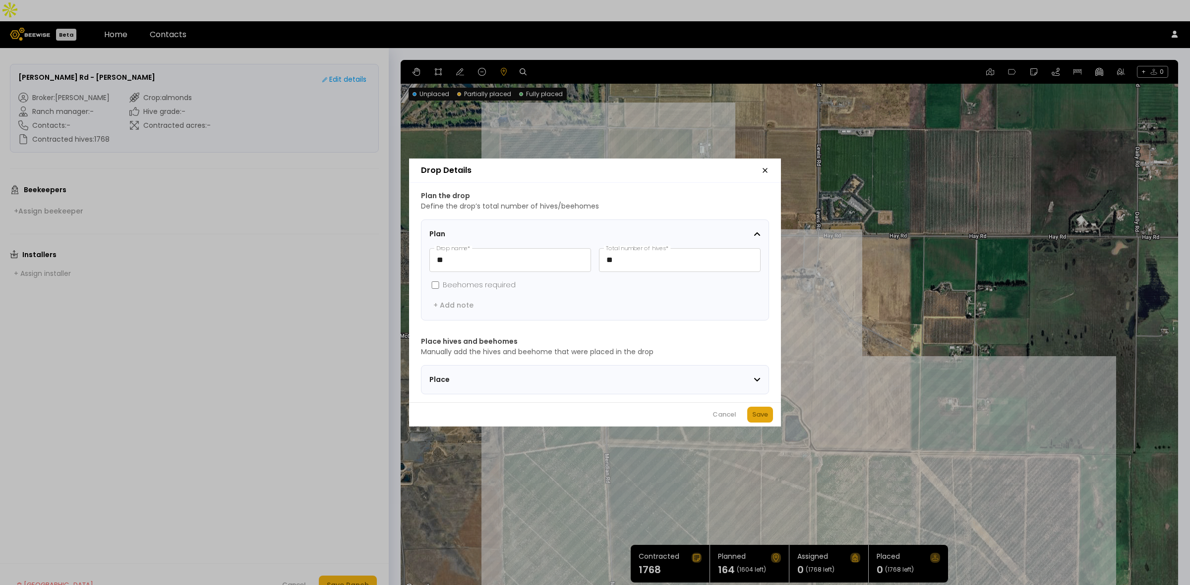
click at [757, 417] on div "Save" at bounding box center [760, 415] width 16 height 10
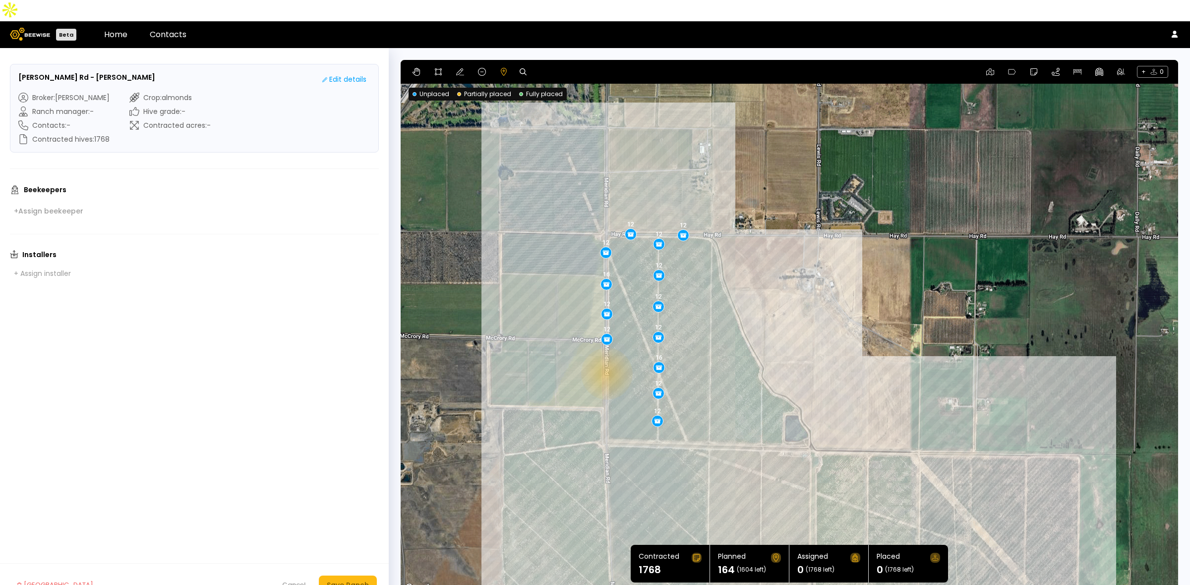
click at [605, 352] on div "12 12 12 12 16 12 12 12 12 12 16 12 12" at bounding box center [788, 327] width 777 height 535
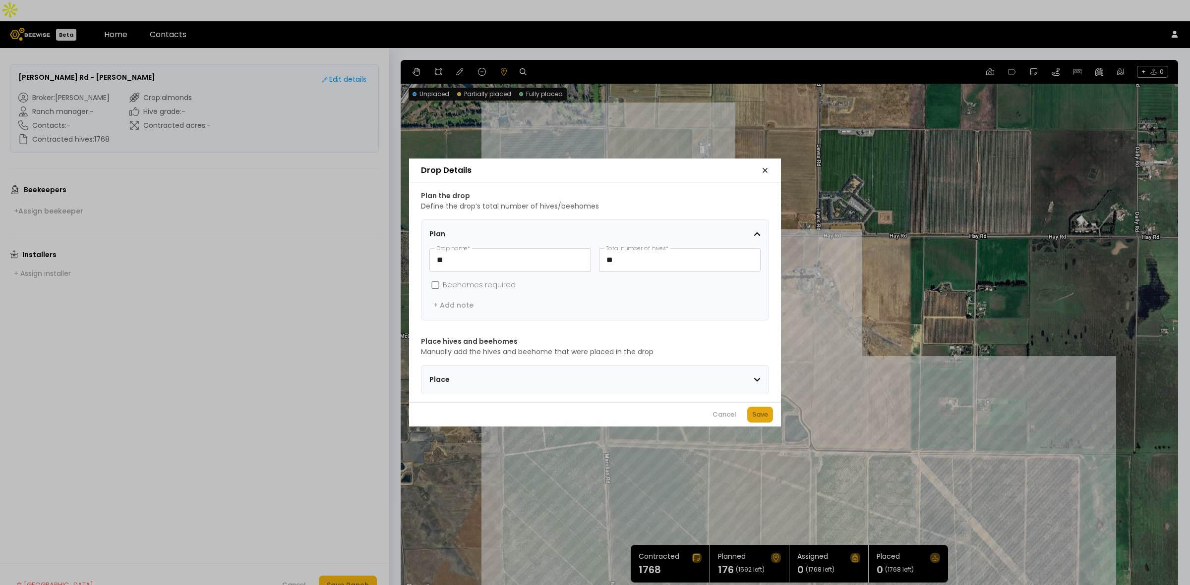
click at [754, 412] on button "Save" at bounding box center [760, 415] width 26 height 16
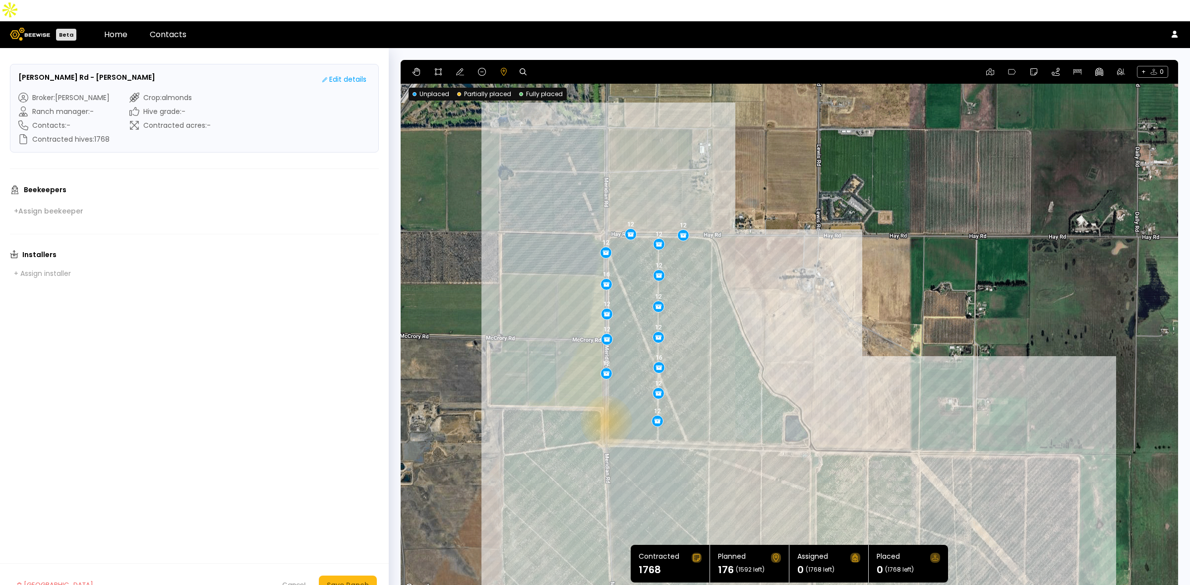
click at [605, 400] on div "12 12 12 12 16 12 12 12 12 12 16 12 12 12" at bounding box center [788, 327] width 777 height 535
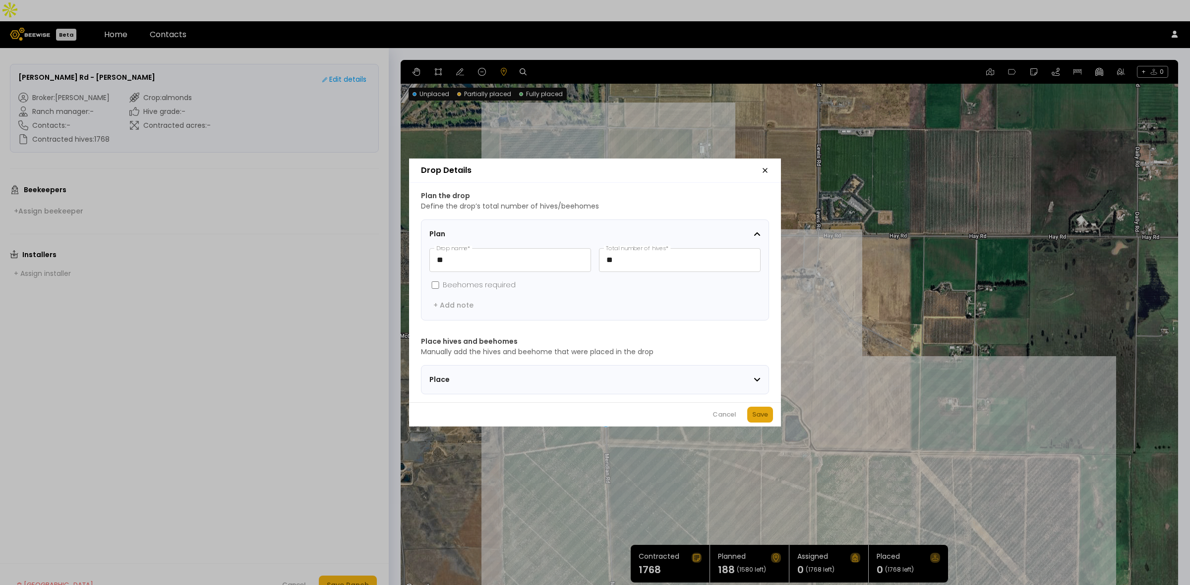
click at [759, 415] on div "Save" at bounding box center [760, 415] width 16 height 10
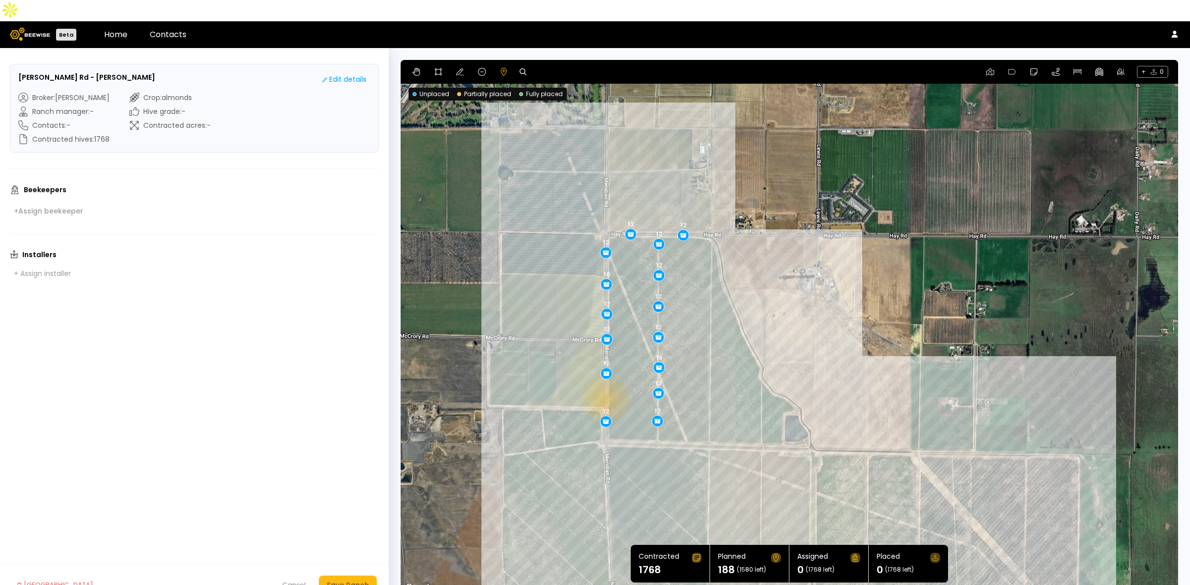
click at [605, 378] on div "12 12 12 12 16 12 12 12 12 12 16 12 12 12 12" at bounding box center [788, 327] width 777 height 535
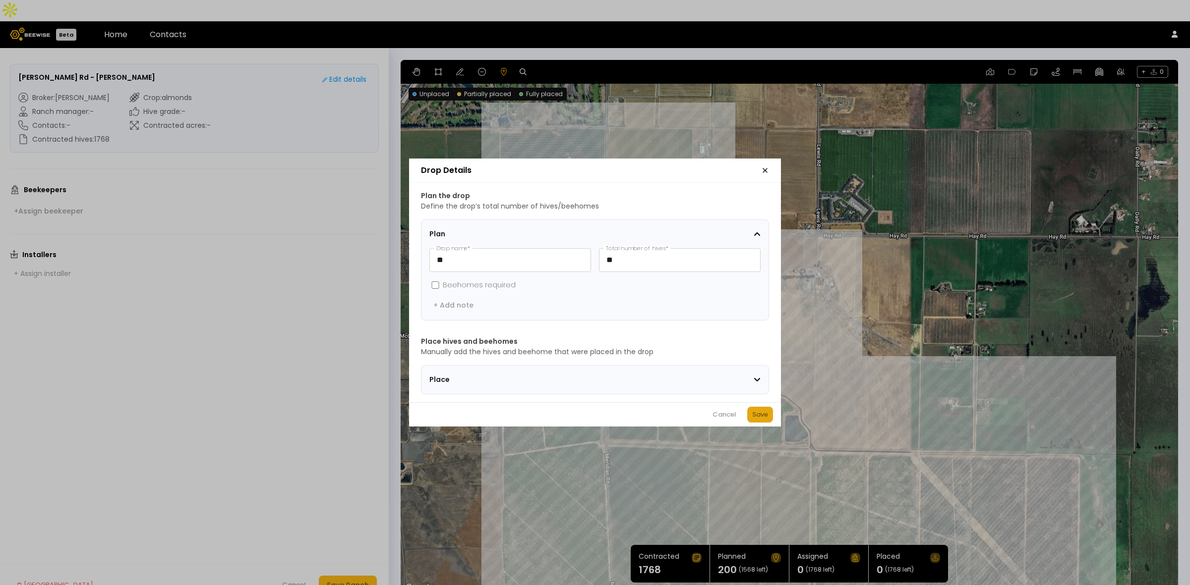
click at [760, 417] on div "Save" at bounding box center [760, 415] width 16 height 10
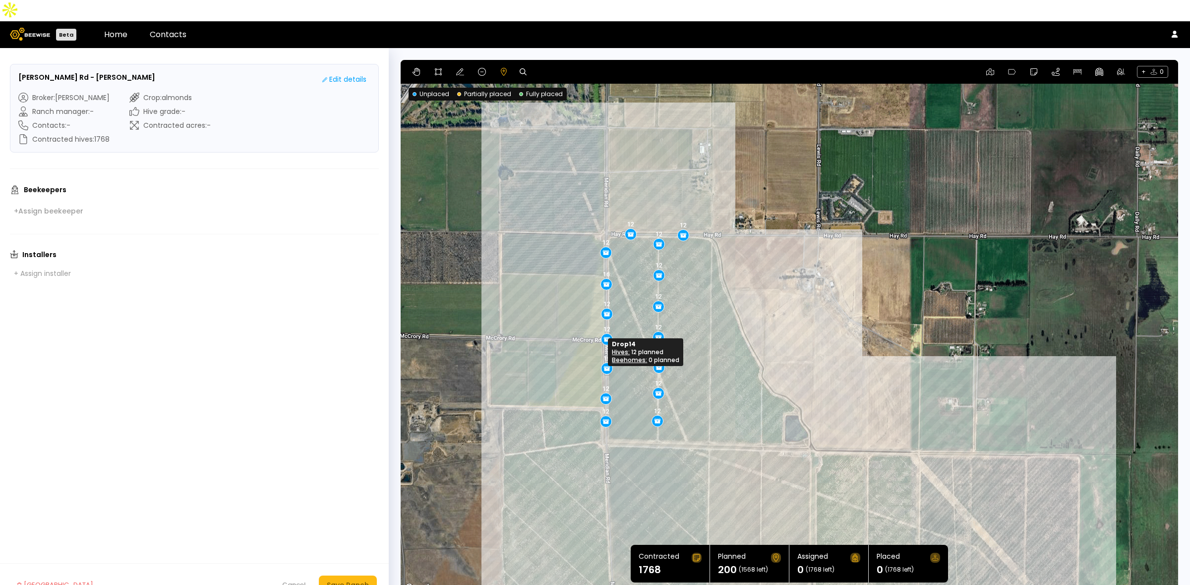
drag, startPoint x: 605, startPoint y: 353, endPoint x: 605, endPoint y: 348, distance: 5.0
click at [710, 245] on div "12 12 12 12 16 12 12 12 12 12 16 12 12 12 12 12" at bounding box center [788, 327] width 777 height 535
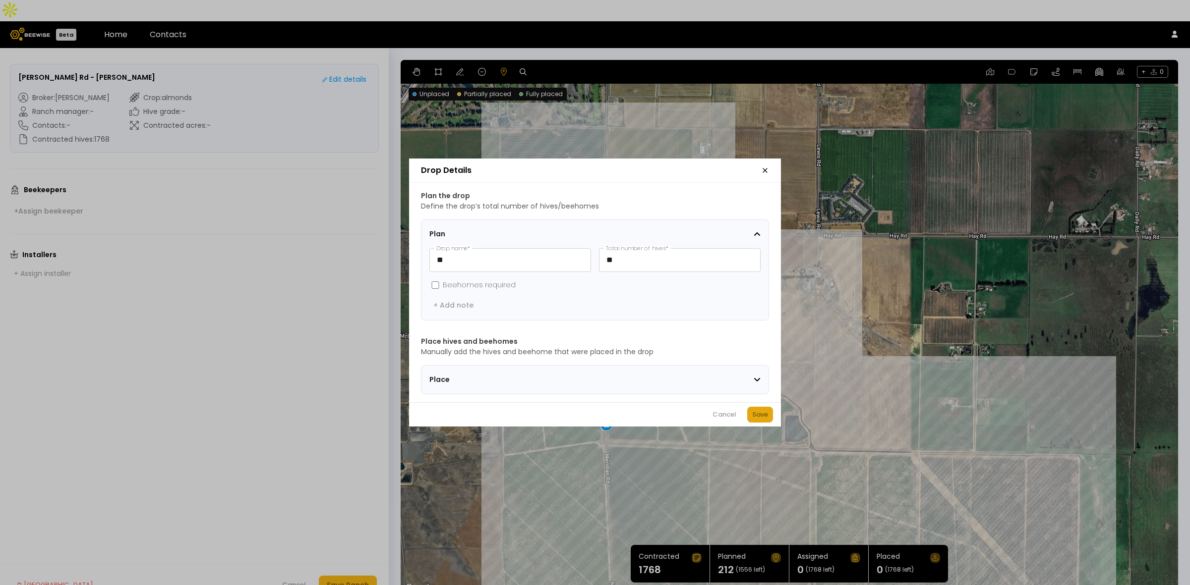
click at [756, 417] on div "Save" at bounding box center [760, 415] width 16 height 10
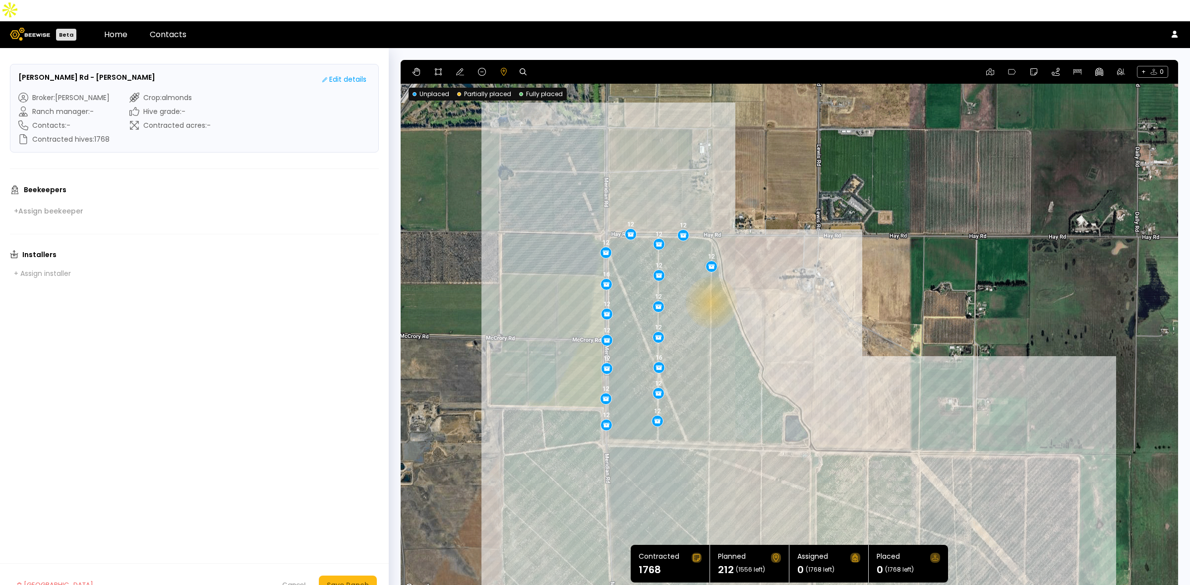
click at [710, 281] on div "12 12 12 12 16 12 12 12 12 12 16 12 12 12 12 12 12" at bounding box center [788, 327] width 777 height 535
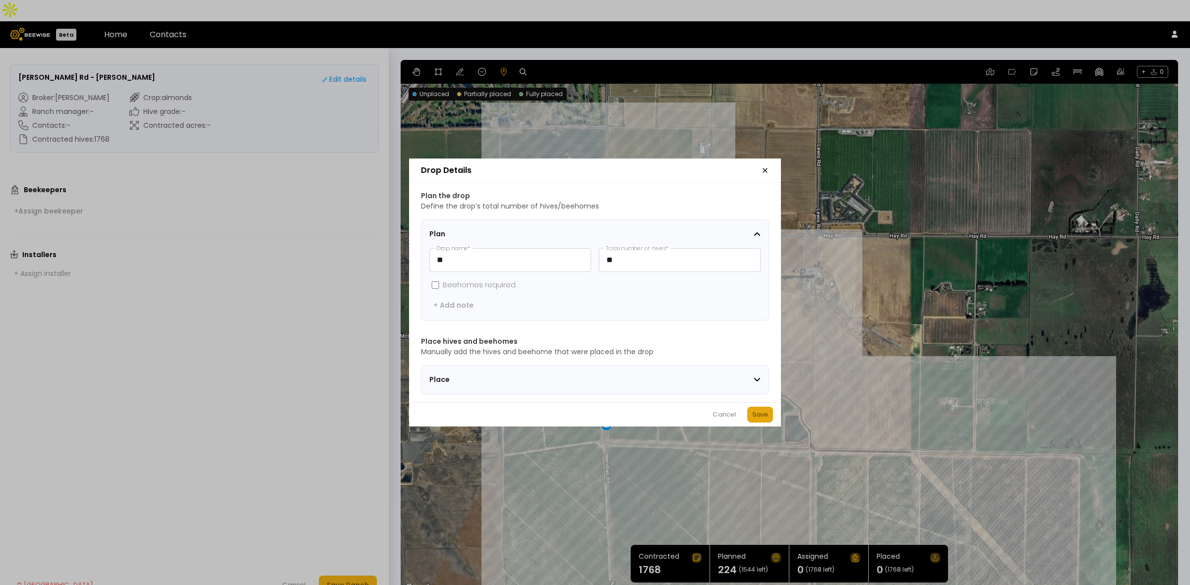
click at [764, 419] on div "Save" at bounding box center [760, 415] width 16 height 10
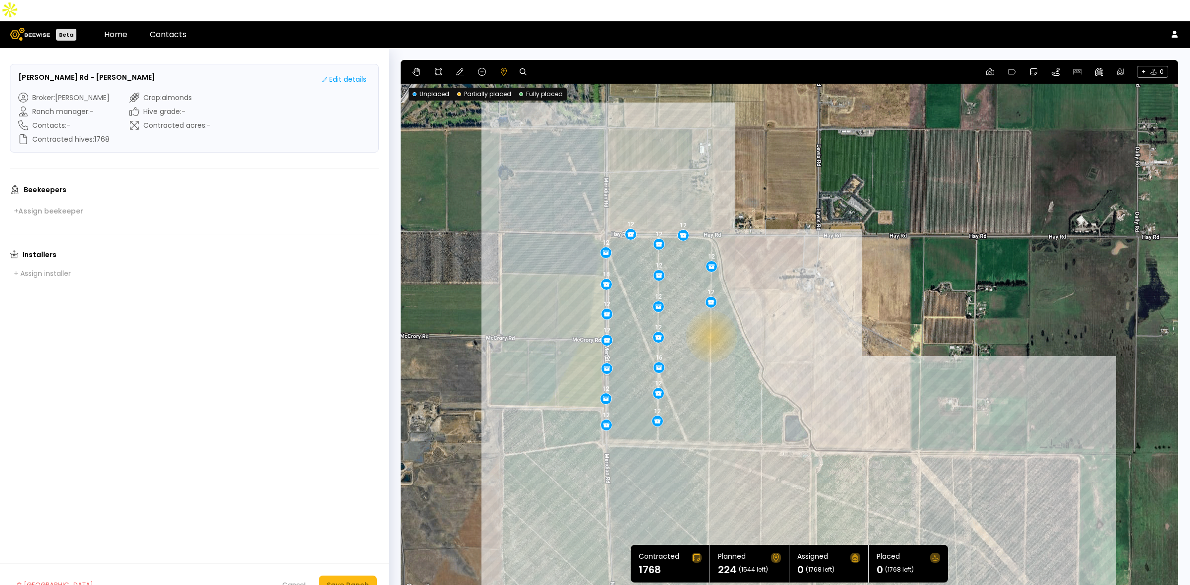
click at [710, 315] on div "12 12 12 12 16 12 12 12 12 12 16 12 12 12 12 12 12 12" at bounding box center [788, 327] width 777 height 535
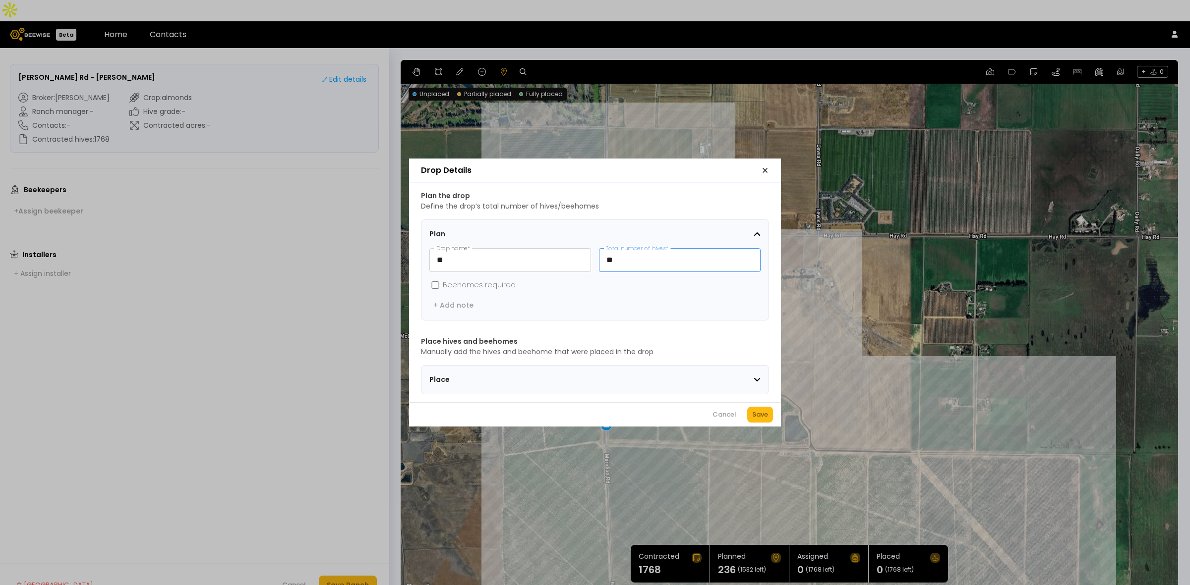
click at [632, 257] on input "**" at bounding box center [679, 260] width 161 height 23
type input "**"
click at [754, 417] on div "Save" at bounding box center [760, 415] width 16 height 10
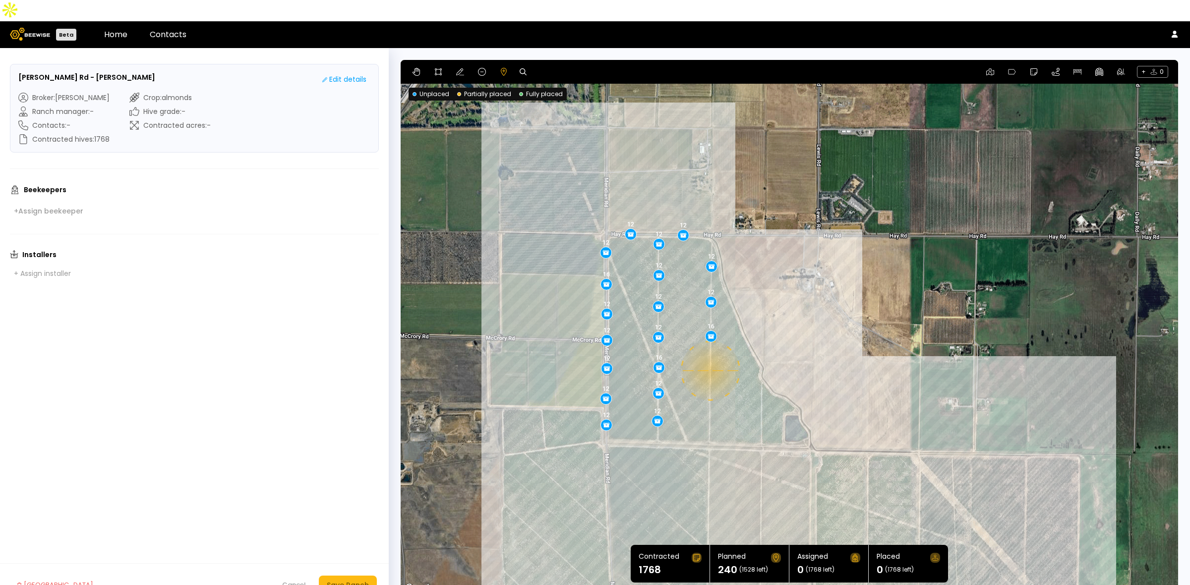
click at [709, 349] on div "0.11 mi 0.11 mi 12 12 12 12 16 12 12 12 12 12 16 12 12 12 12 12 12 12 16" at bounding box center [788, 327] width 777 height 535
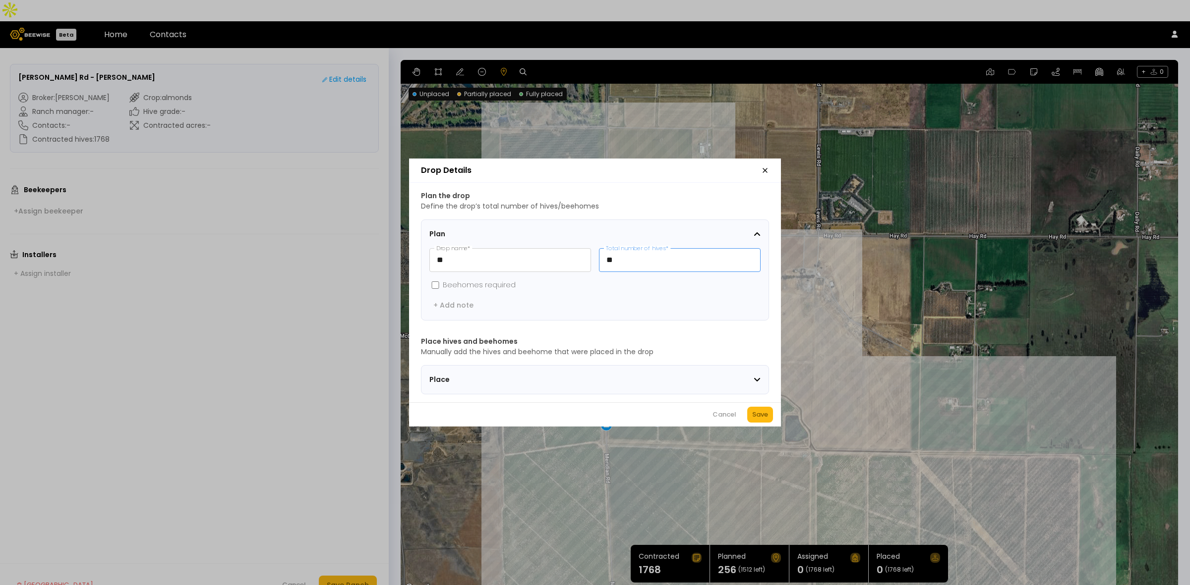
click at [647, 256] on input "**" at bounding box center [679, 260] width 161 height 23
type input "**"
click at [757, 420] on div "Save" at bounding box center [760, 415] width 16 height 10
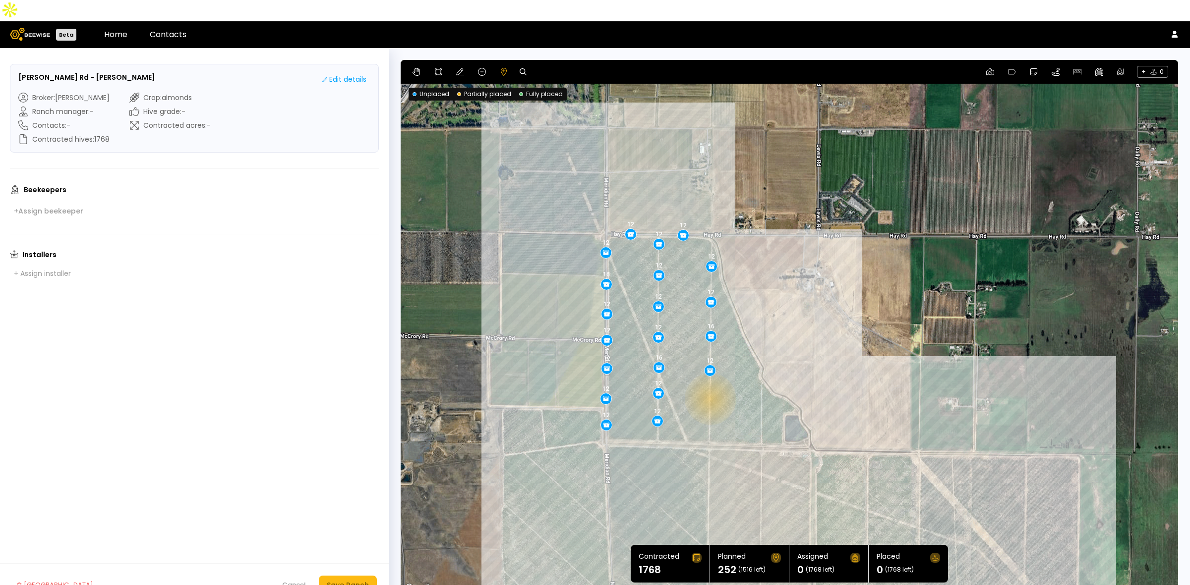
click at [709, 378] on div "12 12 12 12 16 12 12 12 12 12 16 12 12 12 12 12 12 12 16 12" at bounding box center [788, 327] width 777 height 535
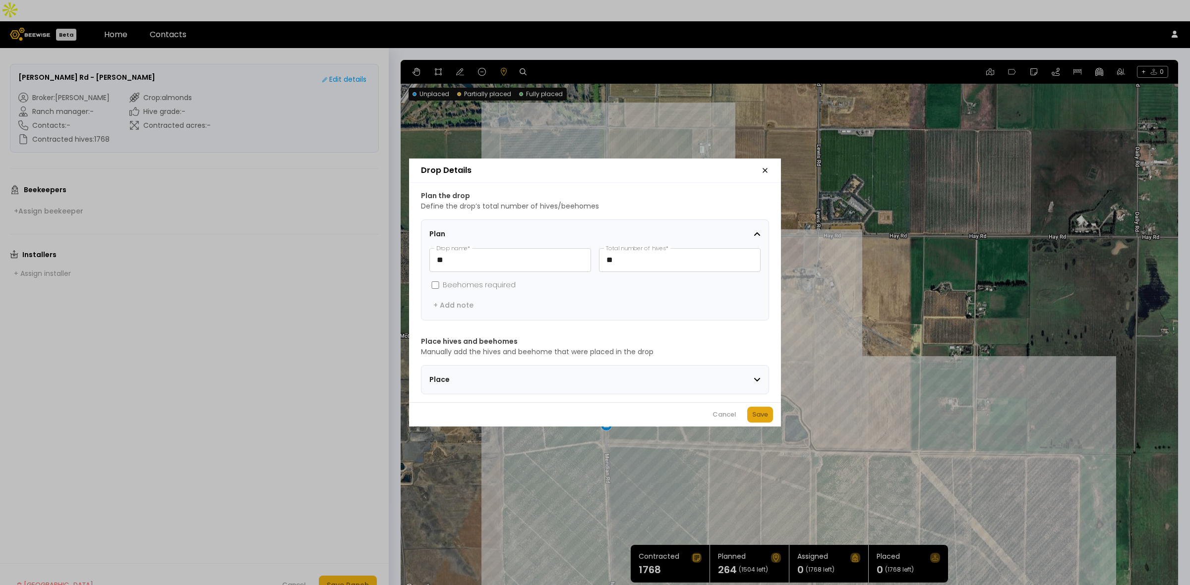
click at [760, 420] on div "Save" at bounding box center [760, 415] width 16 height 10
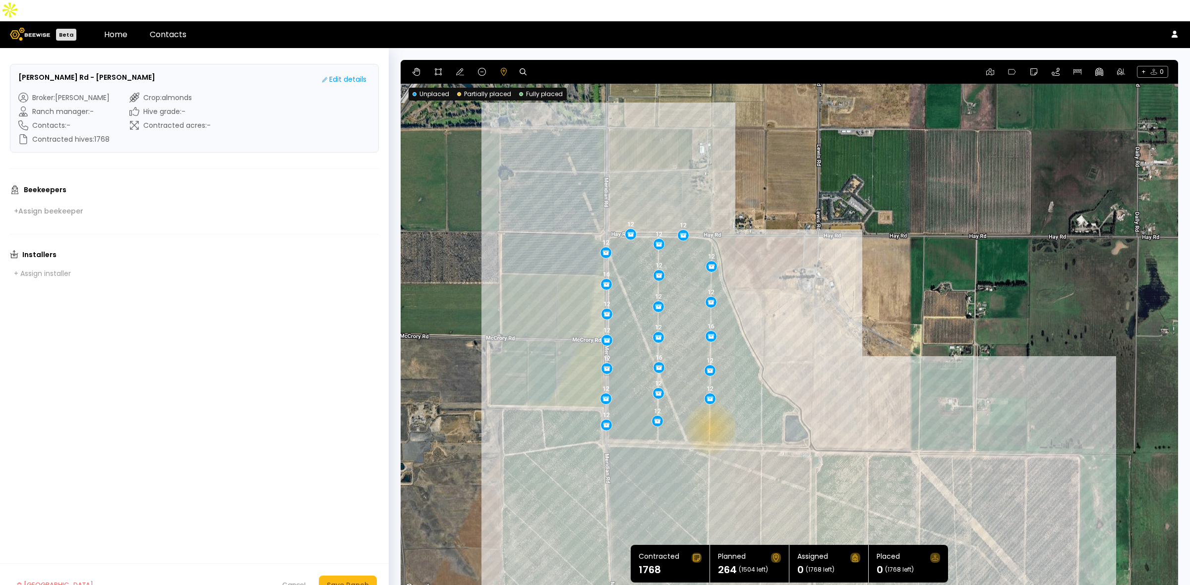
click at [709, 407] on div "12 12 12 12 16 12 12 12 12 12 16 12 12 12 12 12 12 12 16 12 12" at bounding box center [788, 327] width 777 height 535
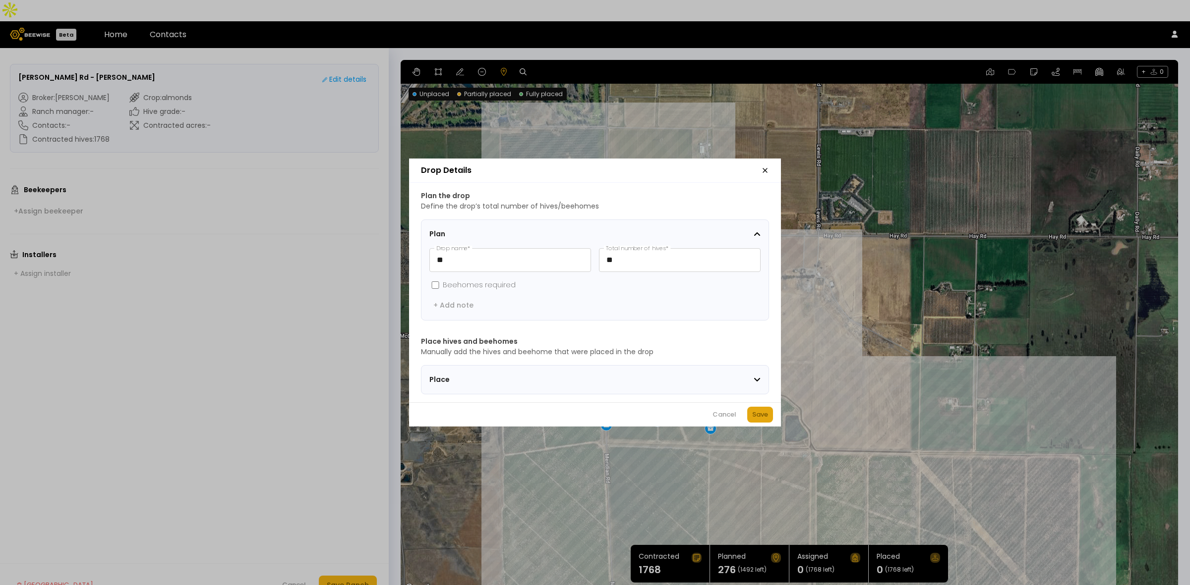
click at [752, 418] on div "Save" at bounding box center [760, 415] width 16 height 10
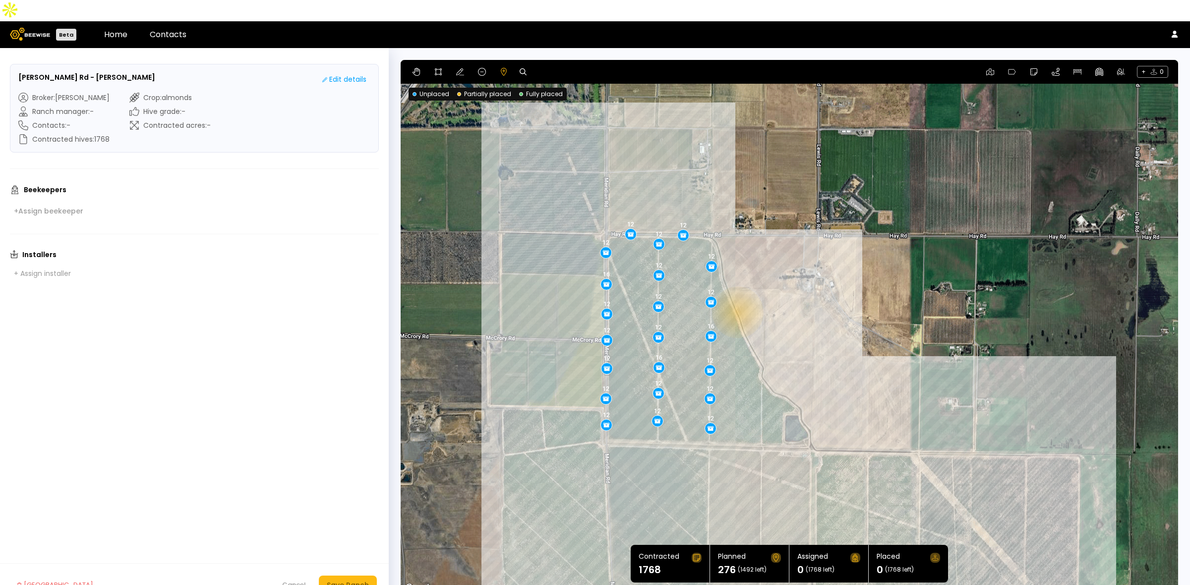
click at [736, 291] on div "12 12 12 12 16 12 12 12 12 12 16 12 12 12 12 12 12 12 16 12 12 12" at bounding box center [788, 327] width 777 height 535
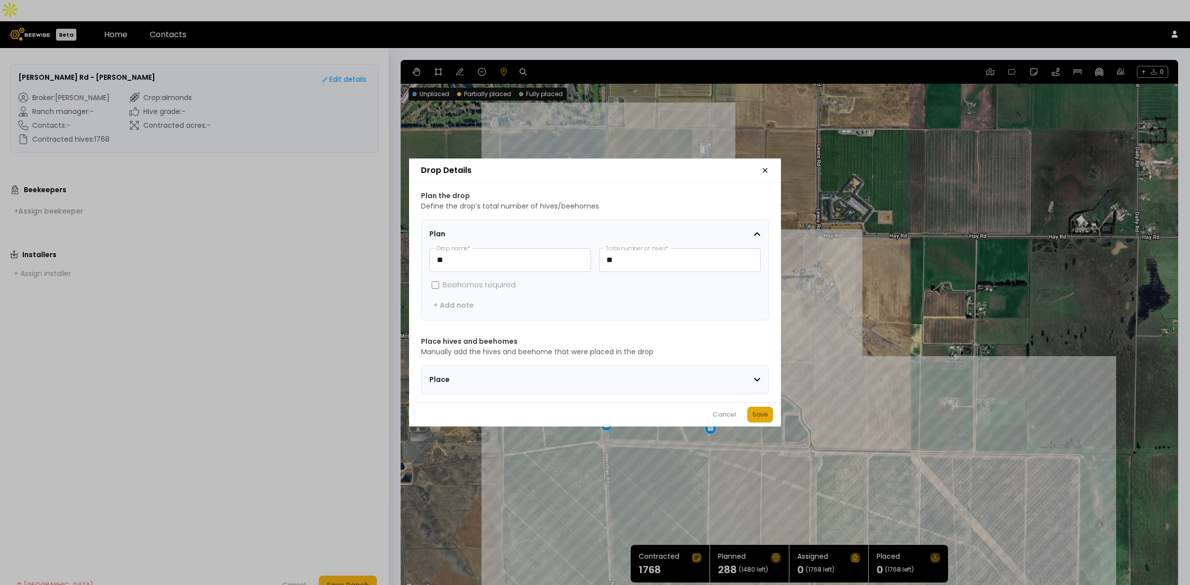
click at [749, 415] on button "Save" at bounding box center [760, 415] width 26 height 16
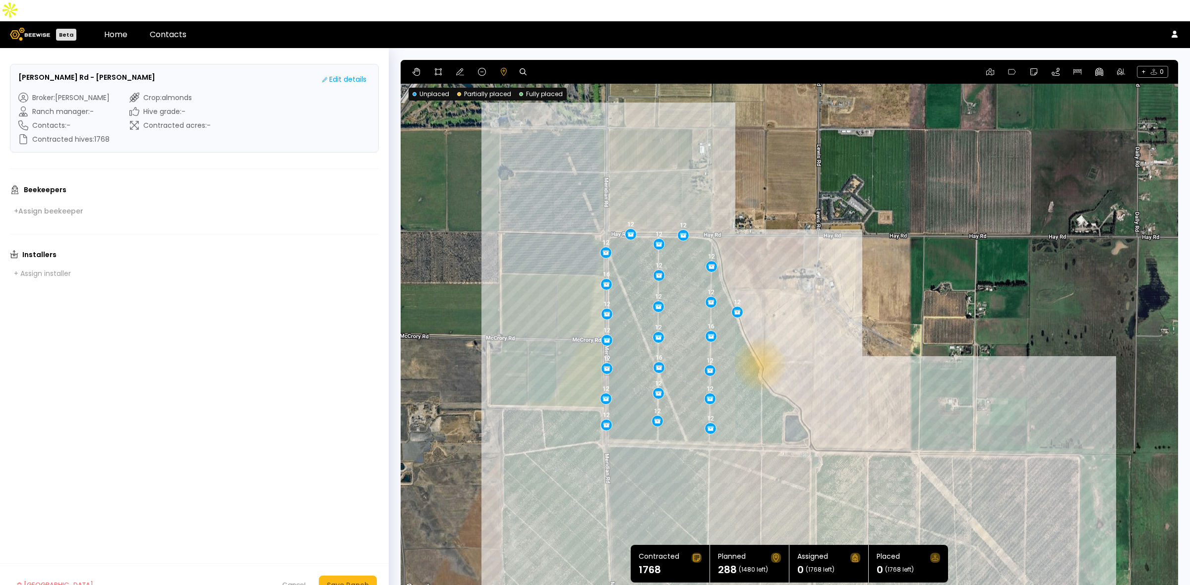
click at [758, 343] on div "12 12 12 12 16 12 12 12 12 12 16 12 12 12 12 12 12 12 16 12 12 12 12" at bounding box center [788, 327] width 777 height 535
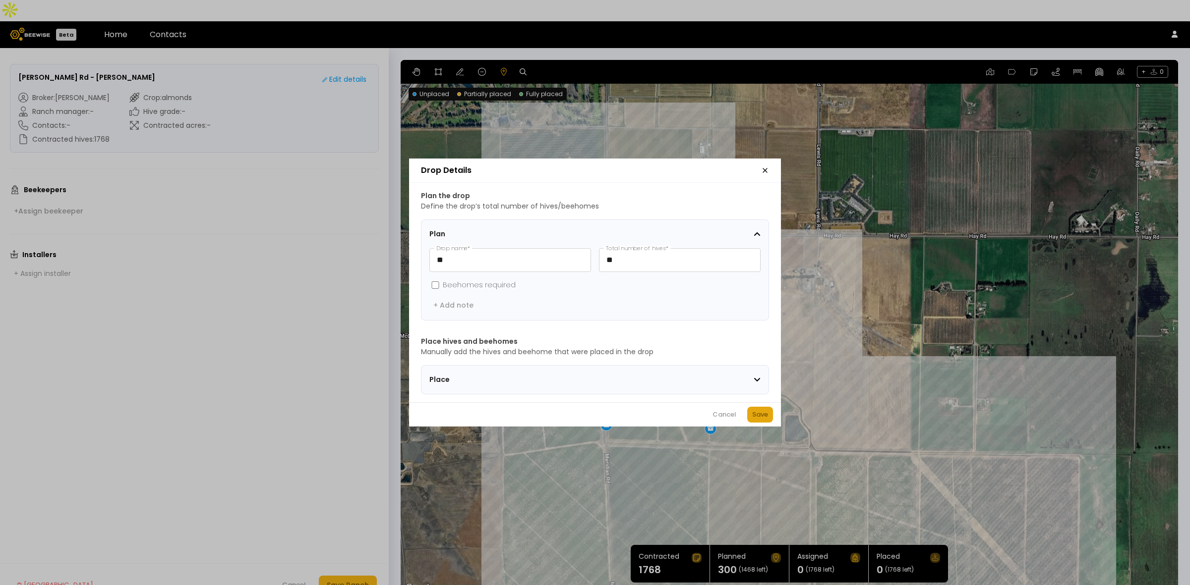
click at [766, 414] on div "Save" at bounding box center [760, 415] width 16 height 10
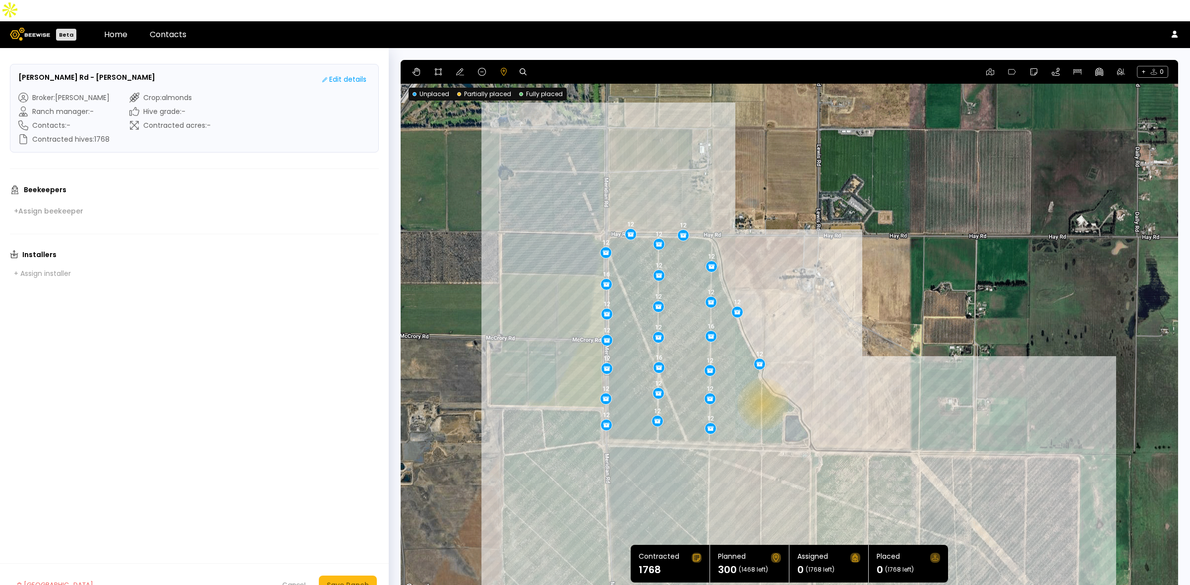
click at [761, 383] on div "12 12 12 12 16 12 12 12 12 12 16 12 12 12 12 12 12 12 16 12 12 12 12 12" at bounding box center [788, 327] width 777 height 535
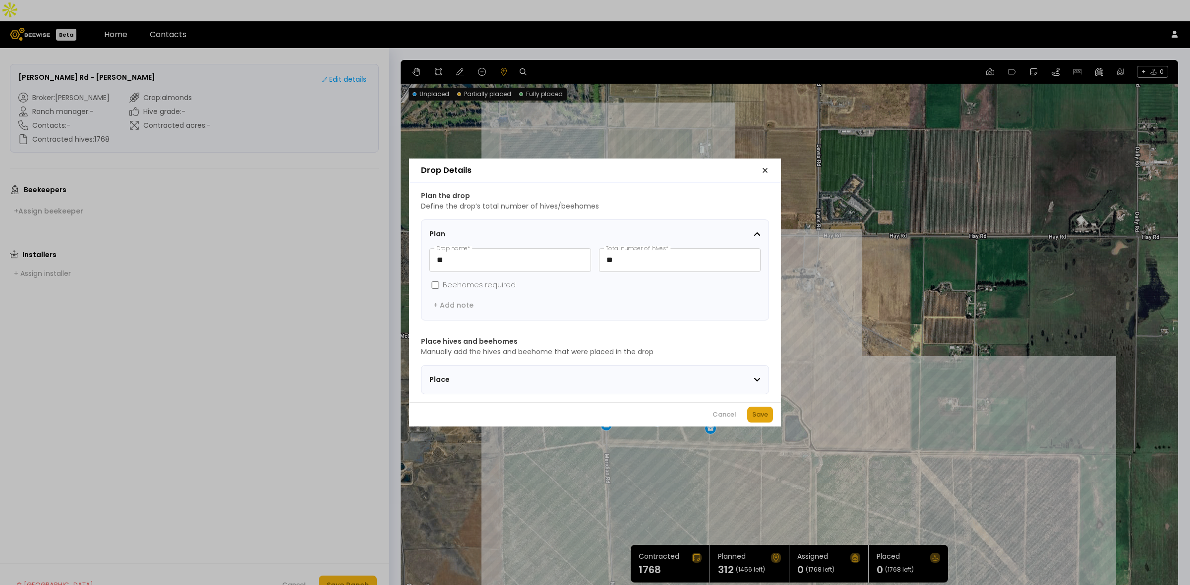
click at [767, 417] on div "Save" at bounding box center [760, 415] width 16 height 10
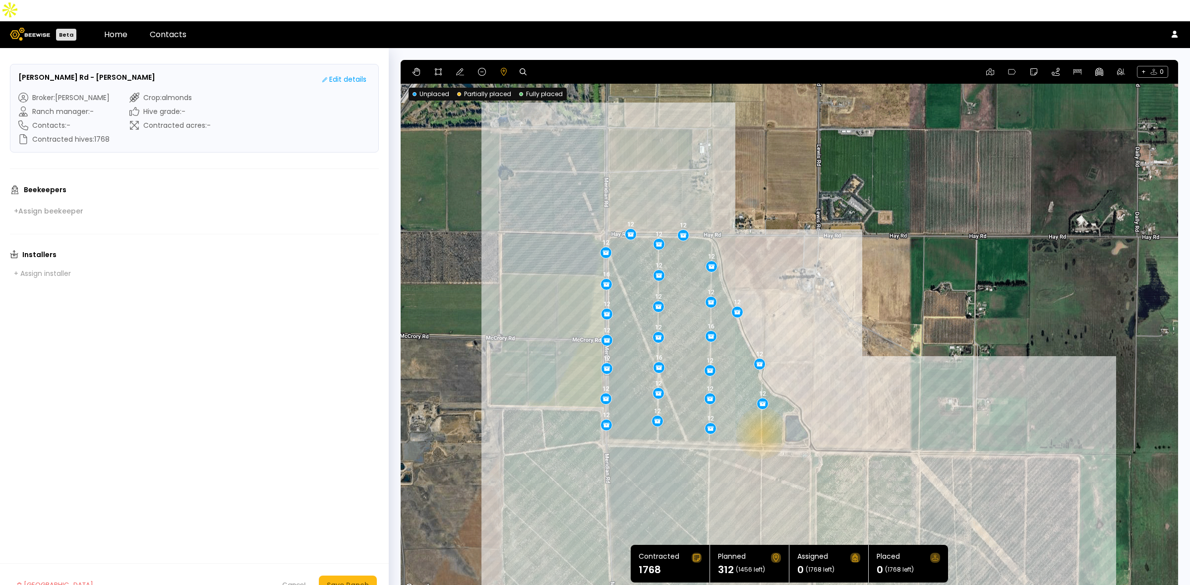
click at [760, 412] on div "12 12 12 12 16 12 12 12 12 12 16 12 12 12 12 12 12 12 16 12 12 12 12 12 12" at bounding box center [788, 327] width 777 height 535
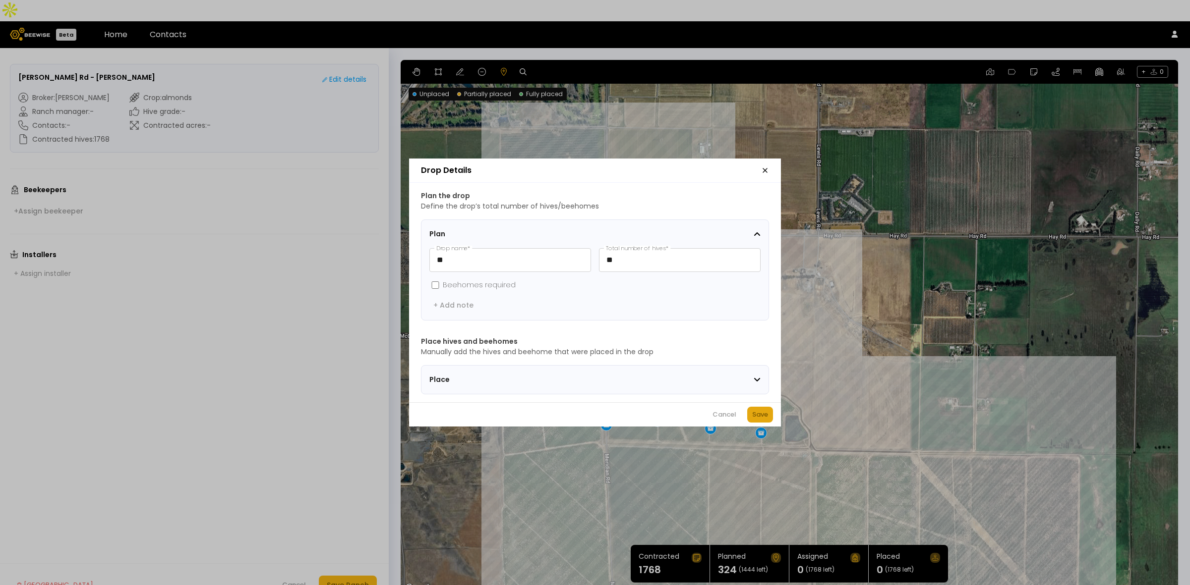
click at [761, 419] on div "Save" at bounding box center [760, 415] width 16 height 10
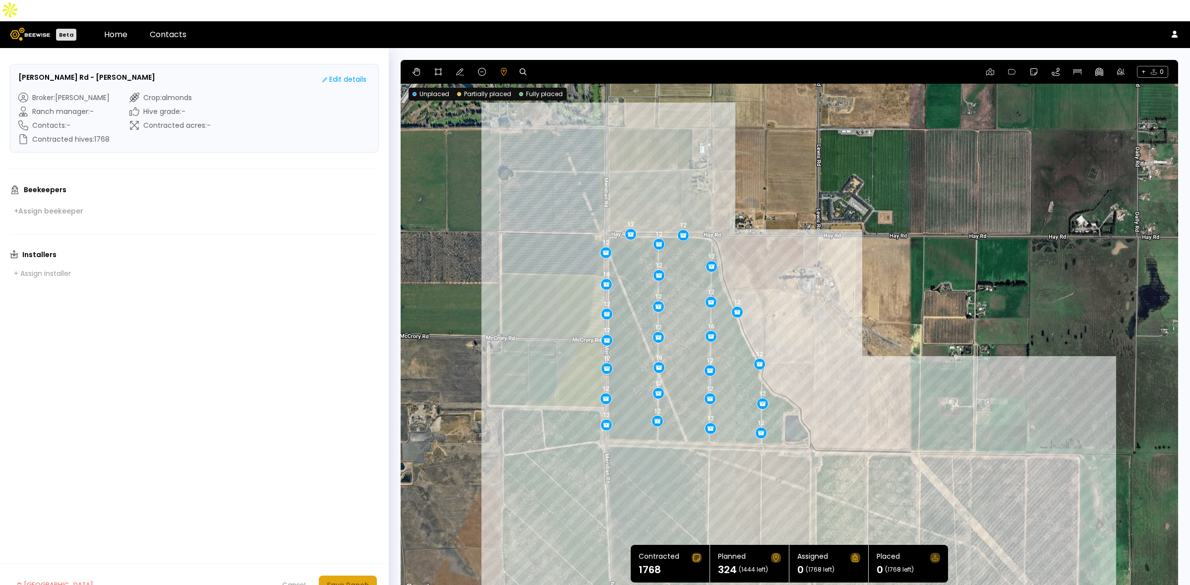
click at [350, 576] on button "Save Ranch" at bounding box center [348, 585] width 58 height 19
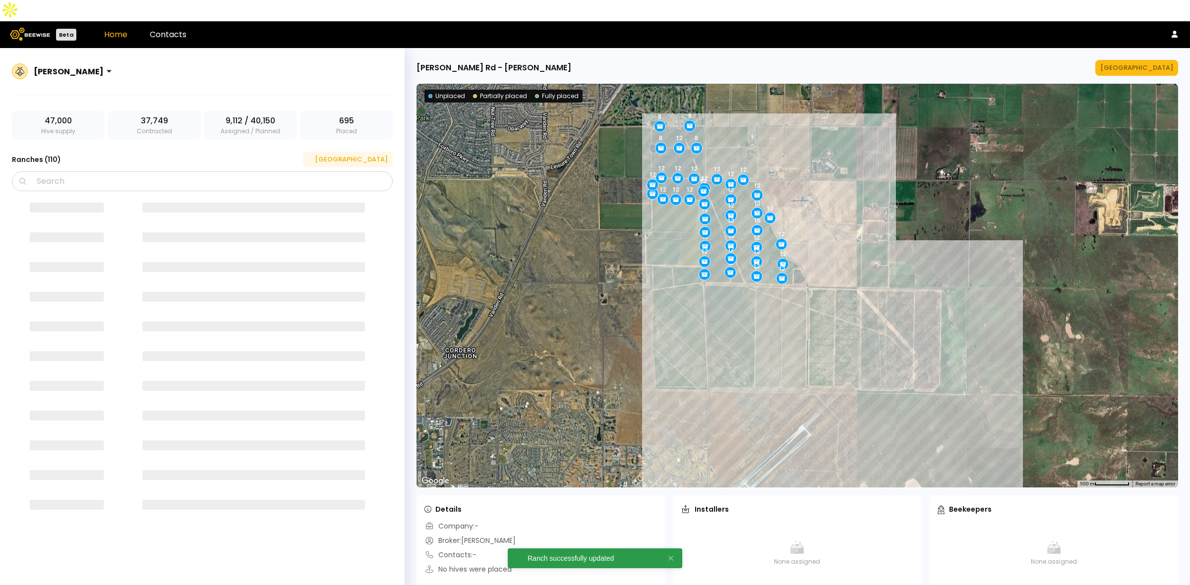
click at [378, 155] on div "[GEOGRAPHIC_DATA]" at bounding box center [348, 160] width 80 height 10
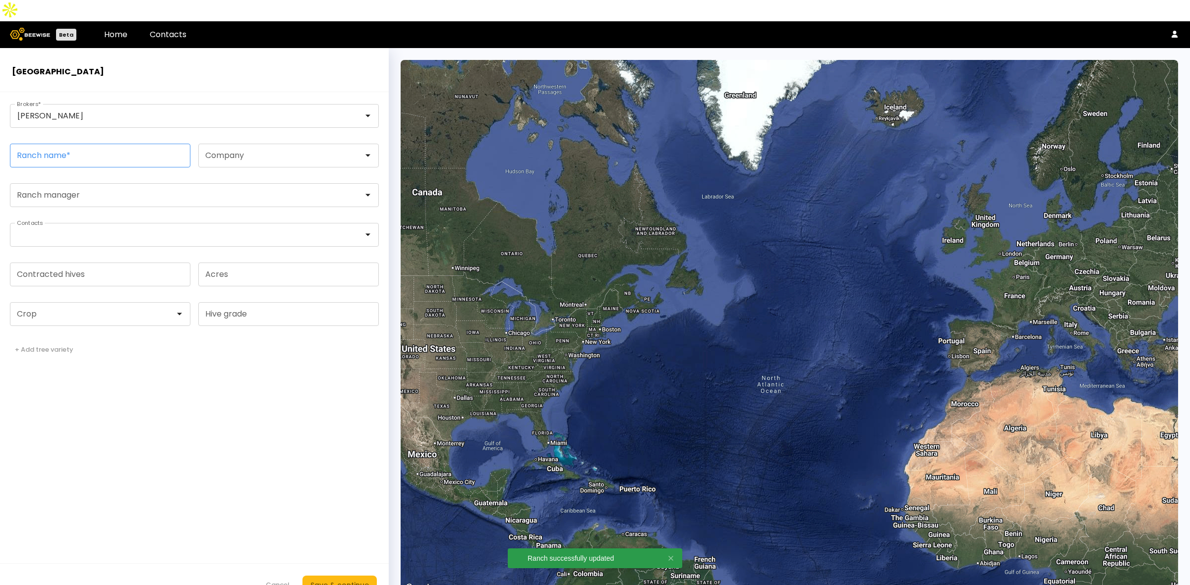
click at [57, 144] on input "Ranch name *" at bounding box center [99, 155] width 179 height 23
paste input "**********"
type input "**********"
click at [76, 263] on input "Contracted hives" at bounding box center [99, 274] width 179 height 23
type input "**"
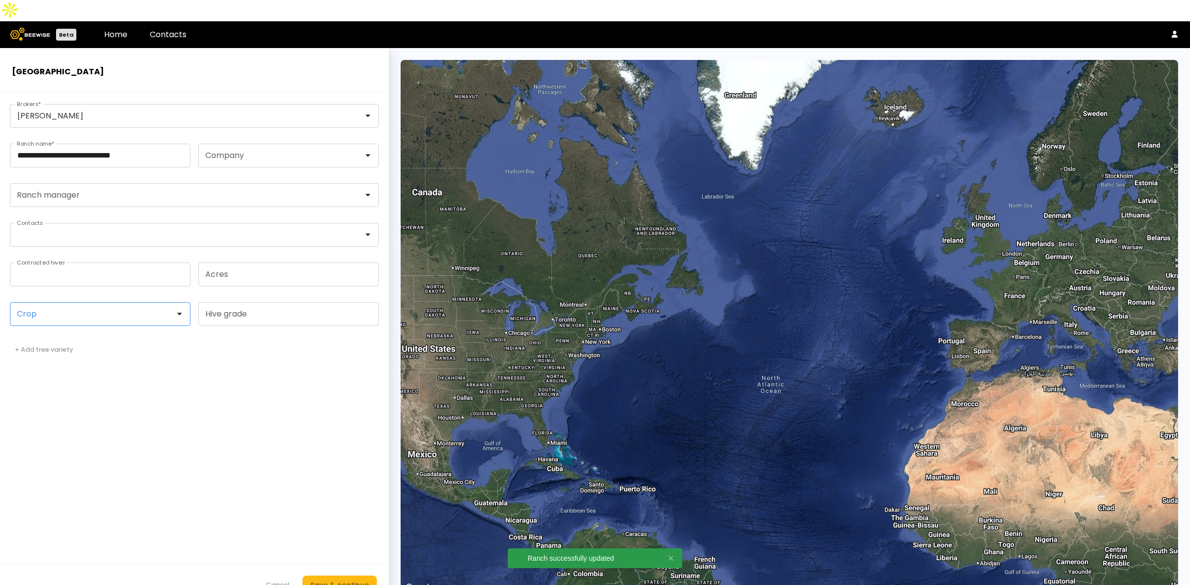
click at [78, 303] on div at bounding box center [95, 314] width 171 height 23
click at [67, 336] on div "Almonds" at bounding box center [100, 339] width 169 height 6
click at [326, 580] on div "Save & continue" at bounding box center [339, 585] width 58 height 11
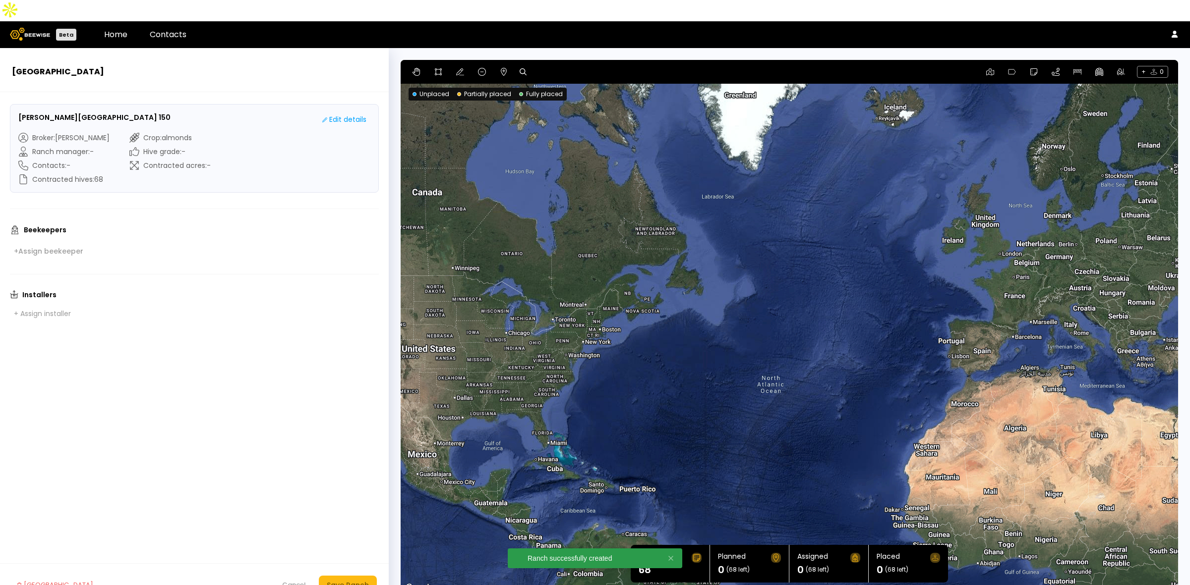
click at [524, 68] on icon at bounding box center [522, 71] width 7 height 7
click at [554, 60] on div "+ 0" at bounding box center [788, 72] width 777 height 24
click at [557, 60] on div "+ 0" at bounding box center [788, 72] width 777 height 24
click at [553, 60] on div "+ 0" at bounding box center [788, 72] width 777 height 24
click at [522, 68] on icon at bounding box center [522, 71] width 7 height 7
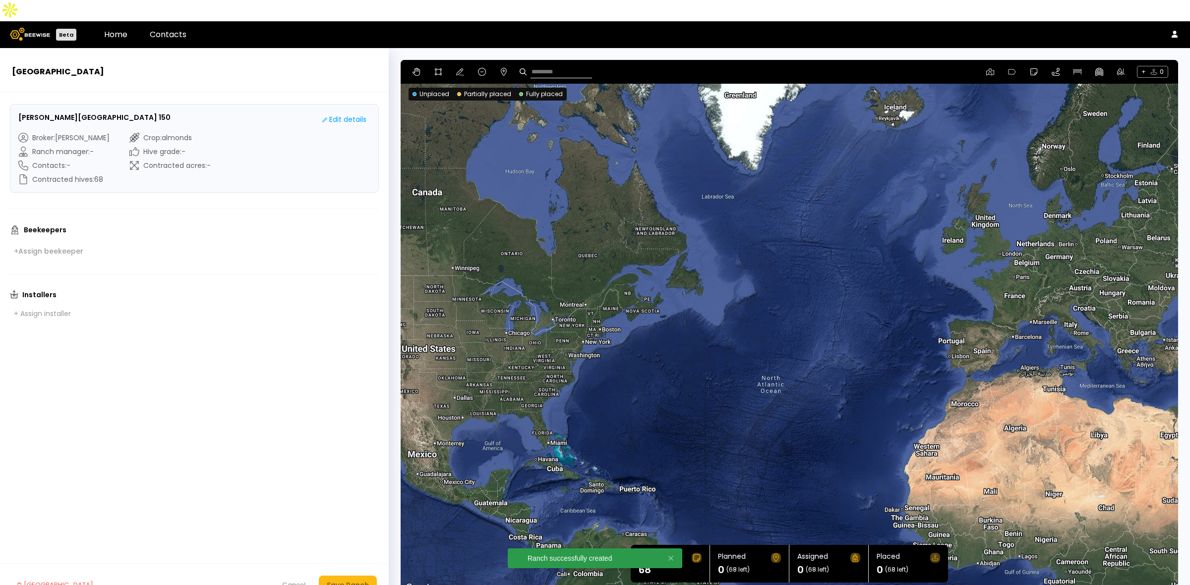
click at [579, 66] on input at bounding box center [560, 72] width 61 height 12
paste input "**********"
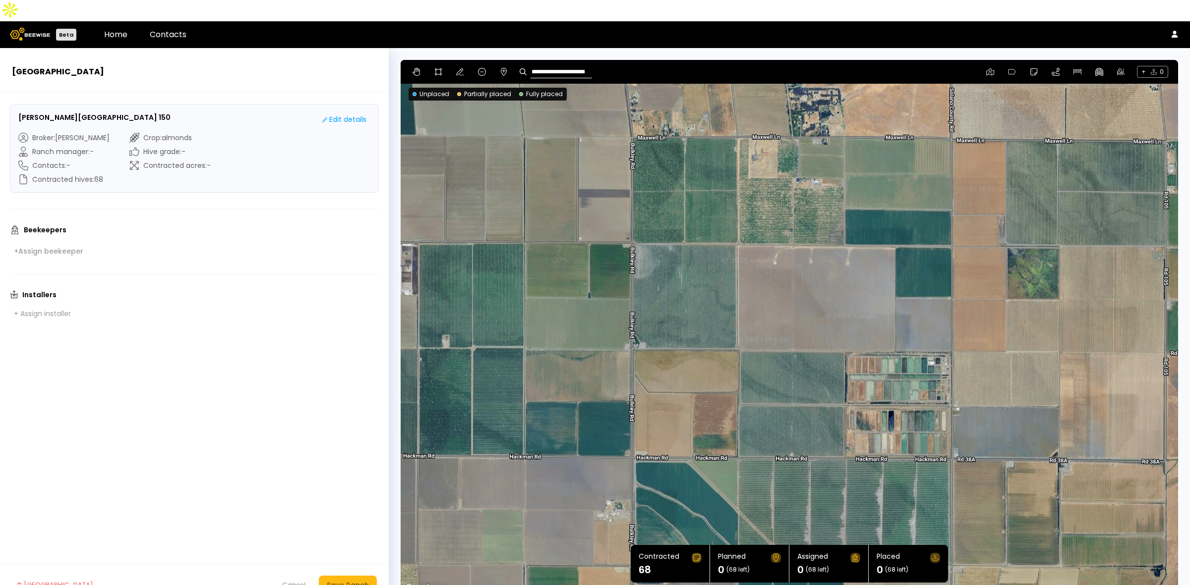
drag, startPoint x: 584, startPoint y: 398, endPoint x: 683, endPoint y: 394, distance: 98.7
click at [683, 394] on div at bounding box center [788, 327] width 777 height 535
click at [543, 66] on input "**********" at bounding box center [560, 72] width 61 height 12
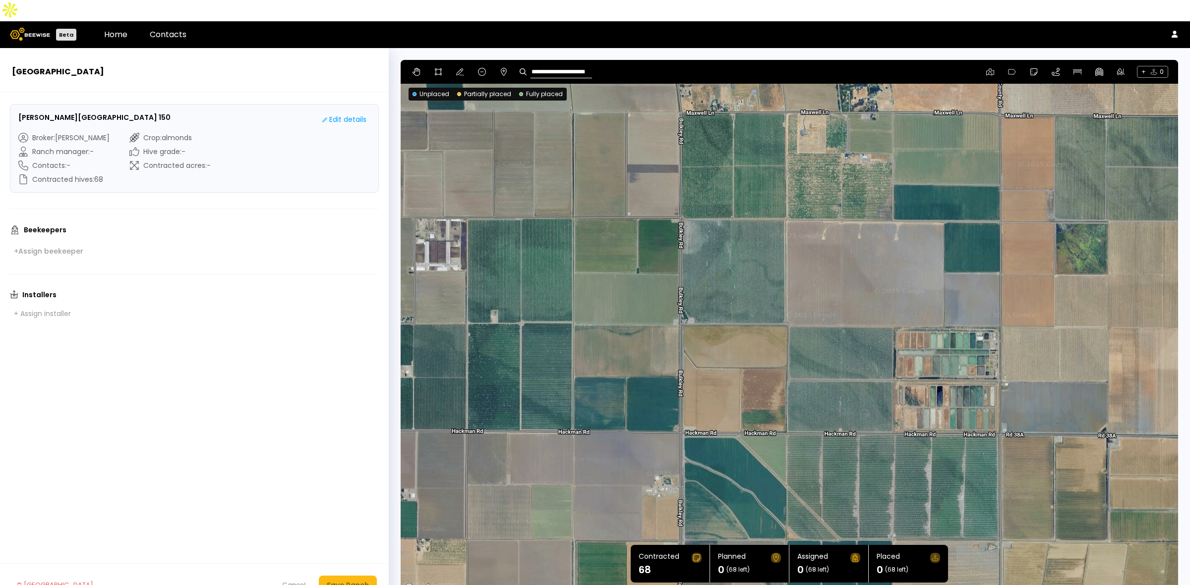
click at [549, 66] on input "**********" at bounding box center [560, 72] width 61 height 12
type input "**********"
